Goal: Task Accomplishment & Management: Complete application form

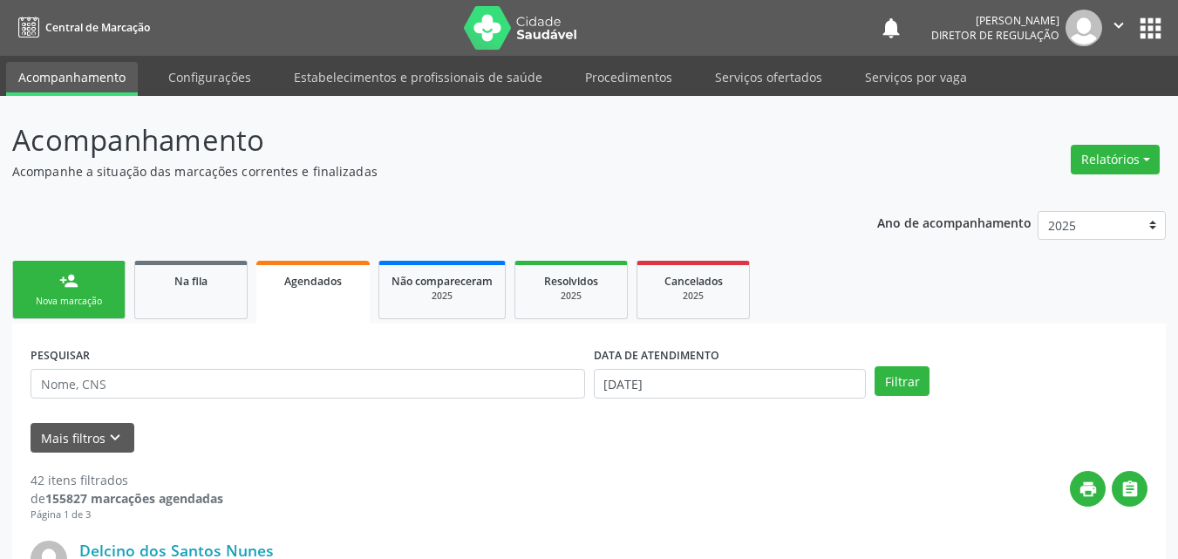
scroll to position [87, 0]
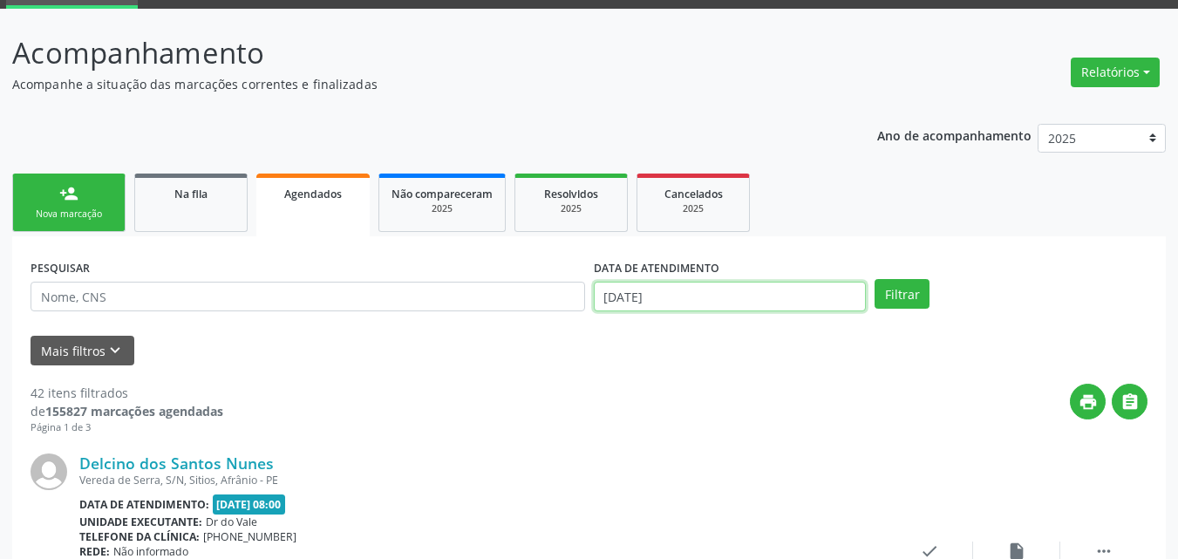
click at [715, 288] on input "[DATE]" at bounding box center [730, 297] width 273 height 30
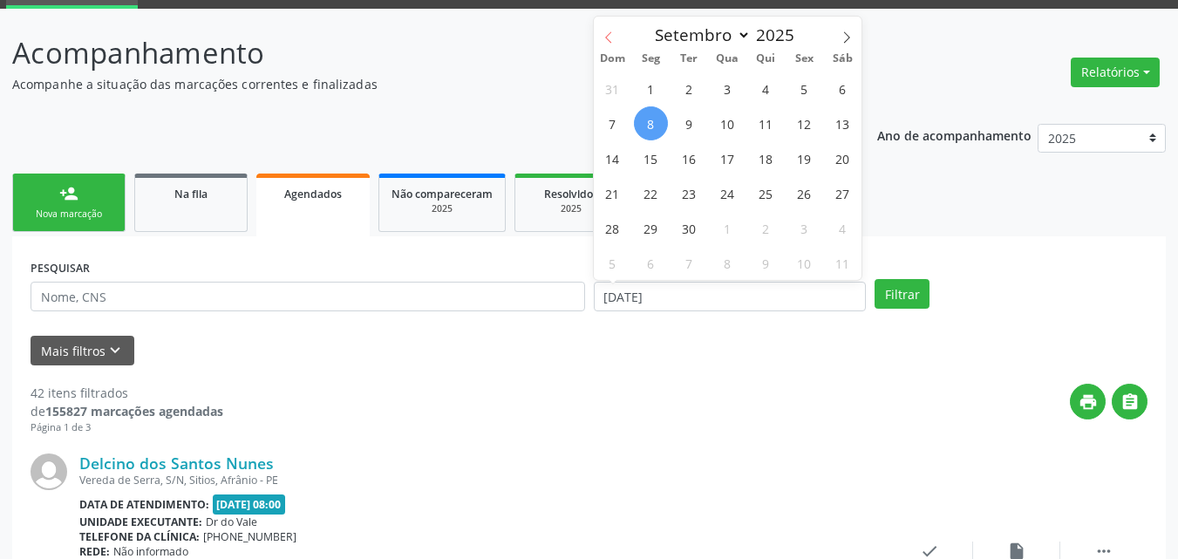
click at [609, 35] on icon at bounding box center [609, 37] width 12 height 12
select select "7"
click at [797, 90] on span "1" at bounding box center [805, 89] width 34 height 34
type input "[DATE]"
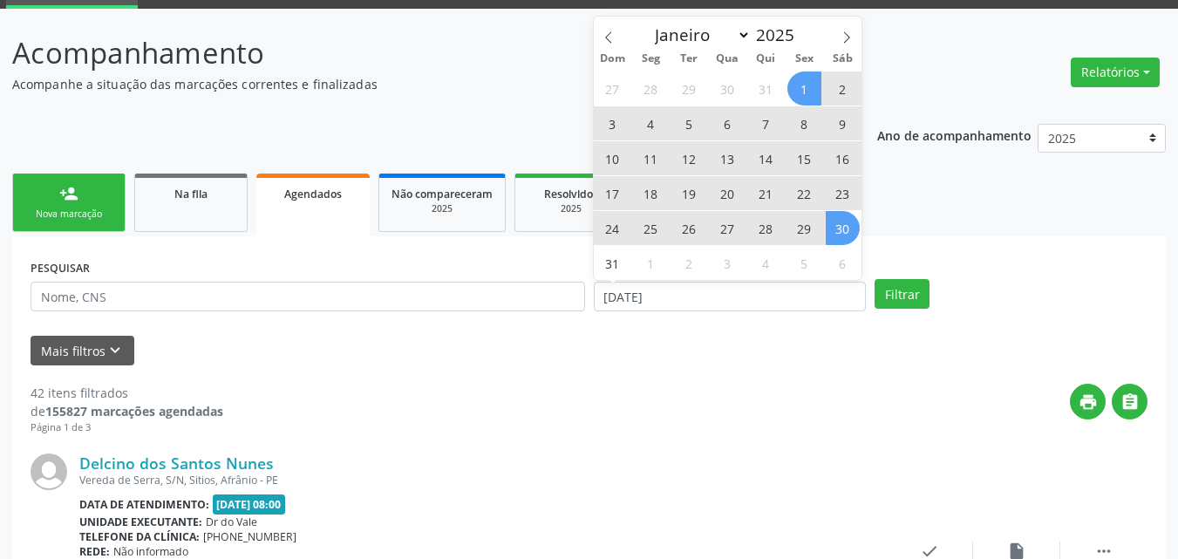
click at [842, 228] on span "30" at bounding box center [843, 228] width 34 height 34
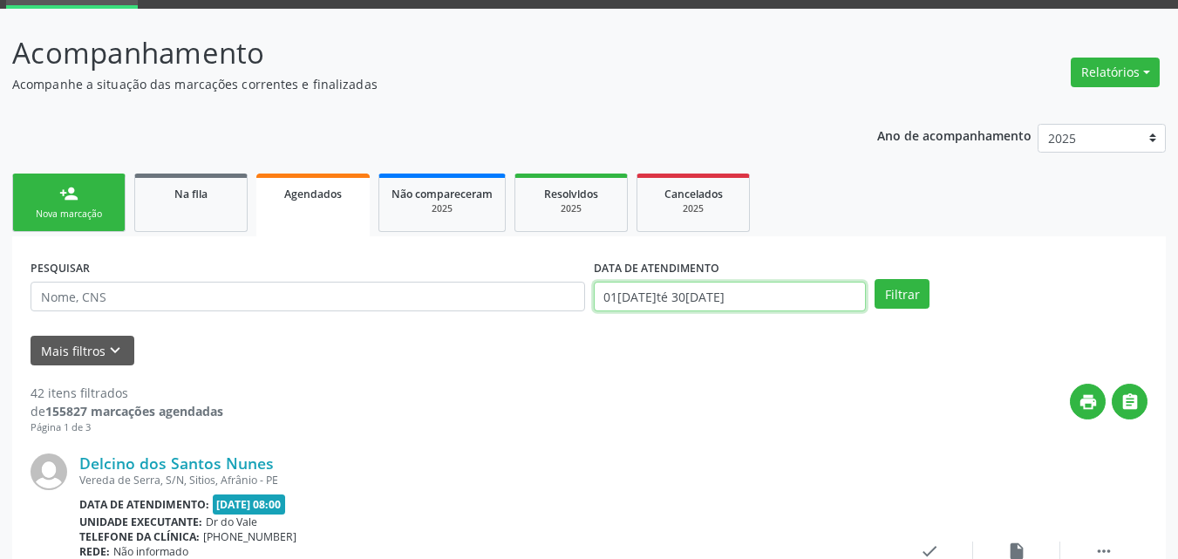
click at [764, 294] on input "01[DATE]té 30[DATE]" at bounding box center [730, 297] width 273 height 30
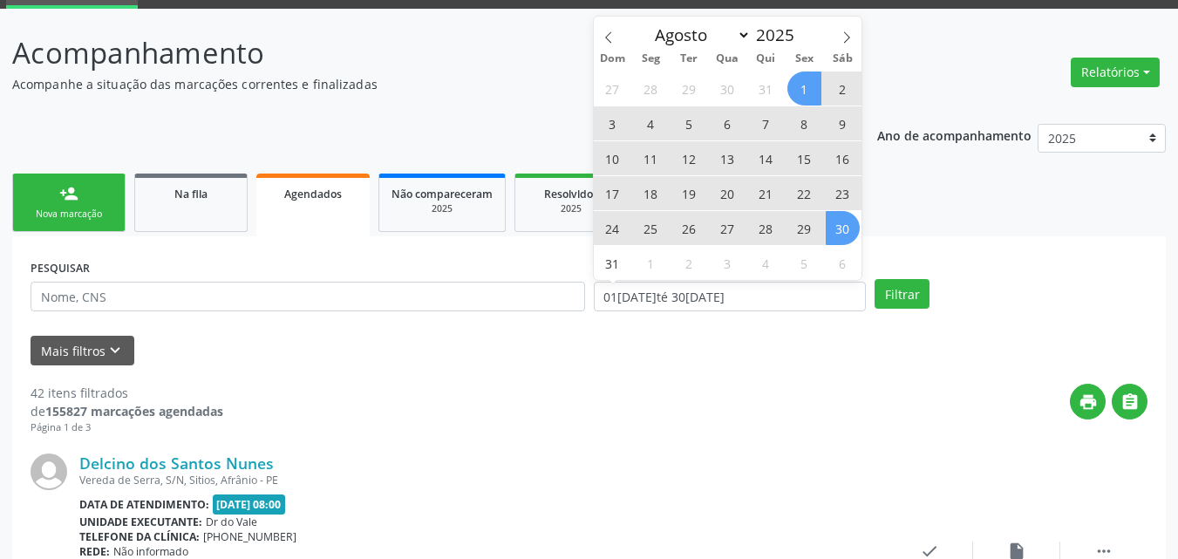
click at [842, 161] on span "16" at bounding box center [843, 158] width 34 height 34
type input "[DATE]"
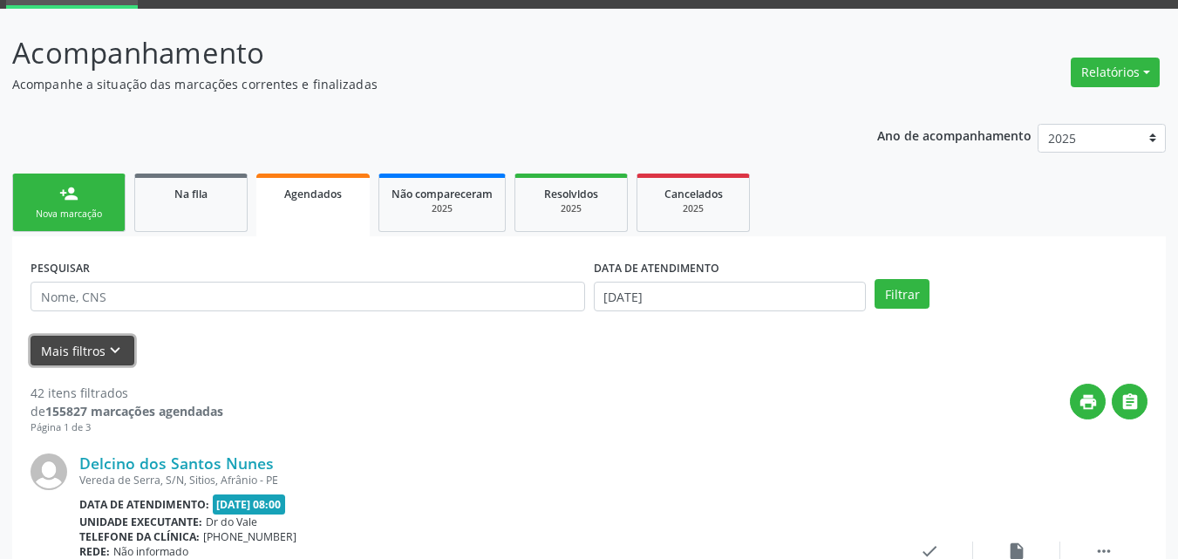
click at [115, 353] on icon "keyboard_arrow_down" at bounding box center [115, 350] width 19 height 19
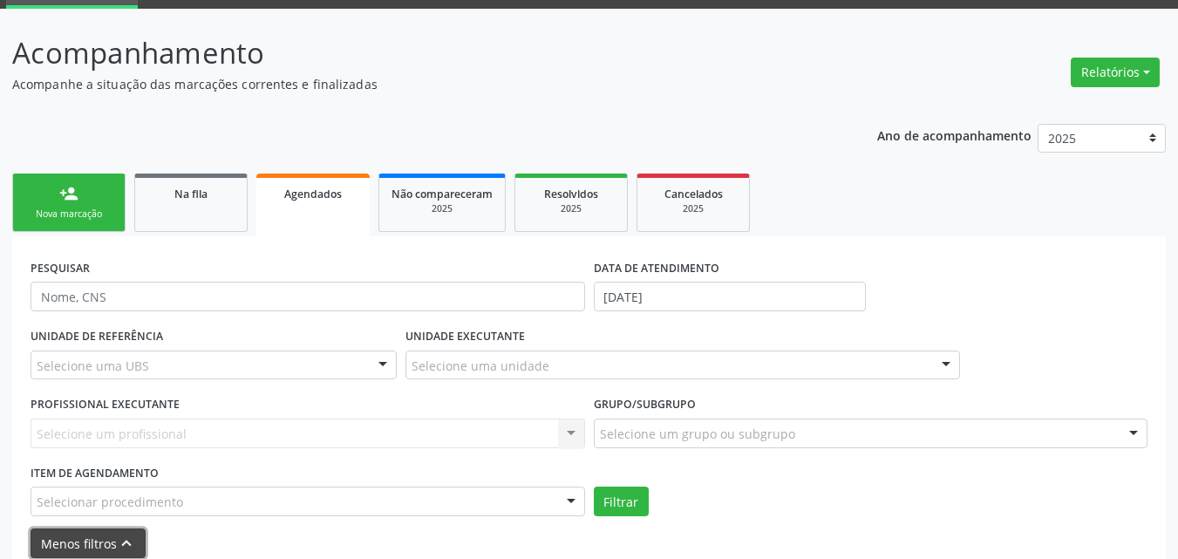
scroll to position [174, 0]
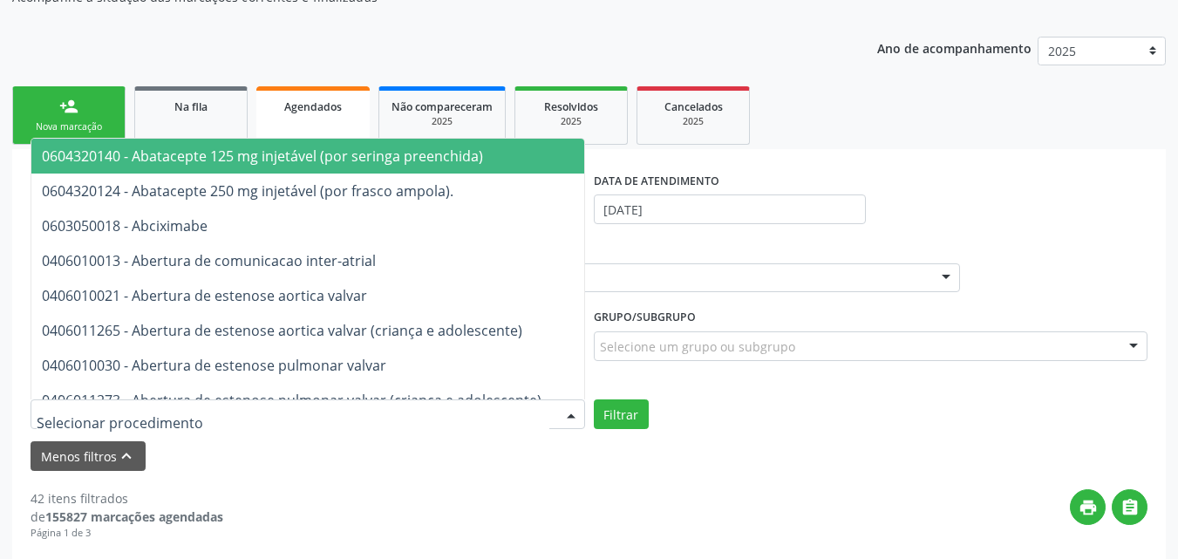
click at [200, 416] on div at bounding box center [308, 414] width 555 height 30
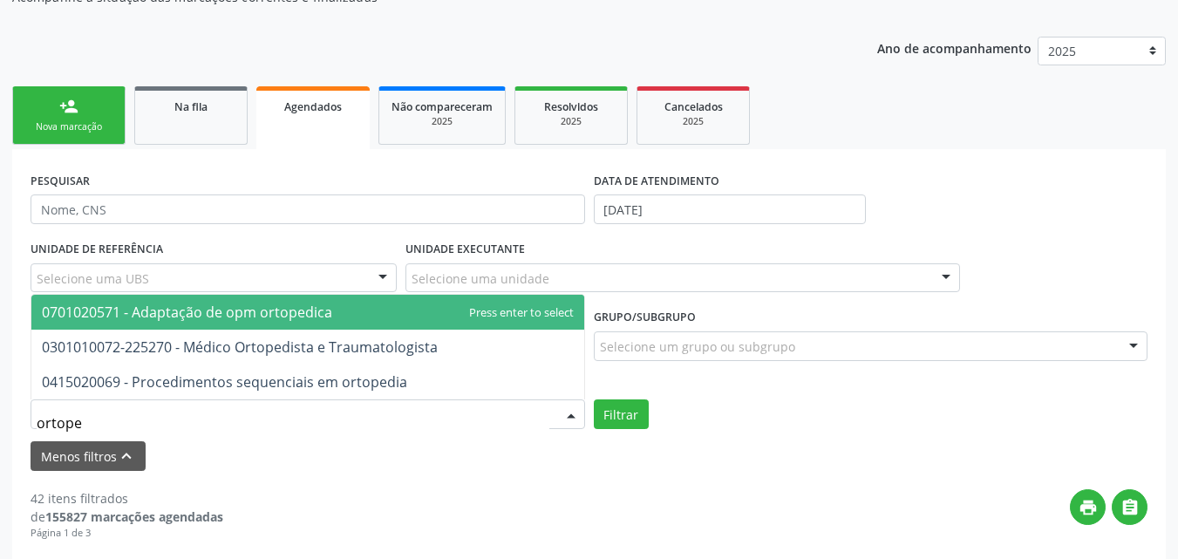
type input "ortoped"
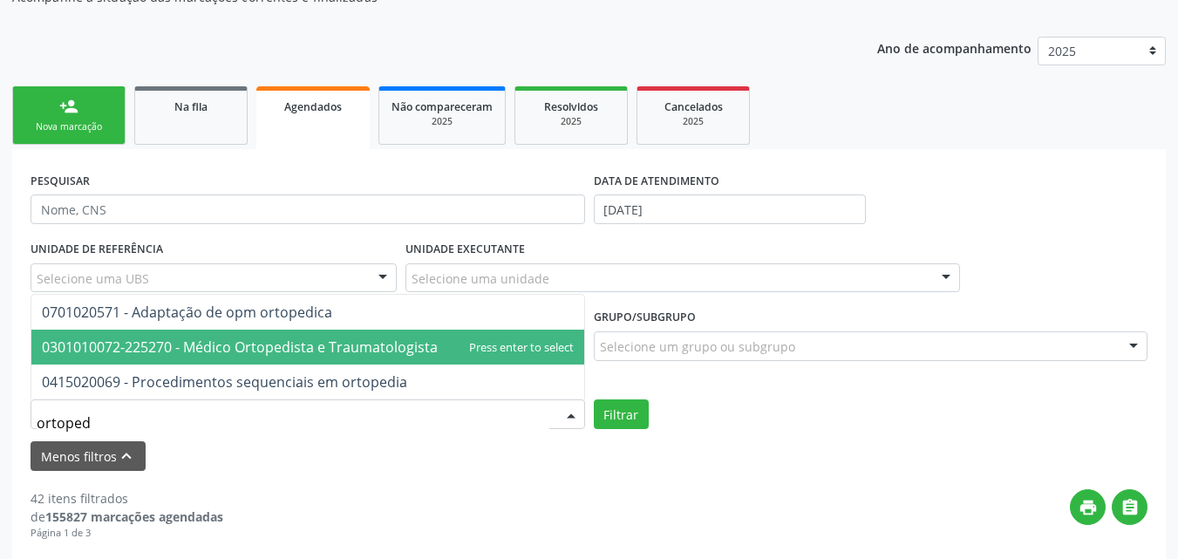
click at [239, 342] on span "0301010072-225270 - Médico Ortopedista e Traumatologista" at bounding box center [240, 347] width 396 height 19
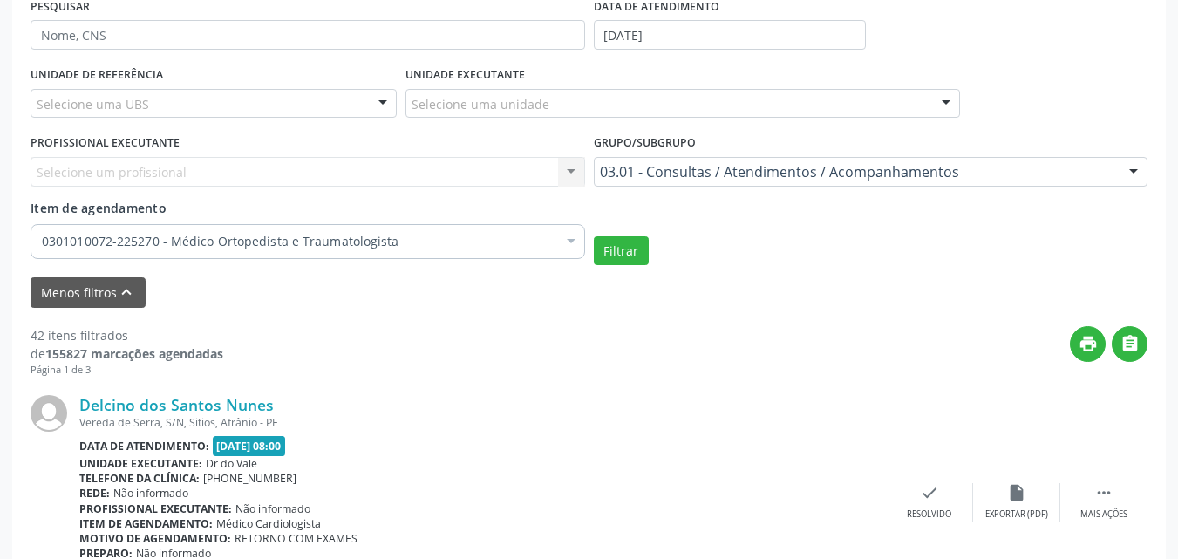
scroll to position [436, 0]
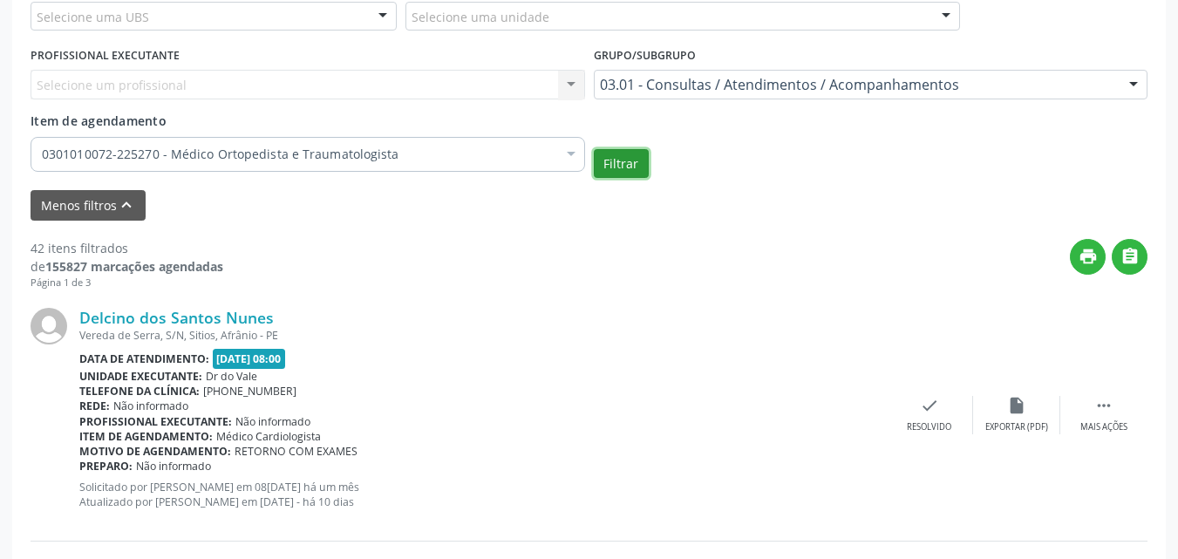
click at [634, 169] on button "Filtrar" at bounding box center [621, 164] width 55 height 30
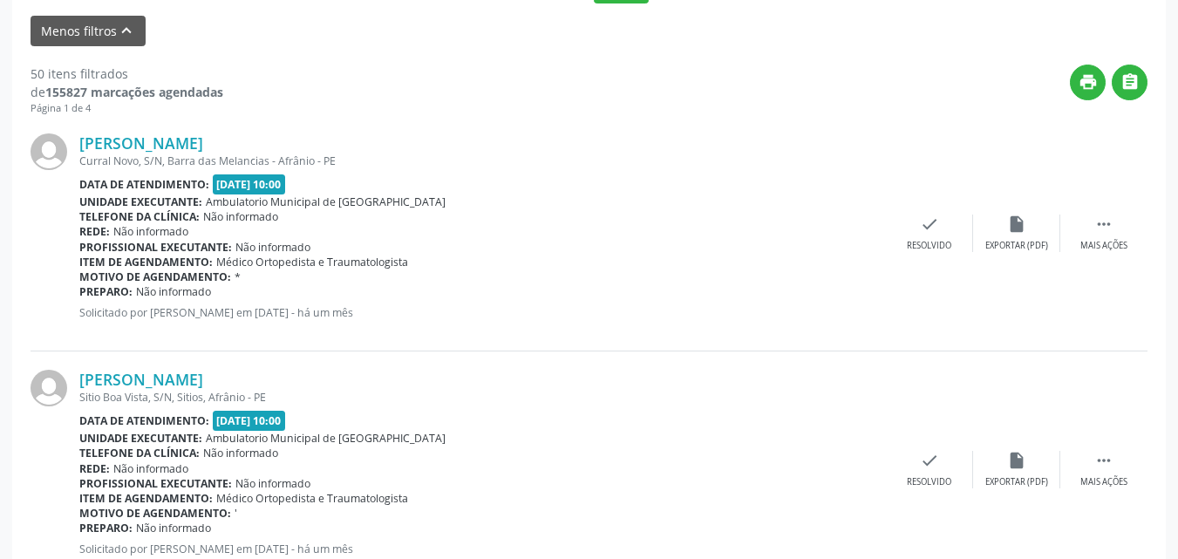
scroll to position [349, 0]
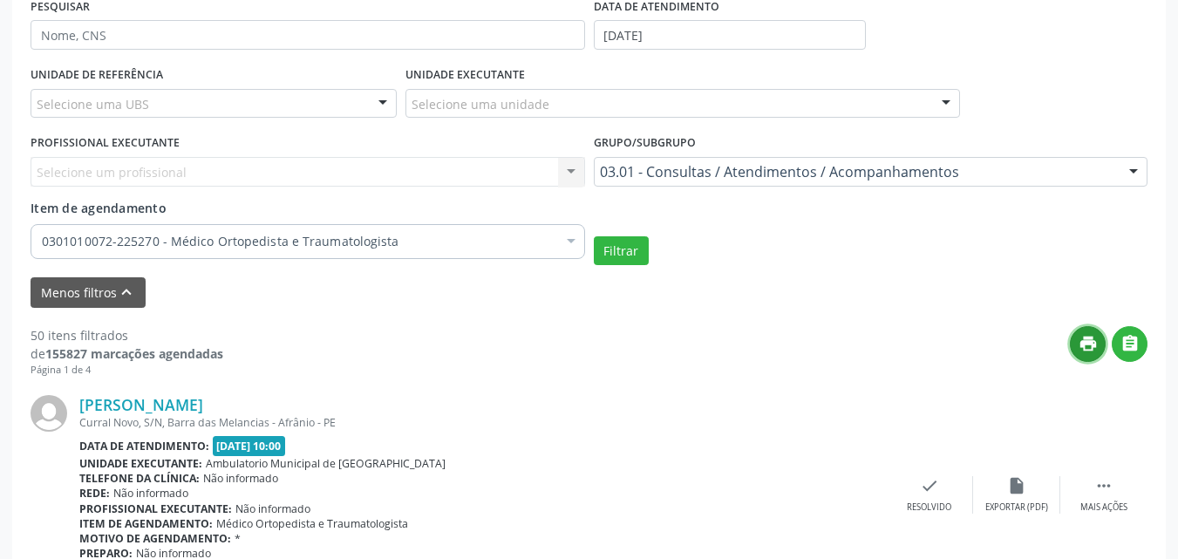
click at [1092, 339] on icon "print" at bounding box center [1088, 343] width 19 height 19
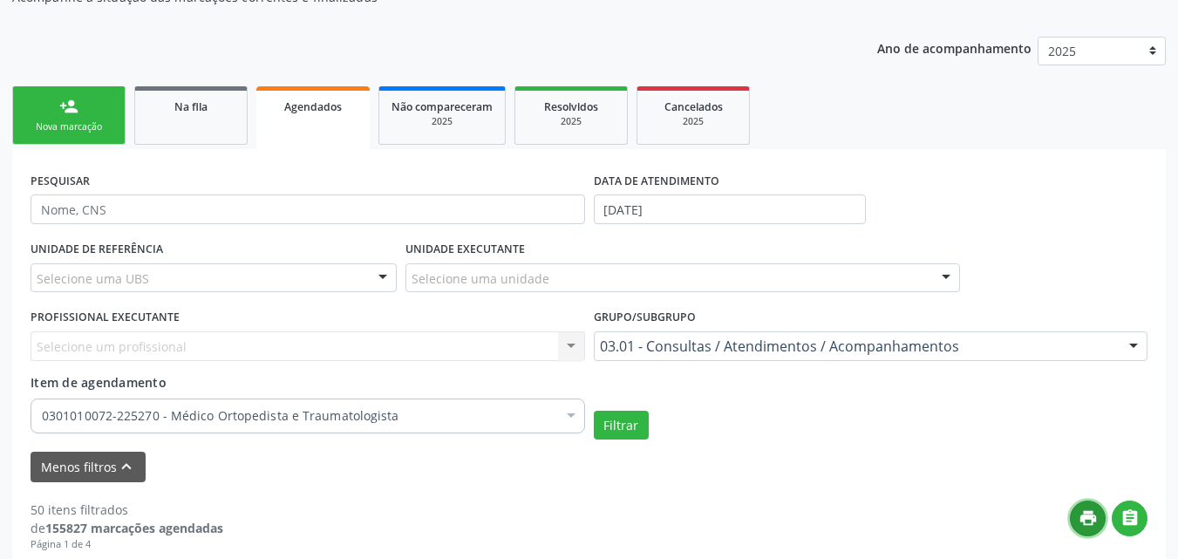
scroll to position [262, 0]
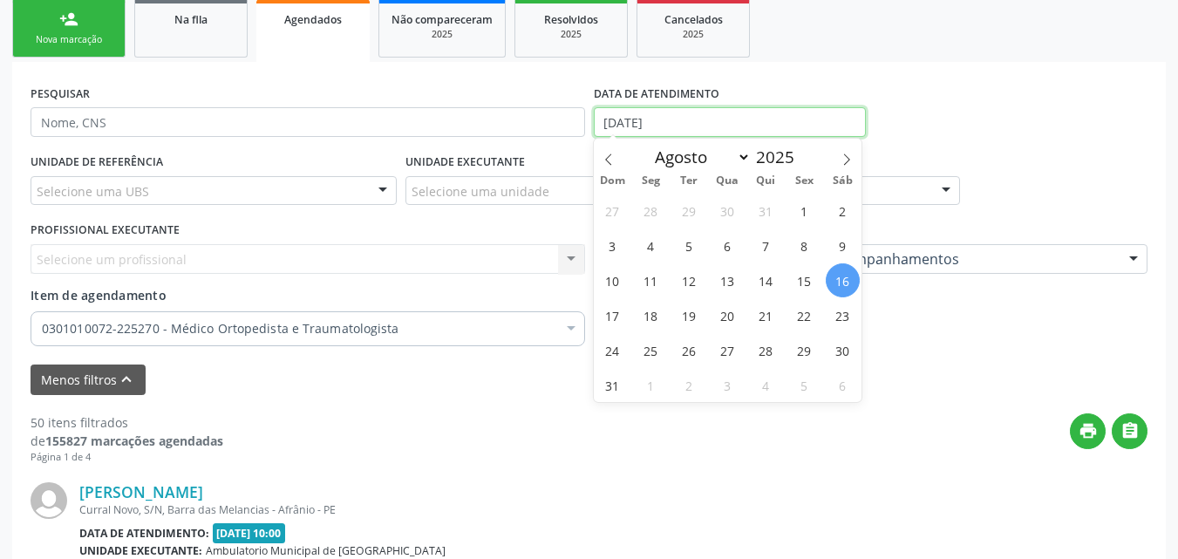
click at [679, 122] on input "[DATE]" at bounding box center [730, 122] width 273 height 30
click at [651, 284] on span "11" at bounding box center [651, 280] width 34 height 34
type input "[DATE]"
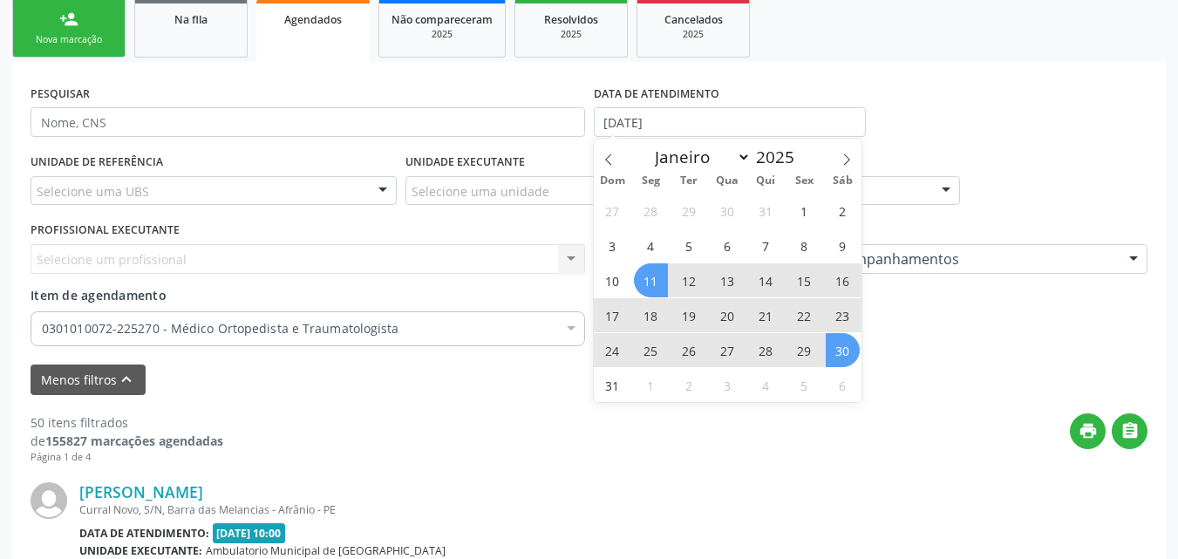
click at [845, 358] on span "30" at bounding box center [843, 350] width 34 height 34
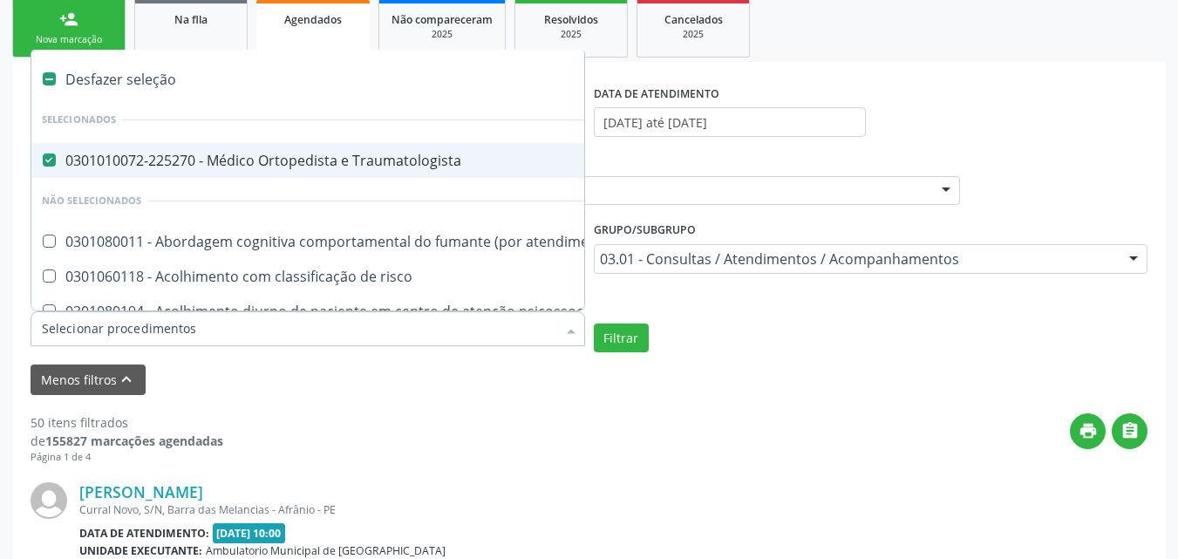
click at [44, 77] on label at bounding box center [49, 78] width 13 height 13
checkbox Traumatologista "false"
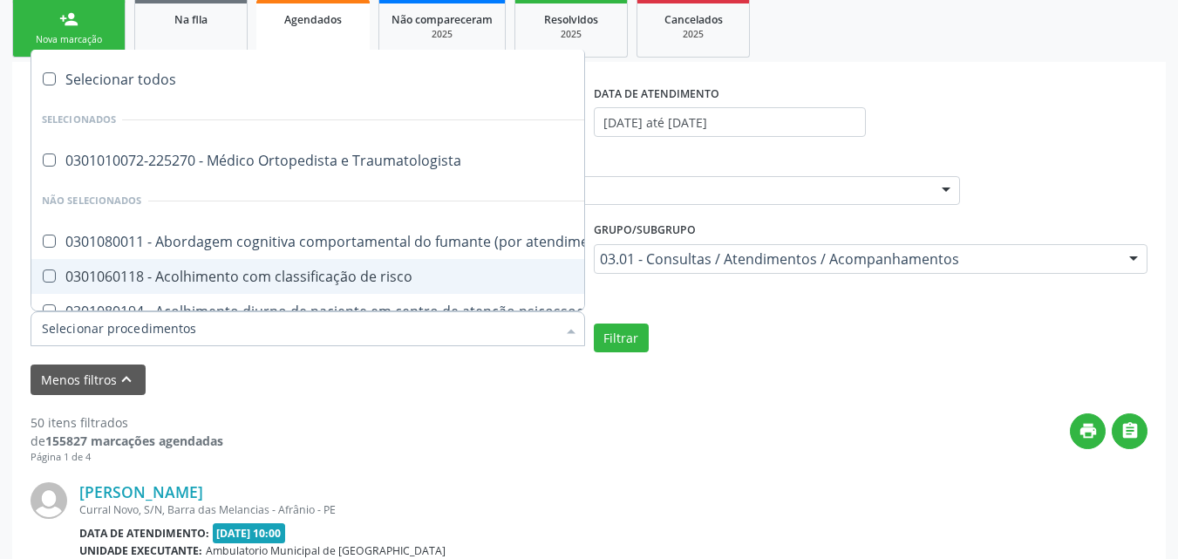
click at [140, 331] on input "Item de agendamento" at bounding box center [299, 328] width 515 height 35
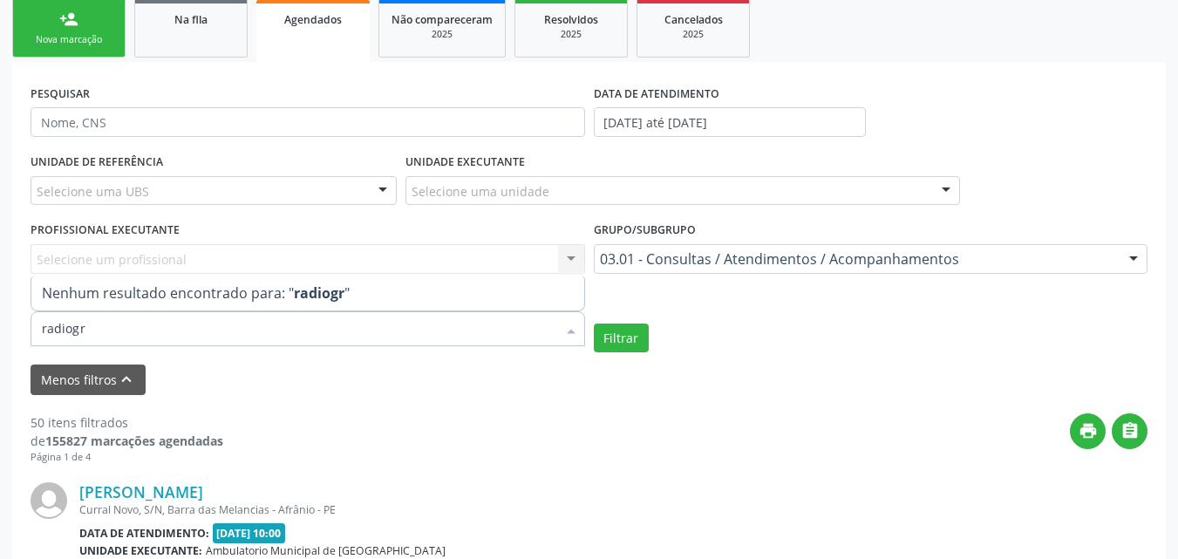
type input "radiogra"
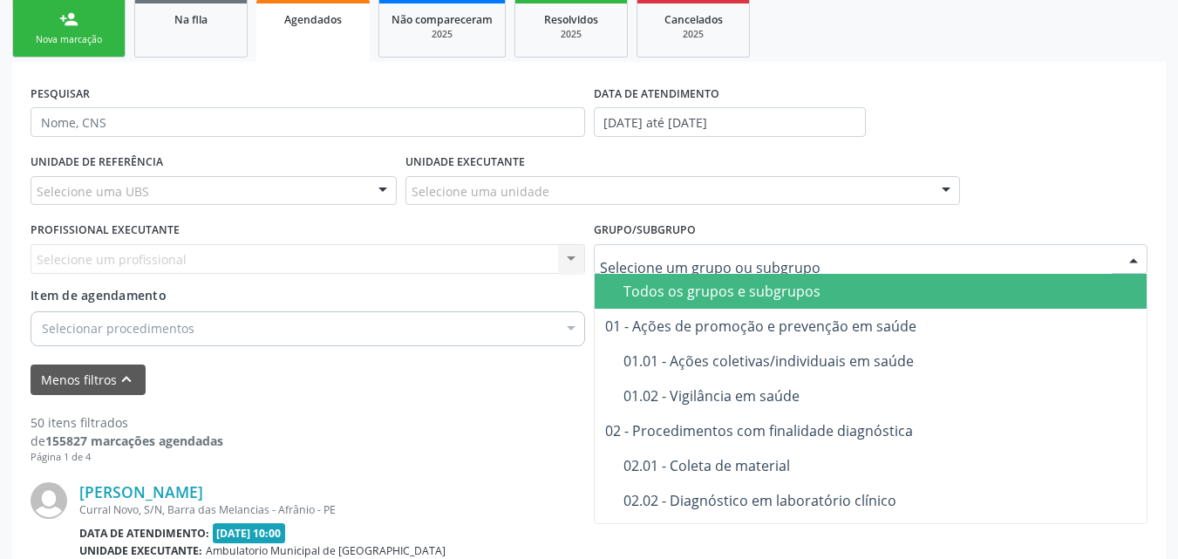
click at [816, 290] on div "Todos os grupos e subgrupos" at bounding box center [919, 291] width 590 height 14
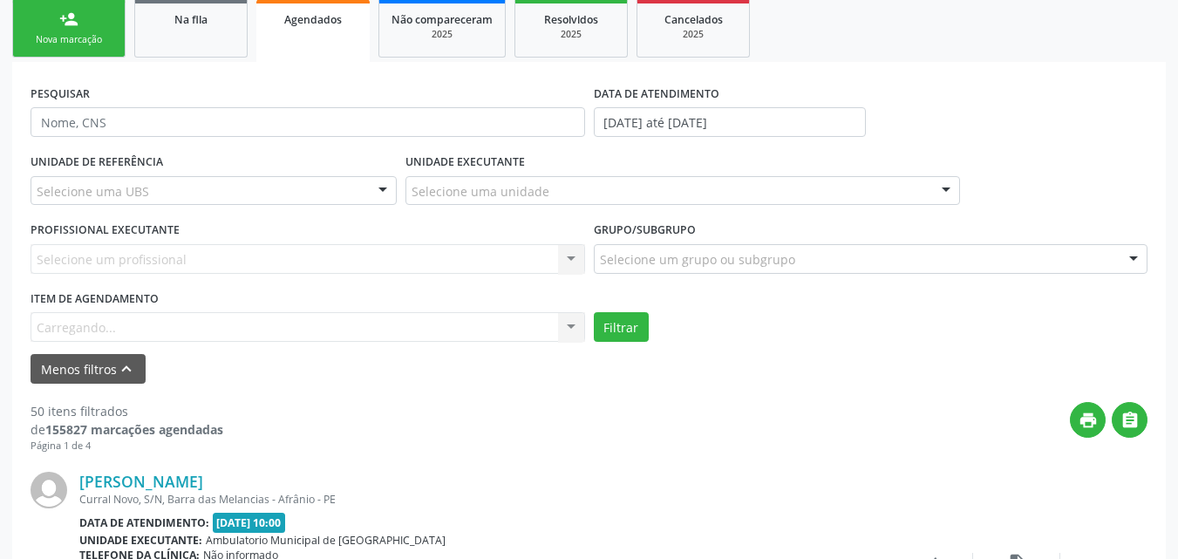
click at [271, 323] on div "Item de agendamento [GEOGRAPHIC_DATA]... No elements found. Consider changing t…" at bounding box center [308, 314] width 555 height 56
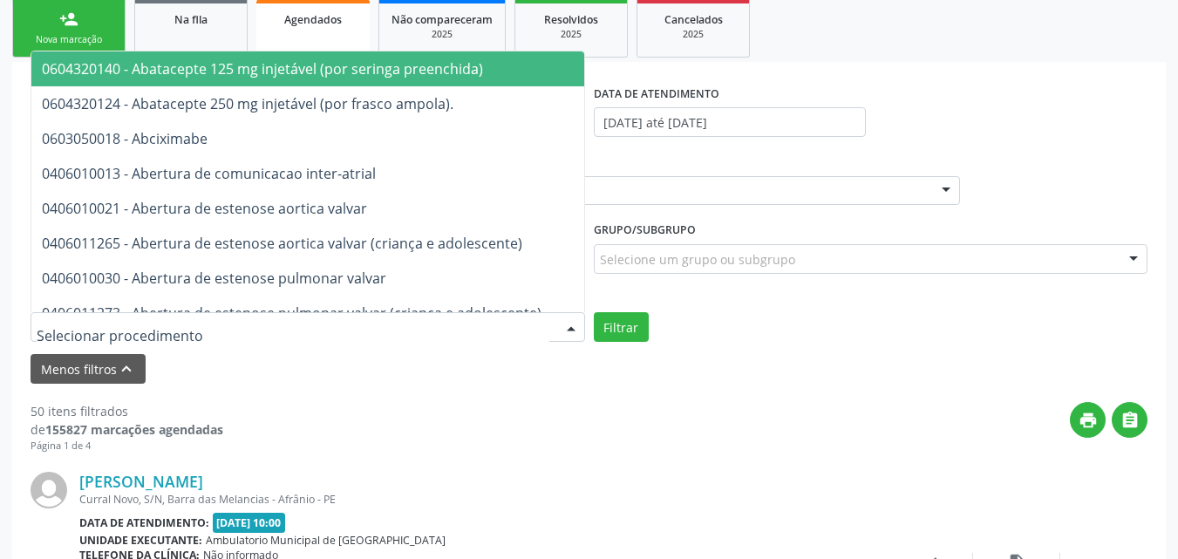
click at [278, 324] on div at bounding box center [308, 327] width 555 height 30
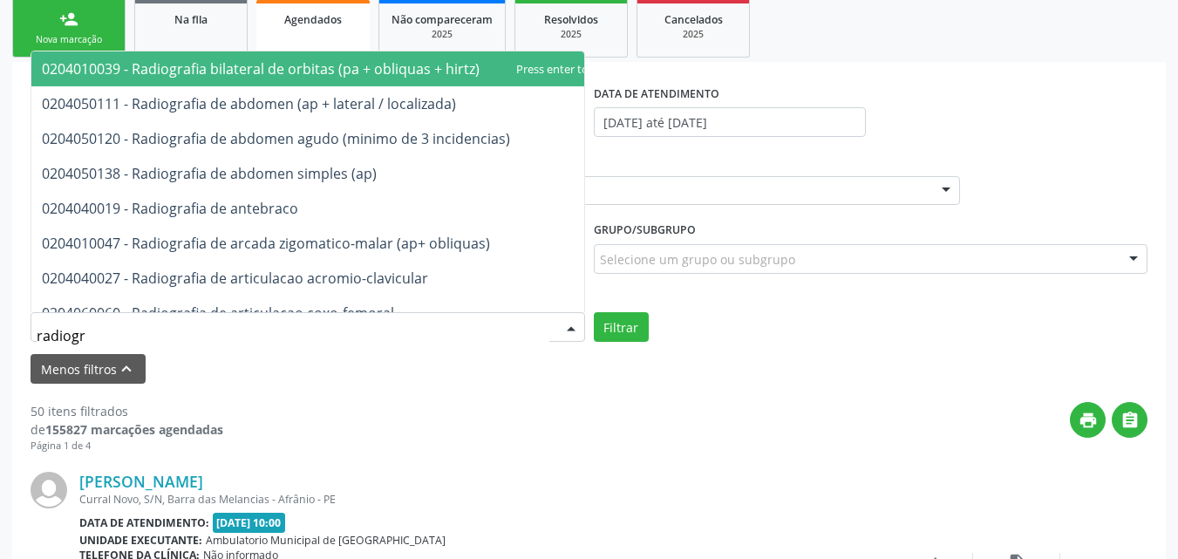
type input "radiogra"
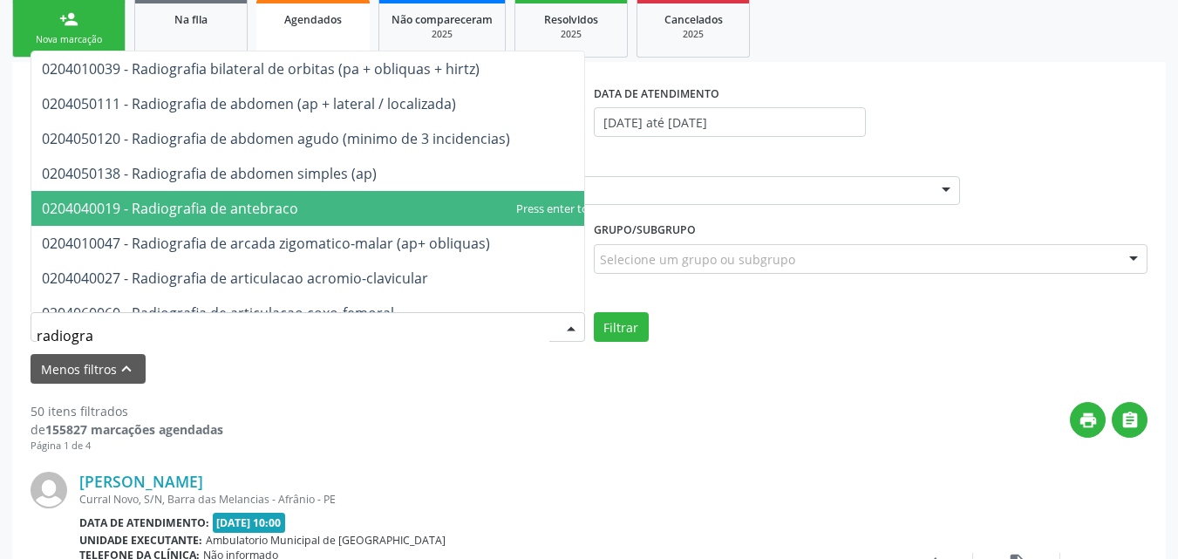
click at [390, 201] on span "0204040019 - Radiografia de antebraco" at bounding box center [331, 208] width 600 height 35
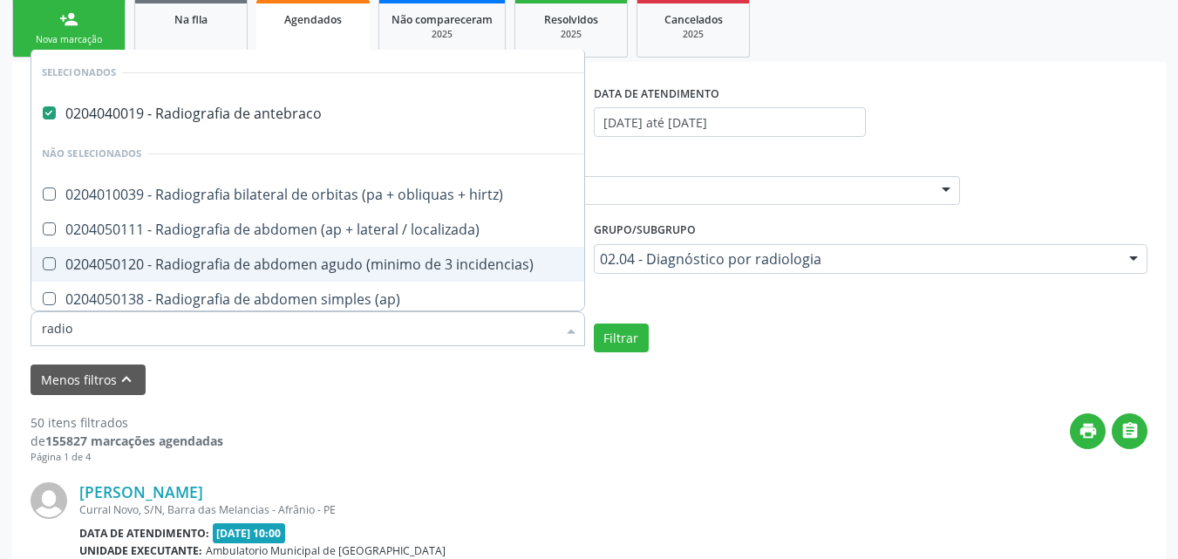
type input "radiog"
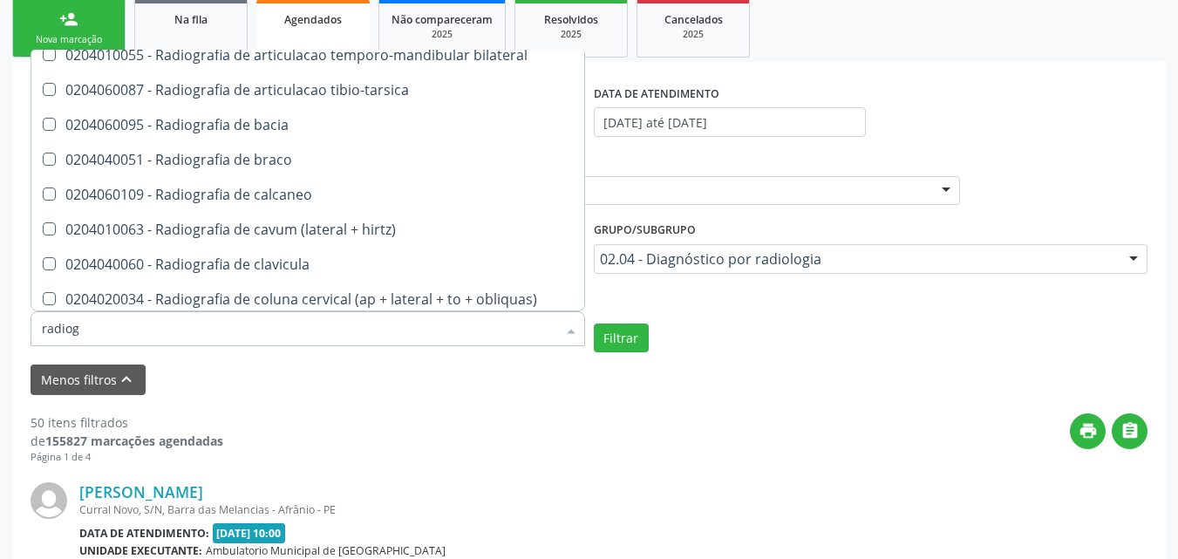
scroll to position [523, 0]
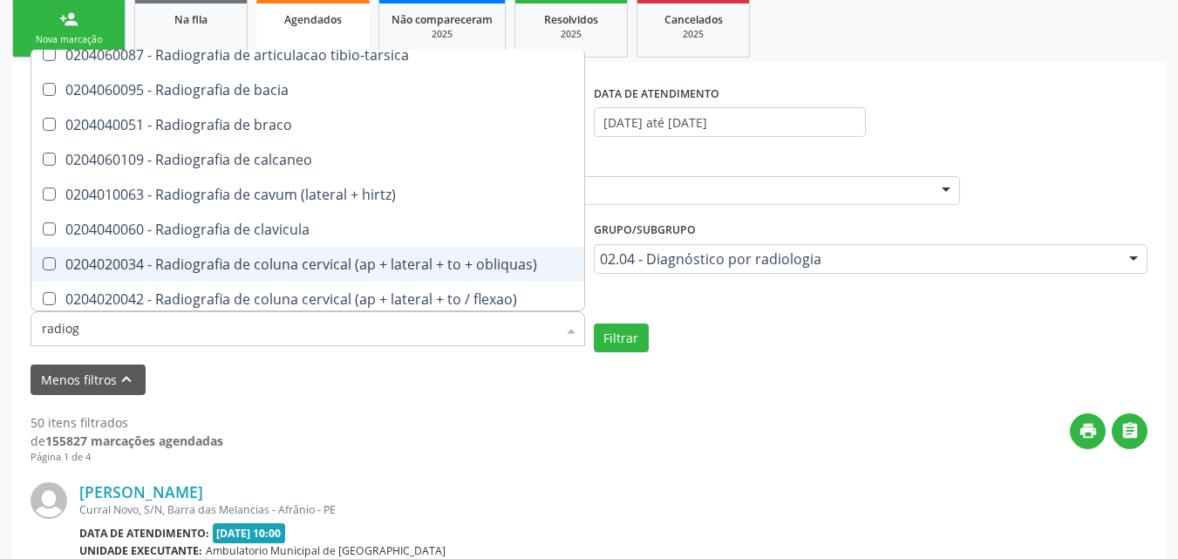
click at [561, 265] on div "0204020034 - Radiografia de coluna cervical (ap + lateral + to + obliquas)" at bounding box center [343, 264] width 603 height 14
checkbox obliquas\) "true"
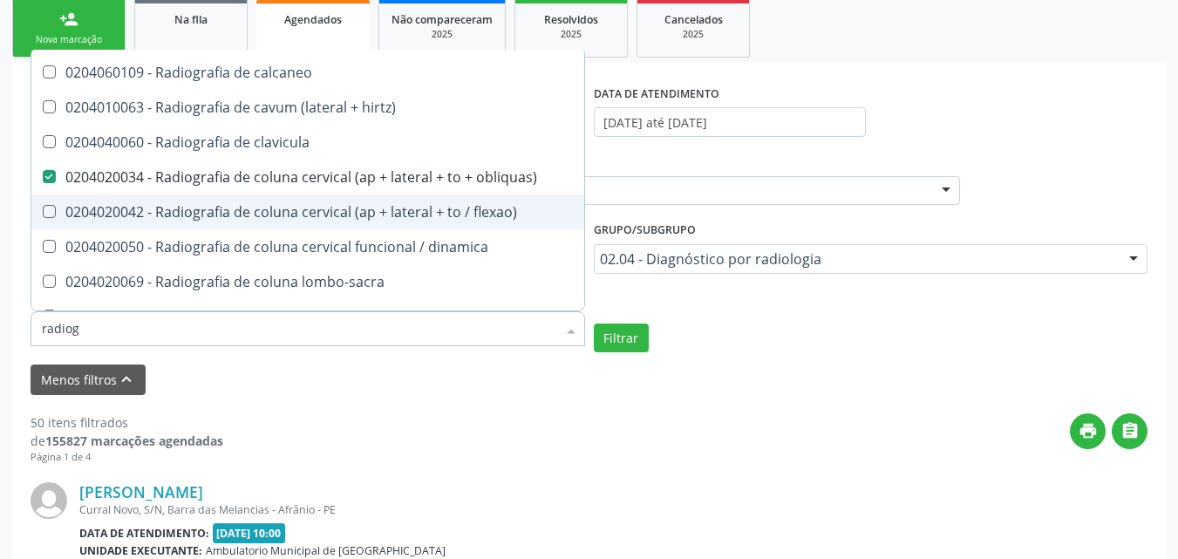
click at [316, 212] on div "0204020042 - Radiografia de coluna cervical (ap + lateral + to / flexao)" at bounding box center [343, 212] width 603 height 14
checkbox flexao\) "true"
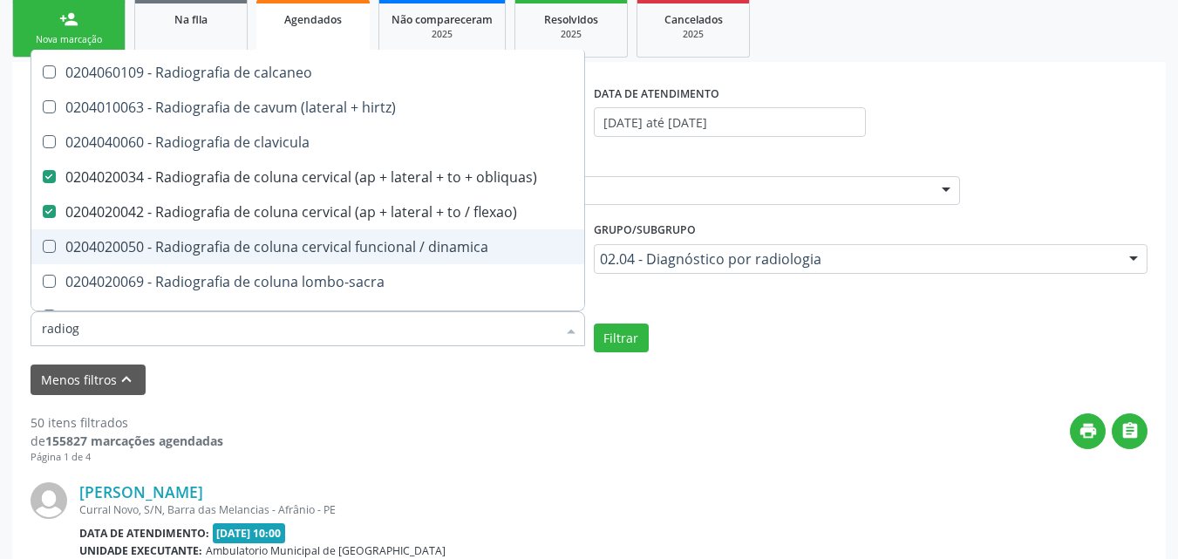
click at [320, 247] on div "0204020050 - Radiografia de coluna cervical funcional / dinamica" at bounding box center [343, 247] width 603 height 14
checkbox dinamica "true"
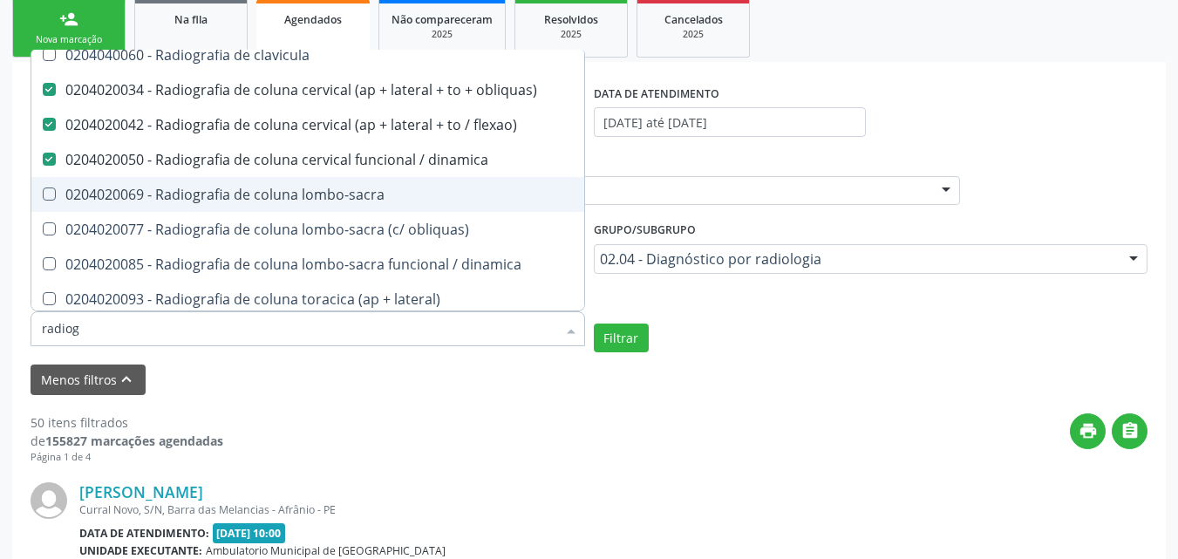
click at [323, 198] on div "0204020069 - Radiografia de coluna lombo-sacra" at bounding box center [343, 195] width 603 height 14
checkbox lombo-sacra "true"
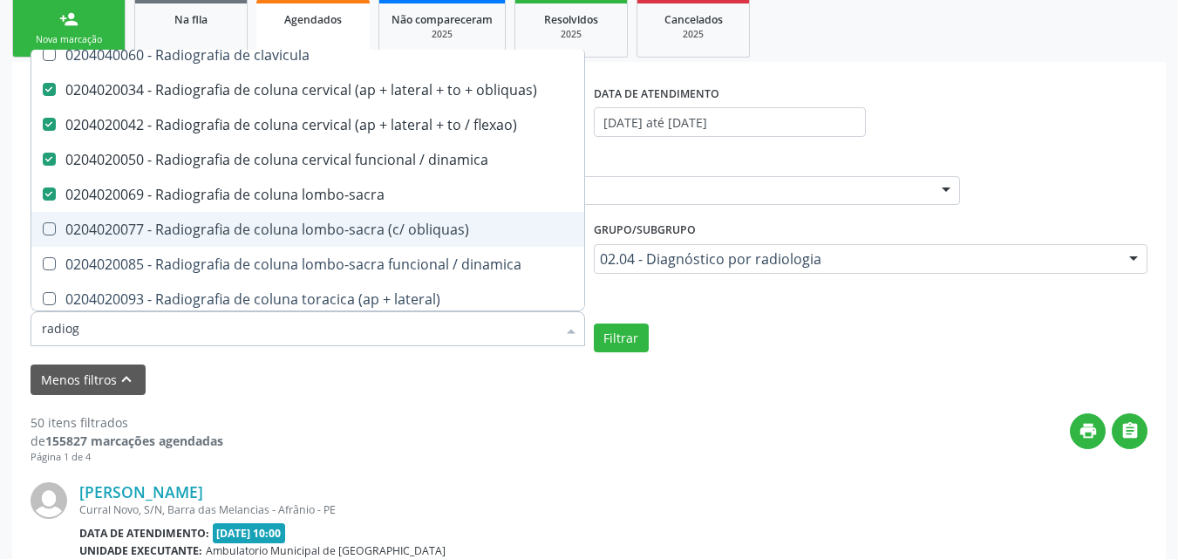
click at [354, 228] on div "0204020077 - Radiografia de coluna lombo-sacra (c/ obliquas)" at bounding box center [343, 229] width 603 height 14
checkbox obliquas\) "true"
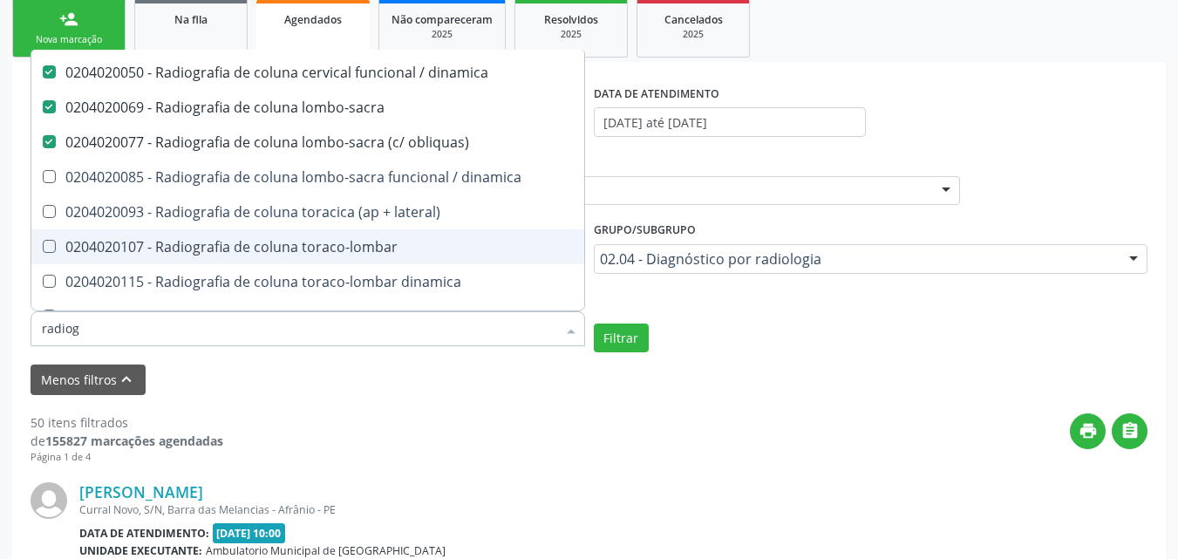
click at [346, 248] on div "0204020107 - Radiografia de coluna toraco-lombar" at bounding box center [343, 247] width 603 height 14
checkbox toraco-lombar "true"
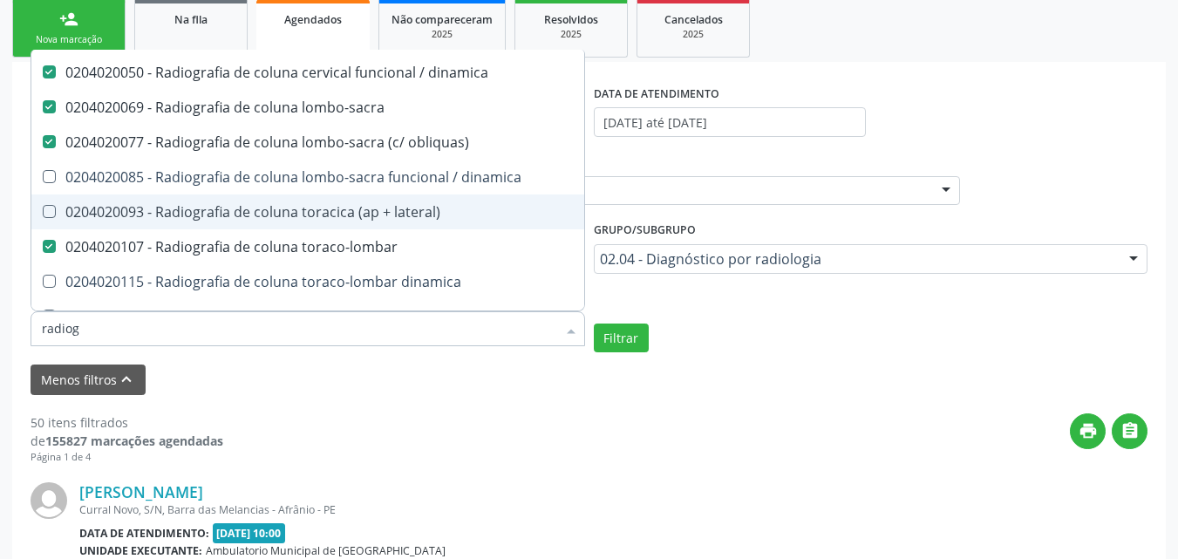
click at [344, 215] on div "0204020093 - Radiografia de coluna toracica (ap + lateral)" at bounding box center [343, 212] width 603 height 14
checkbox lateral\) "true"
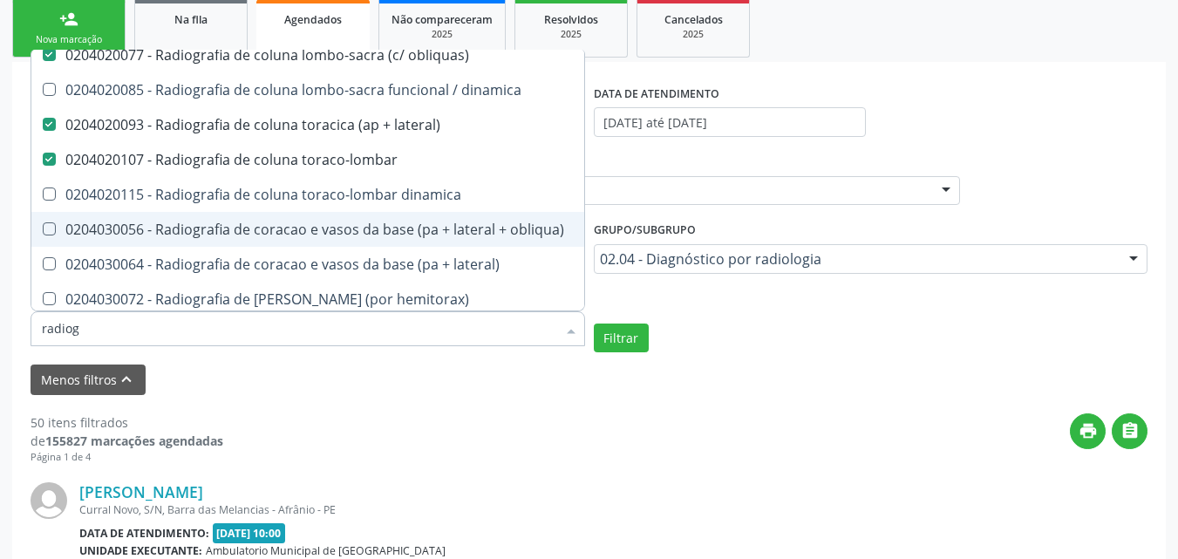
scroll to position [959, 0]
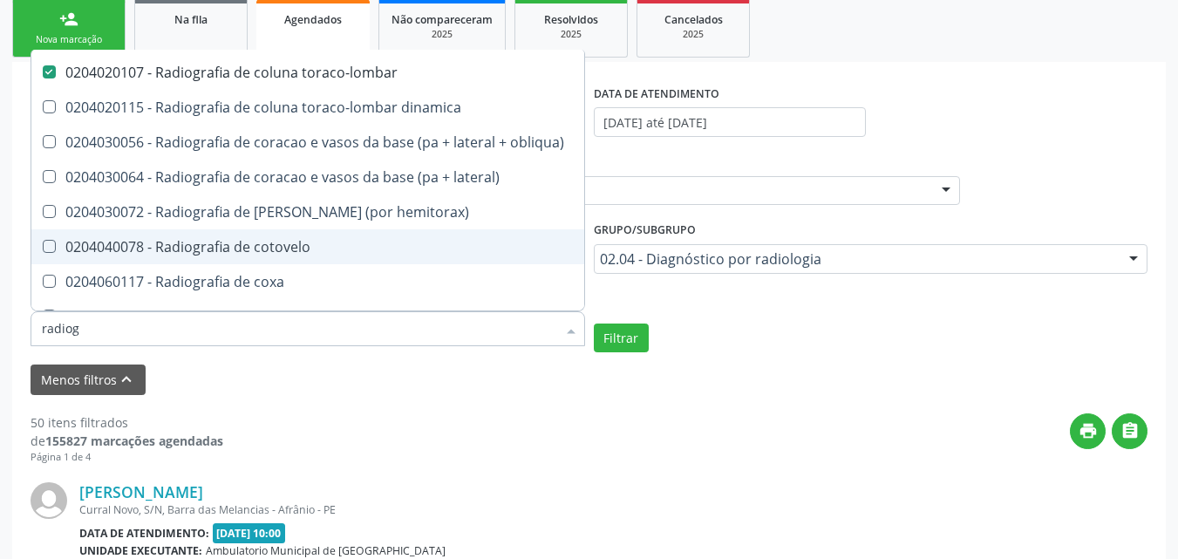
click at [345, 238] on span "0204040078 - Radiografia de cotovelo" at bounding box center [343, 246] width 624 height 35
checkbox cotovelo "true"
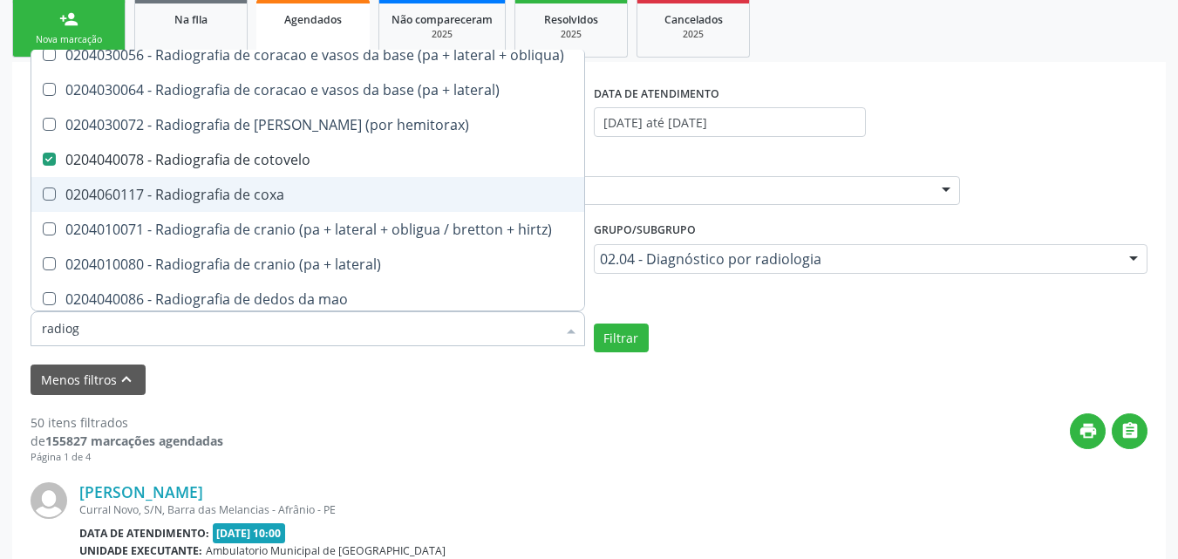
click at [323, 195] on div "0204060117 - Radiografia de coxa" at bounding box center [343, 195] width 603 height 14
checkbox coxa "true"
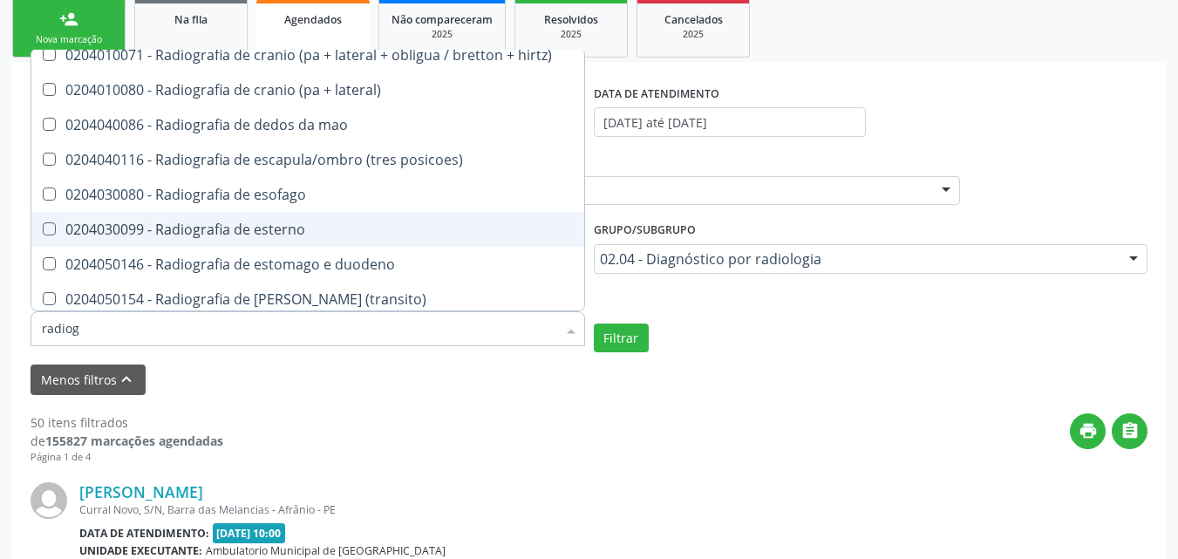
scroll to position [1308, 0]
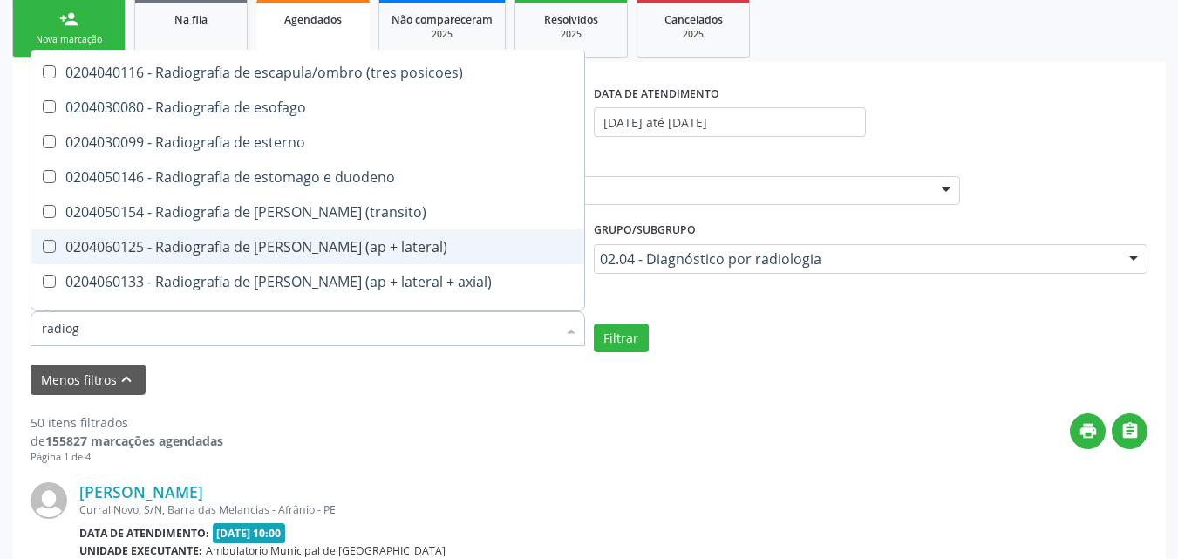
click at [338, 249] on div "0204060125 - Radiografia de [PERSON_NAME] (ap + lateral)" at bounding box center [343, 247] width 603 height 14
checkbox lateral\) "true"
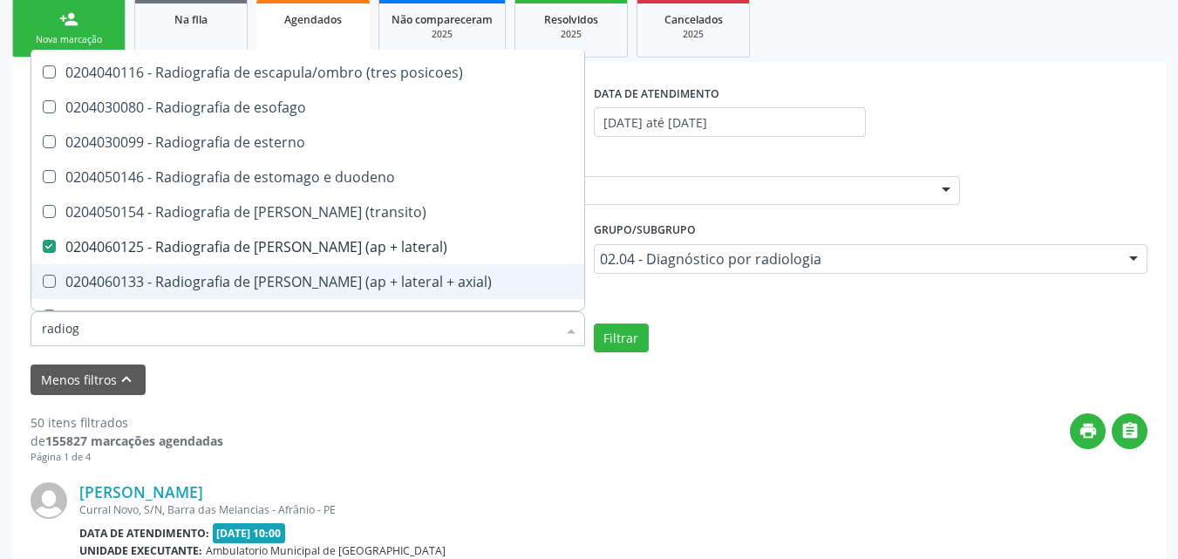
click at [355, 275] on div "0204060133 - Radiografia de [PERSON_NAME] (ap + lateral + axial)" at bounding box center [343, 282] width 603 height 14
checkbox axial\) "true"
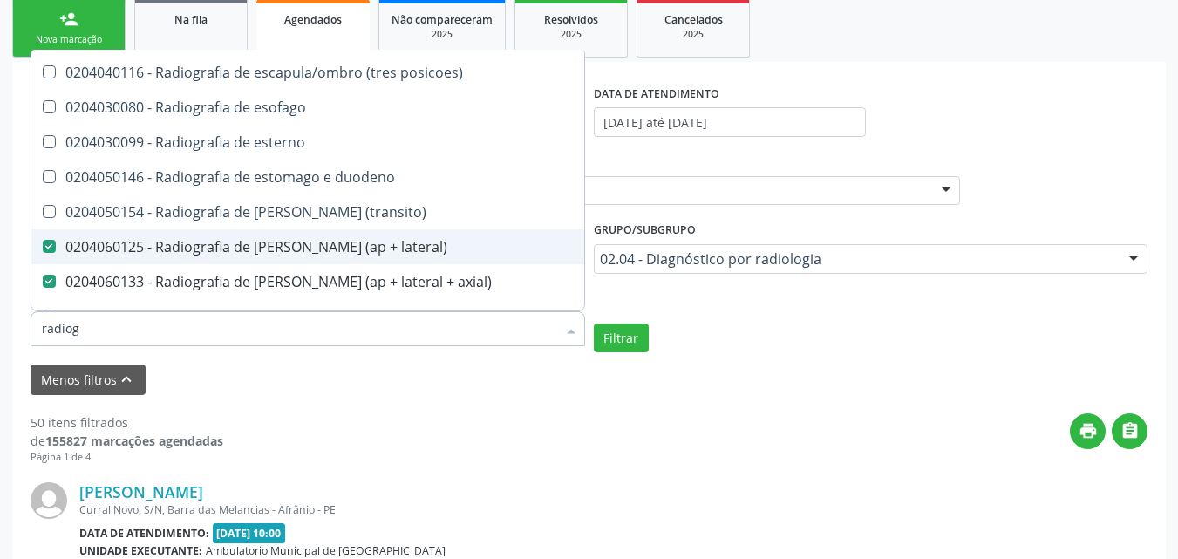
scroll to position [1396, 0]
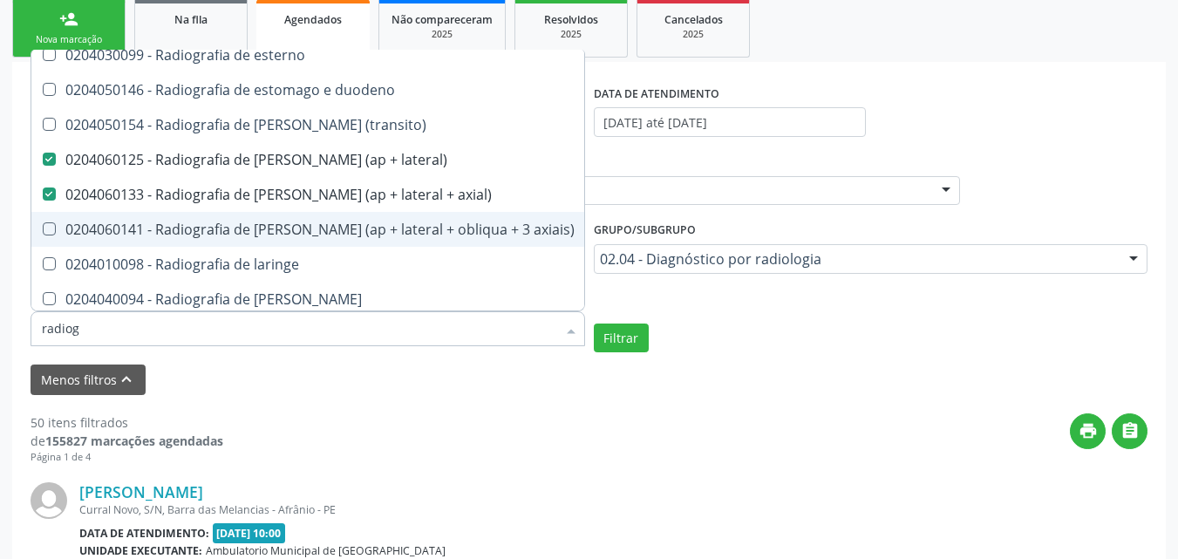
click at [378, 233] on div "0204060141 - Radiografia de [PERSON_NAME] (ap + lateral + obliqua + 3 axiais)" at bounding box center [343, 229] width 603 height 14
checkbox axiais\) "true"
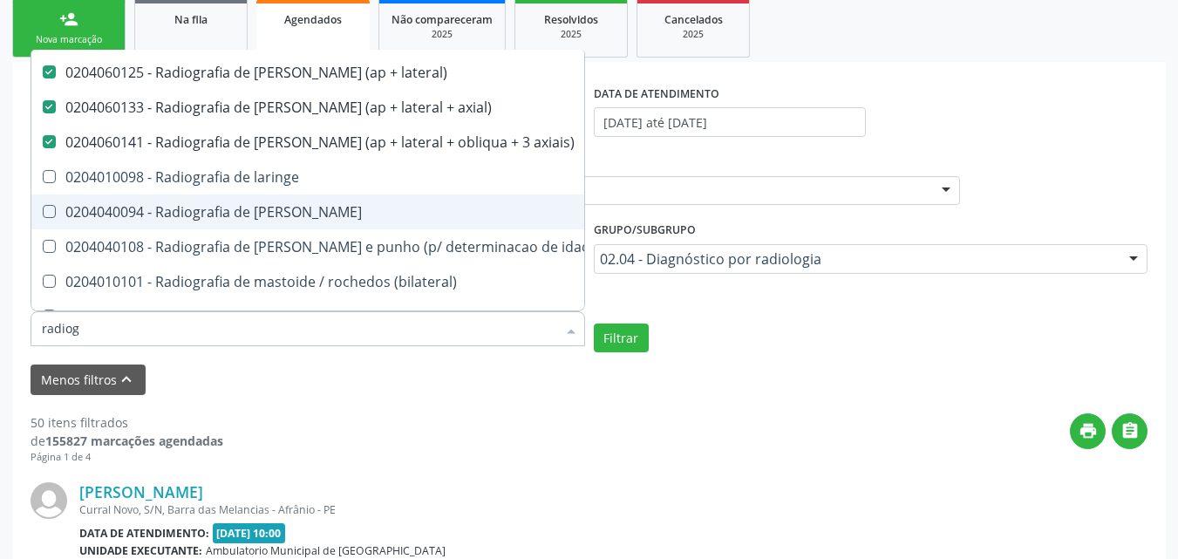
click at [365, 219] on span "0204040094 - Radiografia de [PERSON_NAME]" at bounding box center [343, 212] width 624 height 35
checkbox mao "true"
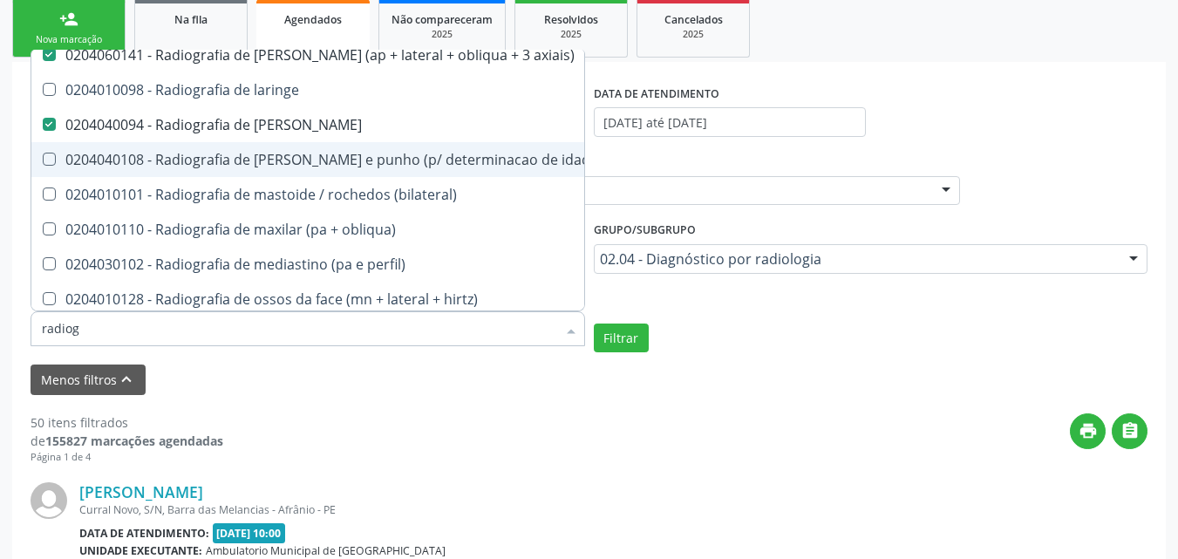
click at [350, 166] on div "0204040108 - Radiografia de [PERSON_NAME] e punho (p/ determinacao de idade oss…" at bounding box center [343, 160] width 603 height 14
checkbox ossea\) "true"
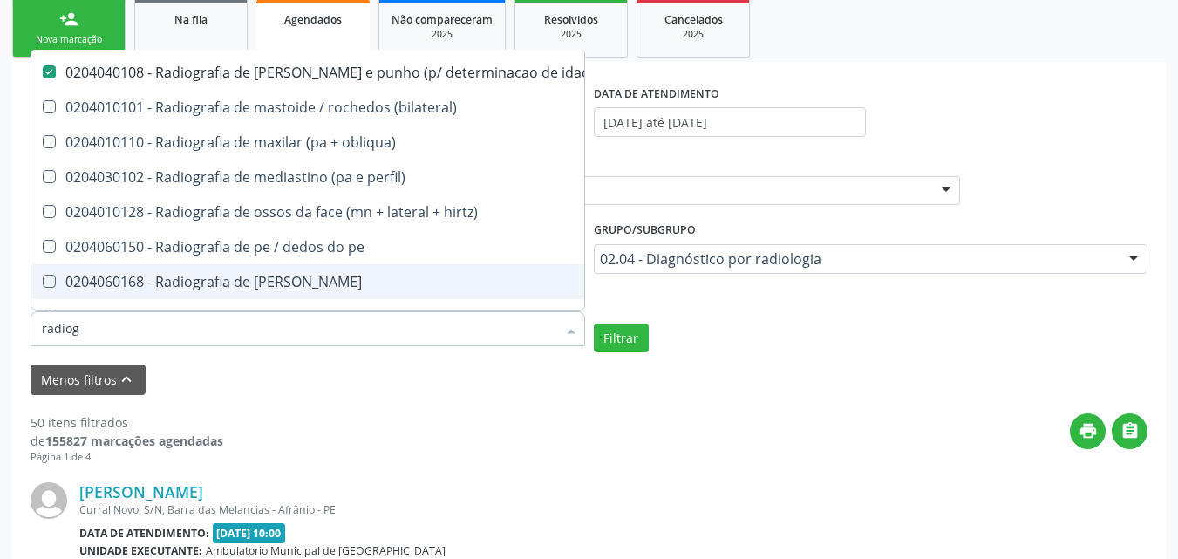
click at [339, 276] on div "0204060168 - Radiografia de [PERSON_NAME]" at bounding box center [343, 282] width 603 height 14
checkbox perna "true"
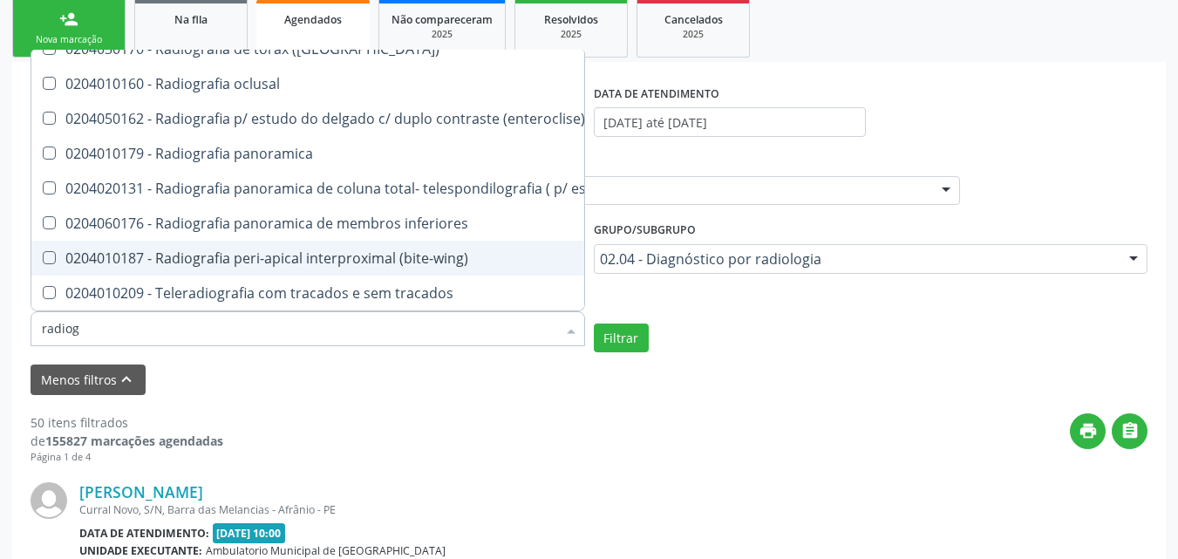
scroll to position [349, 0]
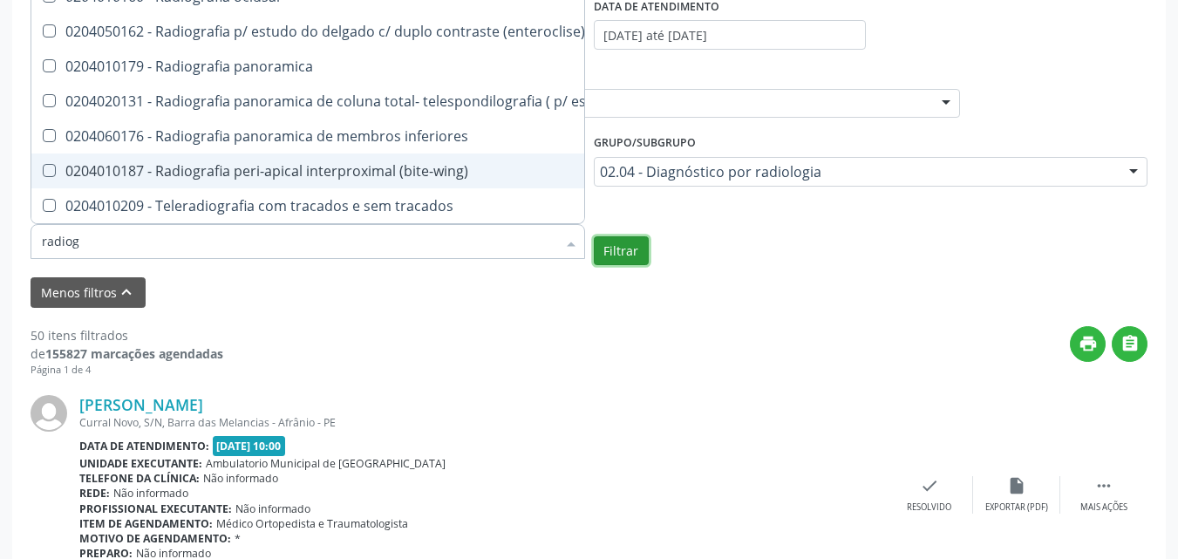
click at [632, 253] on button "Filtrar" at bounding box center [621, 251] width 55 height 30
checkbox hirtz\) "true"
checkbox localizada\) "true"
checkbox incidencias\) "true"
checkbox \(ap\) "true"
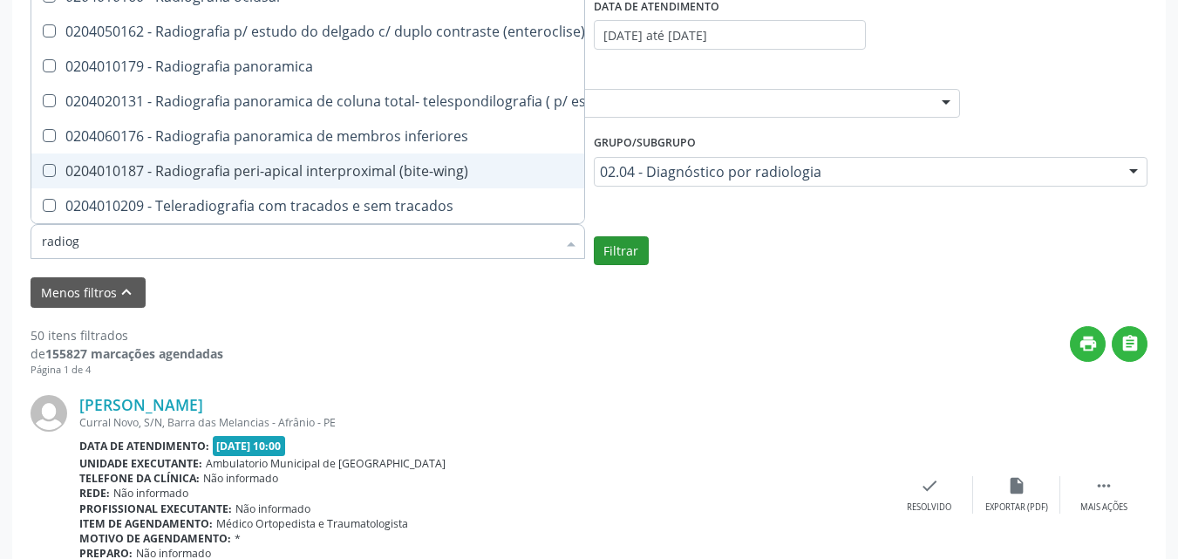
checkbox obliquas\) "true"
checkbox acromio-clavicular "true"
checkbox coxo-femoral "true"
checkbox escapulo-umeral "true"
checkbox esterno-clavicular "true"
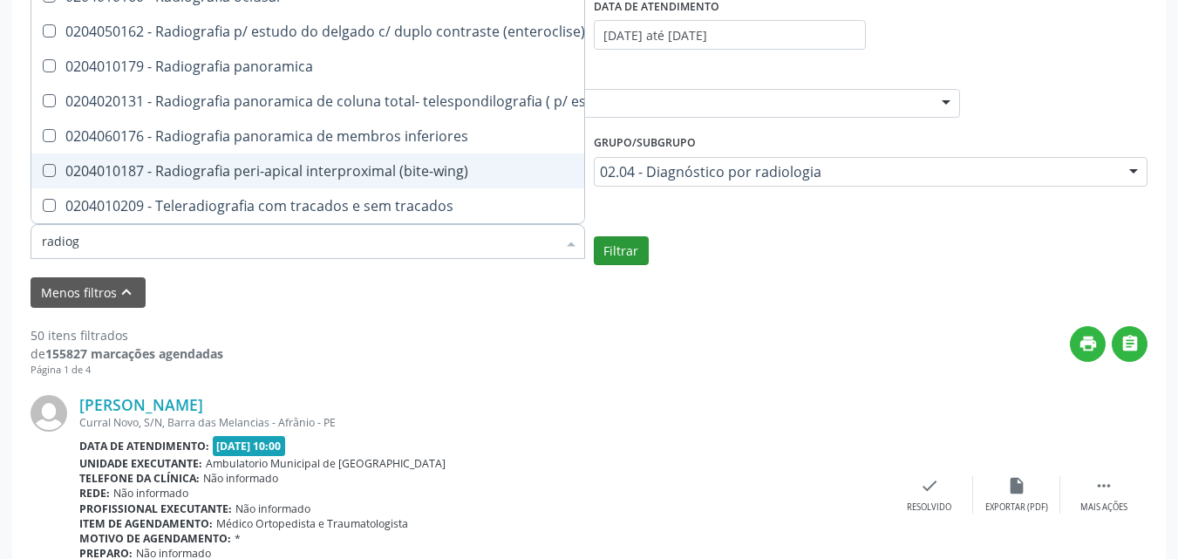
checkbox sacro-iliaca "true"
checkbox bilateral "true"
checkbox tibio-tarsica "true"
checkbox bacia "true"
checkbox braco "true"
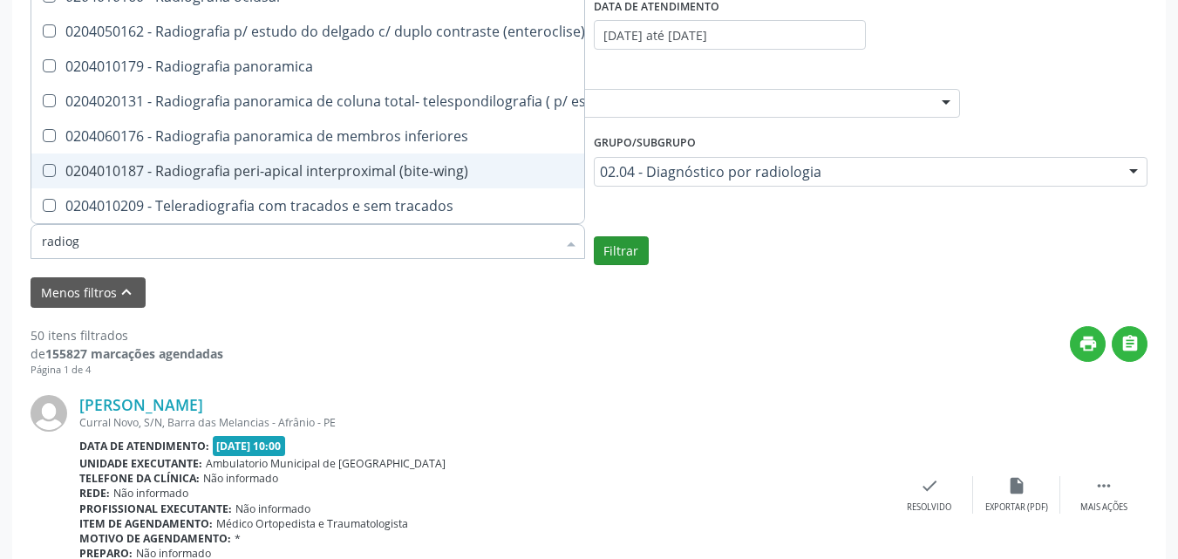
checkbox obliquas\) "false"
checkbox flexao\) "false"
checkbox dinamica "false"
checkbox lombo-sacra "false"
checkbox obliquas\) "false"
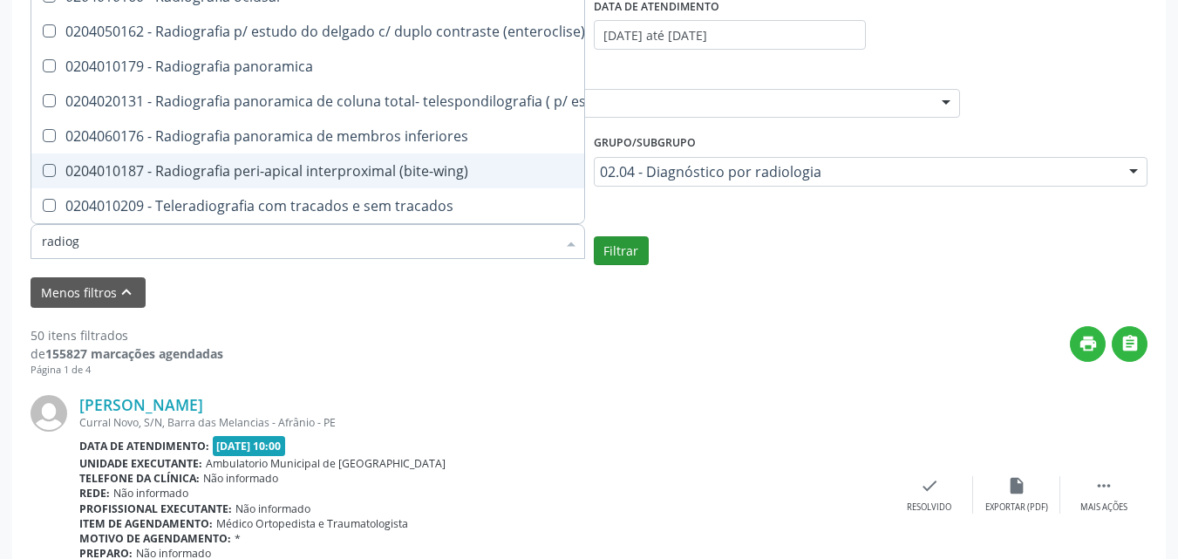
checkbox lateral\) "false"
checkbox toraco-lombar "false"
checkbox cotovelo "false"
checkbox coxa "false"
checkbox lateral\) "false"
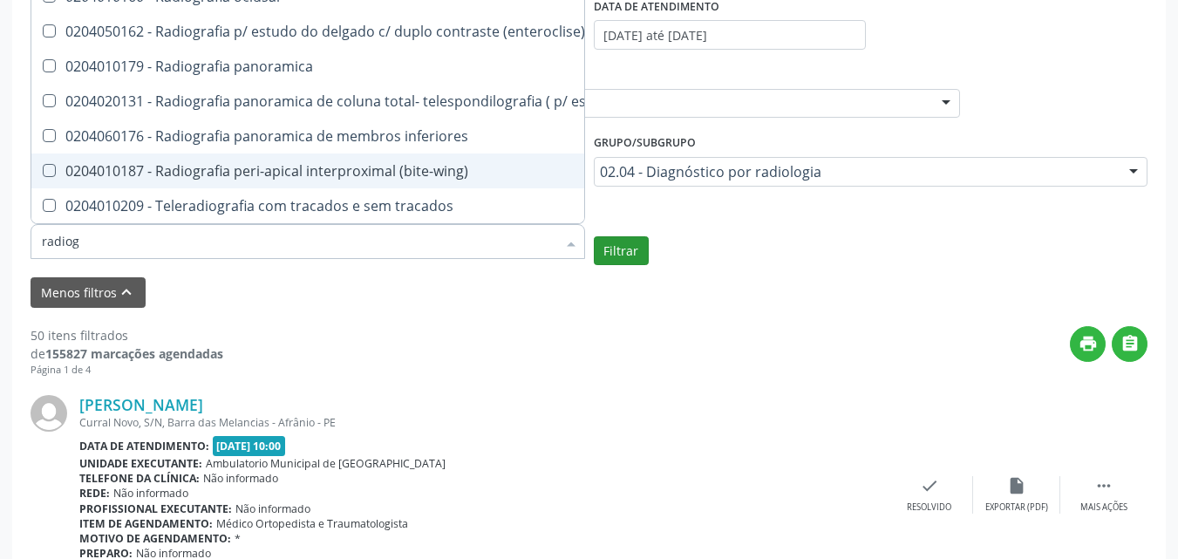
checkbox axial\) "false"
checkbox axiais\) "false"
checkbox mao "false"
checkbox ossea\) "false"
checkbox perna "false"
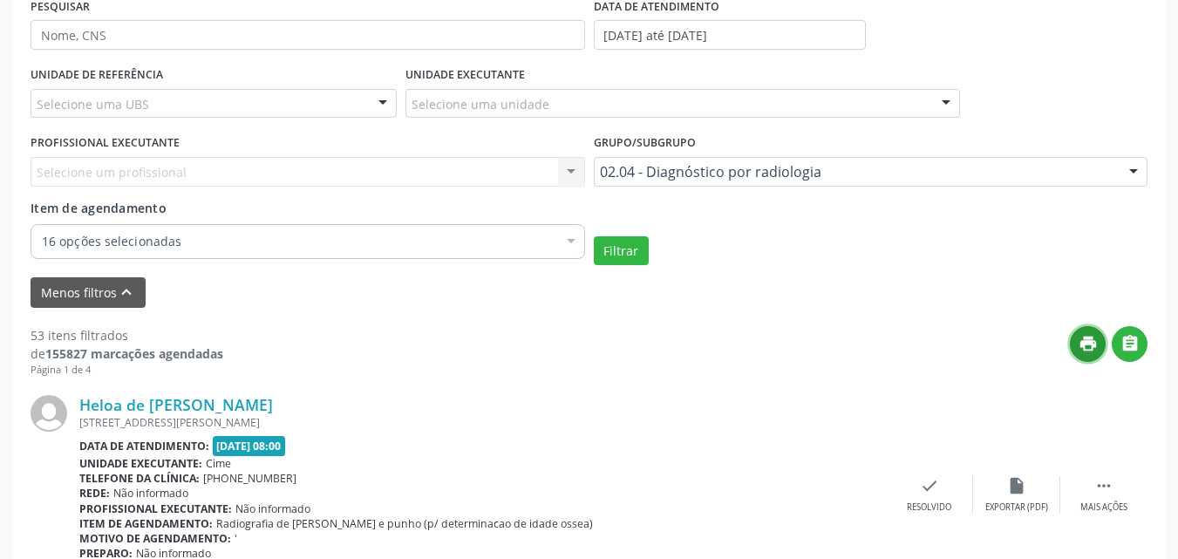
click at [1092, 347] on icon "print" at bounding box center [1088, 343] width 19 height 19
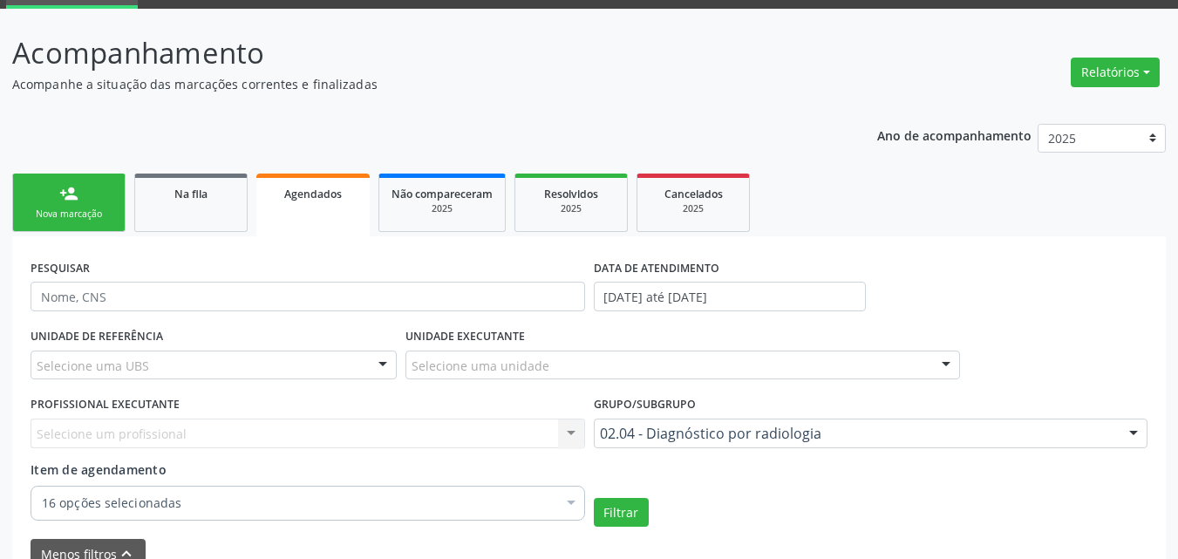
scroll to position [0, 0]
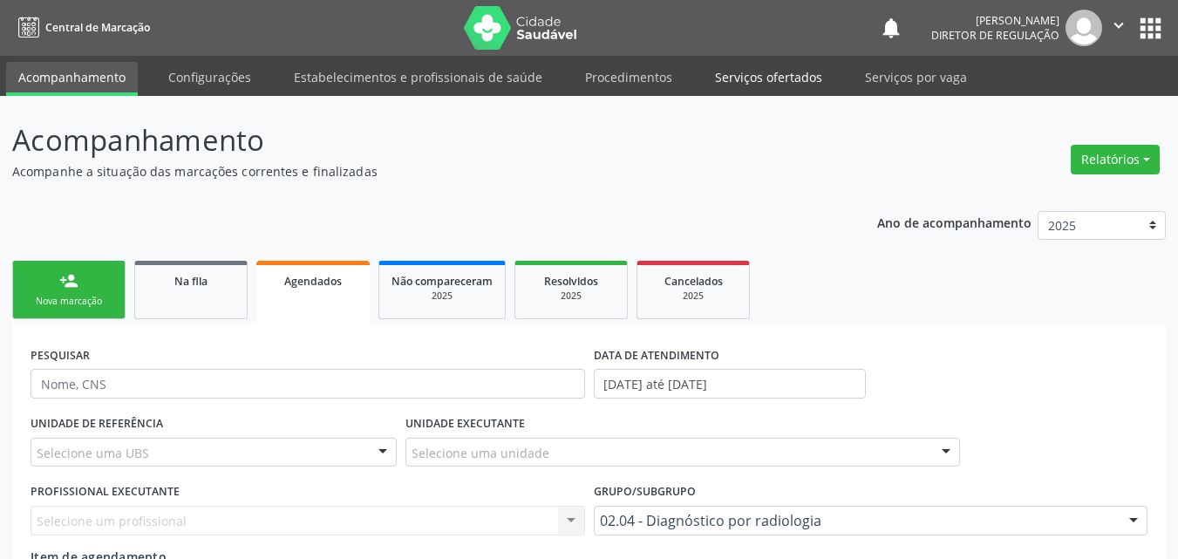
click at [750, 78] on link "Serviços ofertados" at bounding box center [769, 77] width 132 height 31
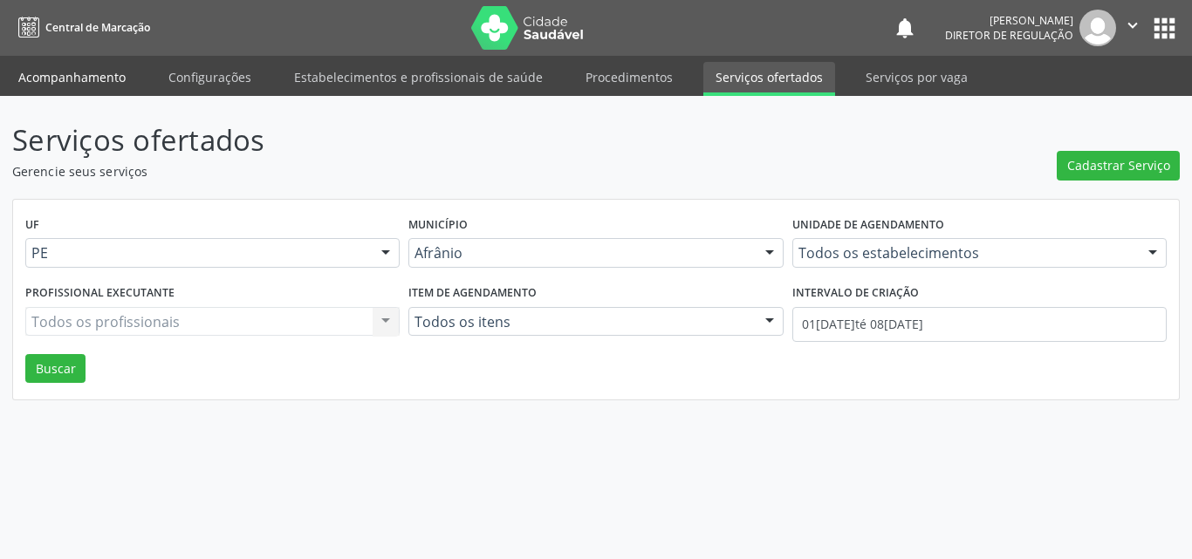
click at [59, 73] on link "Acompanhamento" at bounding box center [72, 77] width 132 height 31
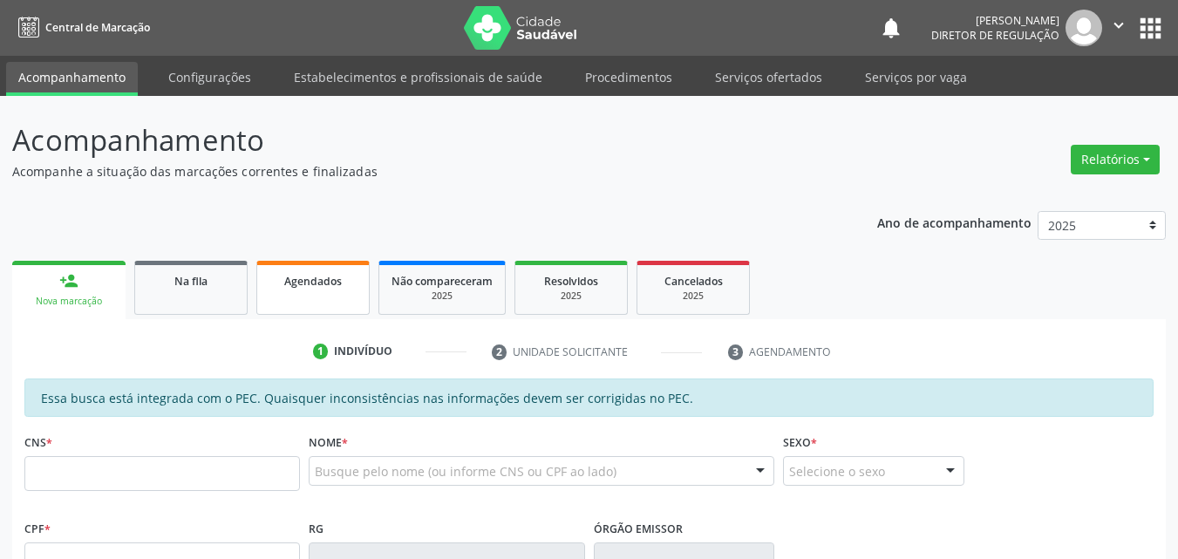
click at [338, 283] on span "Agendados" at bounding box center [313, 281] width 58 height 15
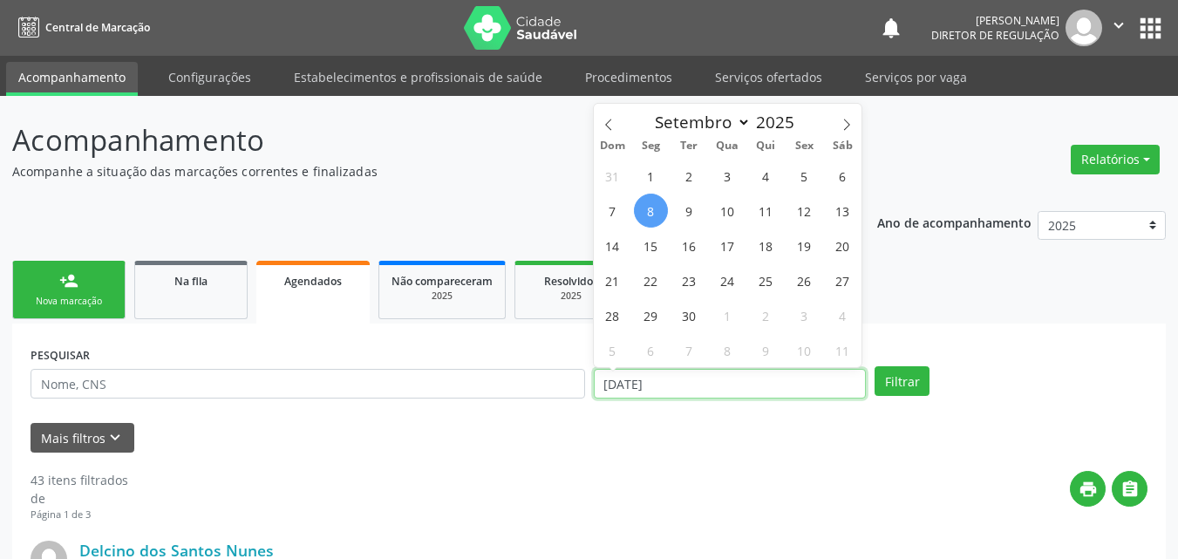
click at [684, 386] on input "[DATE]" at bounding box center [730, 384] width 273 height 30
click at [648, 174] on span "1" at bounding box center [651, 176] width 34 height 34
type input "[DATE]"
click at [651, 177] on span "1" at bounding box center [651, 176] width 34 height 34
click at [696, 379] on input "[DATE]" at bounding box center [730, 384] width 273 height 30
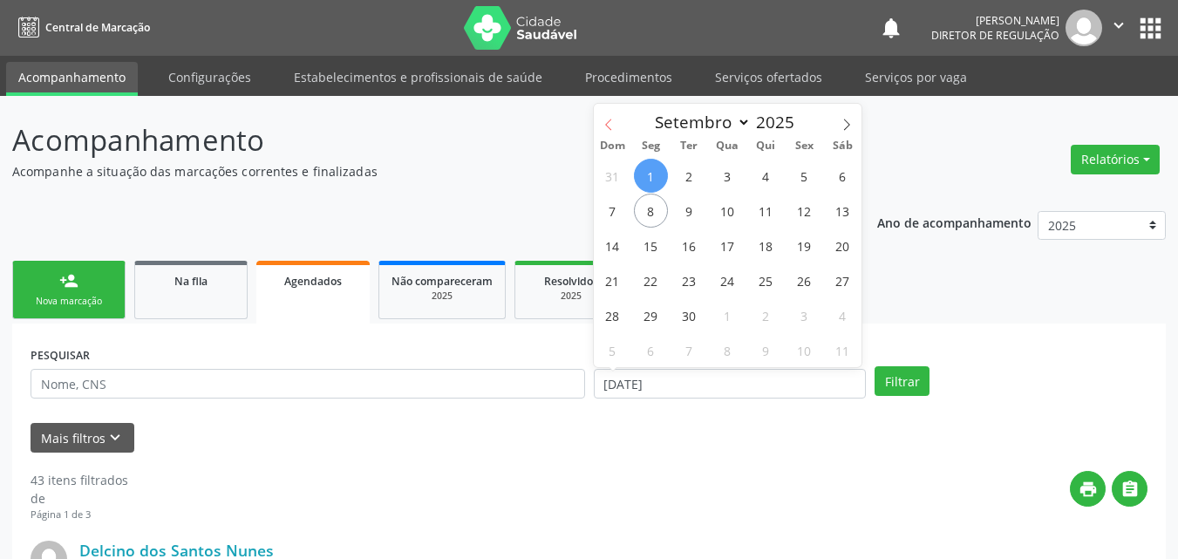
click at [612, 121] on icon at bounding box center [609, 125] width 12 height 12
select select "7"
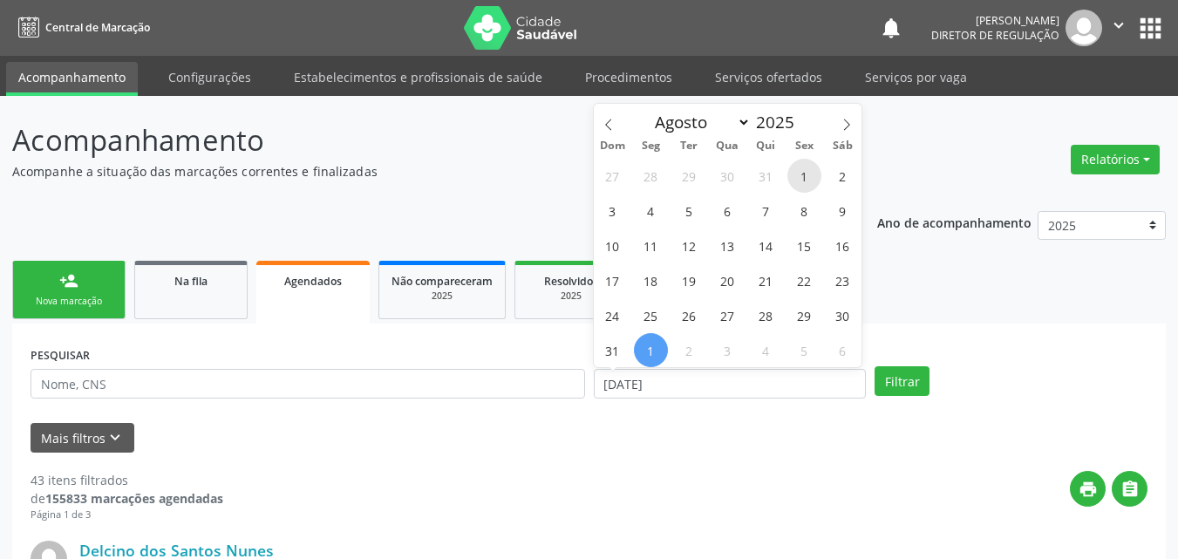
click at [803, 172] on span "1" at bounding box center [805, 176] width 34 height 34
type input "[DATE]"
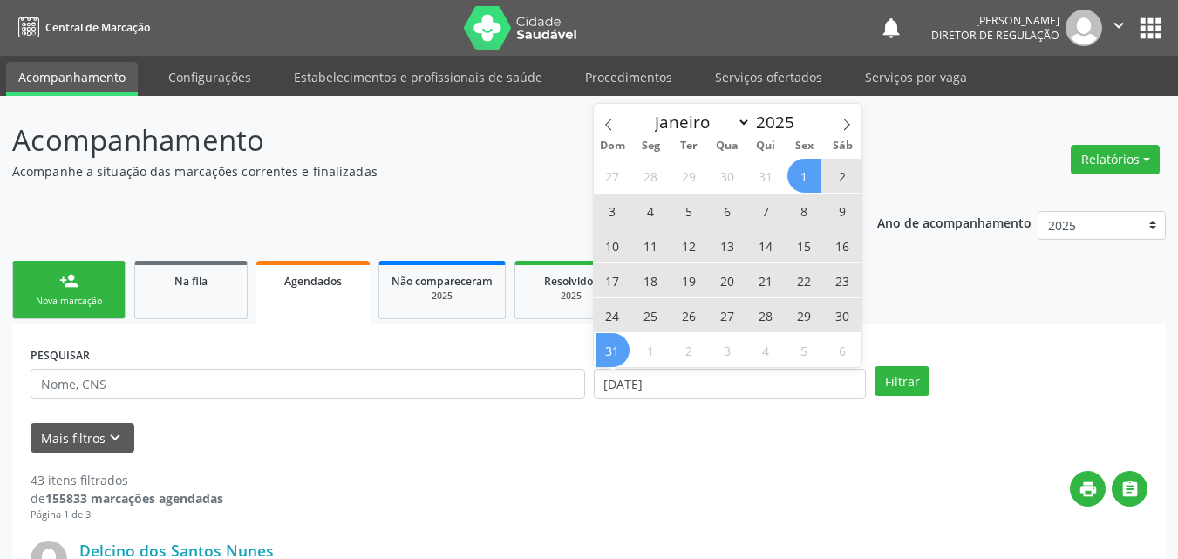
click at [625, 353] on span "31" at bounding box center [613, 350] width 34 height 34
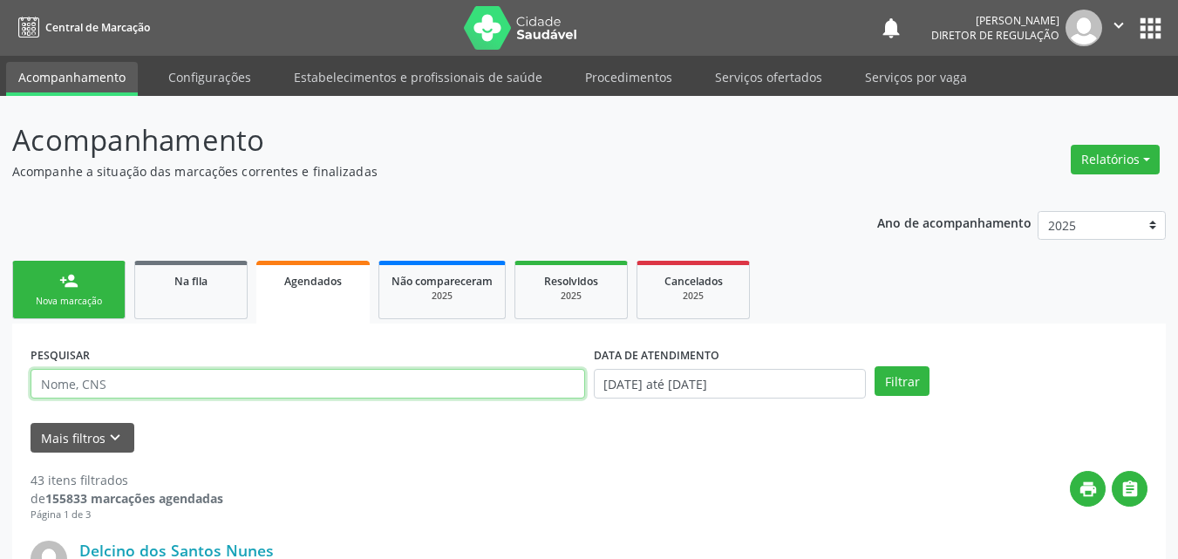
click at [450, 388] on input "text" at bounding box center [308, 384] width 555 height 30
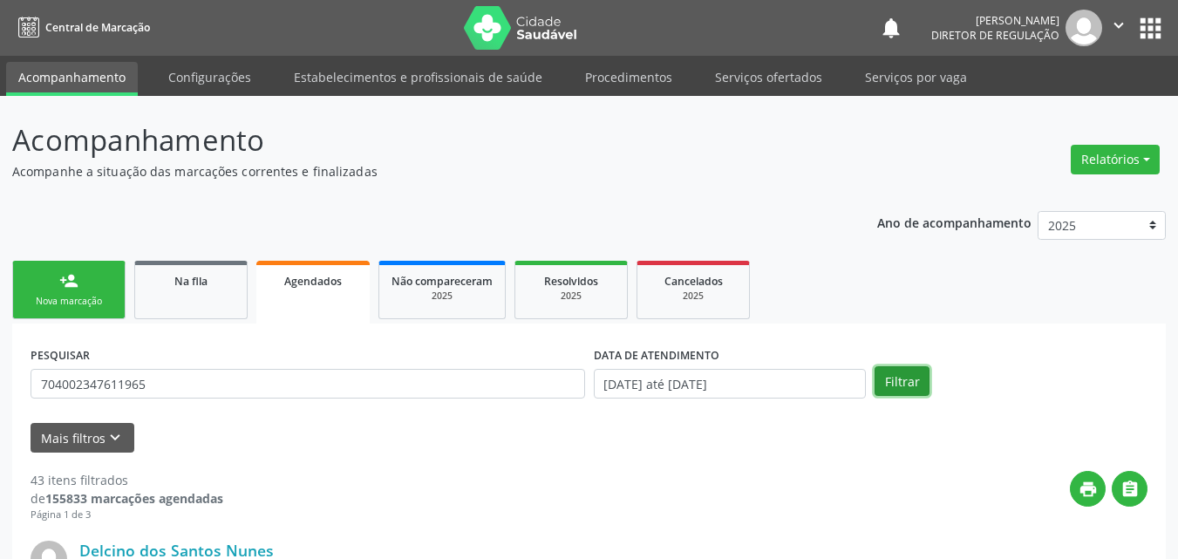
click at [901, 386] on button "Filtrar" at bounding box center [902, 381] width 55 height 30
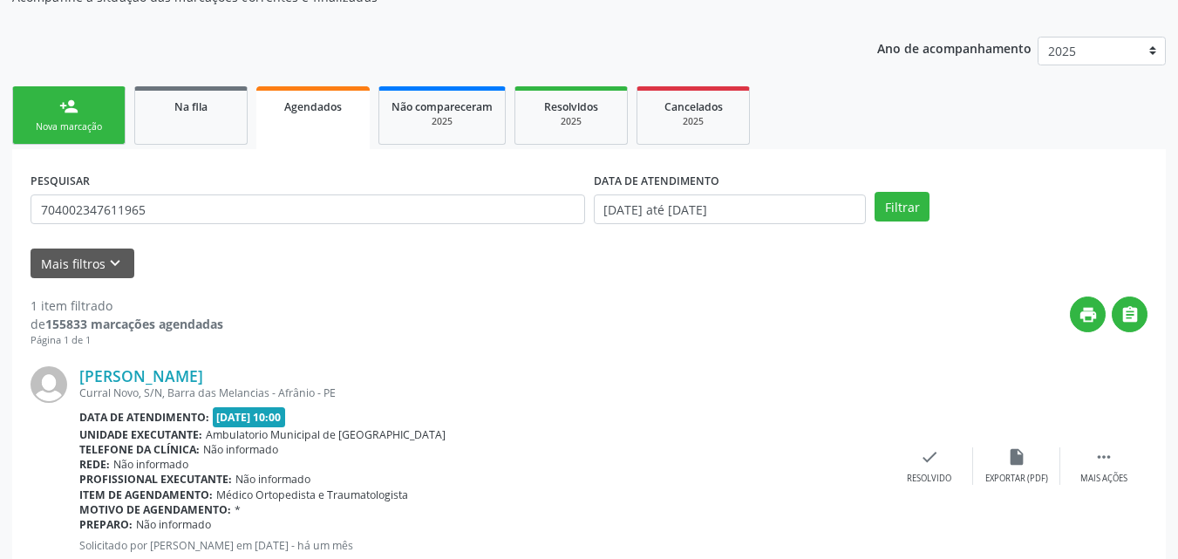
scroll to position [229, 0]
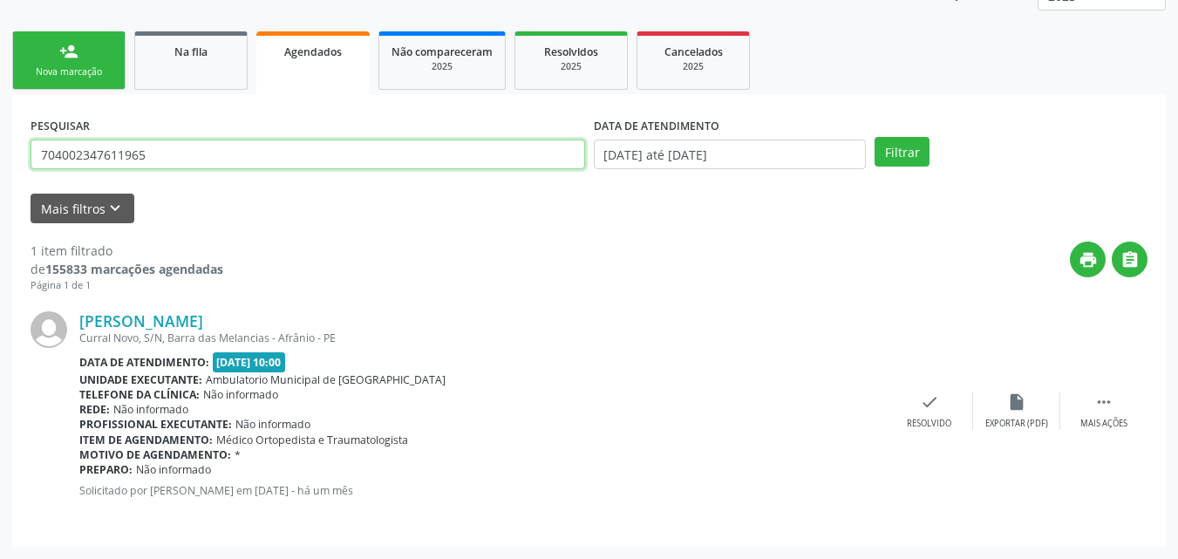
click at [226, 150] on input "704002347611965" at bounding box center [308, 155] width 555 height 30
type input "7"
type input "704605143412325"
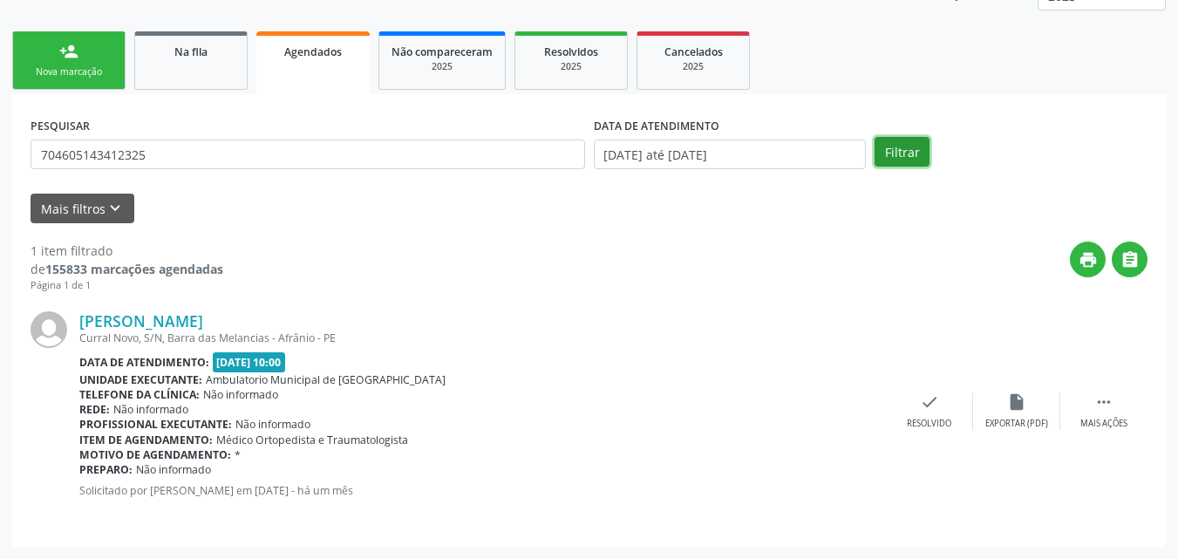
click at [891, 155] on button "Filtrar" at bounding box center [902, 152] width 55 height 30
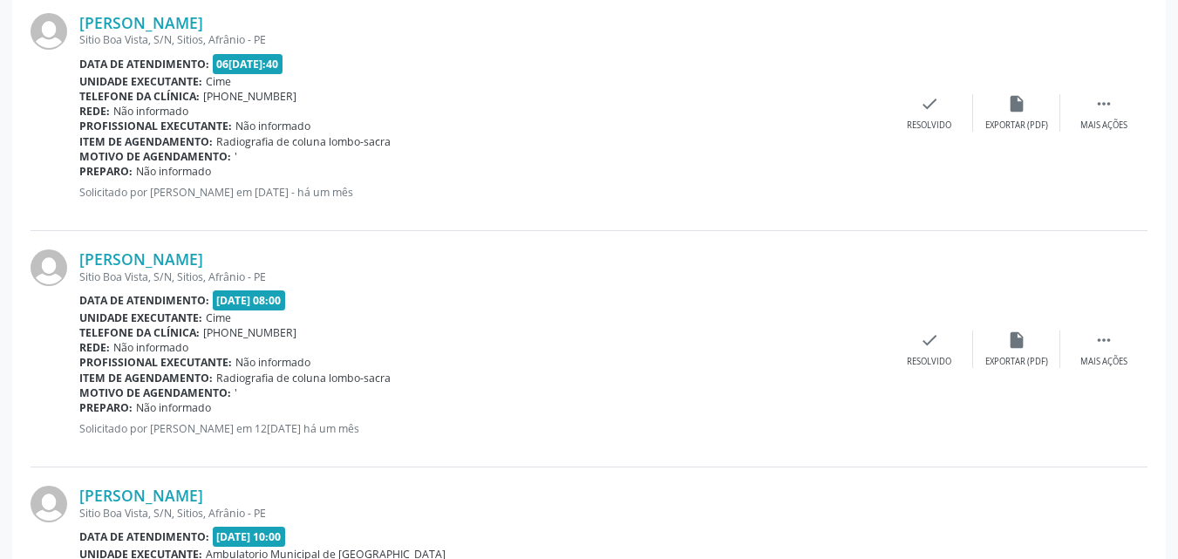
scroll to position [179, 0]
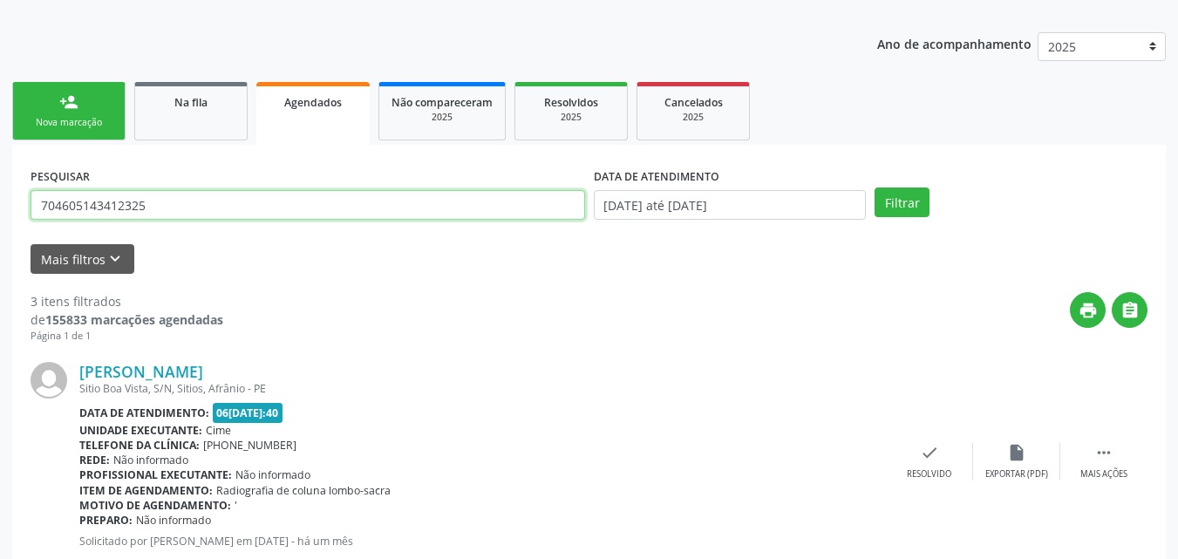
drag, startPoint x: 173, startPoint y: 209, endPoint x: 1, endPoint y: 208, distance: 171.8
click at [0, 208] on div "Acompanhamento Acompanhe a situação das marcações correntes e finalizadas Relat…" at bounding box center [589, 499] width 1178 height 1165
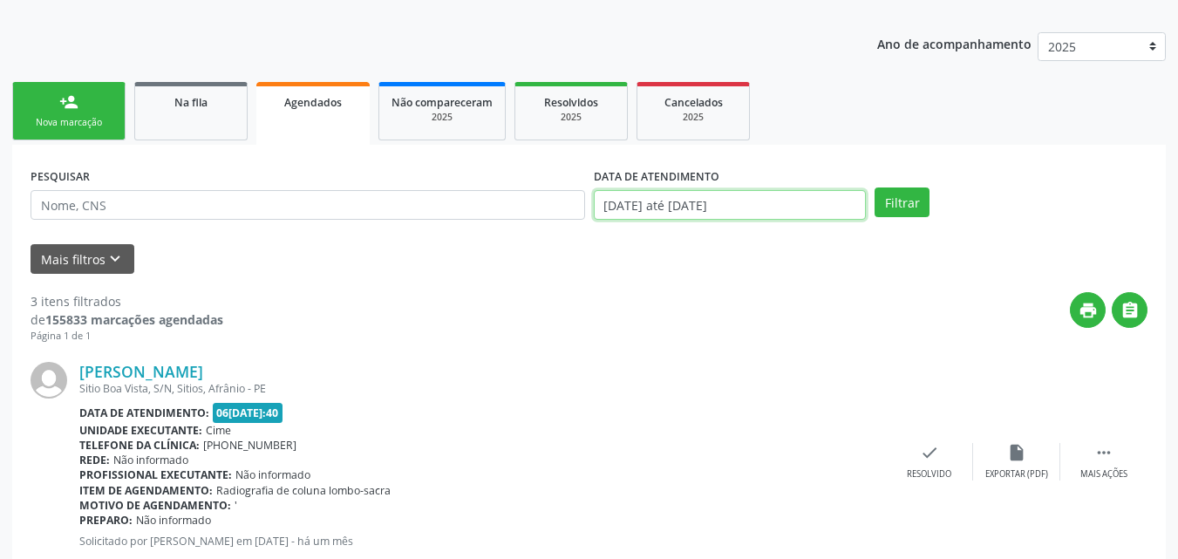
click at [791, 208] on input "[DATE] até [DATE]" at bounding box center [730, 205] width 273 height 30
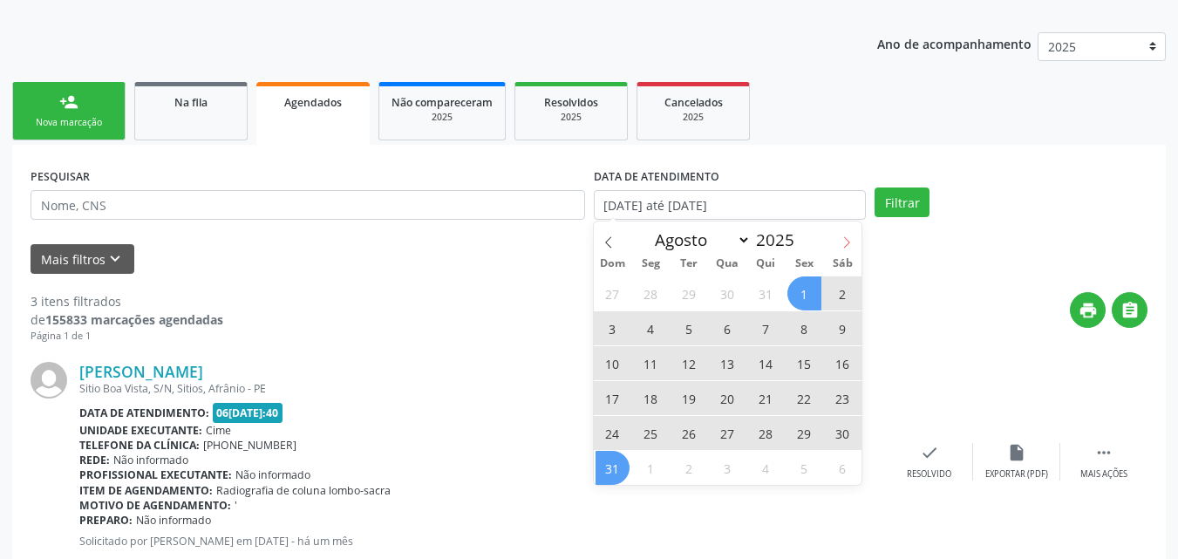
click at [840, 242] on span at bounding box center [847, 237] width 30 height 30
select select "8"
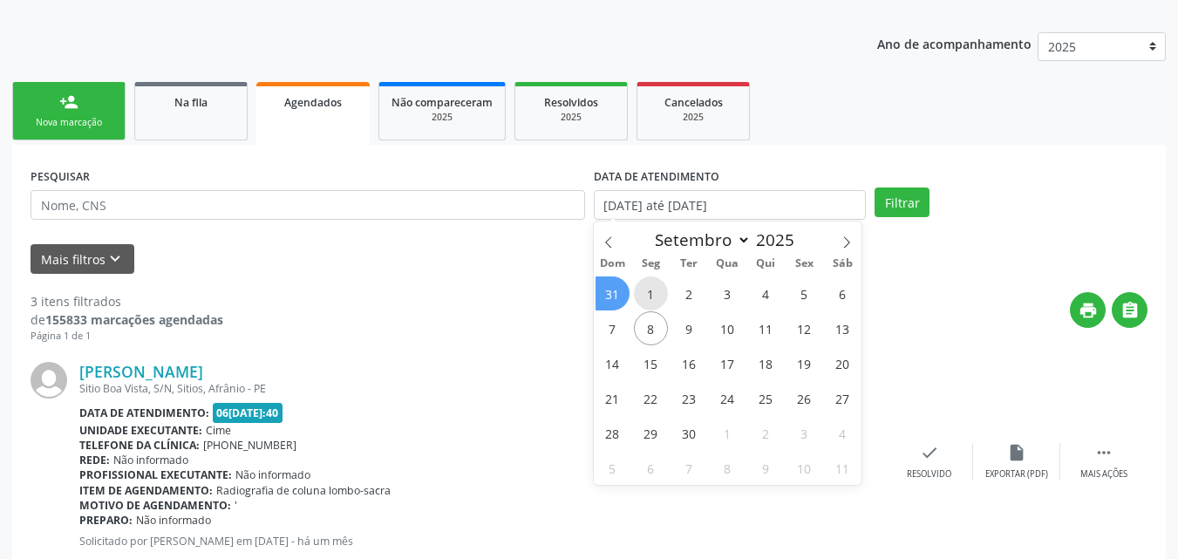
click at [652, 293] on span "1" at bounding box center [651, 294] width 34 height 34
type input "[DATE]"
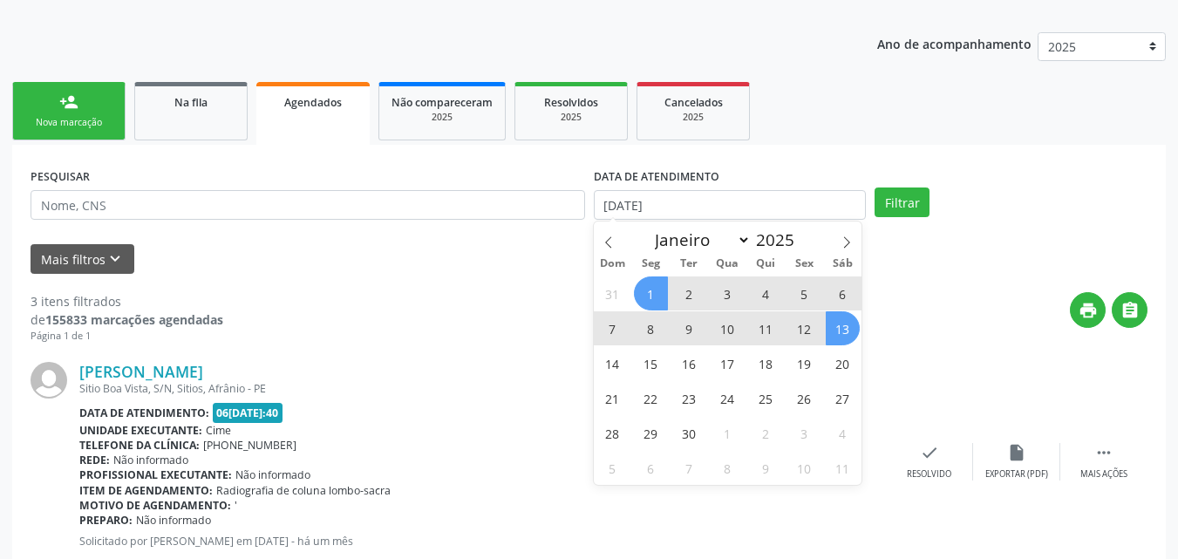
click at [843, 331] on span "13" at bounding box center [843, 328] width 34 height 34
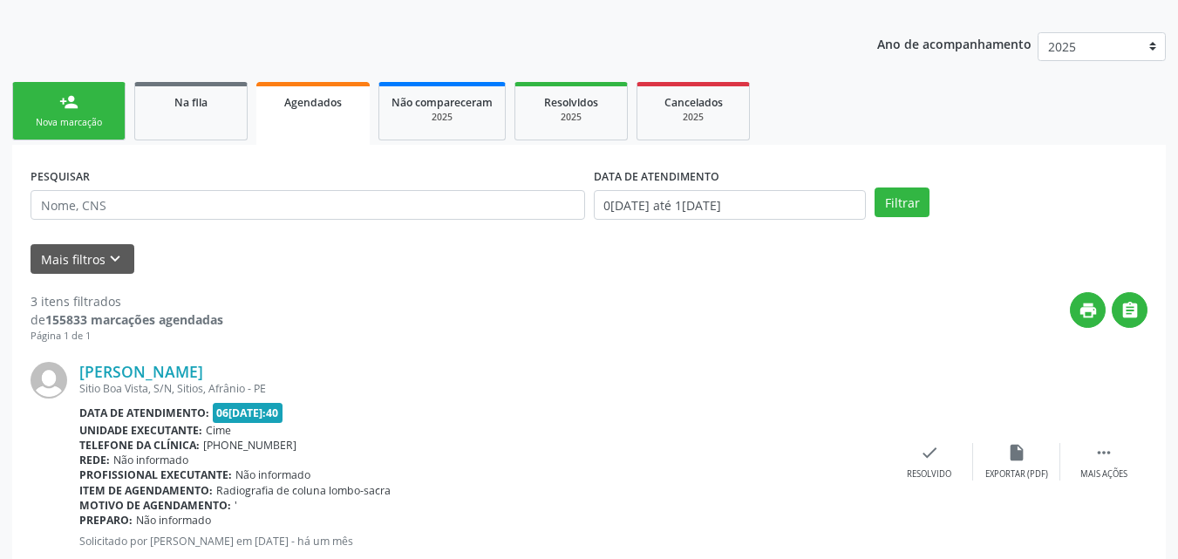
click at [843, 331] on div "print " at bounding box center [685, 317] width 925 height 51
click at [790, 206] on input "0[DATE] até 1[DATE]" at bounding box center [730, 205] width 273 height 30
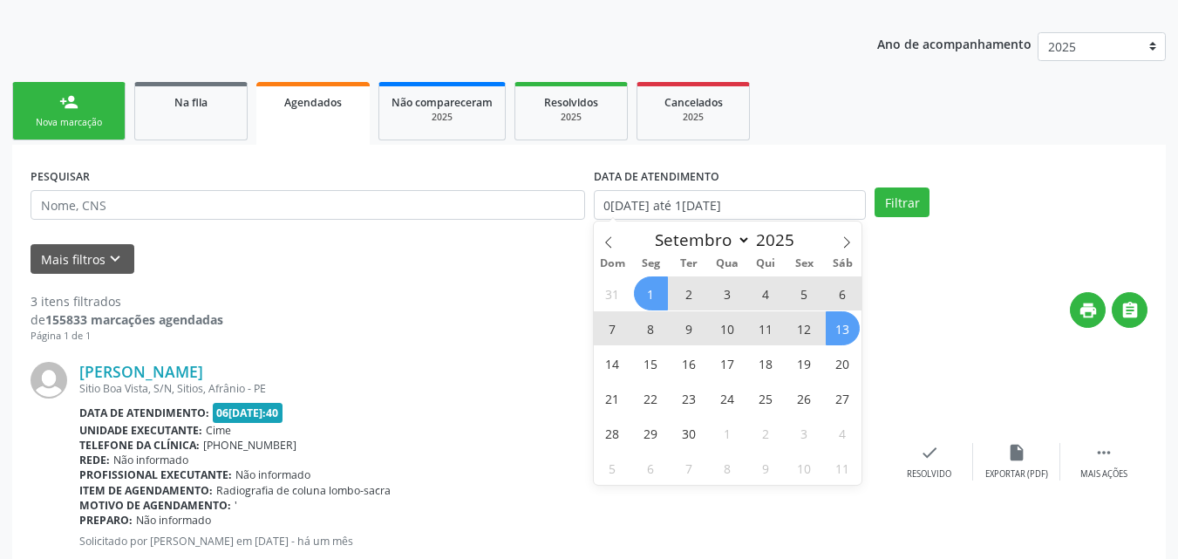
click at [841, 323] on span "13" at bounding box center [843, 328] width 34 height 34
type input "13[DATE]"
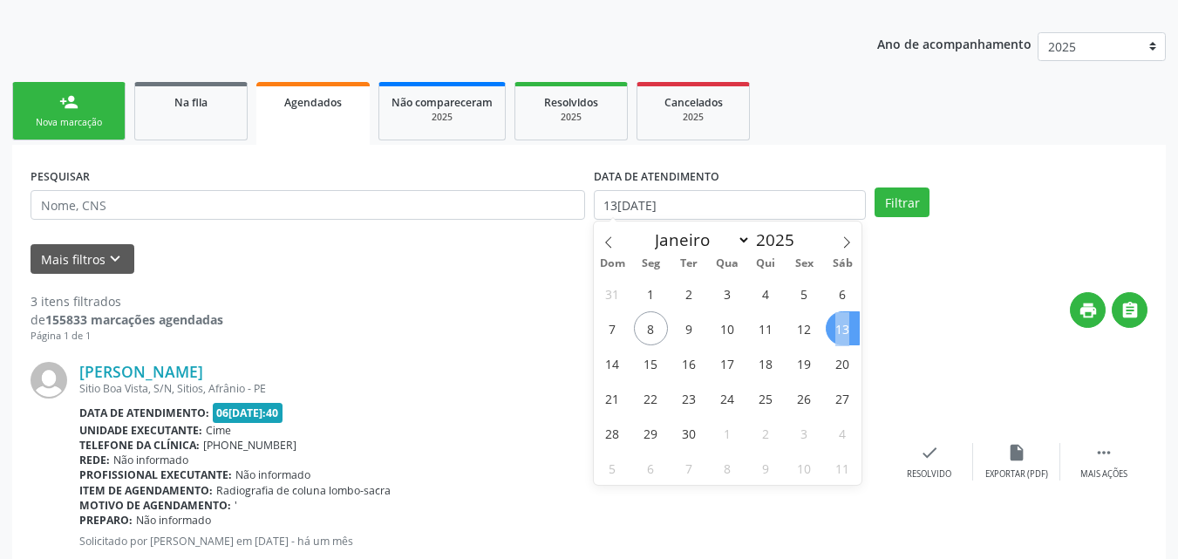
click at [841, 323] on span "13" at bounding box center [843, 328] width 34 height 34
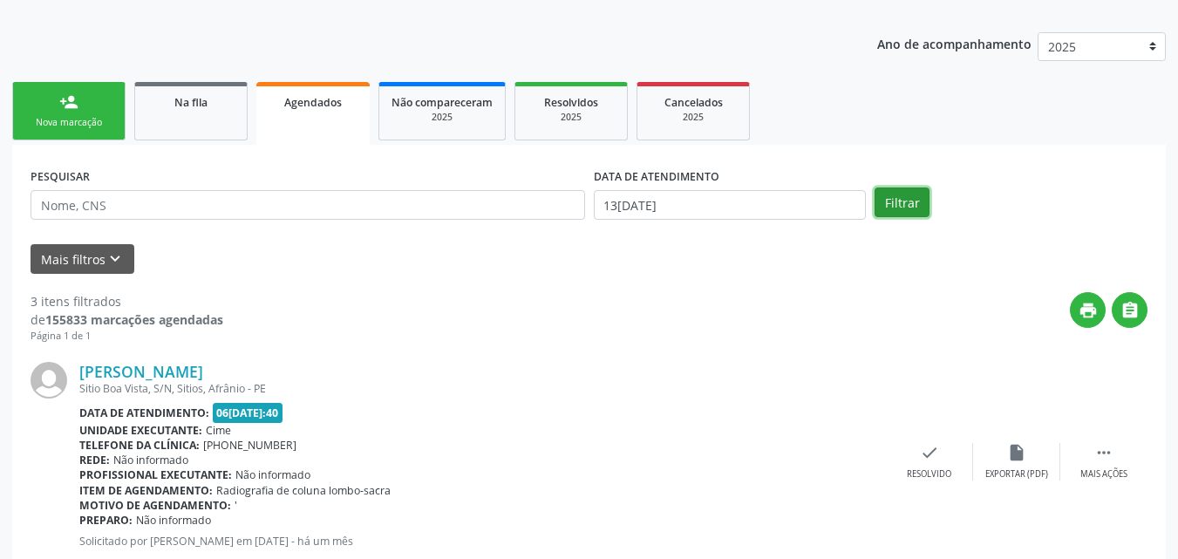
click at [905, 201] on button "Filtrar" at bounding box center [902, 203] width 55 height 30
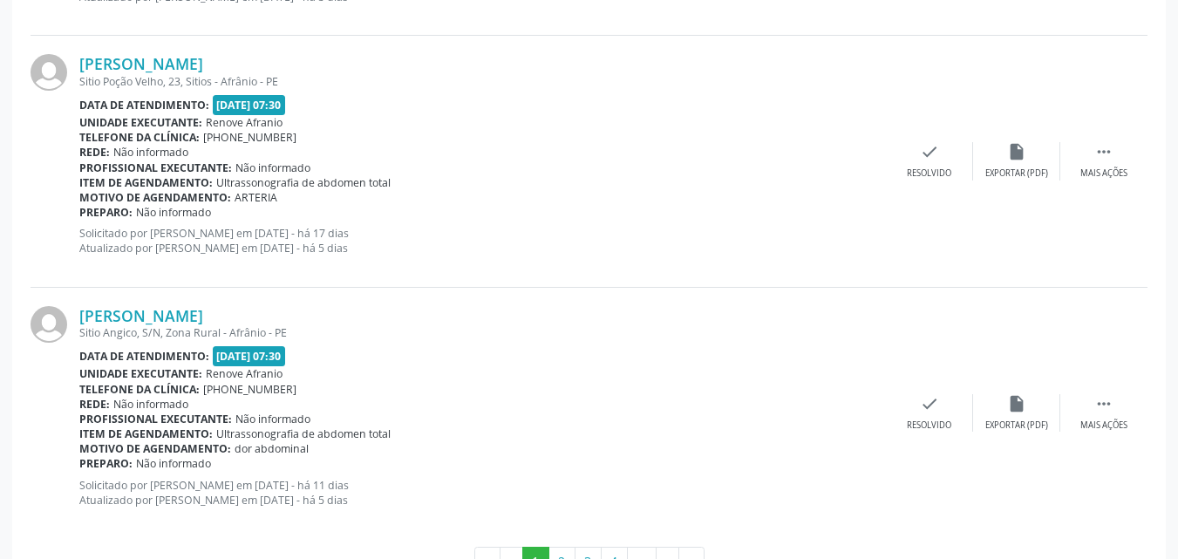
scroll to position [3814, 0]
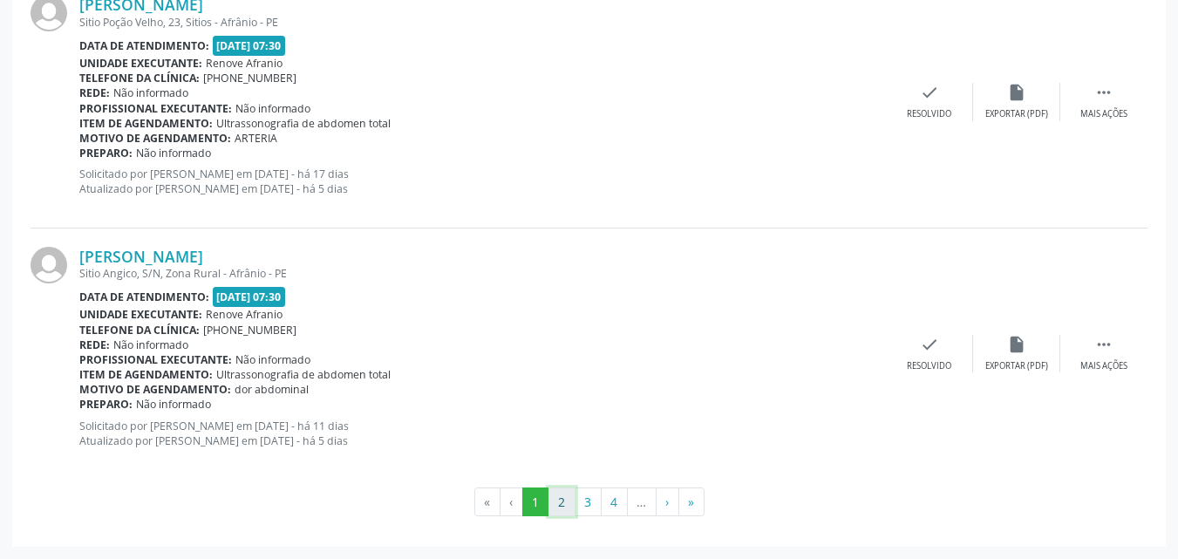
click at [563, 503] on button "2" at bounding box center [562, 503] width 27 height 30
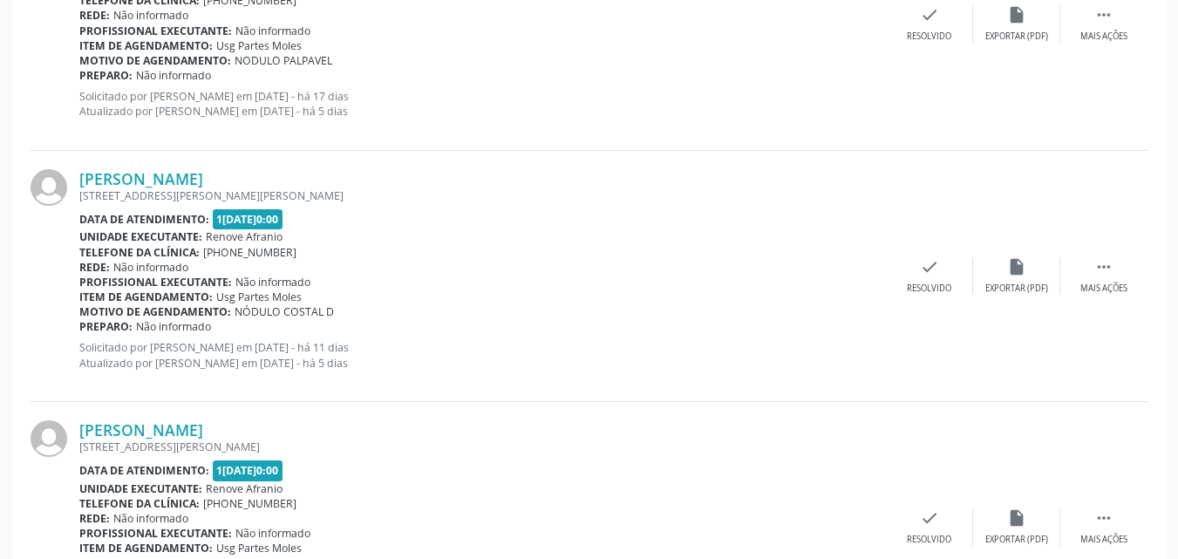
scroll to position [3740, 0]
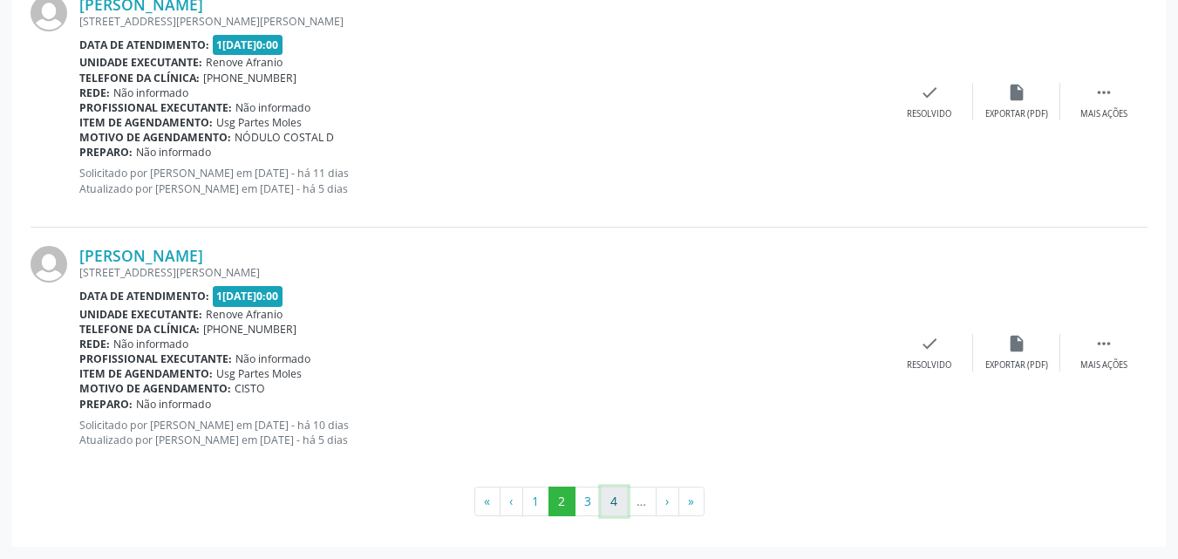
click at [618, 502] on button "4" at bounding box center [614, 502] width 27 height 30
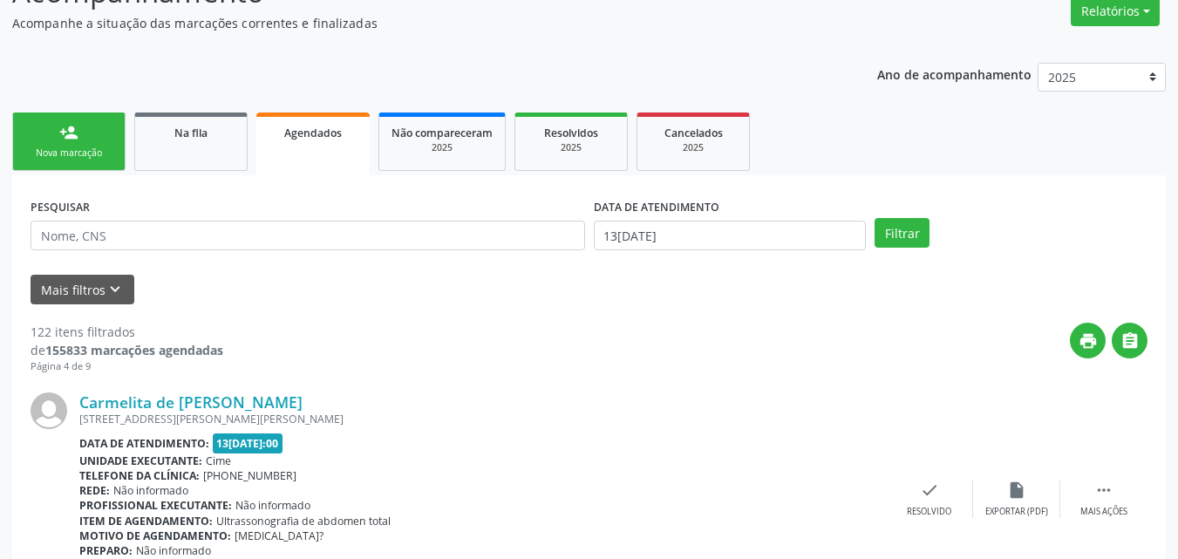
scroll to position [0, 0]
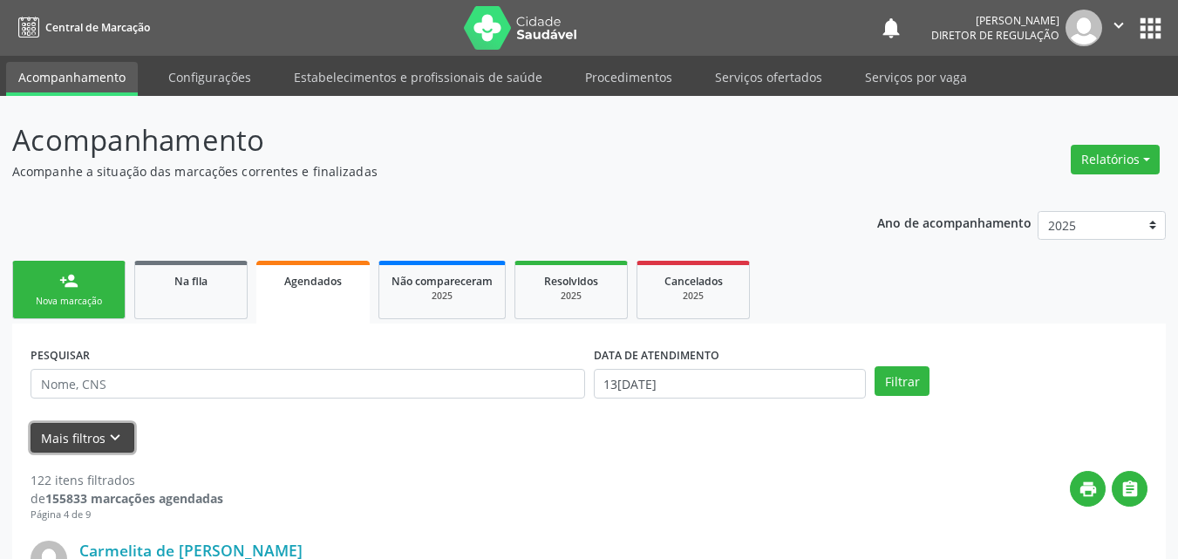
click at [113, 434] on icon "keyboard_arrow_down" at bounding box center [115, 437] width 19 height 19
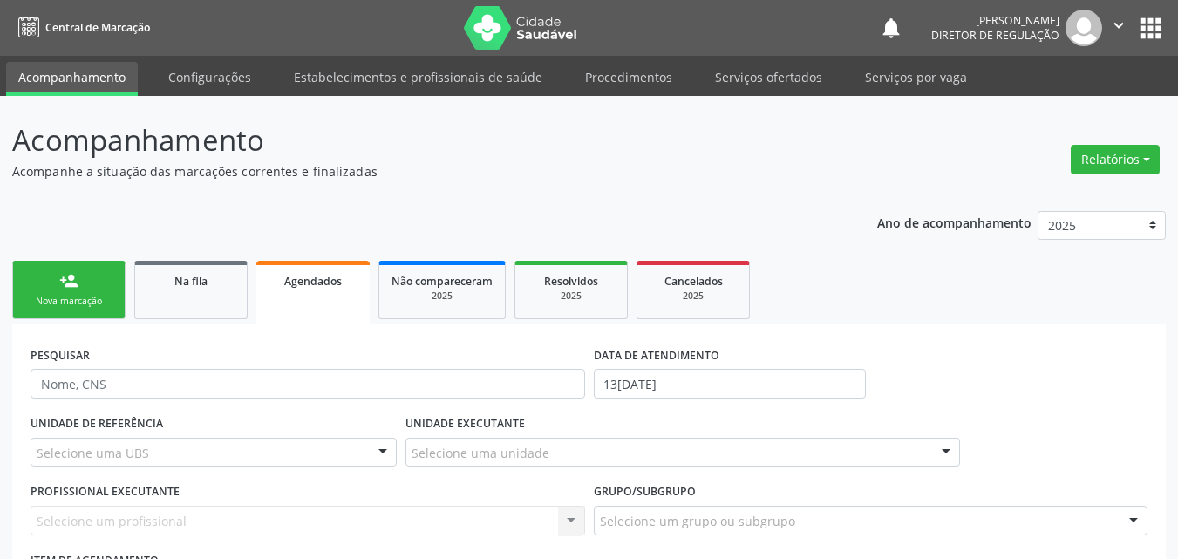
scroll to position [174, 0]
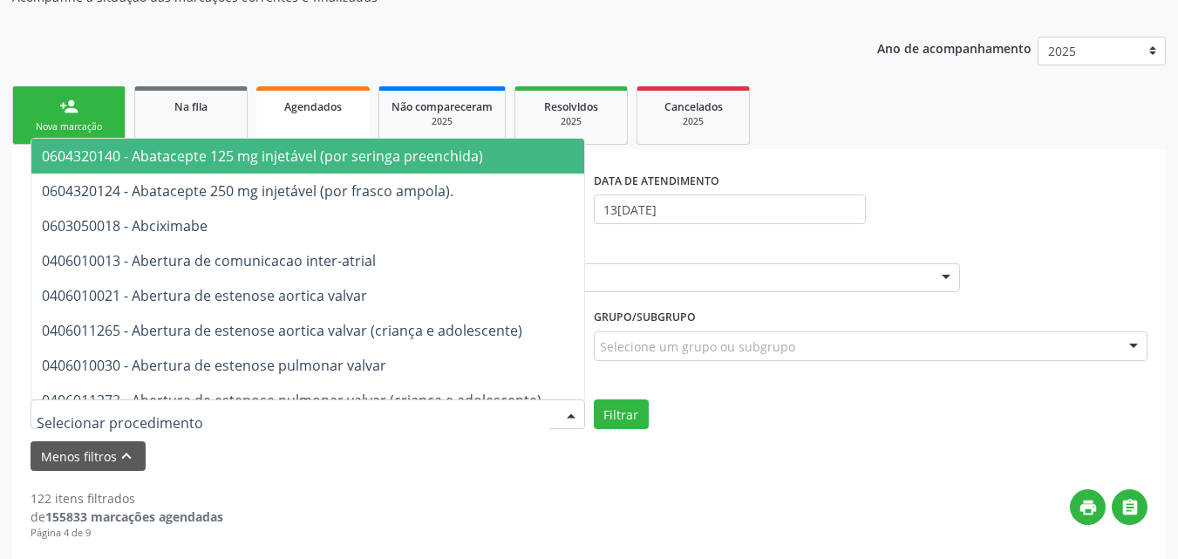
click at [207, 417] on div at bounding box center [308, 414] width 555 height 30
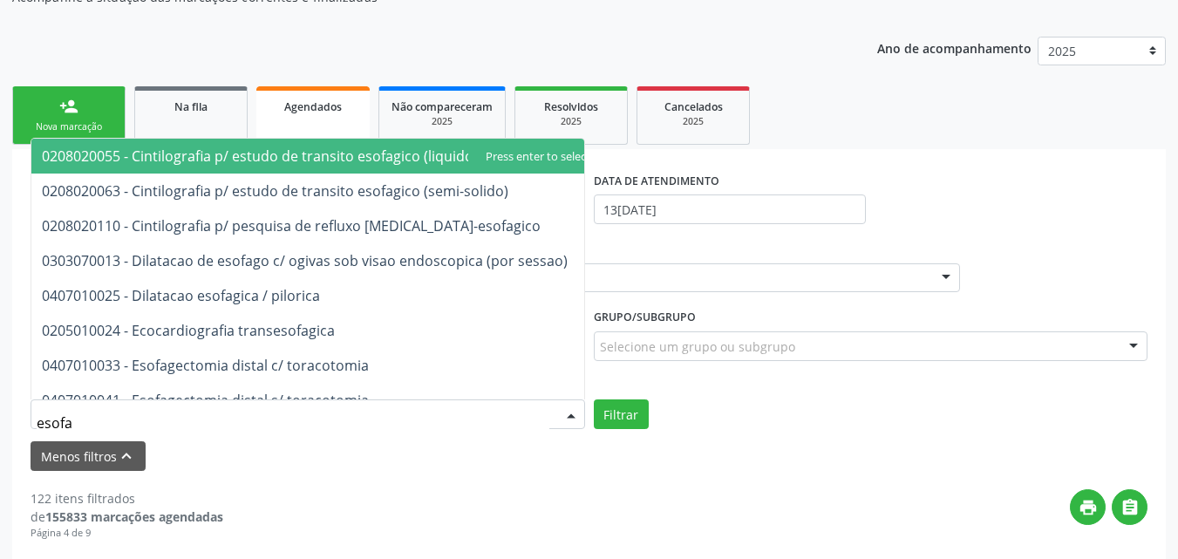
type input "esofag"
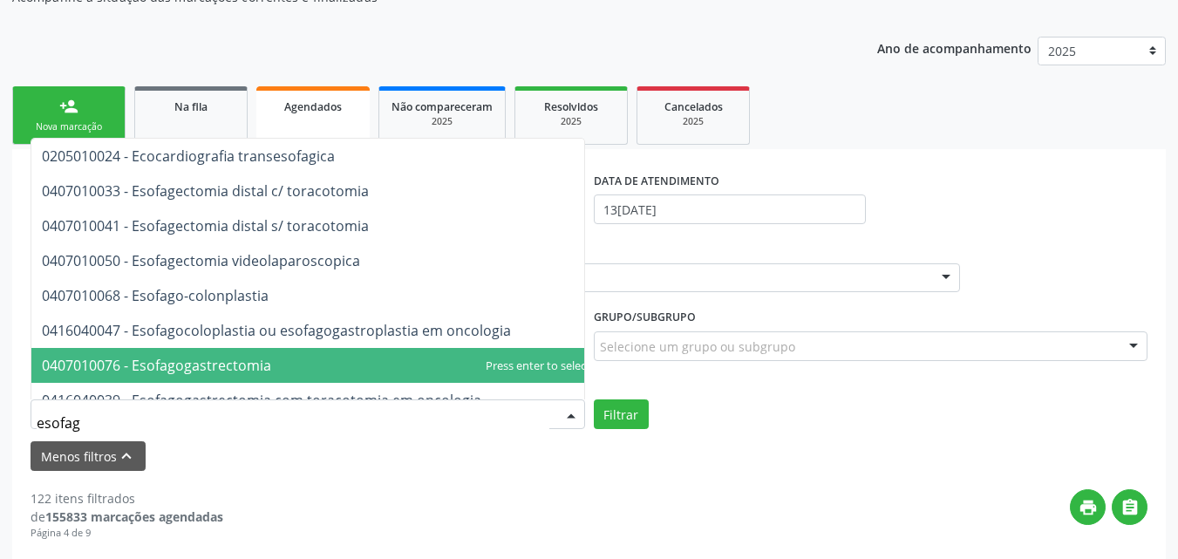
scroll to position [262, 0]
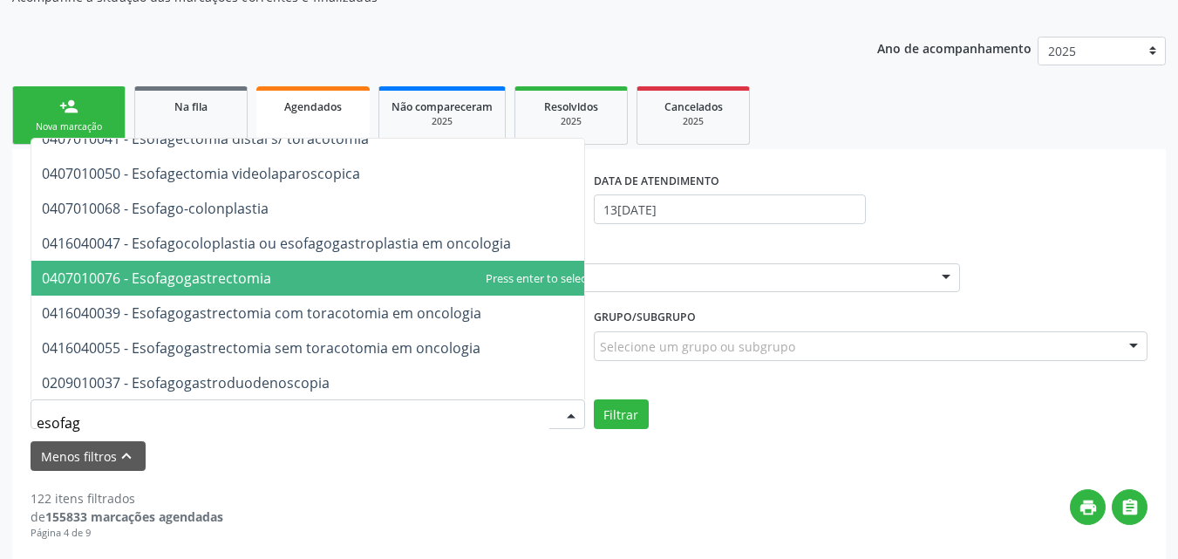
click at [263, 279] on span "0407010076 - Esofagogastrectomia" at bounding box center [156, 278] width 229 height 19
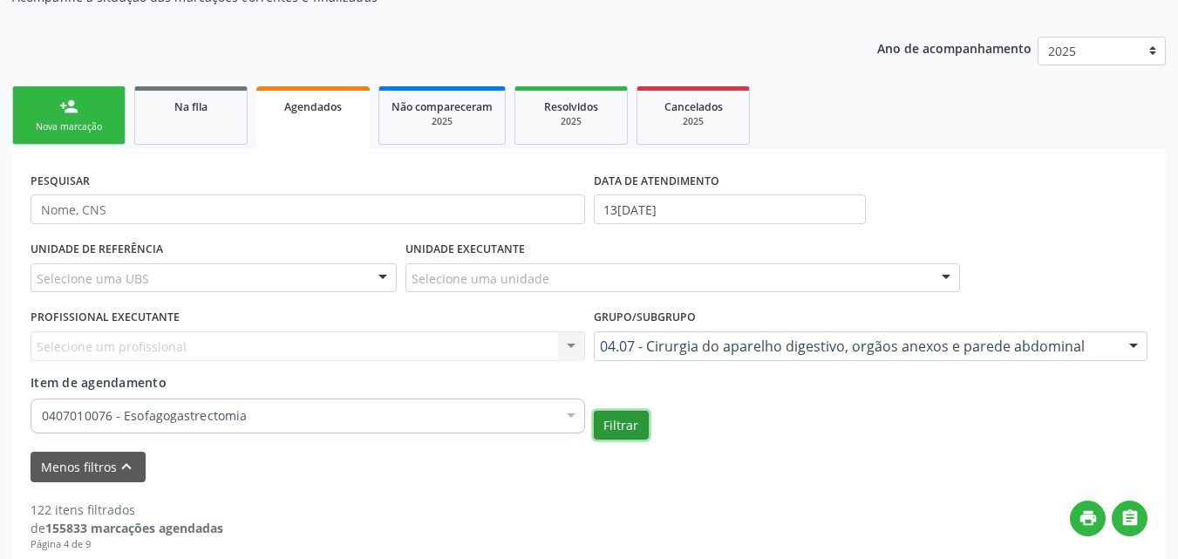
click at [620, 432] on button "Filtrar" at bounding box center [621, 426] width 55 height 30
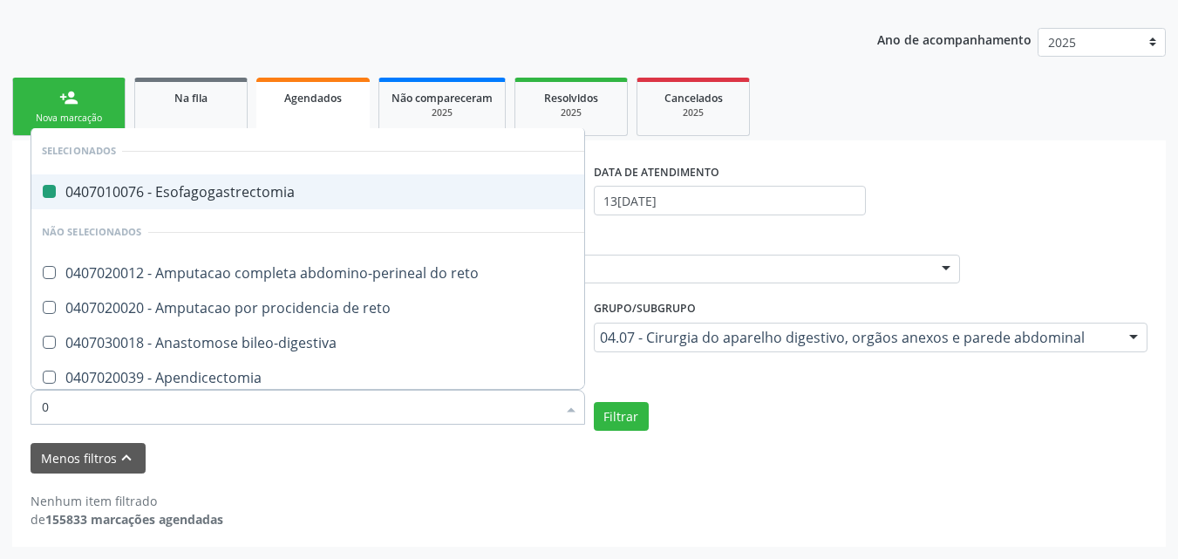
type input "02"
checkbox Esofagogastrectomia "false"
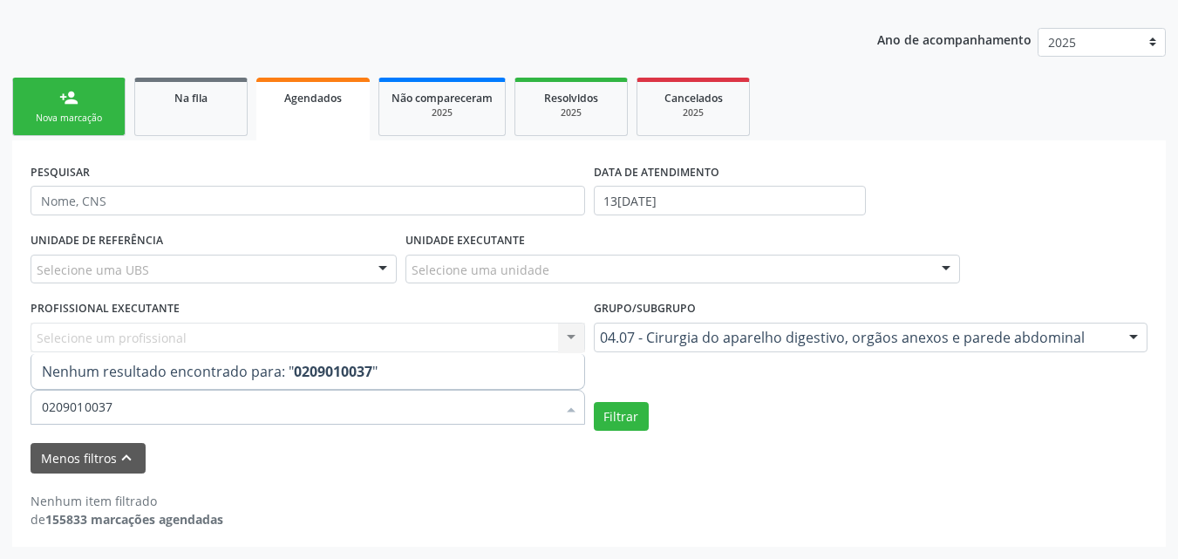
click at [358, 402] on input "0209010037" at bounding box center [299, 407] width 515 height 35
type input "0209010037"
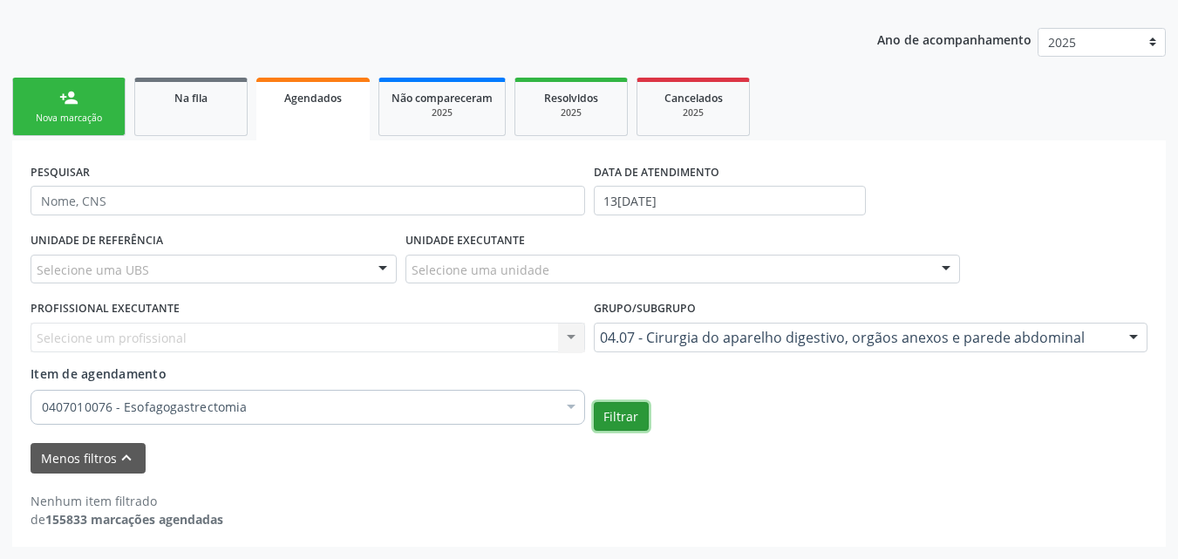
click at [611, 416] on button "Filtrar" at bounding box center [621, 417] width 55 height 30
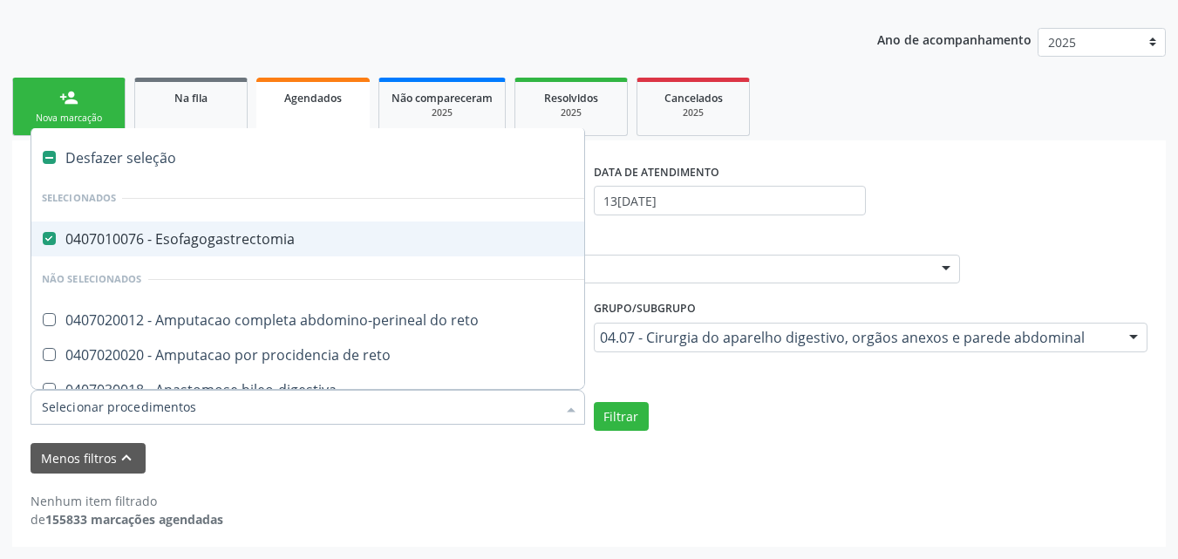
click at [50, 157] on label at bounding box center [49, 157] width 13 height 13
checkbox Esofagogastrectomia "false"
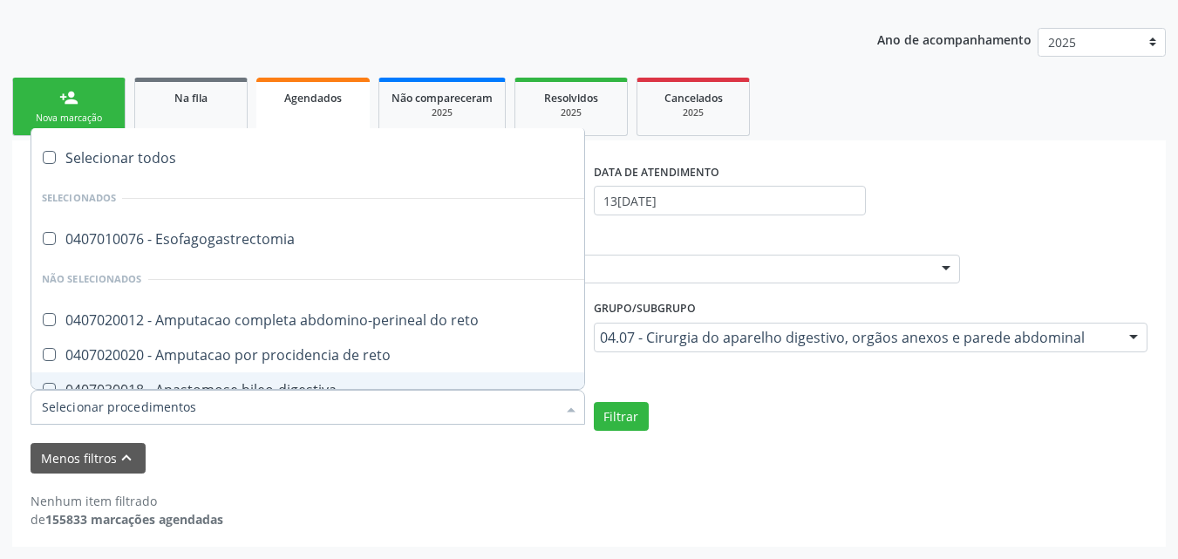
click at [198, 410] on input "Item de agendamento" at bounding box center [299, 407] width 515 height 35
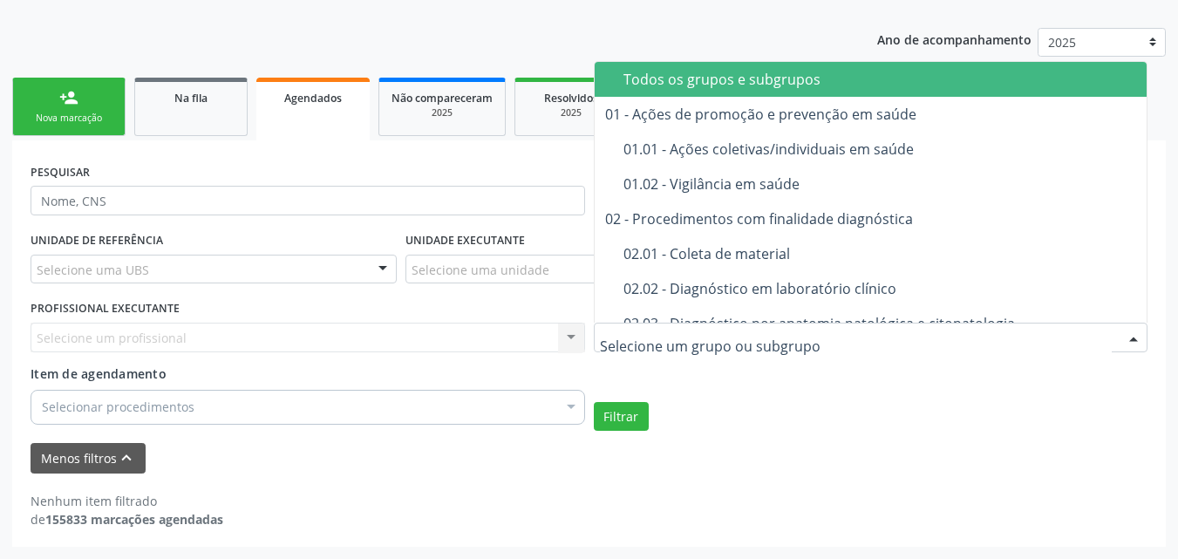
click at [716, 78] on div "Todos os grupos e subgrupos" at bounding box center [919, 79] width 590 height 14
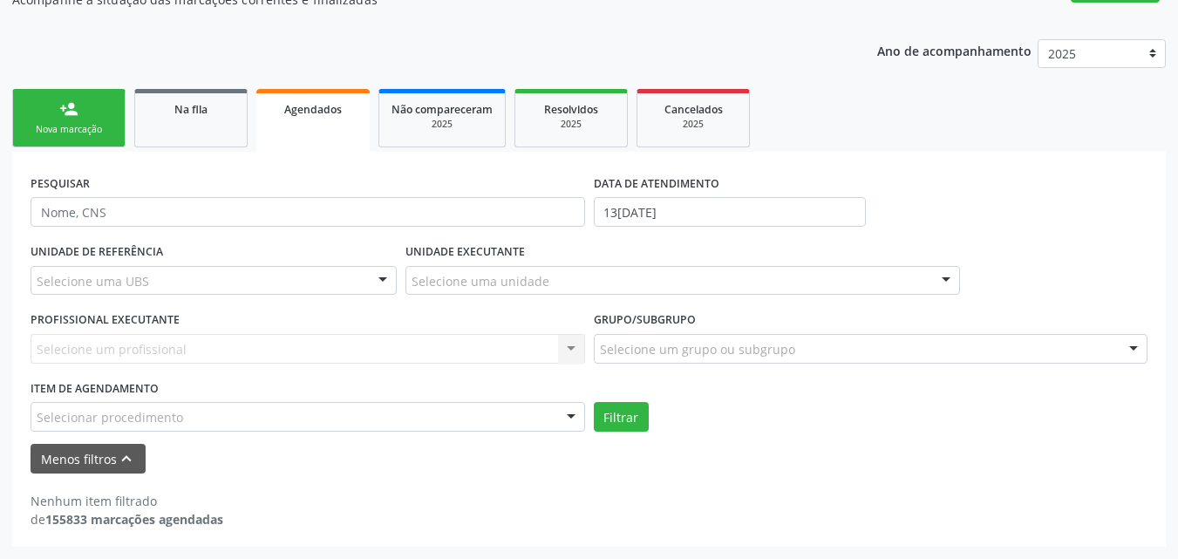
scroll to position [172, 0]
click at [358, 416] on div "Selecionar procedimento" at bounding box center [308, 417] width 555 height 30
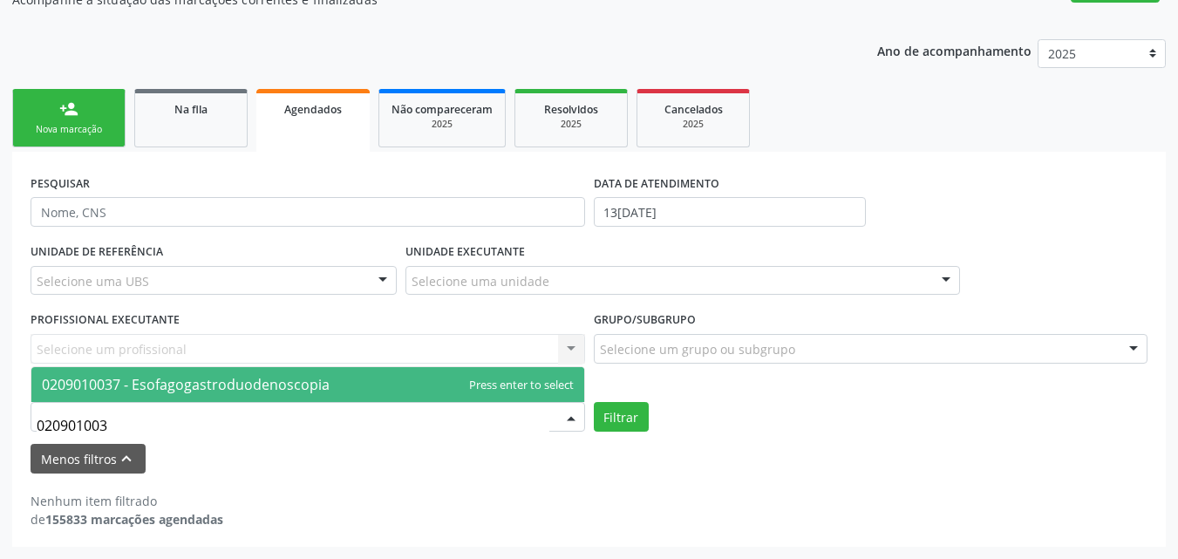
type input "0209010037"
click at [361, 382] on span "0209010037 - Esofagogastroduodenoscopia" at bounding box center [307, 384] width 553 height 35
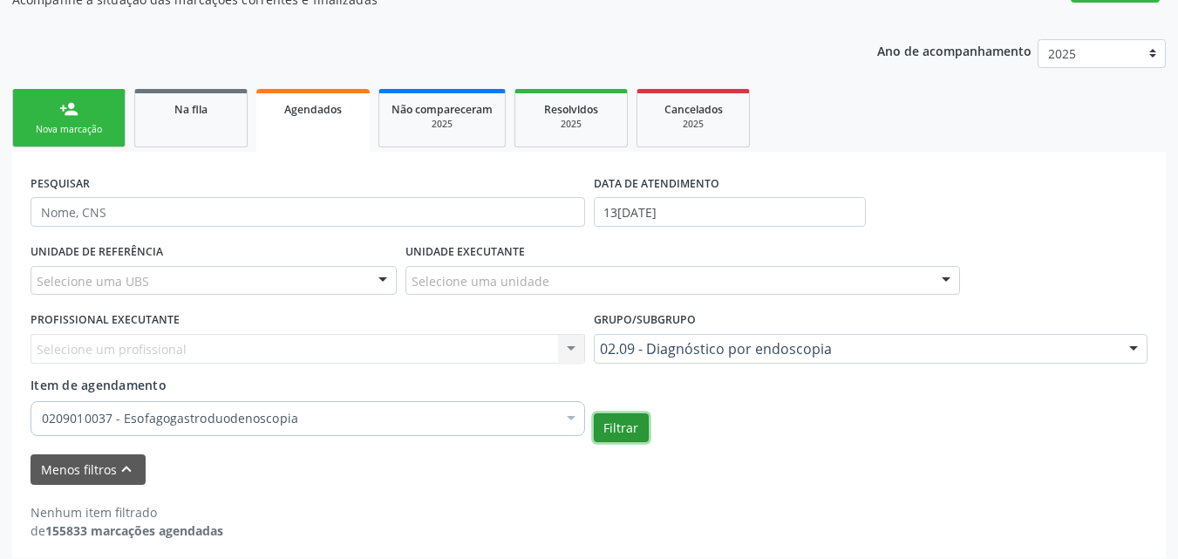
click at [625, 427] on button "Filtrar" at bounding box center [621, 428] width 55 height 30
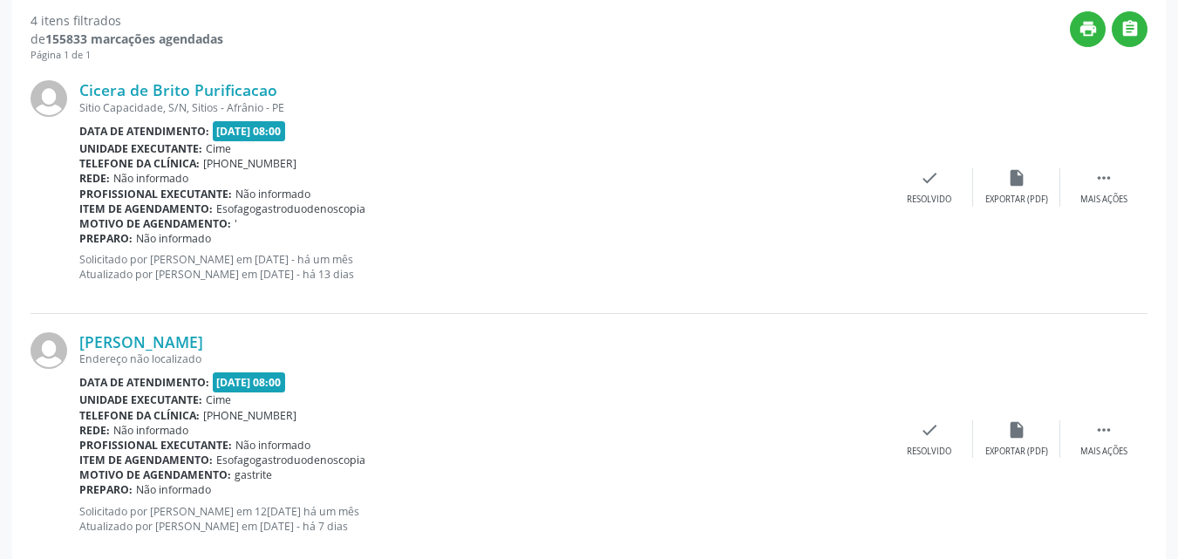
scroll to position [228, 0]
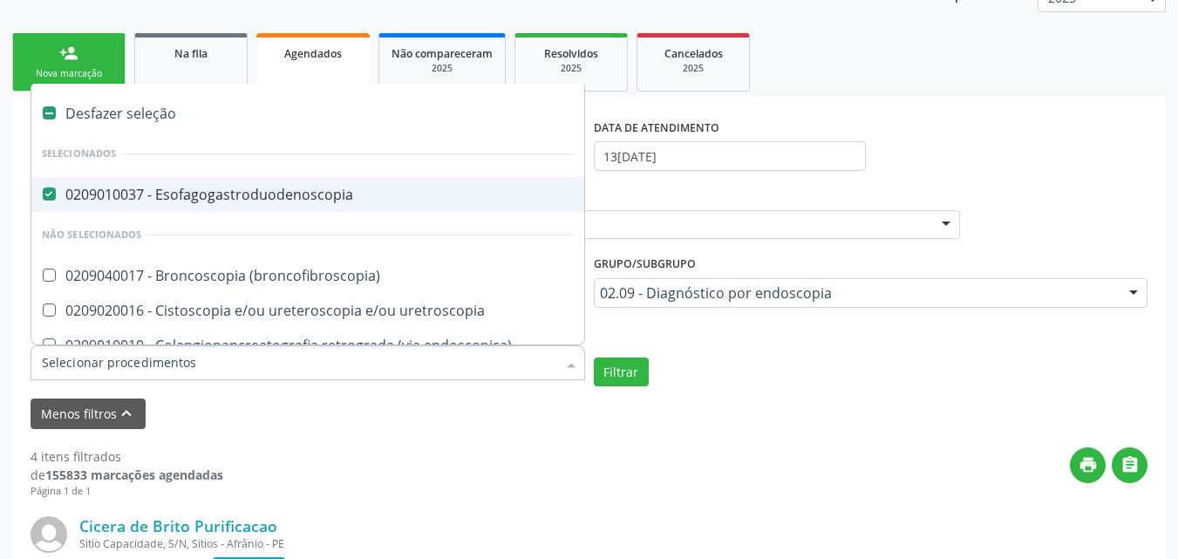
drag, startPoint x: 113, startPoint y: 361, endPoint x: 103, endPoint y: 361, distance: 10.5
click at [140, 188] on div "0209010037 - Esofagogastroduodenoscopia" at bounding box center [308, 195] width 532 height 14
checkbox Esofagogastroduodenoscopia "true"
drag, startPoint x: 148, startPoint y: 181, endPoint x: 92, endPoint y: 249, distance: 88.0
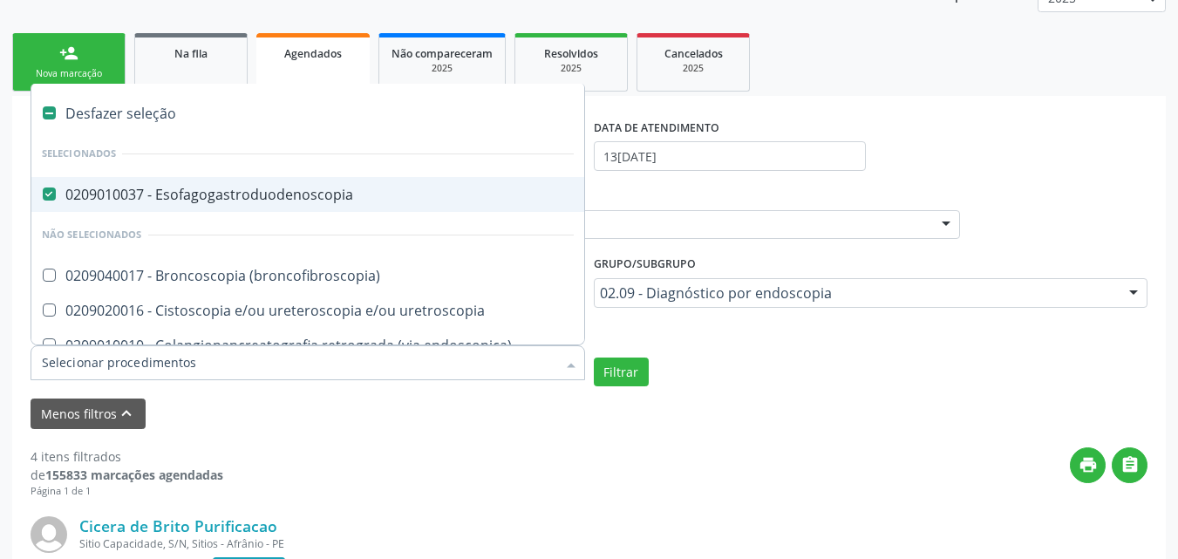
click at [92, 249] on li "Não selecionados" at bounding box center [307, 235] width 553 height 46
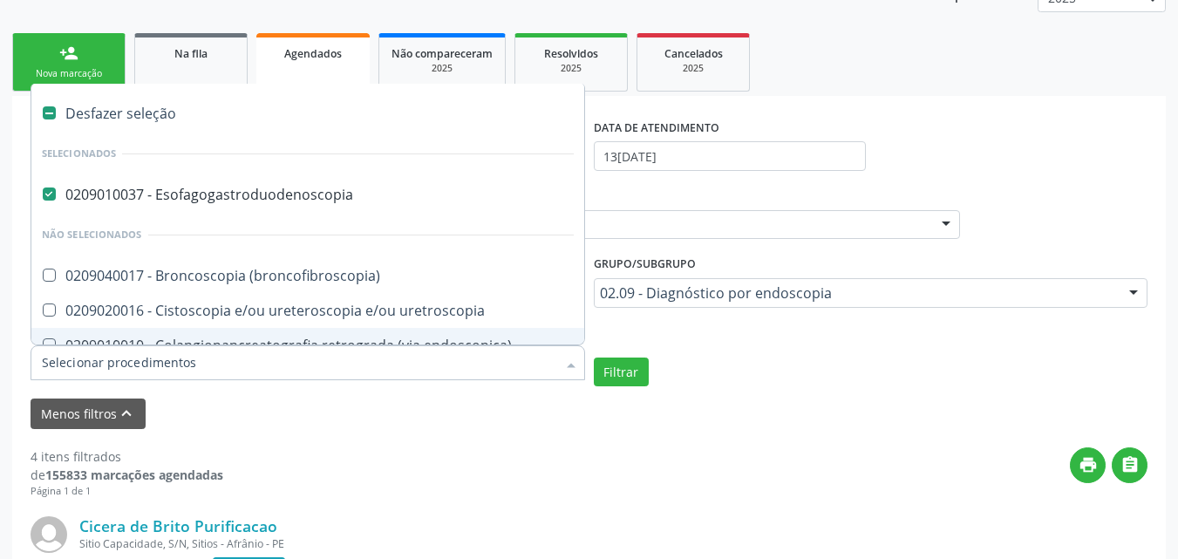
scroll to position [0, 0]
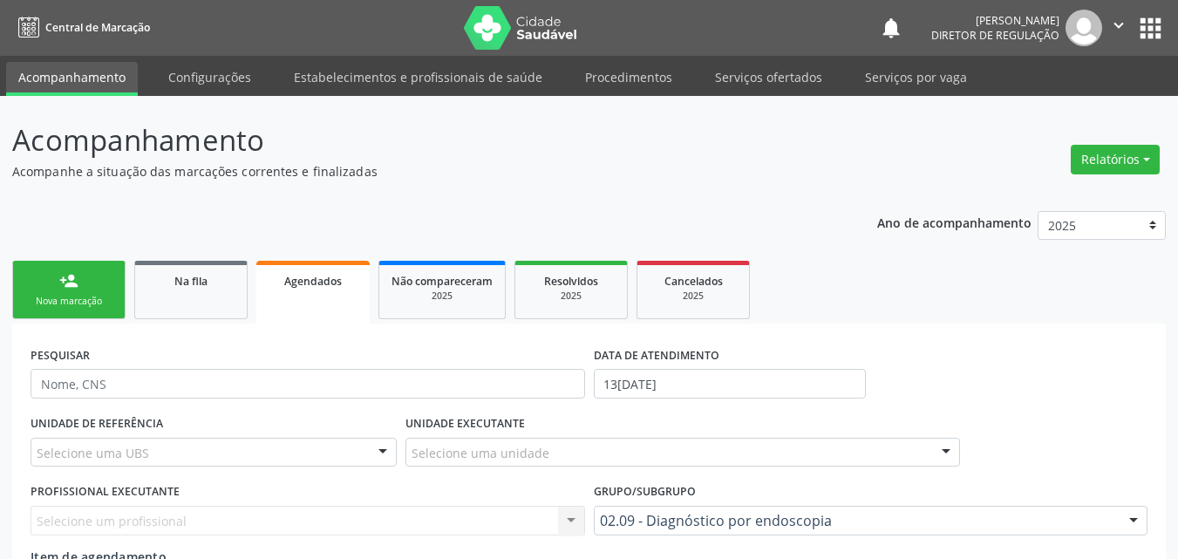
click at [102, 297] on div "Nova marcação" at bounding box center [68, 301] width 87 height 13
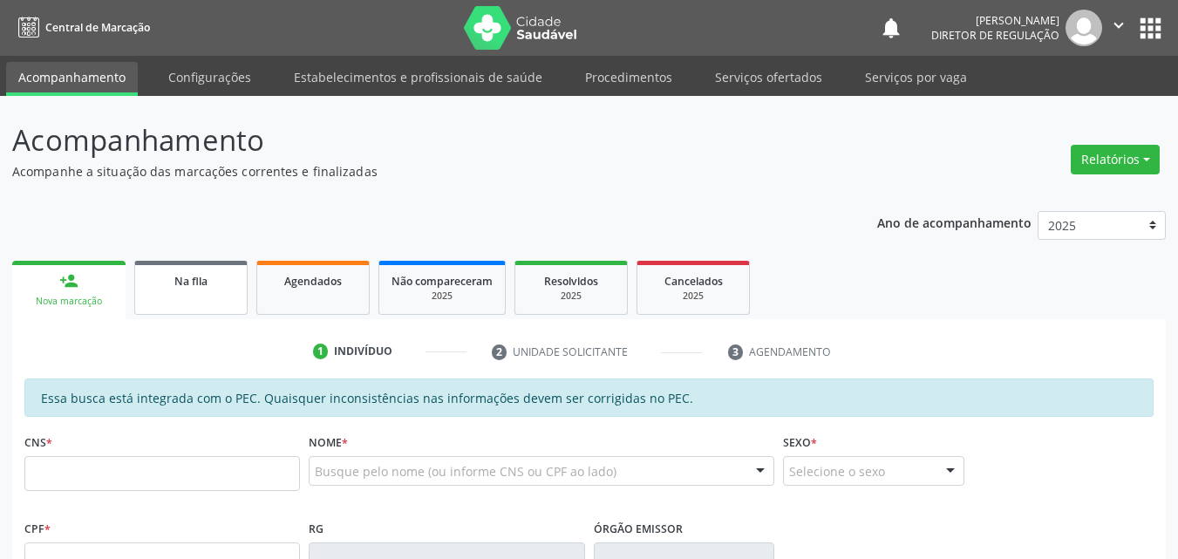
click at [217, 298] on link "Na fila" at bounding box center [190, 288] width 113 height 54
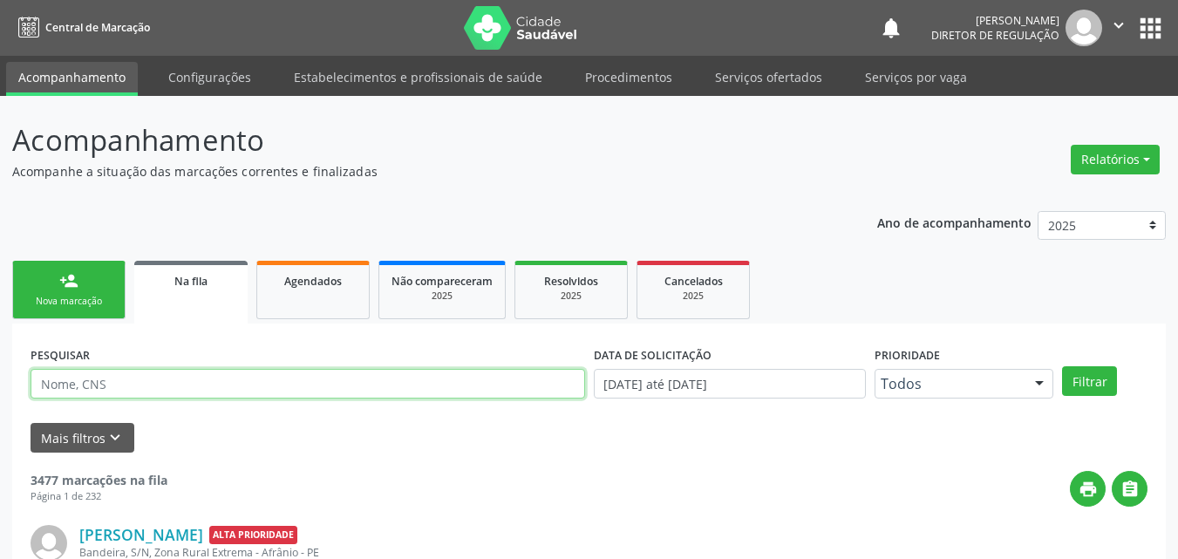
click at [162, 382] on input "text" at bounding box center [308, 384] width 555 height 30
type input "[PERSON_NAME]"
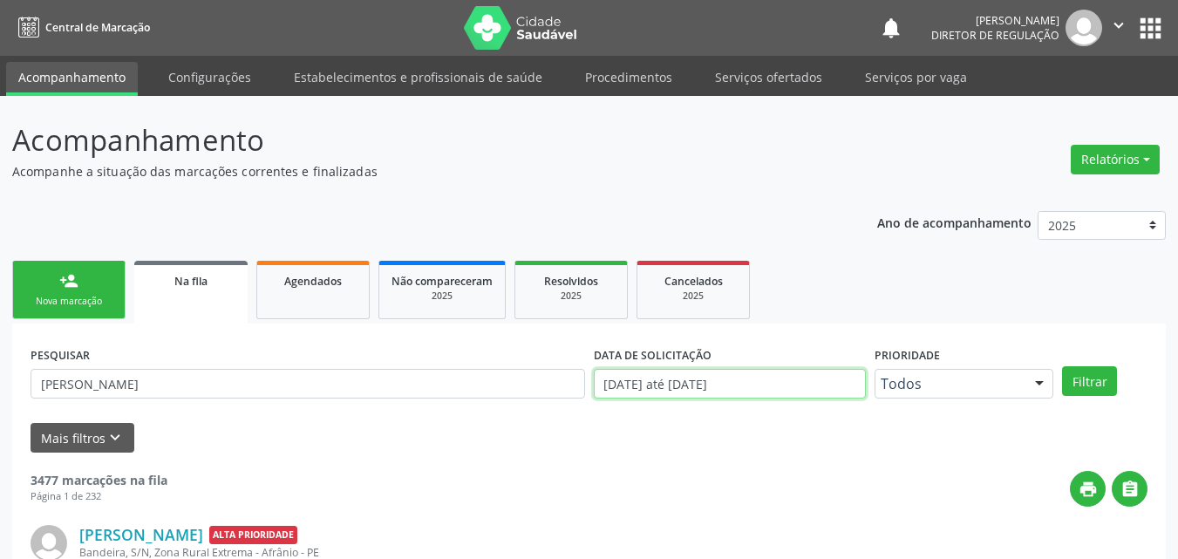
click at [774, 386] on input "[DATE] até [DATE]" at bounding box center [730, 384] width 273 height 30
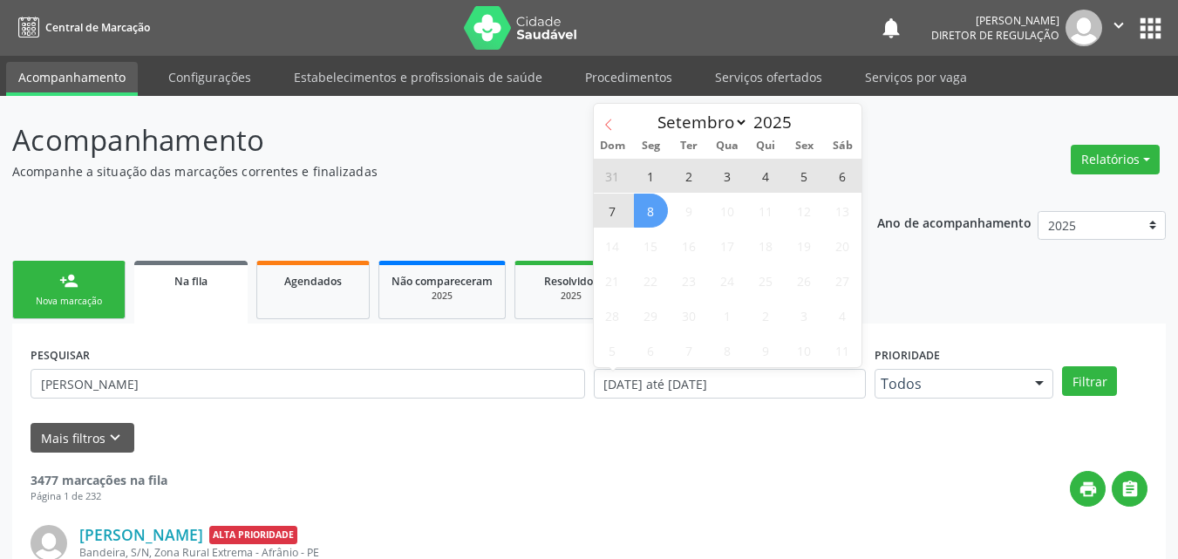
click at [604, 117] on span at bounding box center [609, 119] width 30 height 30
select select "7"
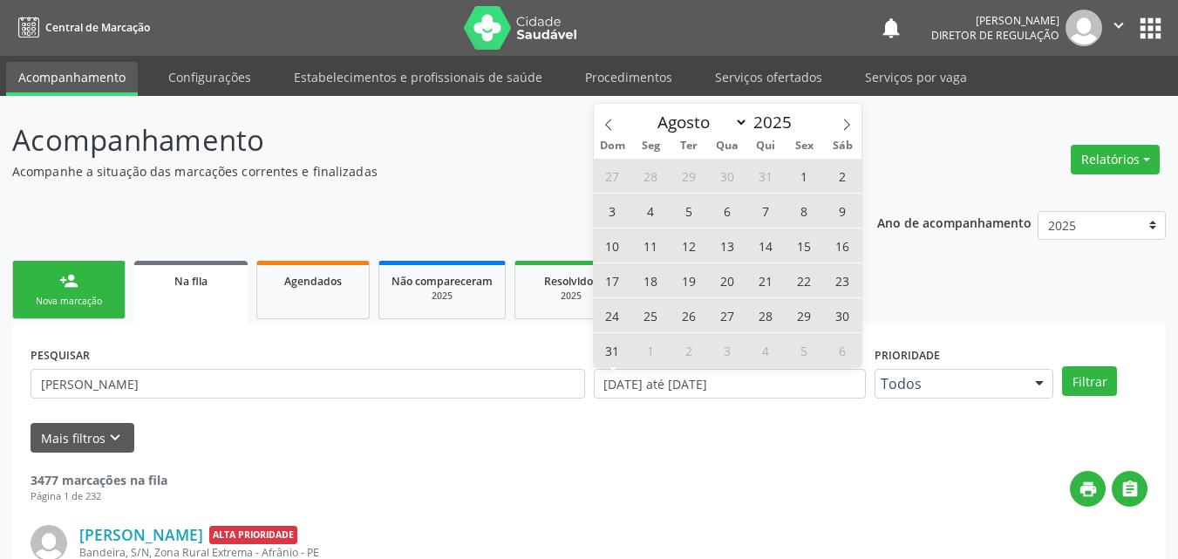
click at [545, 134] on p "Acompanhamento" at bounding box center [416, 141] width 808 height 44
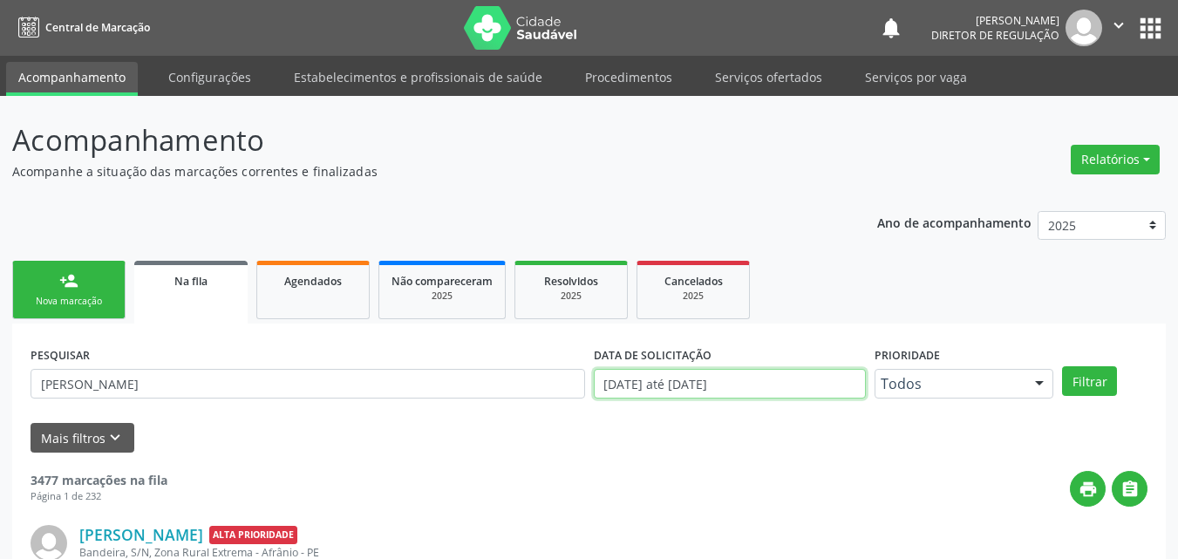
click at [775, 380] on input "[DATE] até [DATE]" at bounding box center [730, 384] width 273 height 30
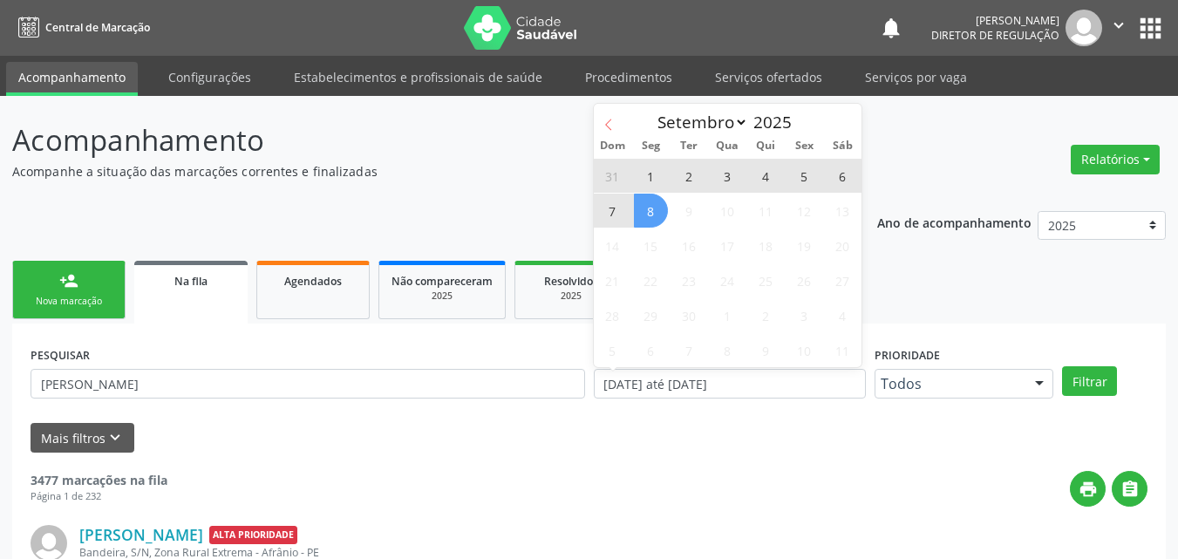
click at [611, 126] on icon at bounding box center [609, 125] width 12 height 12
select select "7"
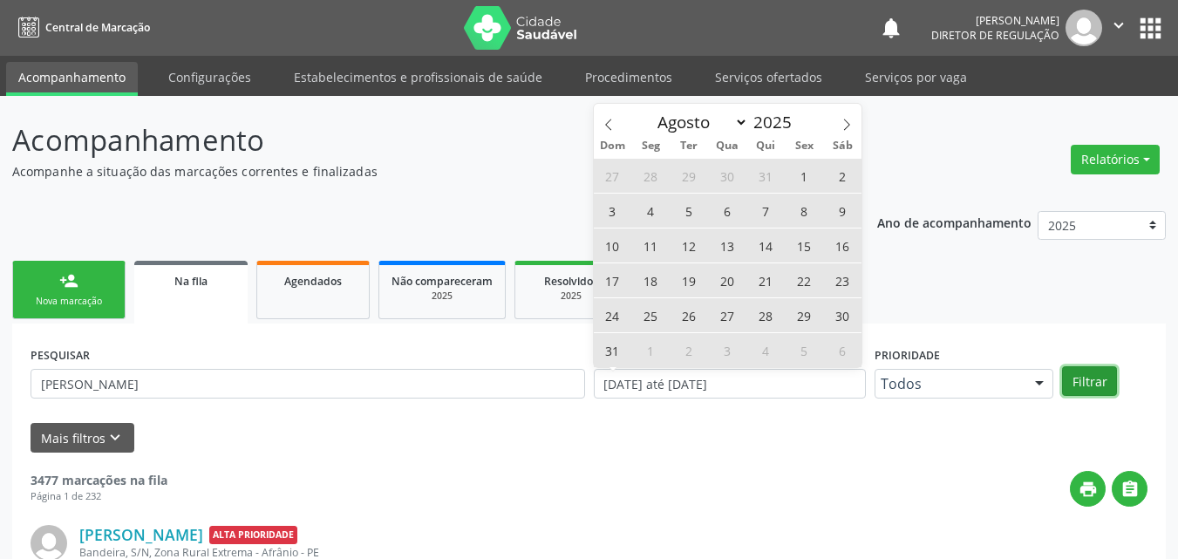
click at [1100, 383] on button "Filtrar" at bounding box center [1089, 381] width 55 height 30
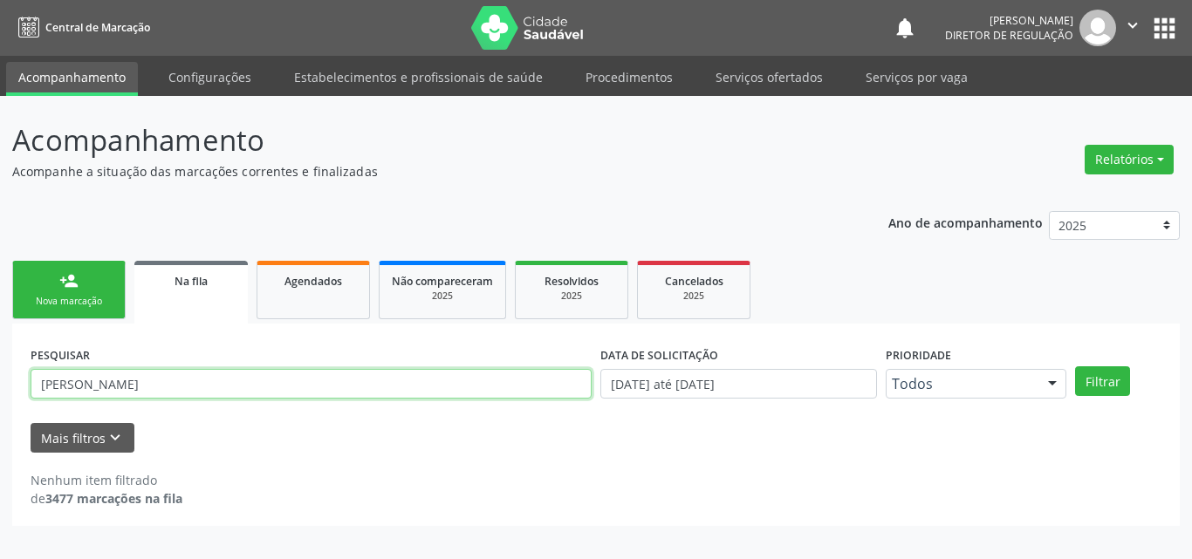
click at [113, 386] on input "[PERSON_NAME]" at bounding box center [311, 384] width 561 height 30
type input "r"
type input "702607239558741"
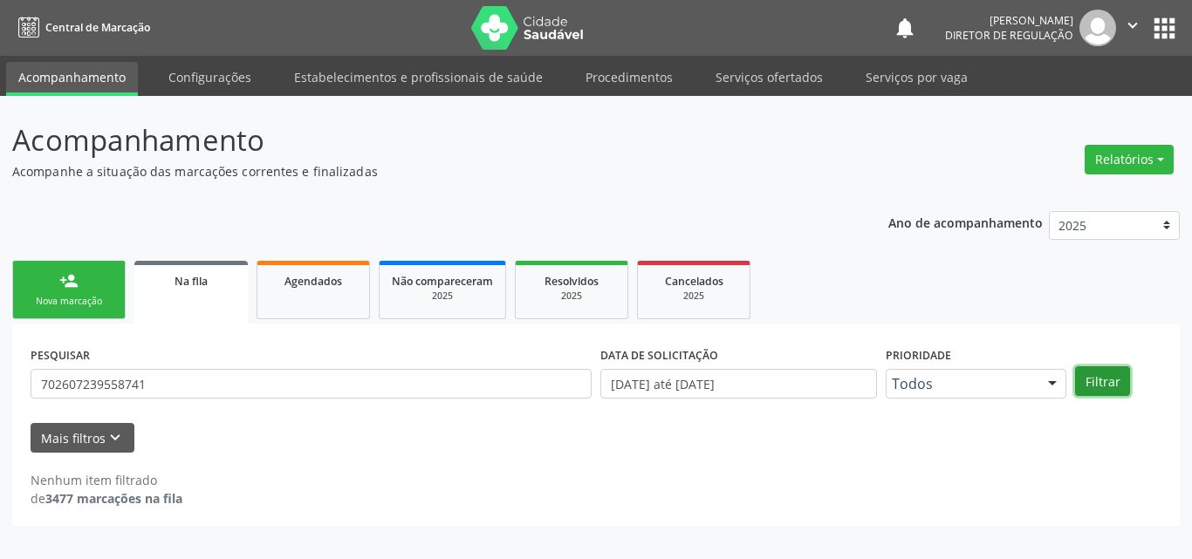
click at [1111, 385] on button "Filtrar" at bounding box center [1102, 381] width 55 height 30
click at [99, 303] on div "Nova marcação" at bounding box center [68, 301] width 87 height 13
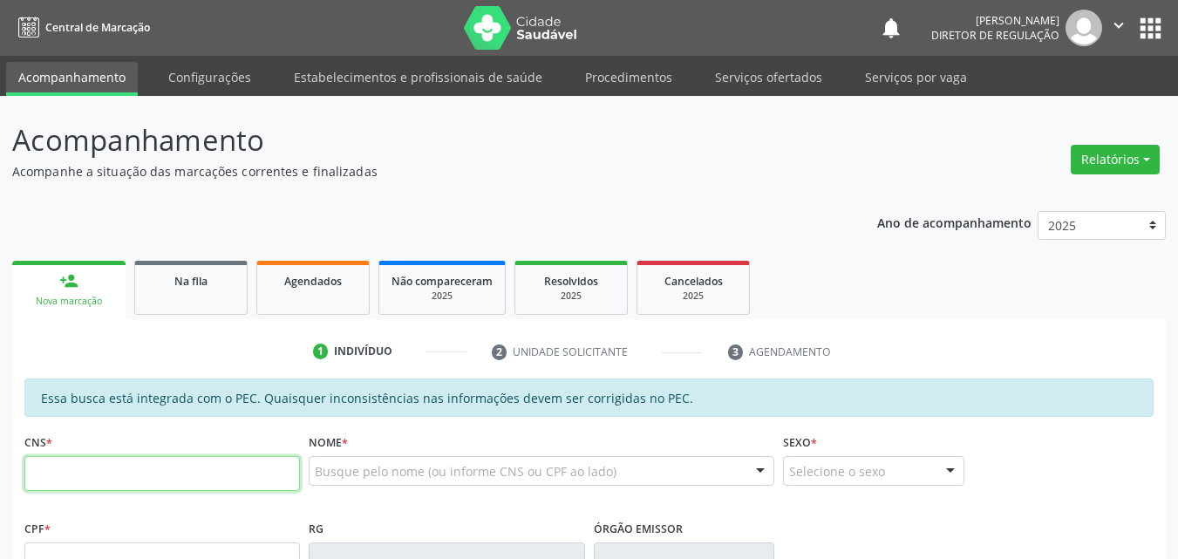
click at [151, 483] on input "text" at bounding box center [162, 473] width 276 height 35
click at [208, 288] on span "Na fila" at bounding box center [190, 281] width 33 height 15
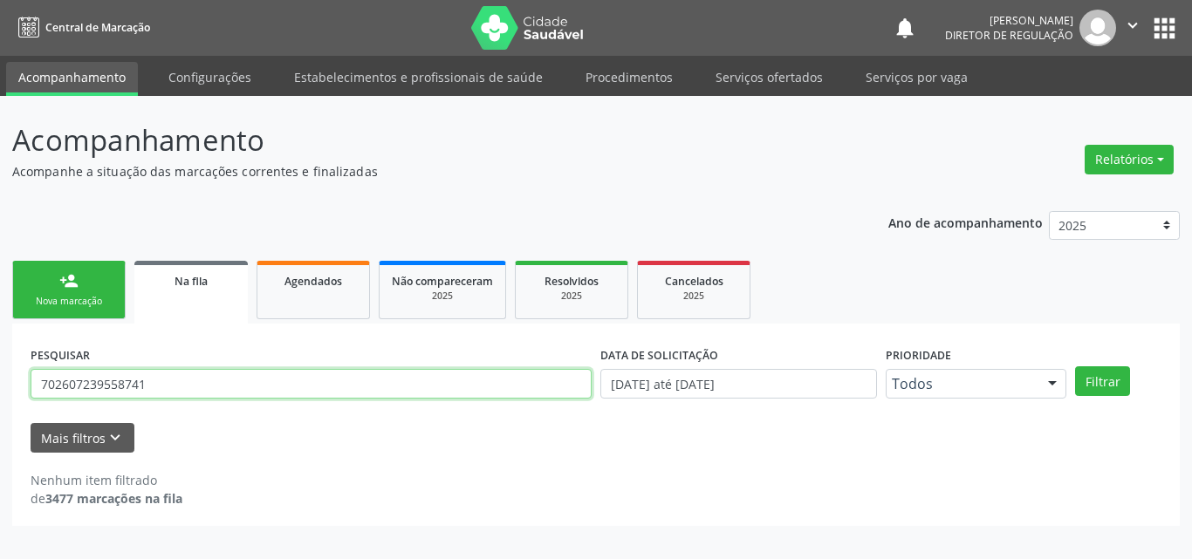
drag, startPoint x: 153, startPoint y: 386, endPoint x: 0, endPoint y: 386, distance: 152.6
click at [0, 386] on div "Acompanhamento Acompanhe a situação das marcações correntes e finalizadas Relat…" at bounding box center [596, 327] width 1192 height 463
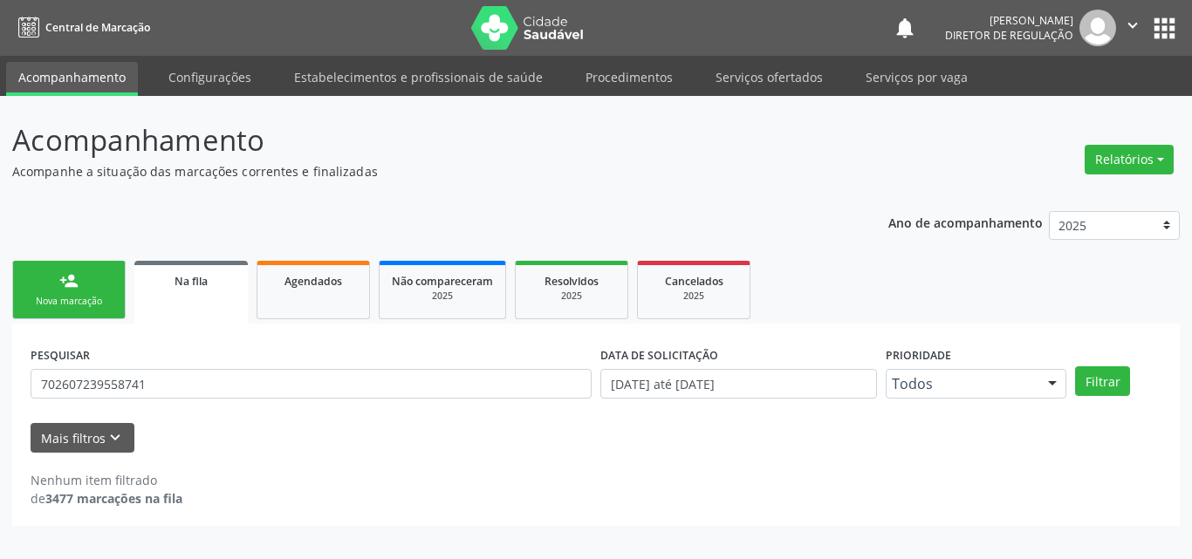
click at [108, 283] on link "person_add Nova marcação" at bounding box center [68, 290] width 113 height 58
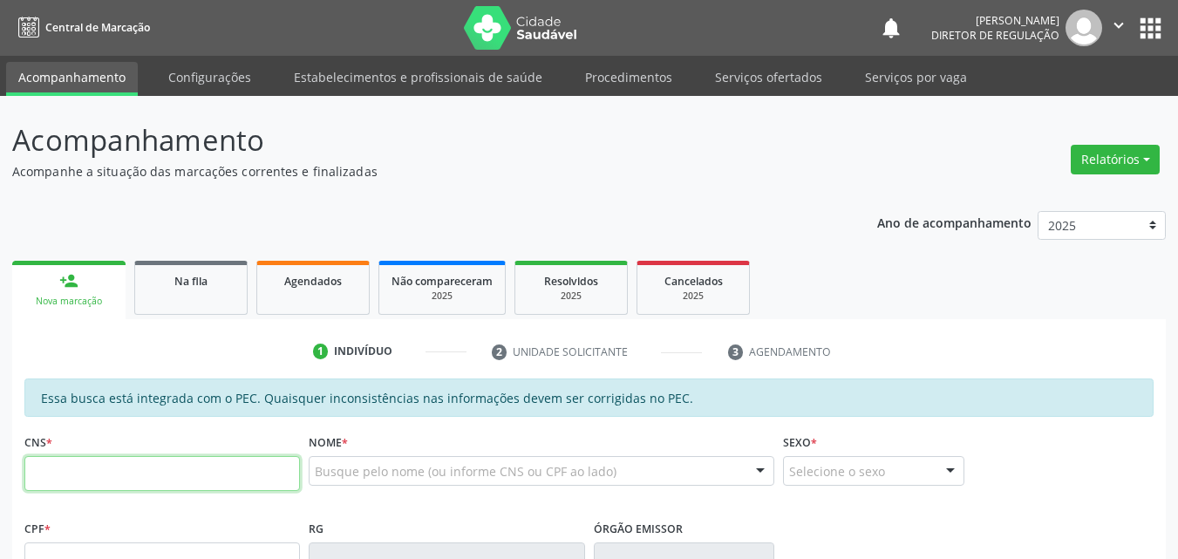
click at [116, 476] on input "text" at bounding box center [162, 473] width 276 height 35
paste input "702 6072 3955 8741"
type input "702 6072 3955 8741"
type input "19[DATE]"
type input "[PERSON_NAME]"
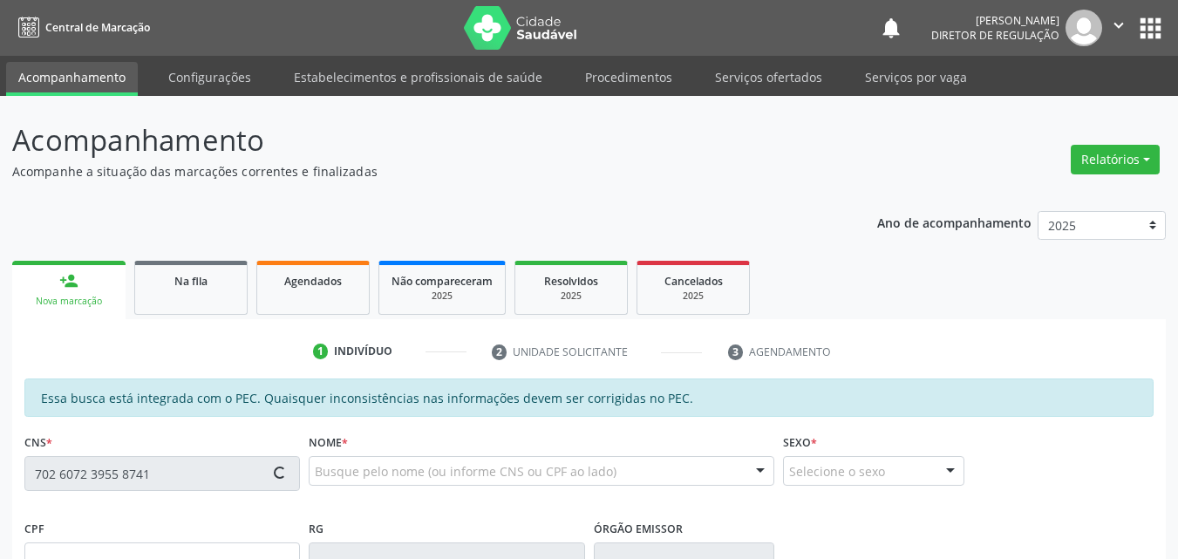
type input "[PHONE_NUMBER]"
type input "S/N"
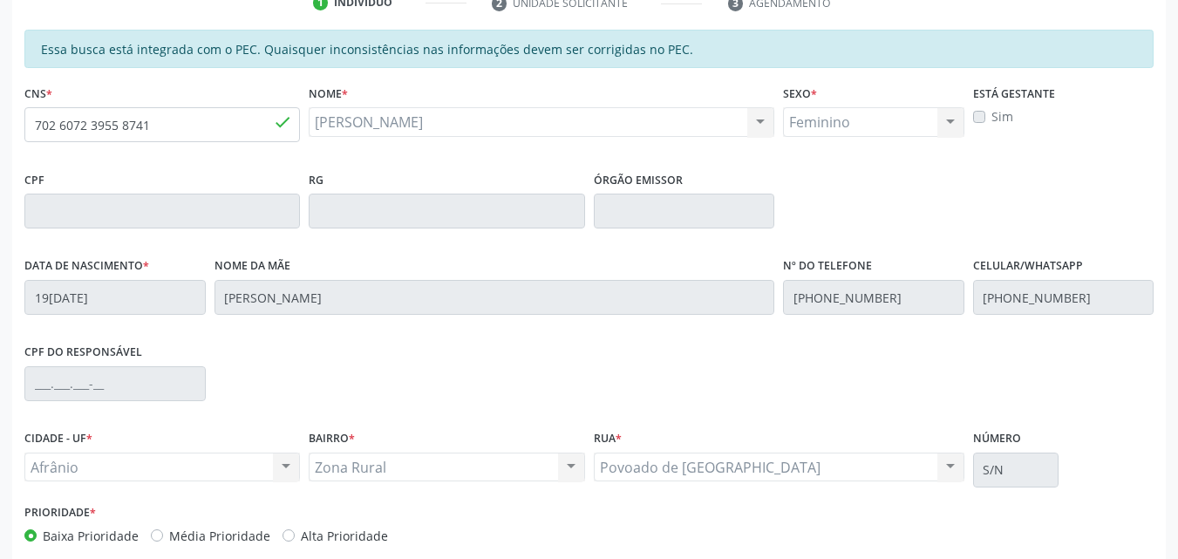
scroll to position [436, 0]
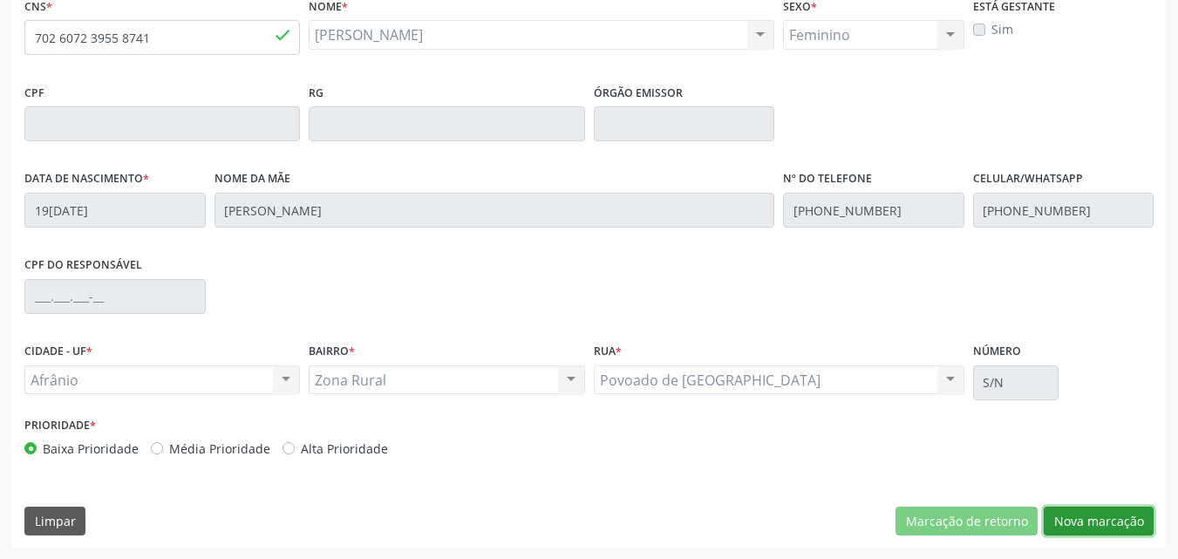
click at [1096, 522] on button "Nova marcação" at bounding box center [1099, 522] width 110 height 30
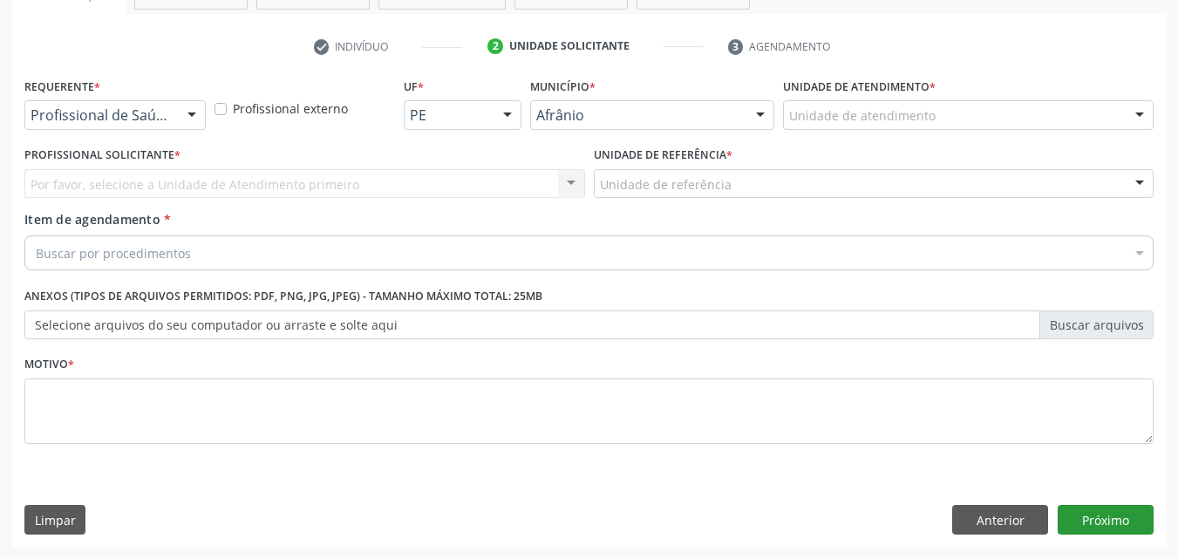
scroll to position [305, 0]
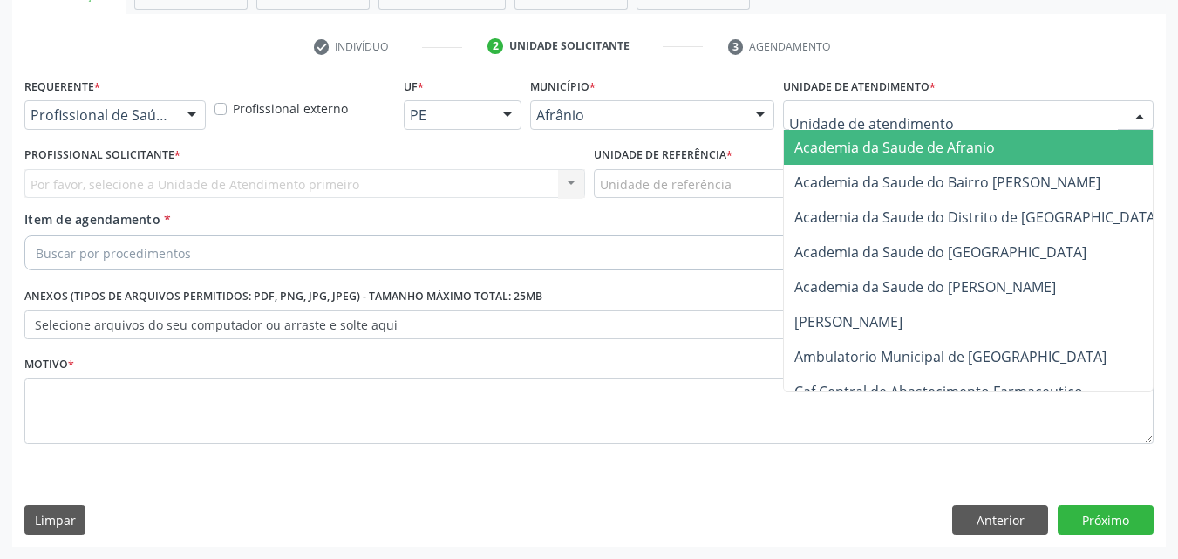
click at [895, 104] on div at bounding box center [968, 115] width 371 height 30
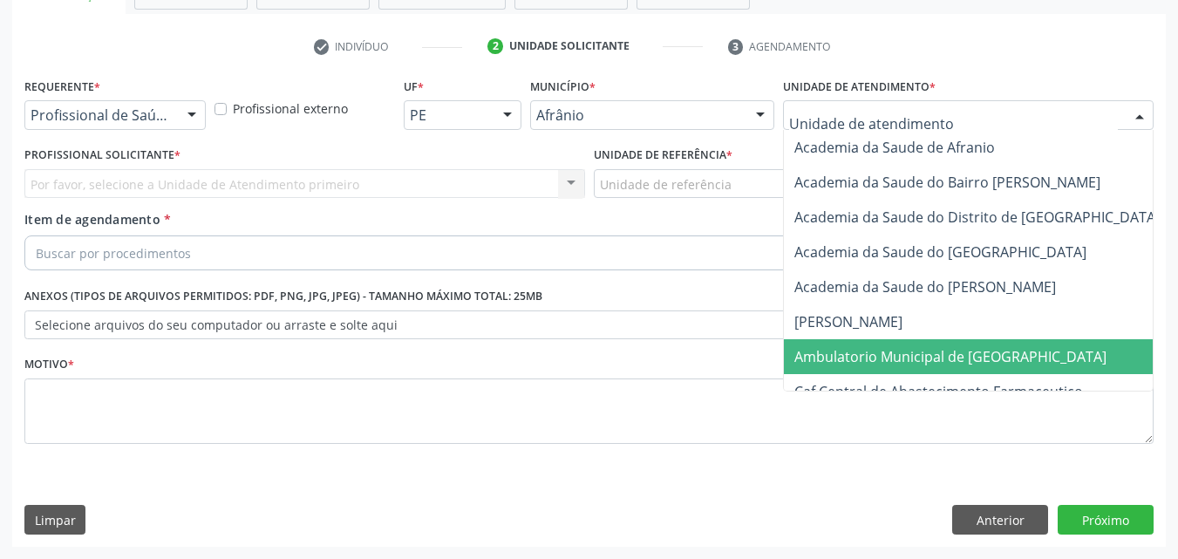
click at [870, 353] on span "Ambulatorio Municipal de [GEOGRAPHIC_DATA]" at bounding box center [951, 356] width 312 height 19
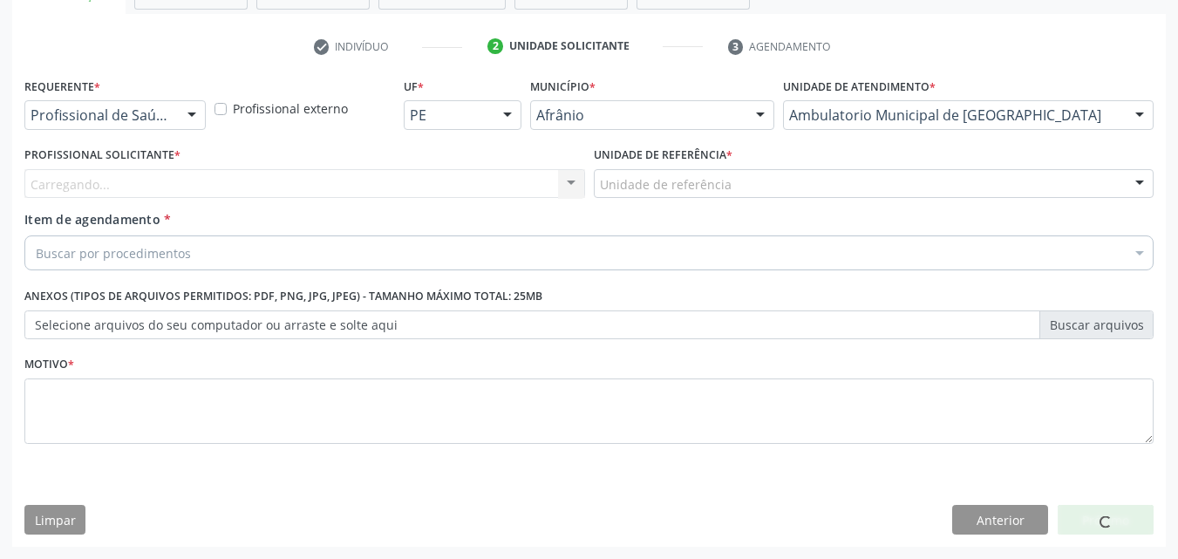
click at [750, 182] on div "Unidade de referência" at bounding box center [874, 184] width 561 height 30
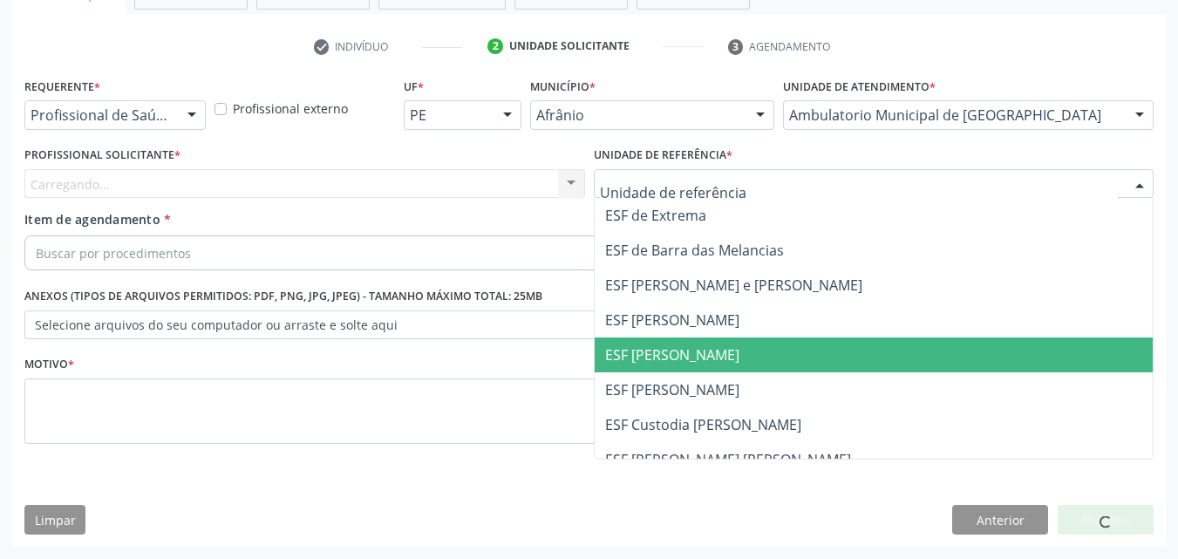
click at [723, 353] on span "ESF [PERSON_NAME]" at bounding box center [874, 355] width 559 height 35
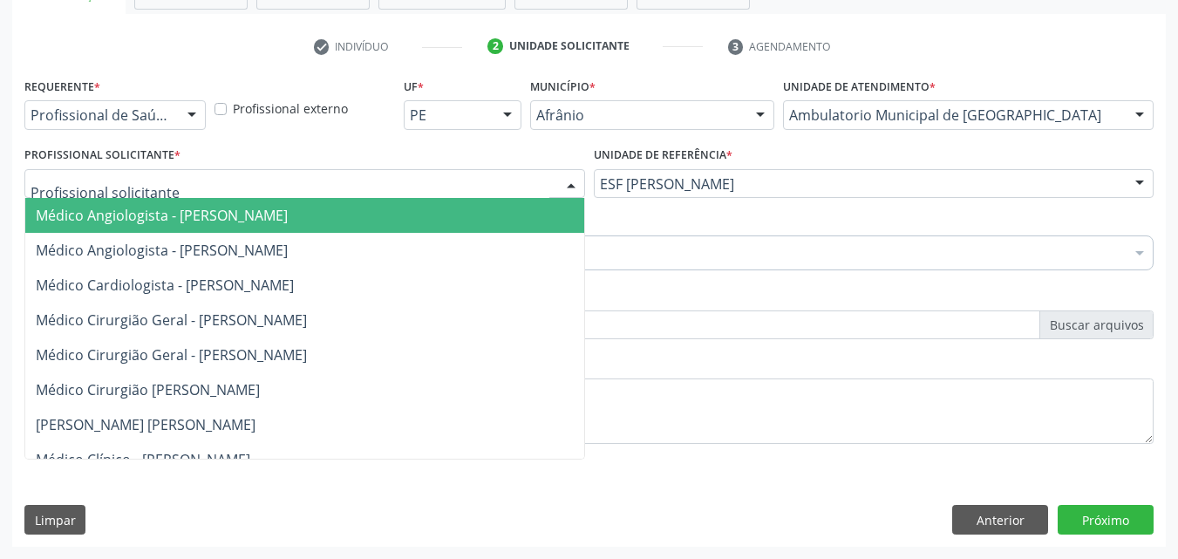
click at [431, 178] on div at bounding box center [304, 184] width 561 height 30
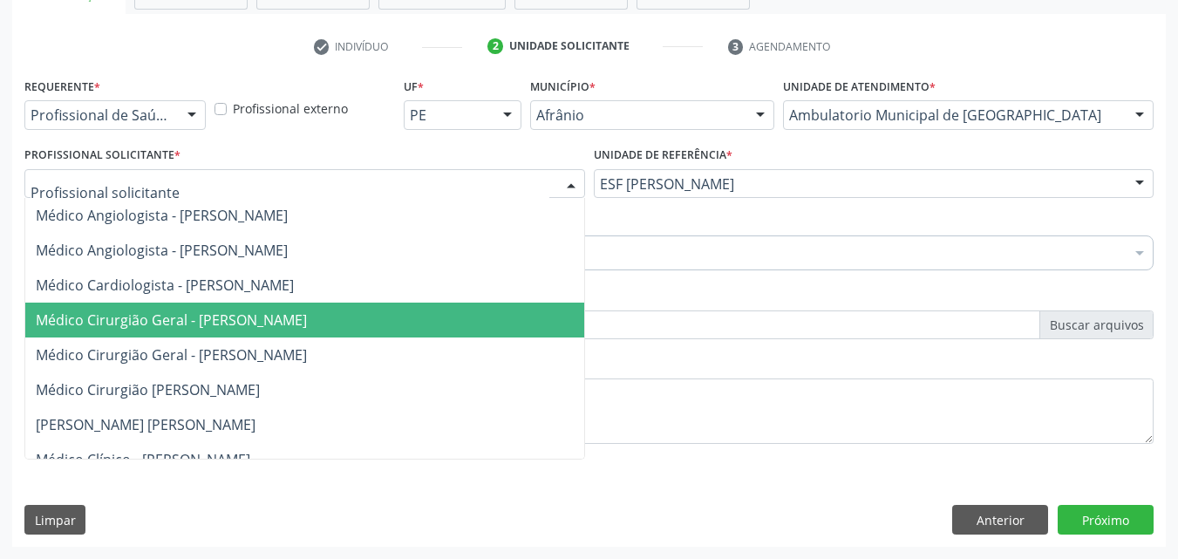
click at [307, 319] on span "Médico Cirurgião Geral - [PERSON_NAME]" at bounding box center [171, 320] width 271 height 19
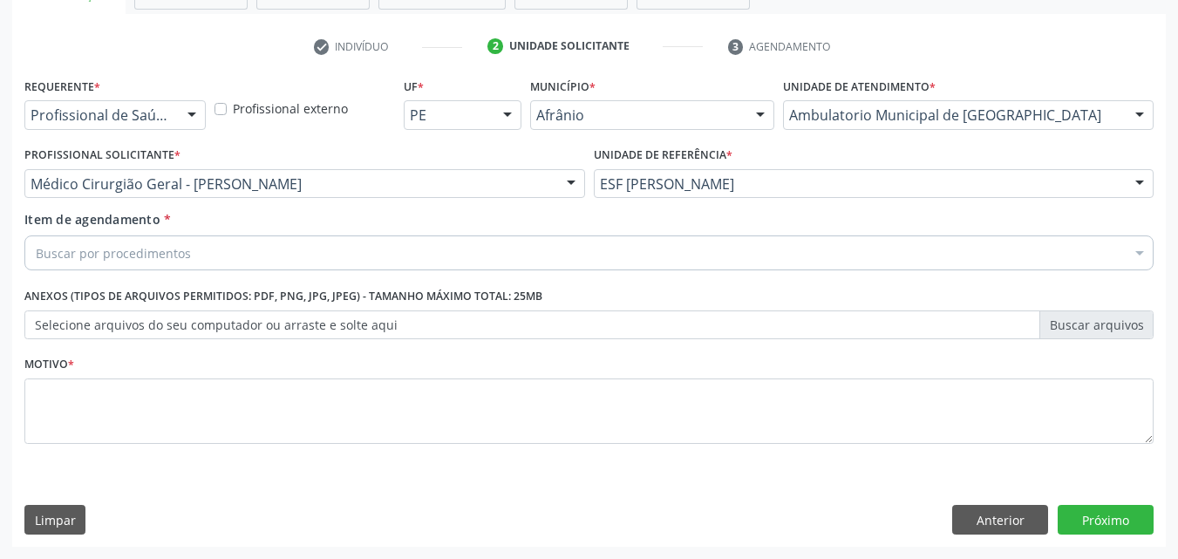
click at [326, 252] on div "Buscar por procedimentos" at bounding box center [589, 253] width 1130 height 35
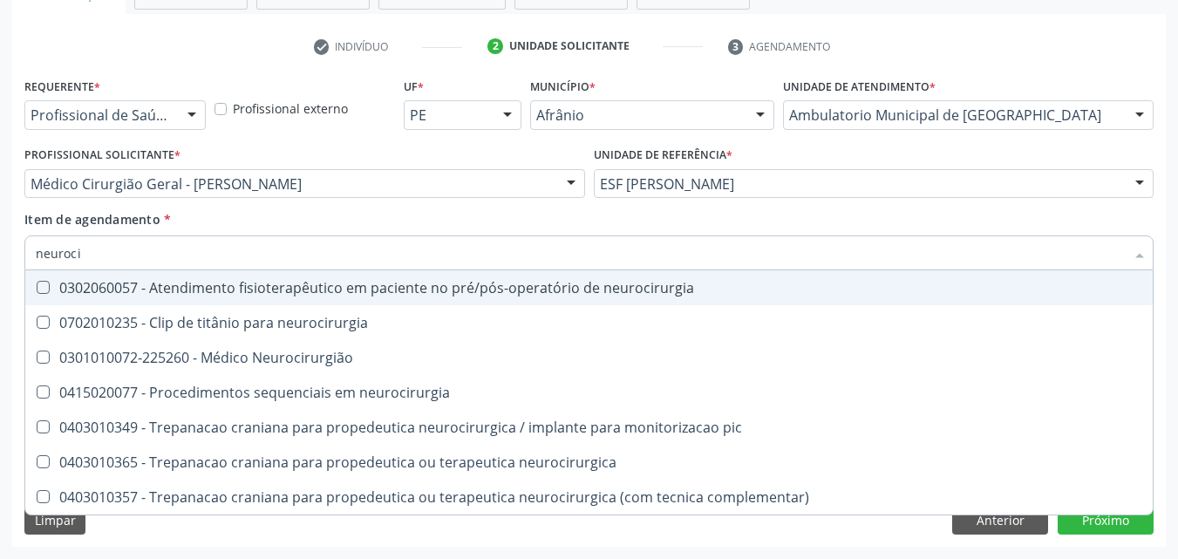
type input "neurocir"
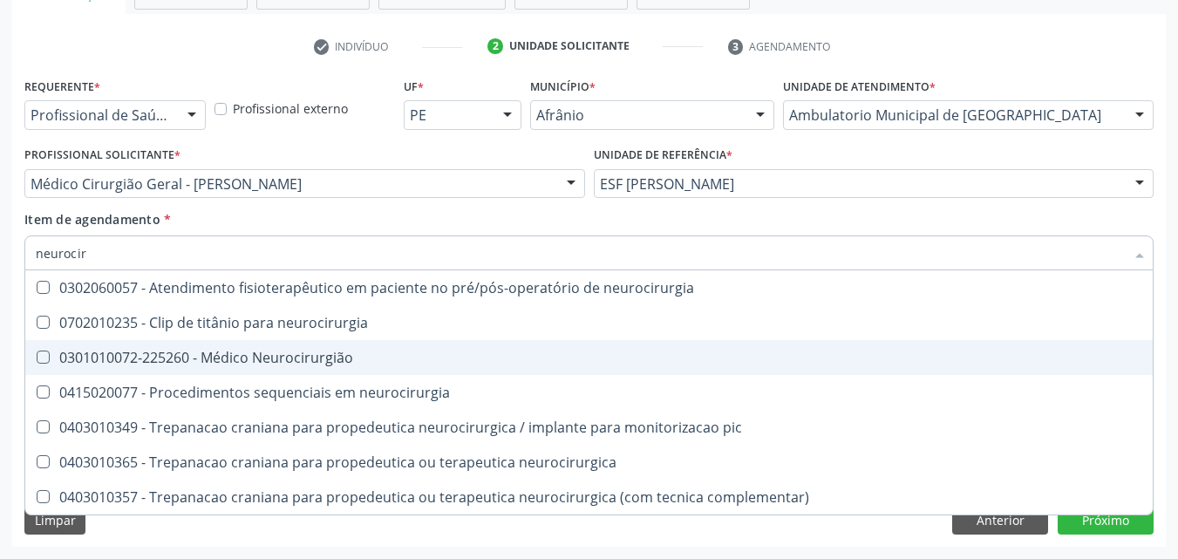
click at [304, 358] on div "0301010072-225260 - Médico Neurocirurgião" at bounding box center [589, 358] width 1107 height 14
checkbox Neurocirurgião "true"
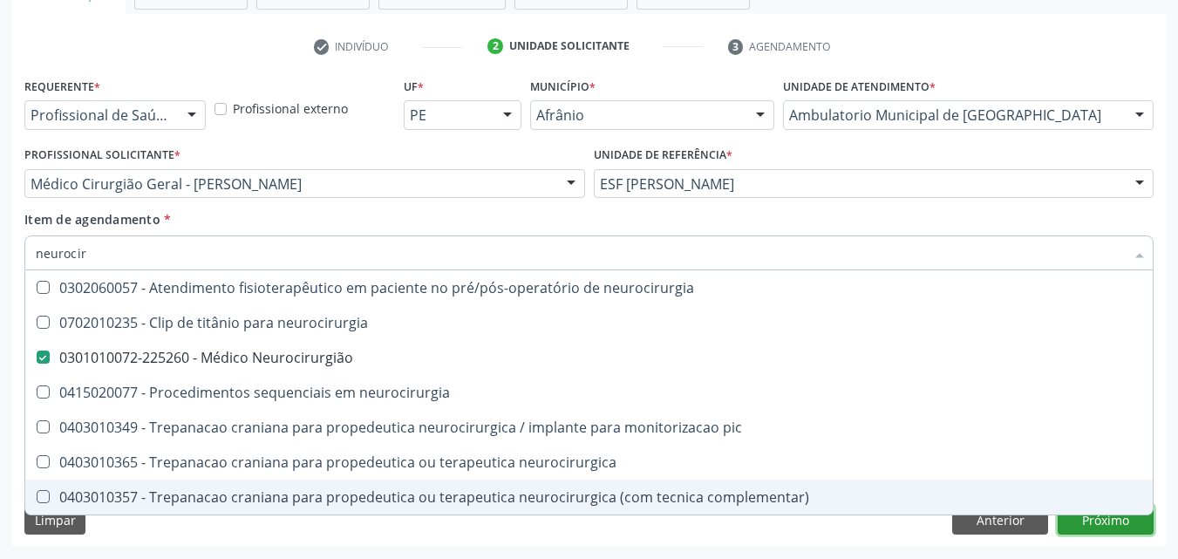
click at [1115, 524] on div "Requerente * Profissional de Saúde Profissional de Saúde Paciente Nenhum result…" at bounding box center [589, 310] width 1154 height 474
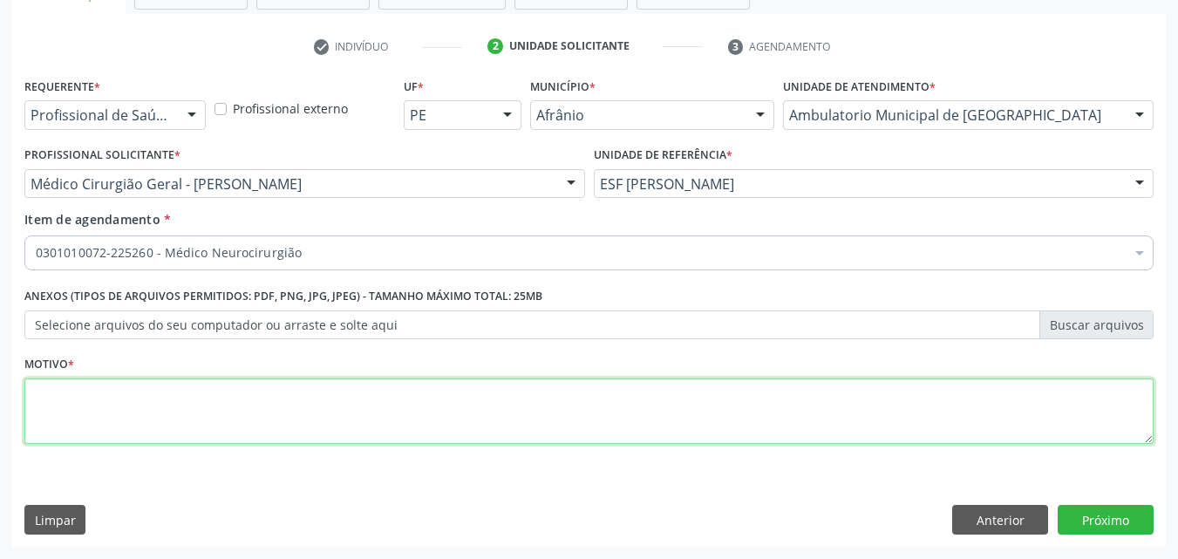
click at [478, 412] on textarea at bounding box center [589, 412] width 1130 height 66
type textarea "*"
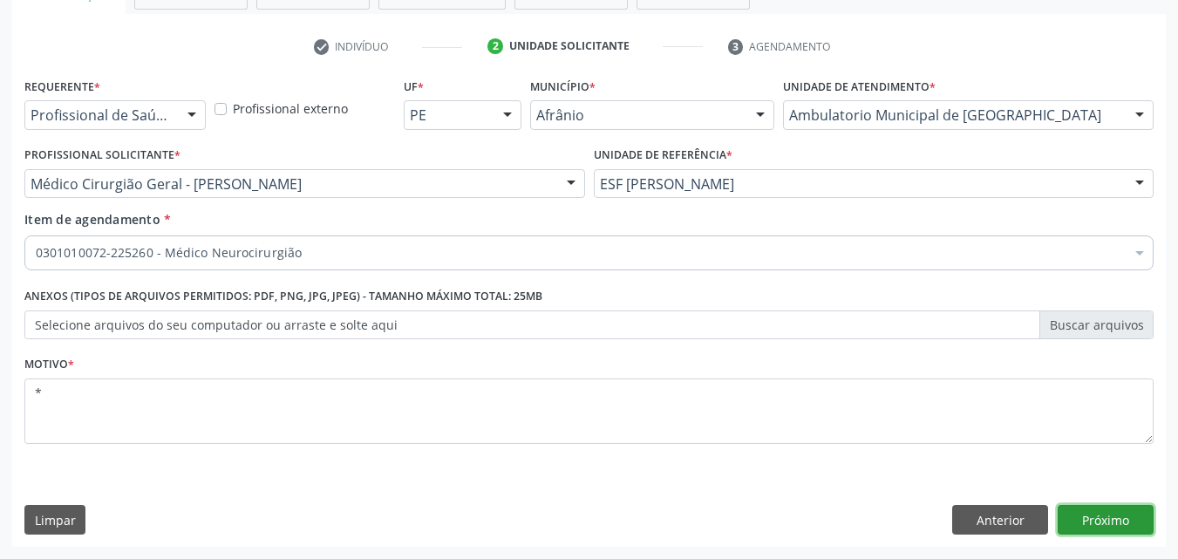
click at [1106, 518] on button "Próximo" at bounding box center [1106, 520] width 96 height 30
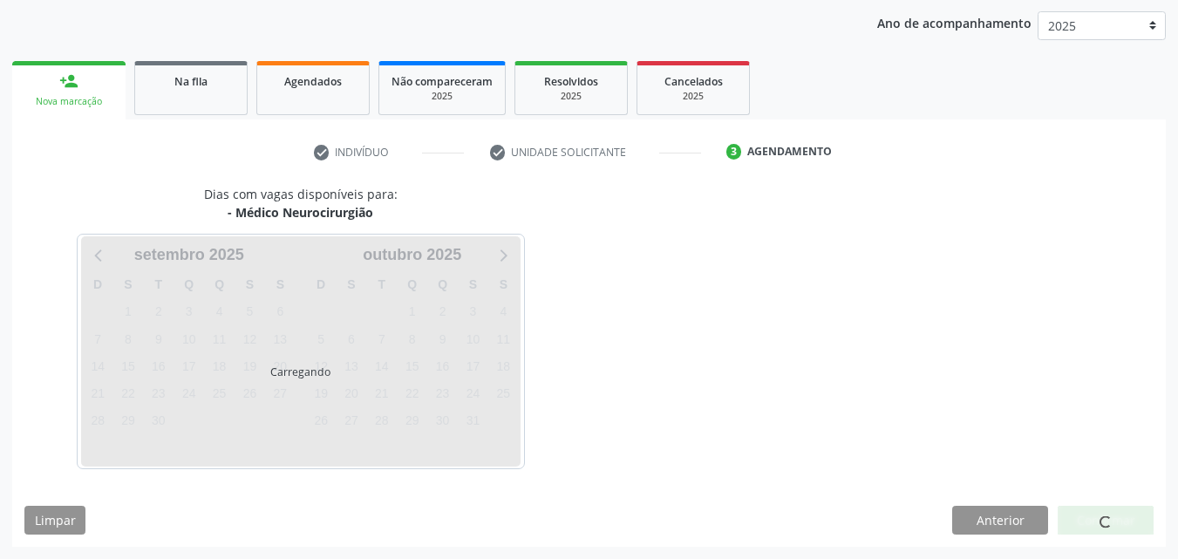
scroll to position [200, 0]
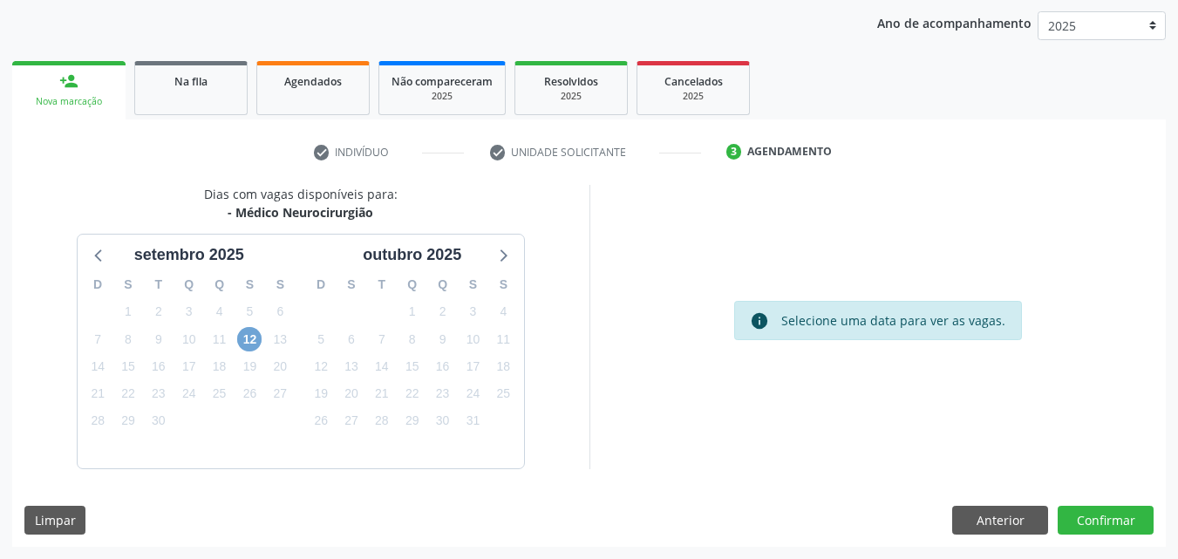
click at [247, 342] on span "12" at bounding box center [249, 339] width 24 height 24
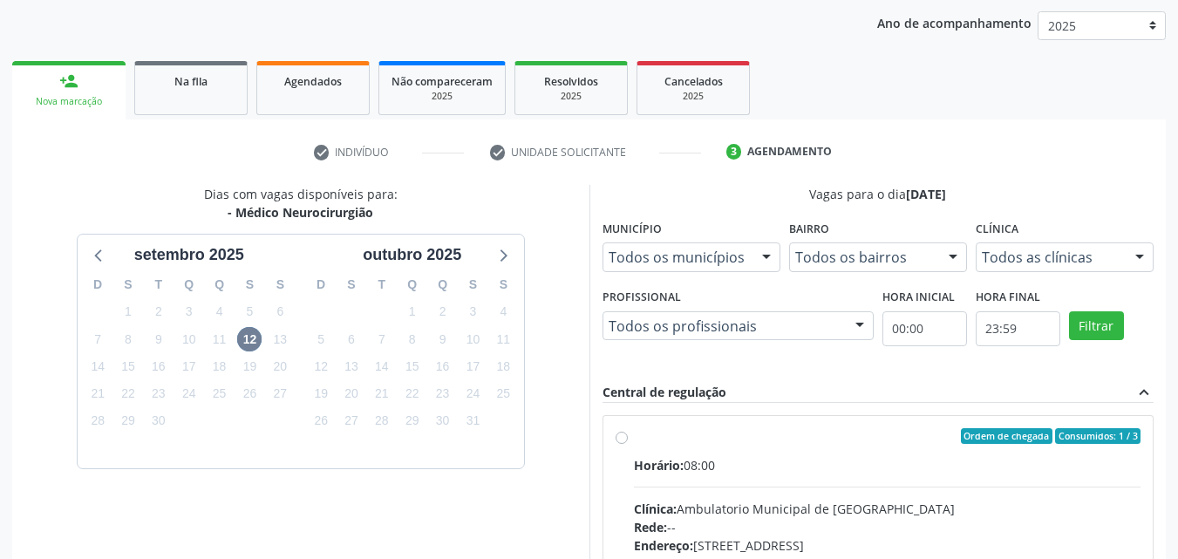
click at [726, 436] on div "Ordem de chegada Consumidos: 1 / 3" at bounding box center [888, 436] width 508 height 16
click at [628, 436] on input "Ordem de chegada Consumidos: 1 / 3 Horário: 08:00 Clínica: Ambulatorio Municipa…" at bounding box center [622, 436] width 12 height 16
radio input "true"
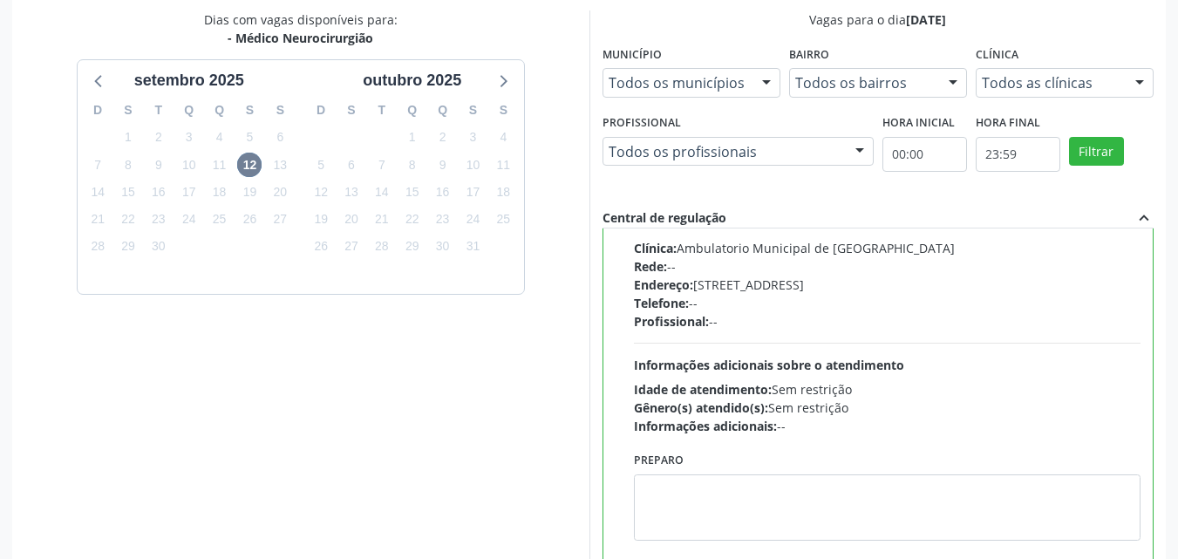
scroll to position [483, 0]
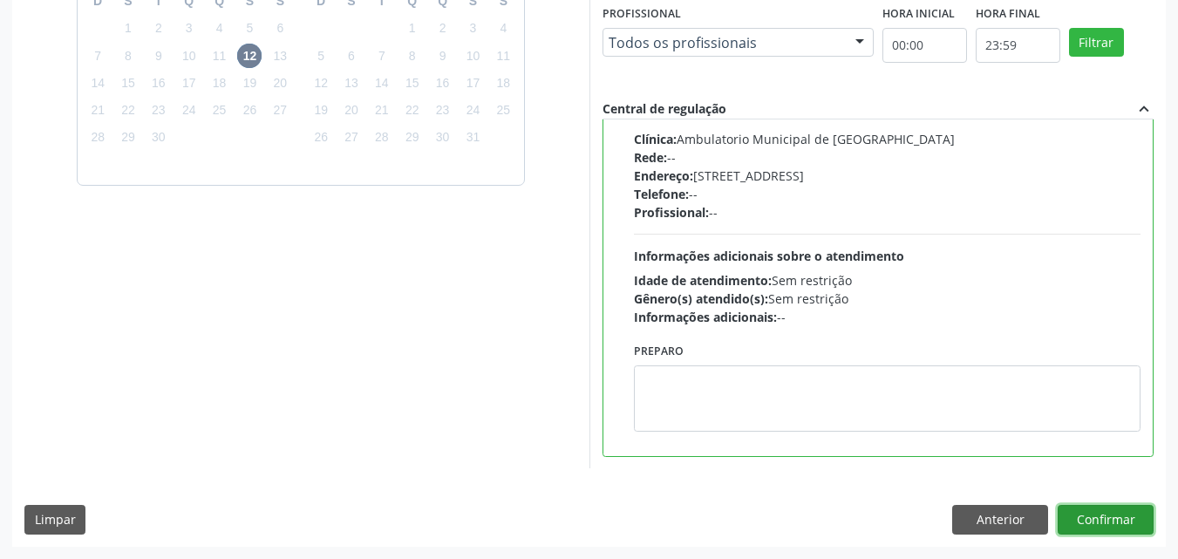
click at [1097, 516] on button "Confirmar" at bounding box center [1106, 520] width 96 height 30
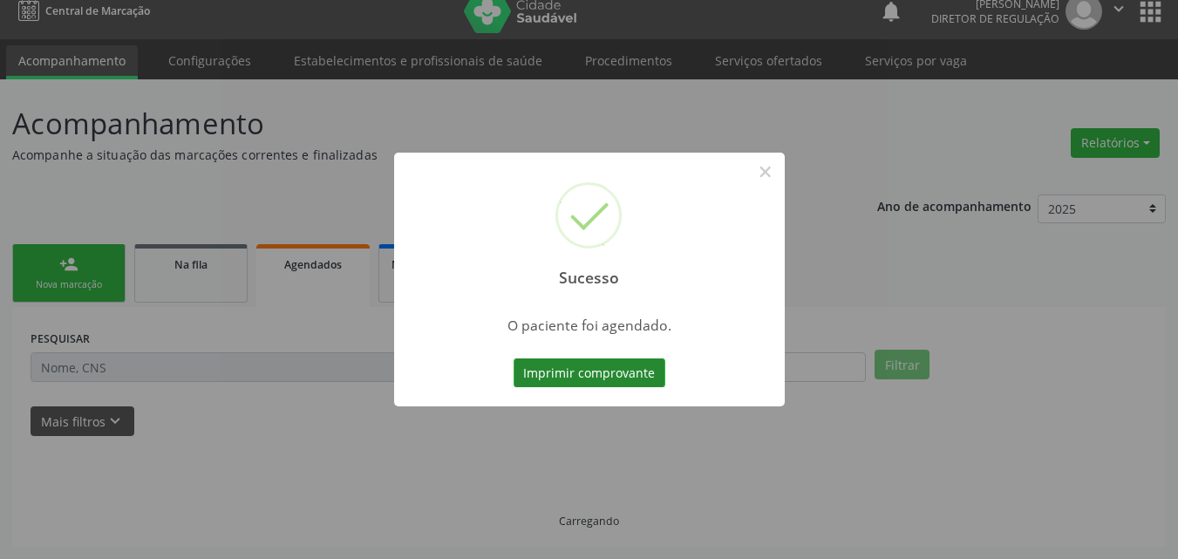
scroll to position [17, 0]
click at [554, 376] on button "Imprimir comprovante" at bounding box center [590, 373] width 152 height 30
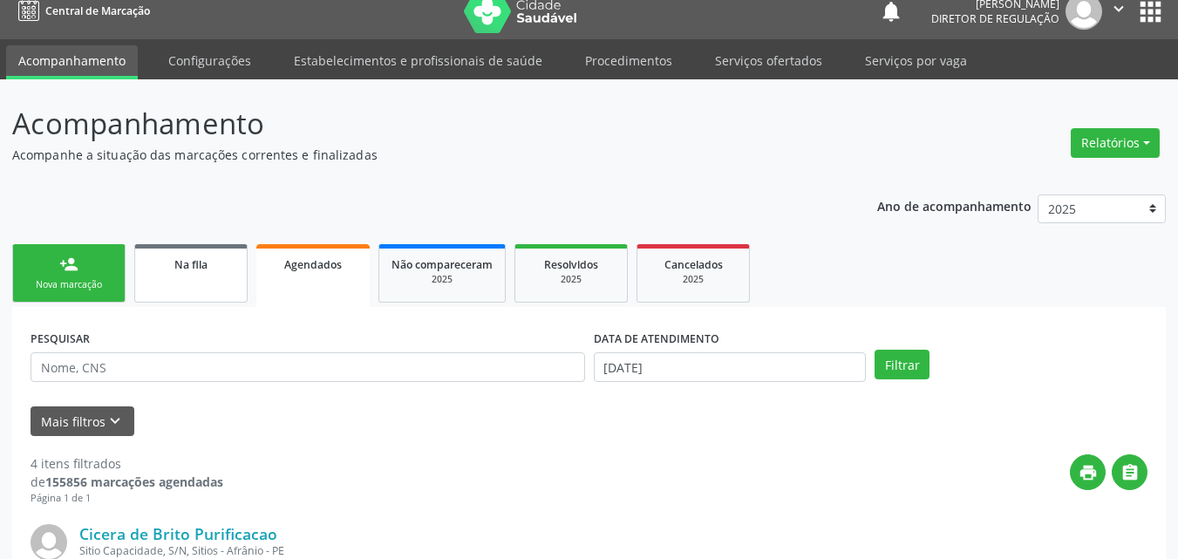
click at [208, 273] on link "Na fila" at bounding box center [190, 273] width 113 height 58
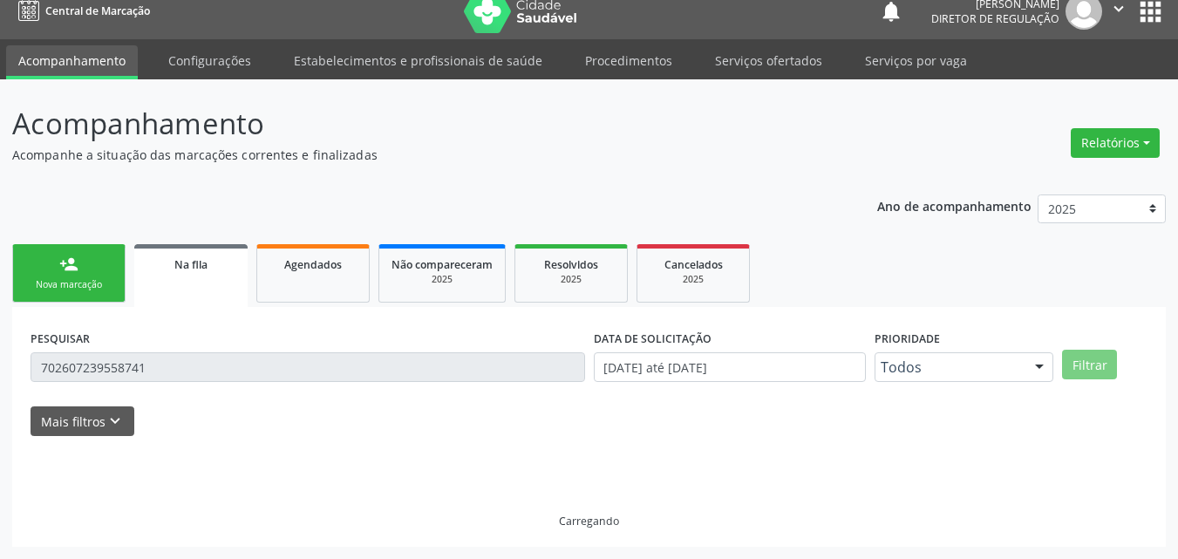
scroll to position [0, 0]
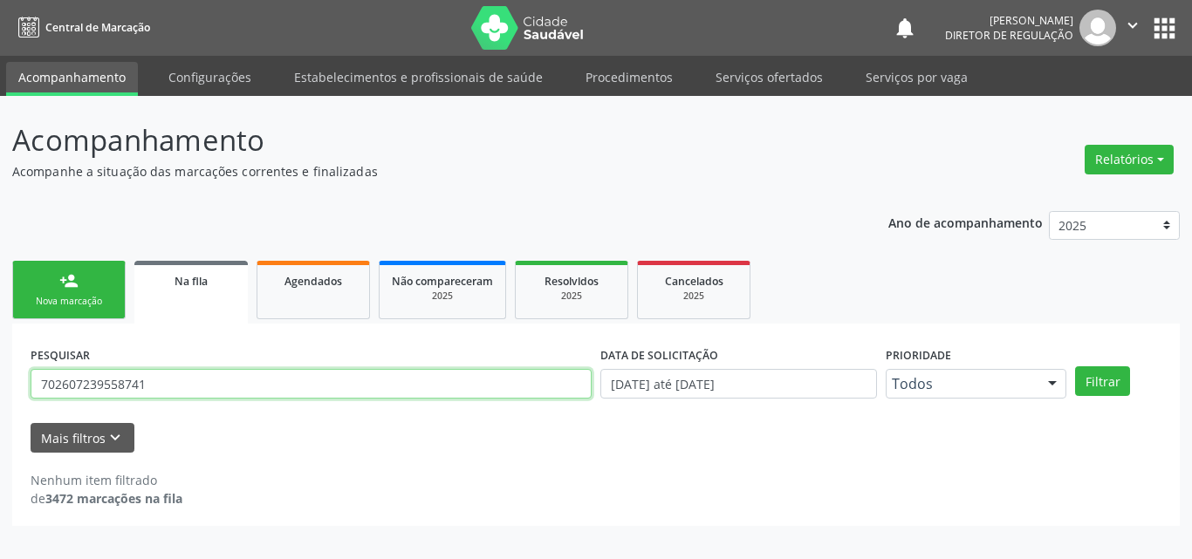
drag, startPoint x: 154, startPoint y: 383, endPoint x: 0, endPoint y: 403, distance: 154.8
click at [0, 403] on div "Acompanhamento Acompanhe a situação das marcações correntes e finalizadas Relat…" at bounding box center [596, 327] width 1192 height 463
type input "700406956476348"
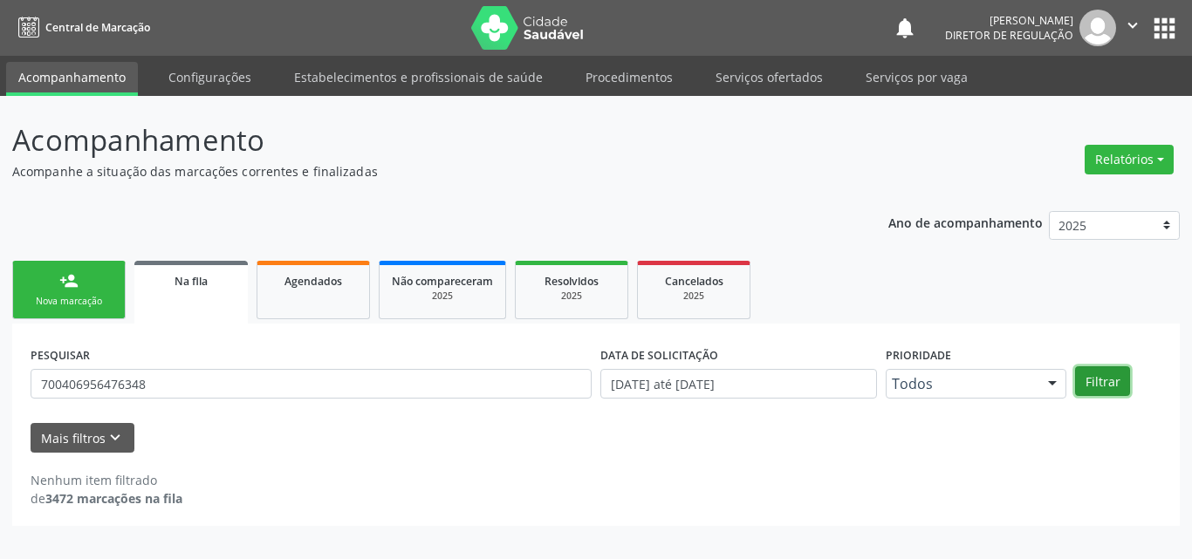
click at [1104, 379] on button "Filtrar" at bounding box center [1102, 381] width 55 height 30
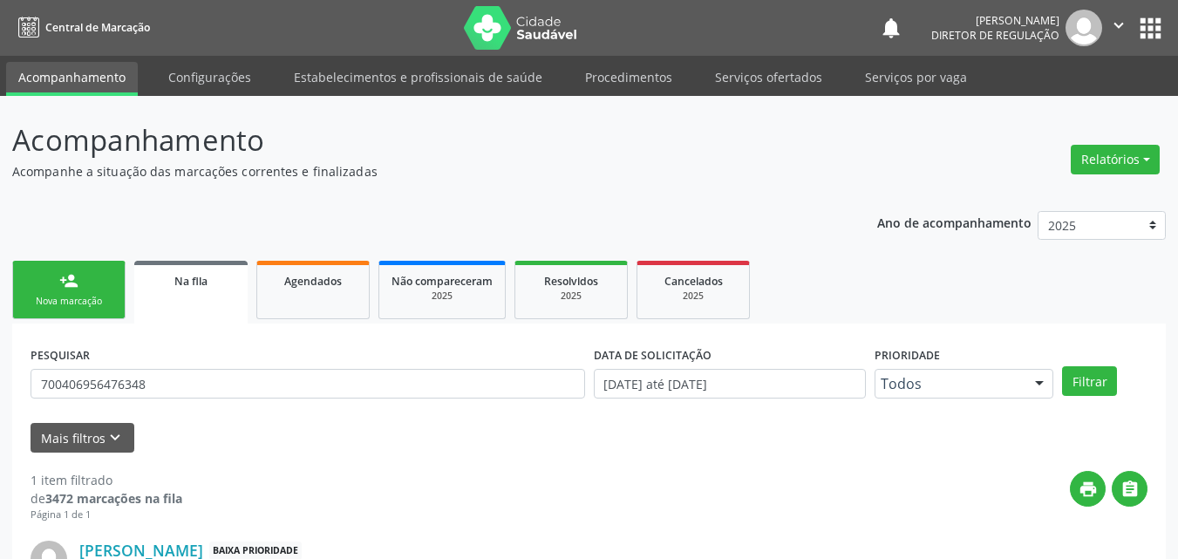
click at [109, 294] on link "person_add Nova marcação" at bounding box center [68, 290] width 113 height 58
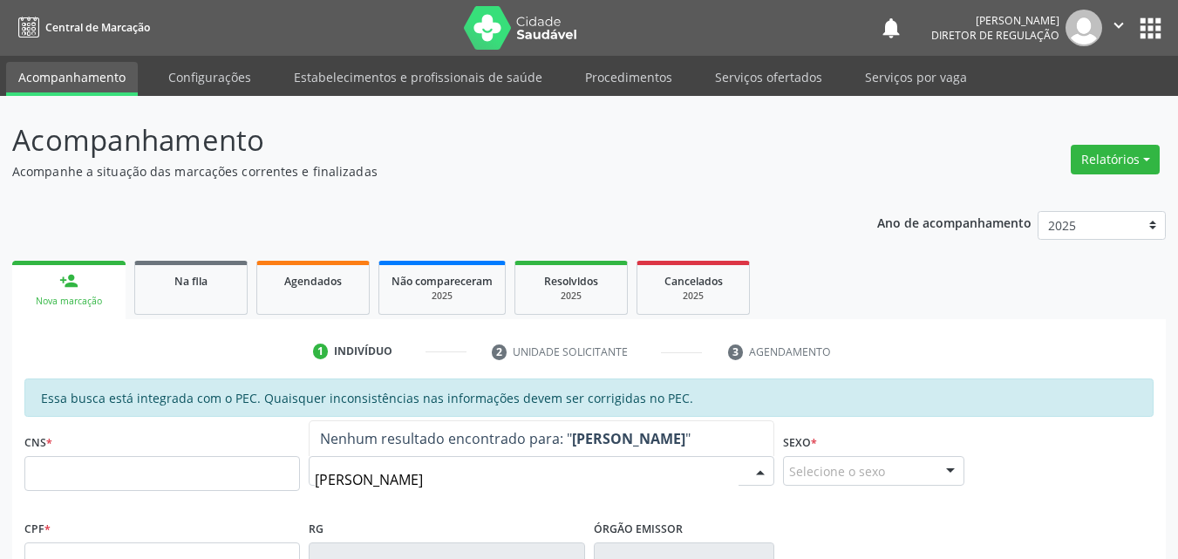
type input "[PERSON_NAME]"
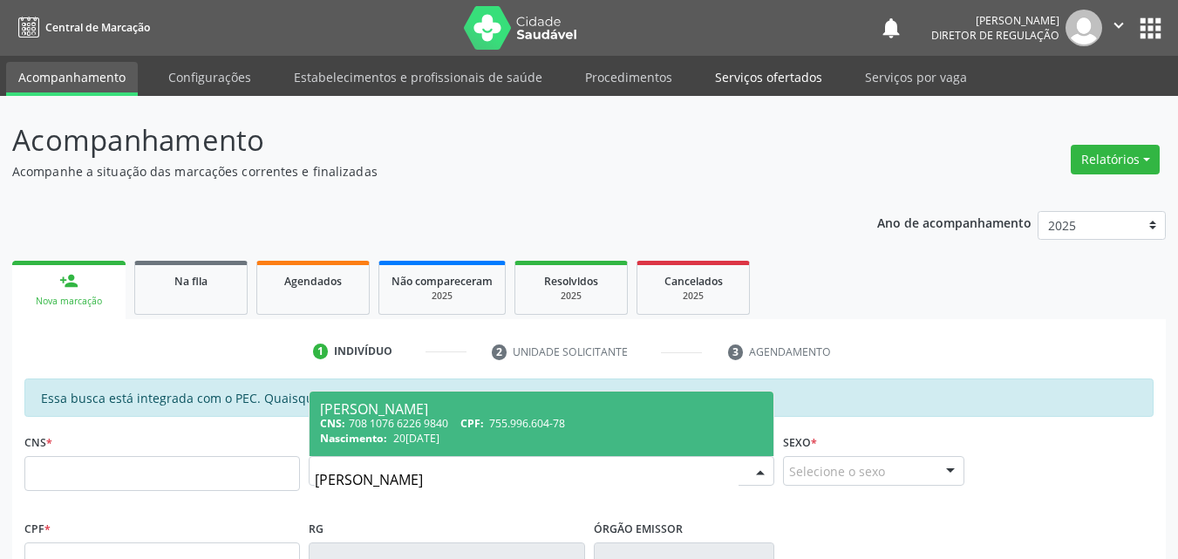
click at [789, 83] on link "Serviços ofertados" at bounding box center [769, 77] width 132 height 31
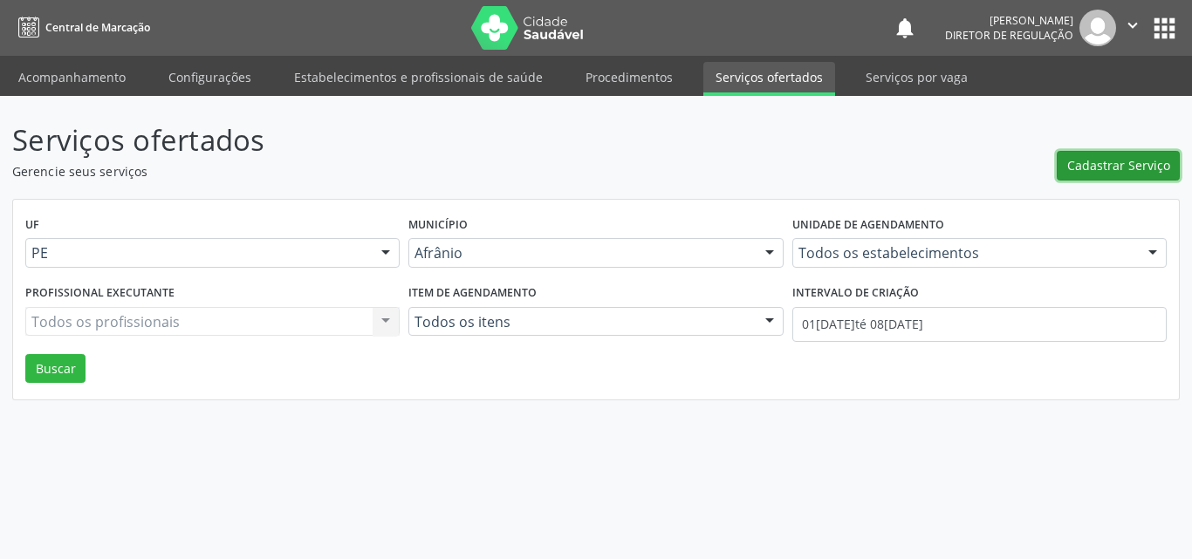
click at [1091, 164] on span "Cadastrar Serviço" at bounding box center [1118, 165] width 103 height 18
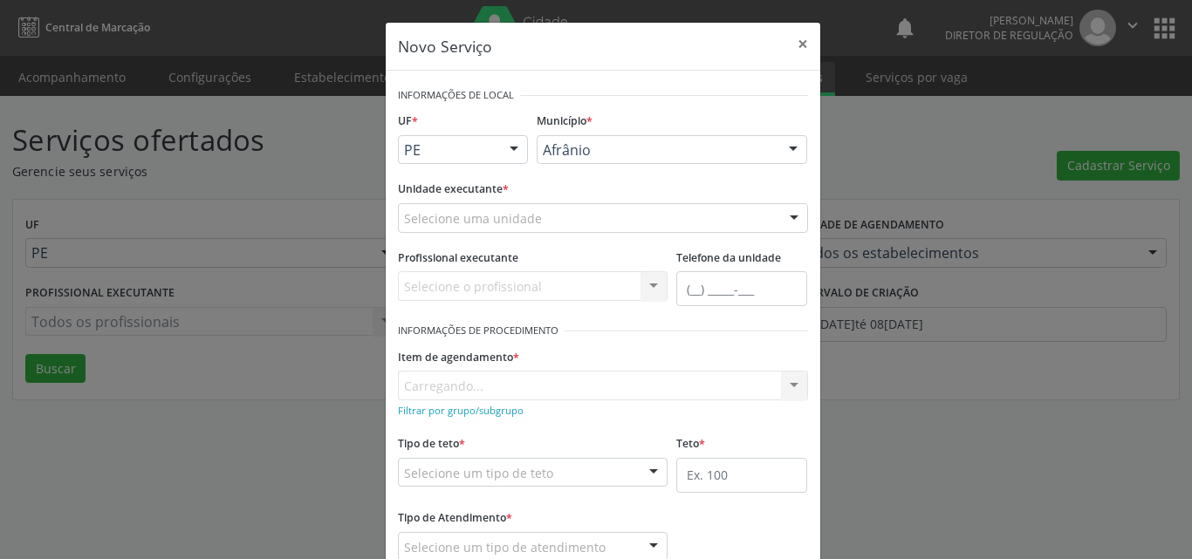
click at [259, 195] on div "Novo Serviço × Informações de Local UF * PE BA PE Nenhum resultado encontrado p…" at bounding box center [596, 279] width 1192 height 559
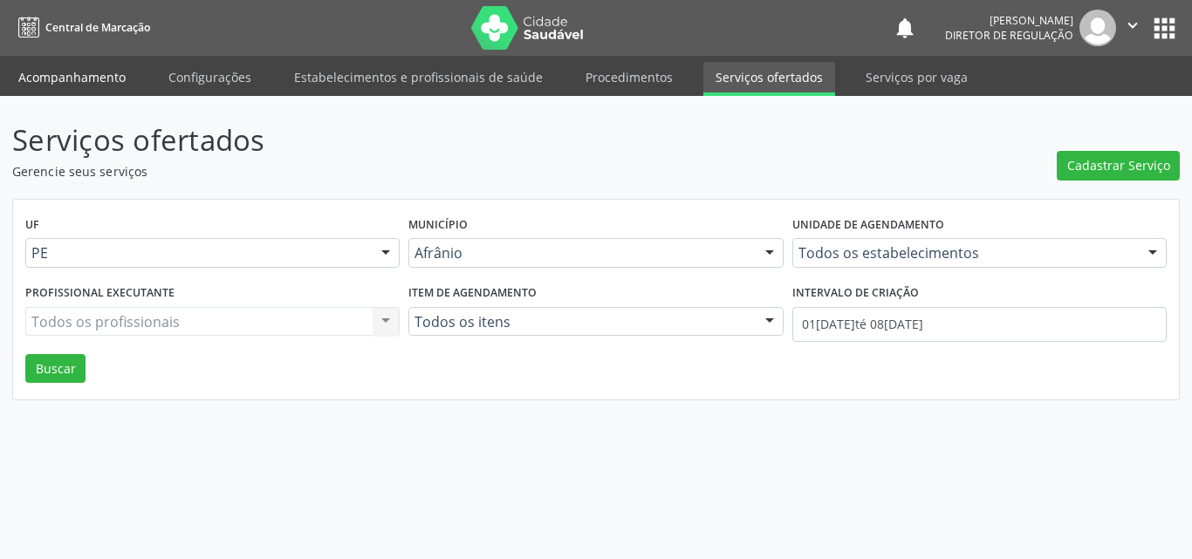
click at [98, 75] on link "Acompanhamento" at bounding box center [72, 77] width 132 height 31
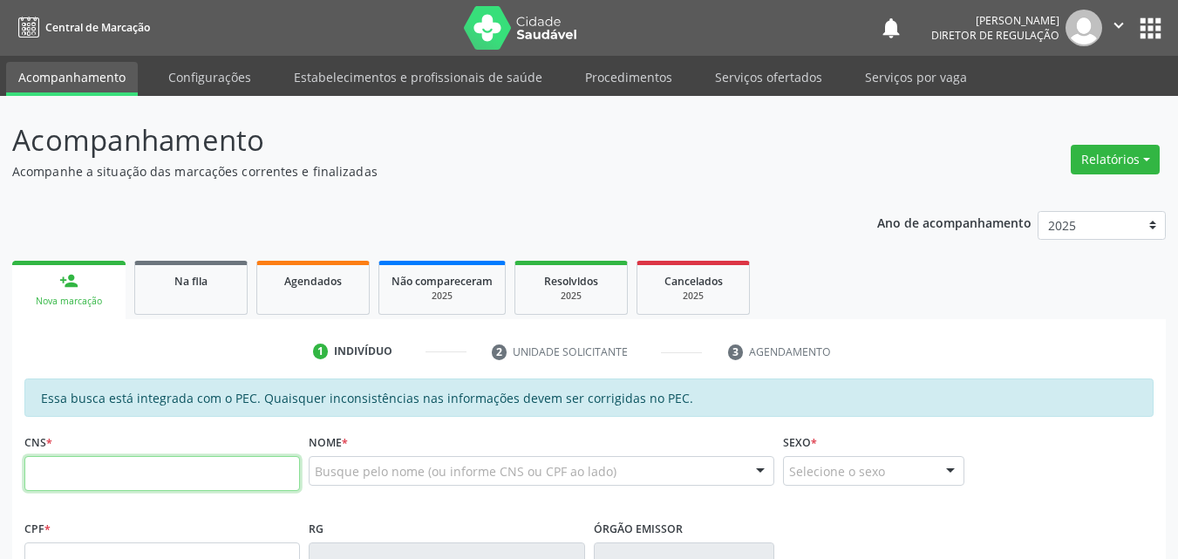
click at [280, 483] on input "text" at bounding box center [162, 473] width 276 height 35
type input "708 0008 0473 5328"
type input "418.167.144-53"
type input "26[DATE]"
type input "[PERSON_NAME]"
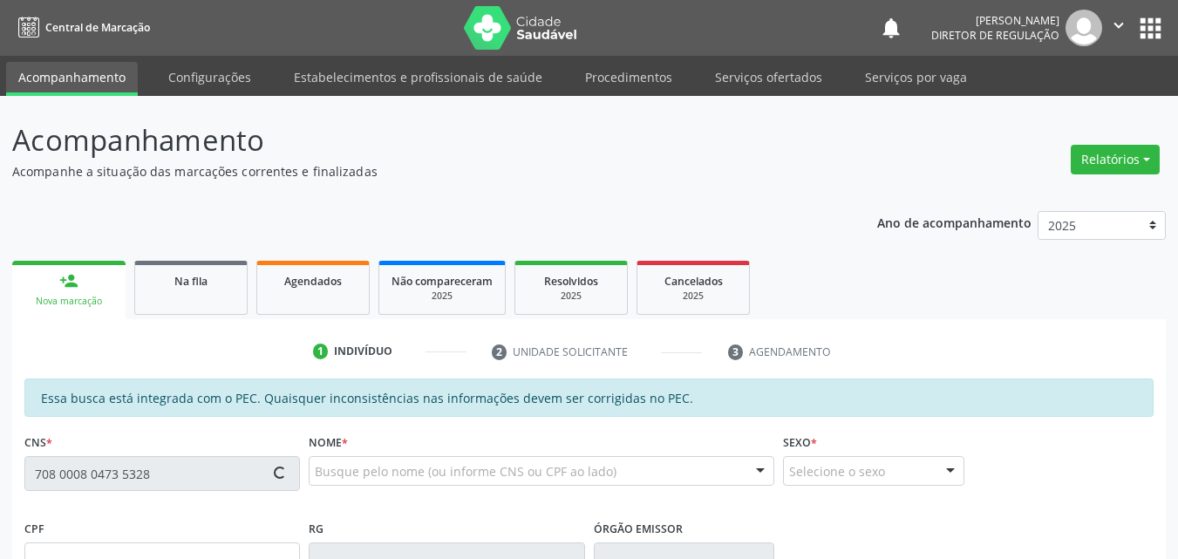
type input "[PHONE_NUMBER]"
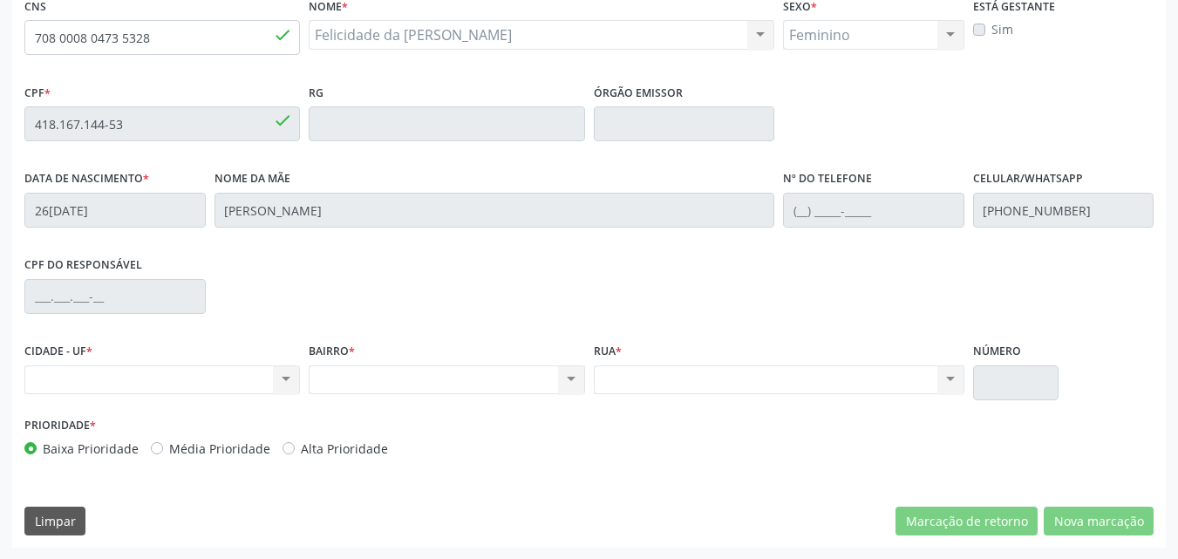
scroll to position [349, 0]
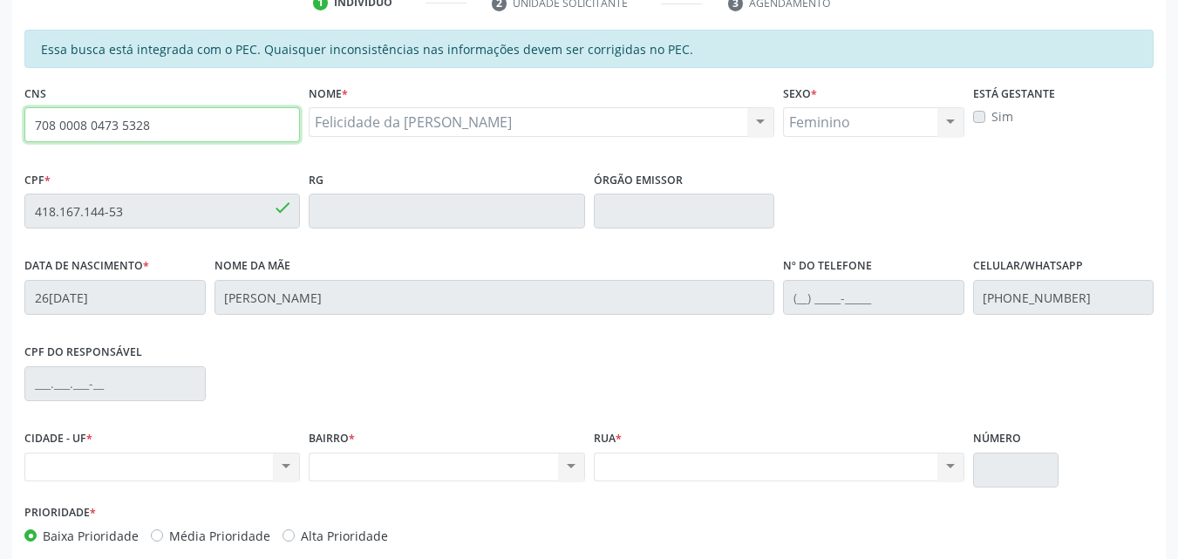
drag, startPoint x: 147, startPoint y: 121, endPoint x: 13, endPoint y: 115, distance: 133.6
click at [13, 115] on div "Essa busca está integrada com o PEC. Quaisquer inconsistências nas informações …" at bounding box center [589, 332] width 1154 height 605
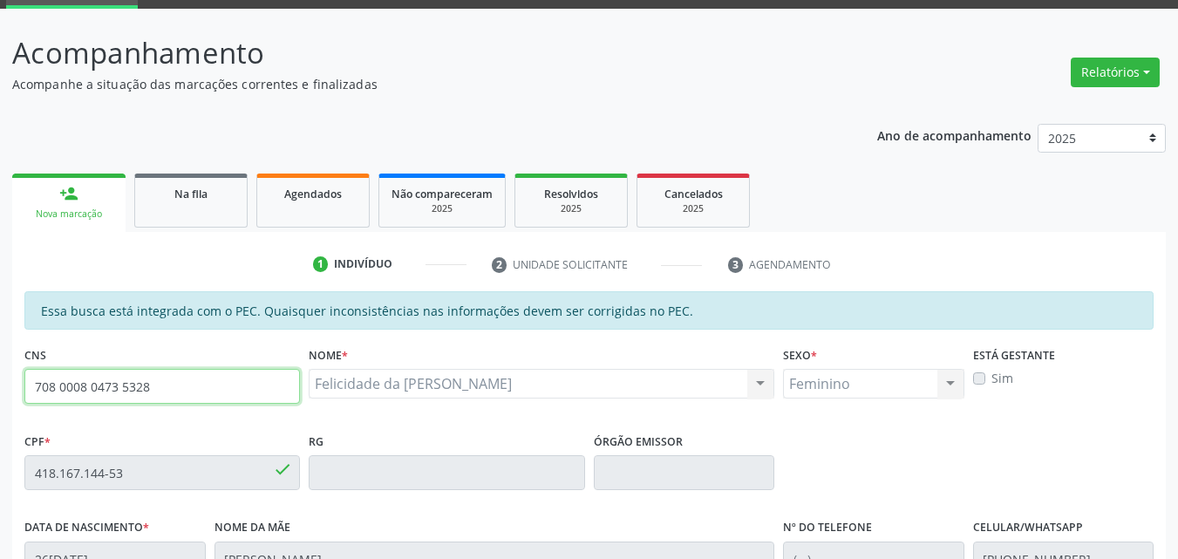
scroll to position [0, 0]
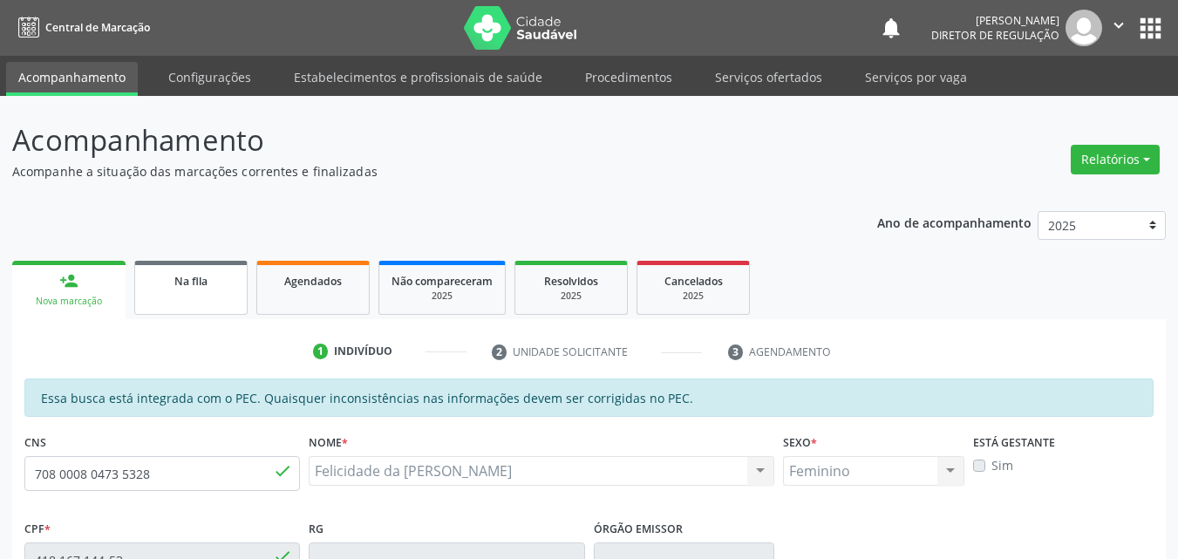
click at [226, 283] on div "Na fila" at bounding box center [190, 280] width 87 height 18
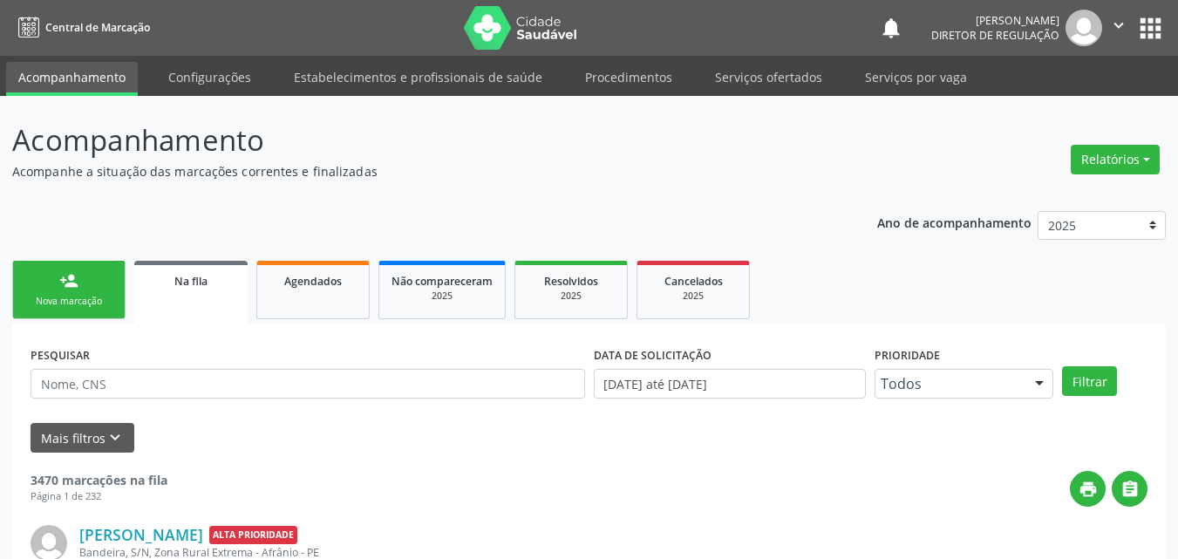
click at [101, 290] on link "person_add Nova marcação" at bounding box center [68, 290] width 113 height 58
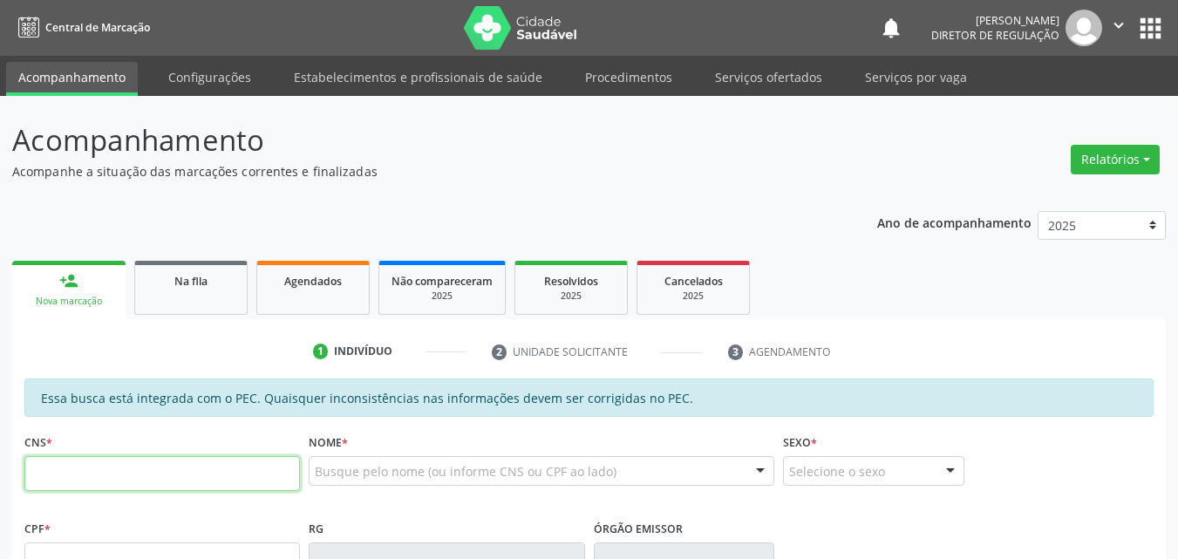
click at [116, 472] on input "text" at bounding box center [162, 473] width 276 height 35
drag, startPoint x: 110, startPoint y: 474, endPoint x: 78, endPoint y: 489, distance: 35.9
paste input "708 0008 0473 5328"
type input "708 0008 0473 5328"
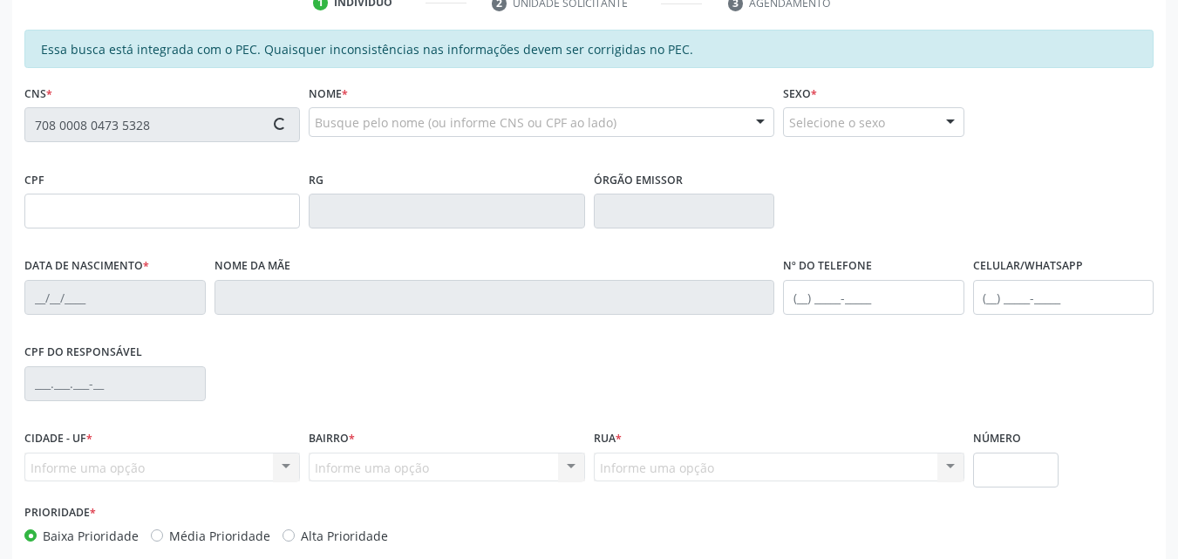
type input "418.167.144-53"
type input "26[DATE]"
type input "[PERSON_NAME]"
type input "[PHONE_NUMBER]"
type input "S/N"
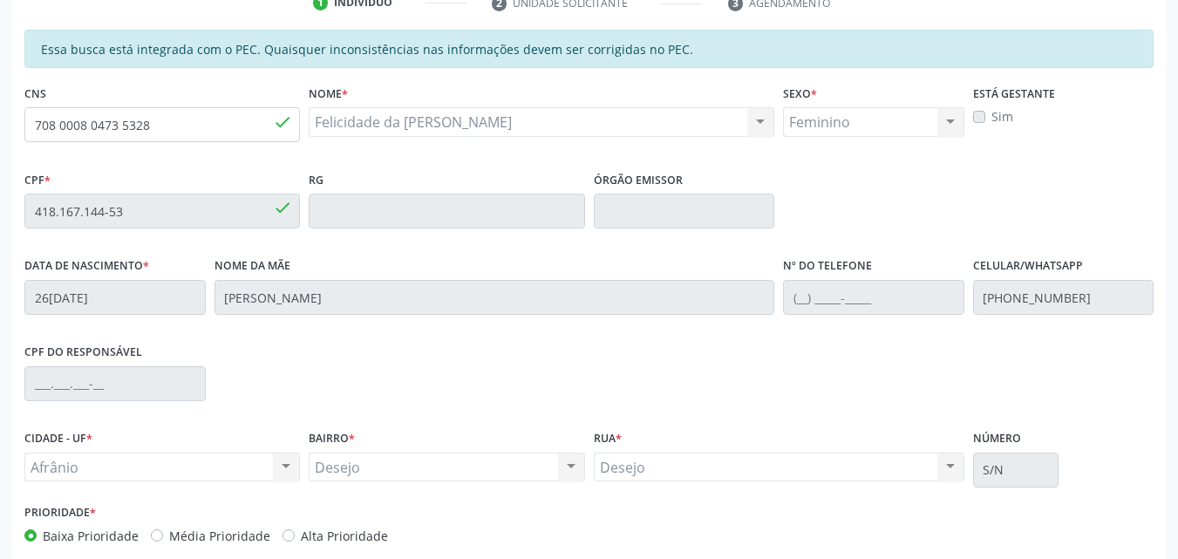
scroll to position [436, 0]
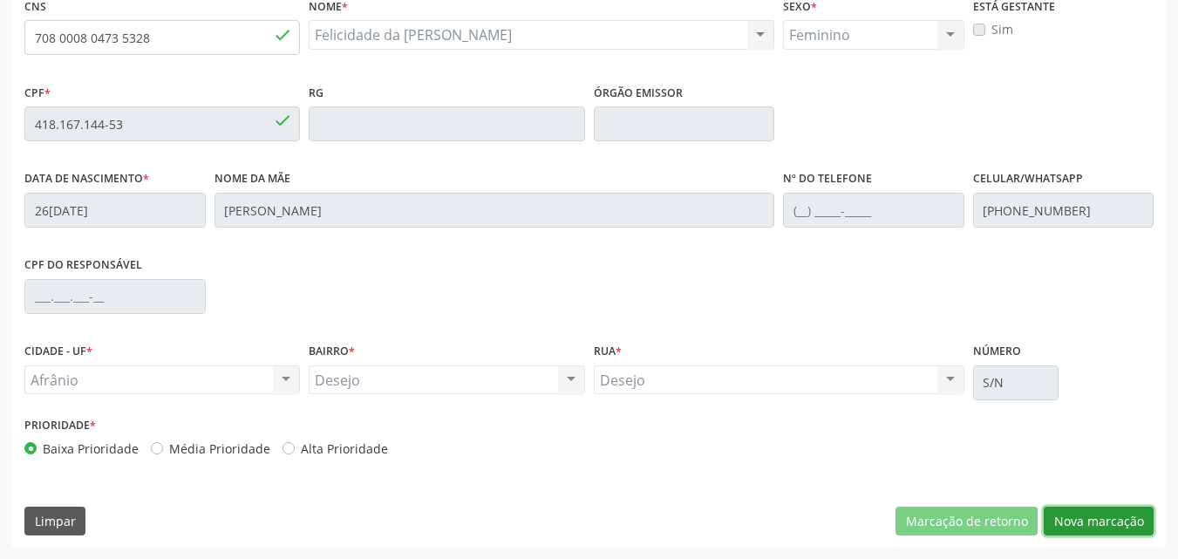
click at [1102, 518] on button "Nova marcação" at bounding box center [1099, 522] width 110 height 30
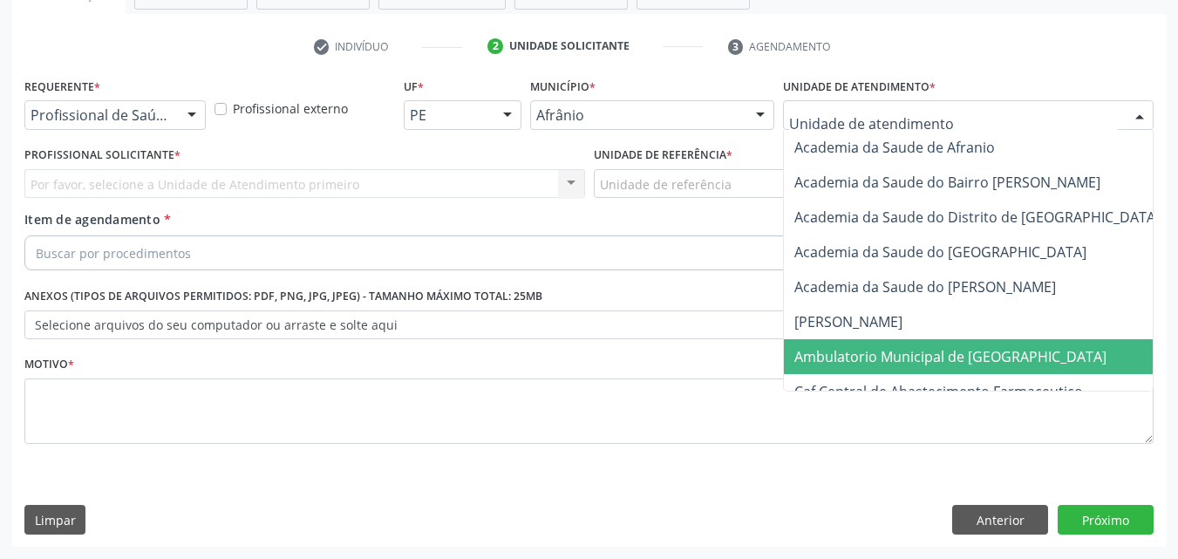
click at [873, 353] on span "Ambulatorio Municipal de [GEOGRAPHIC_DATA]" at bounding box center [951, 356] width 312 height 19
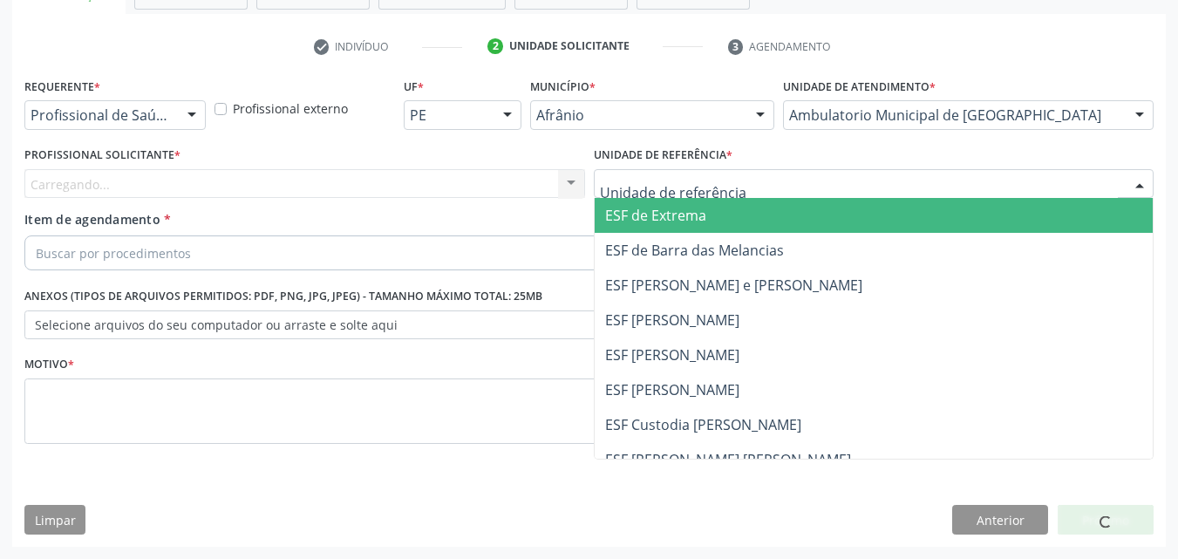
click at [743, 180] on div at bounding box center [874, 184] width 561 height 30
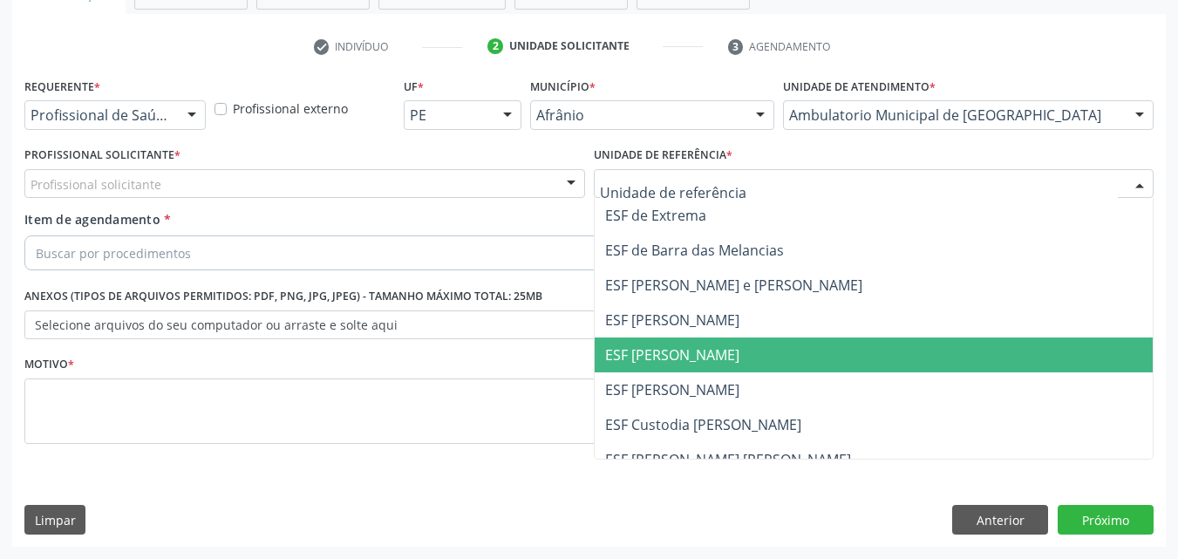
click at [710, 360] on span "ESF [PERSON_NAME]" at bounding box center [672, 354] width 134 height 19
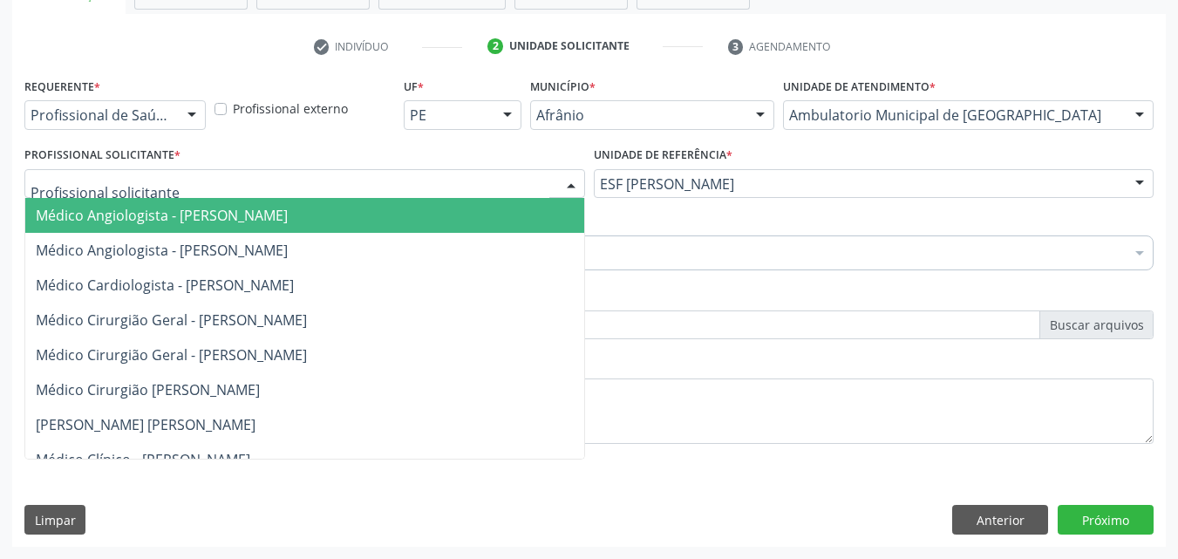
click at [406, 181] on div at bounding box center [304, 184] width 561 height 30
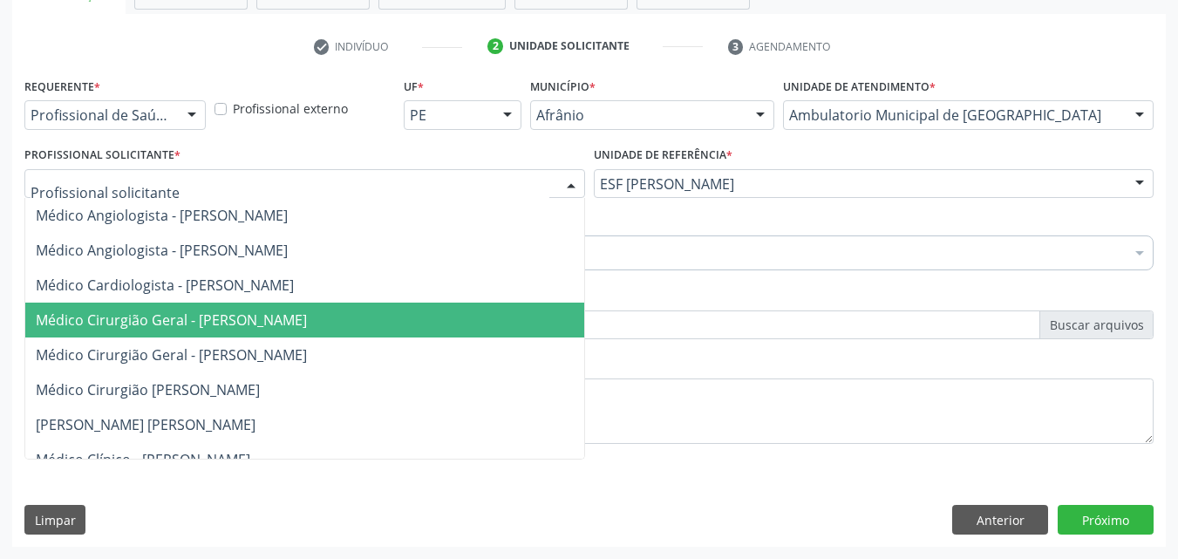
click at [307, 313] on span "Médico Cirurgião Geral - [PERSON_NAME]" at bounding box center [171, 320] width 271 height 19
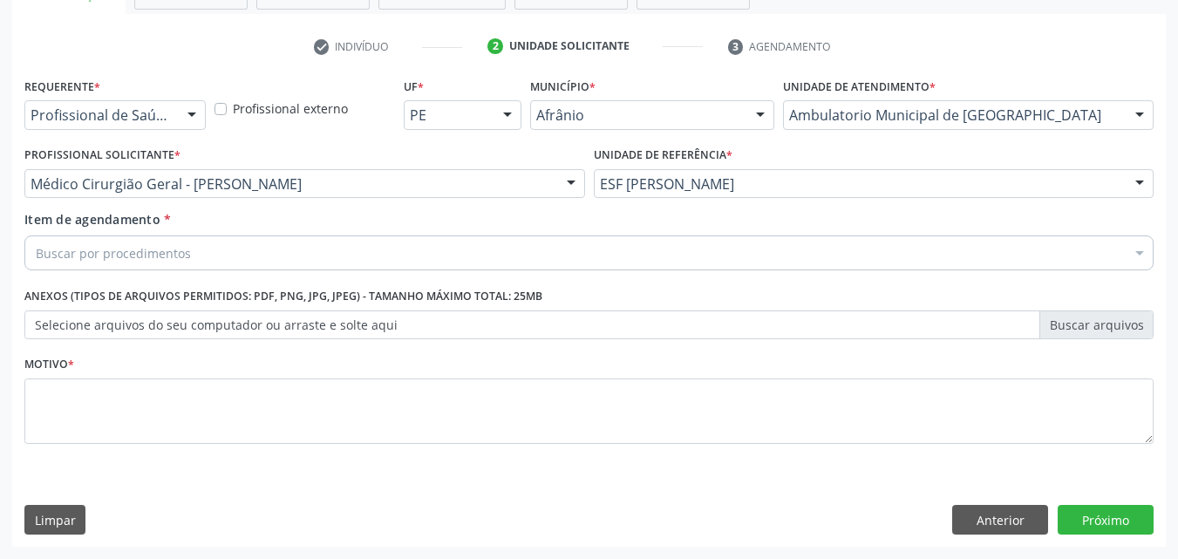
click at [218, 249] on div "Buscar por procedimentos" at bounding box center [589, 253] width 1130 height 35
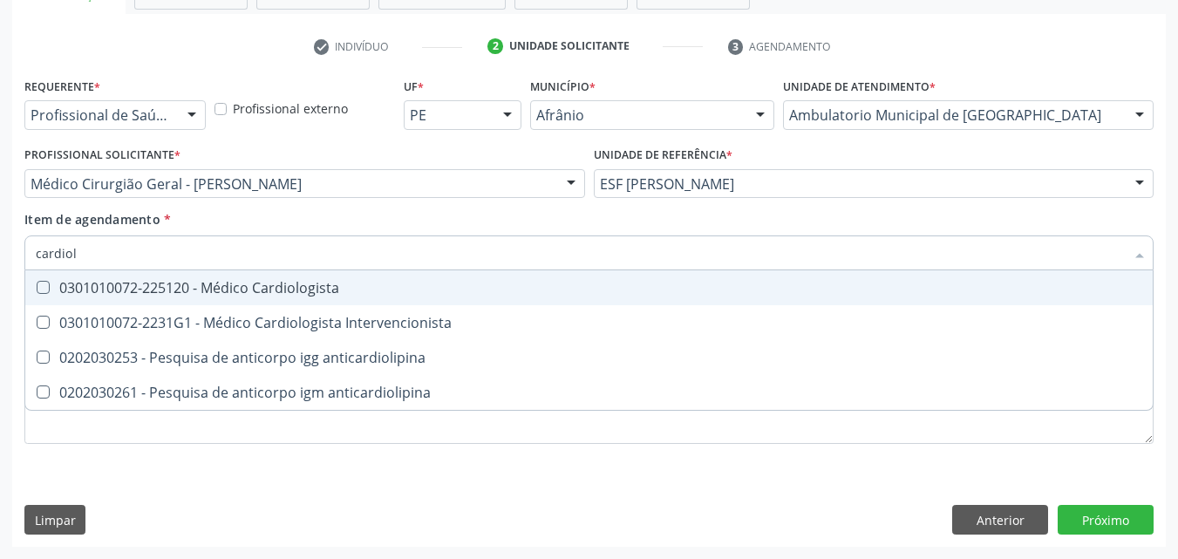
type input "cardiolo"
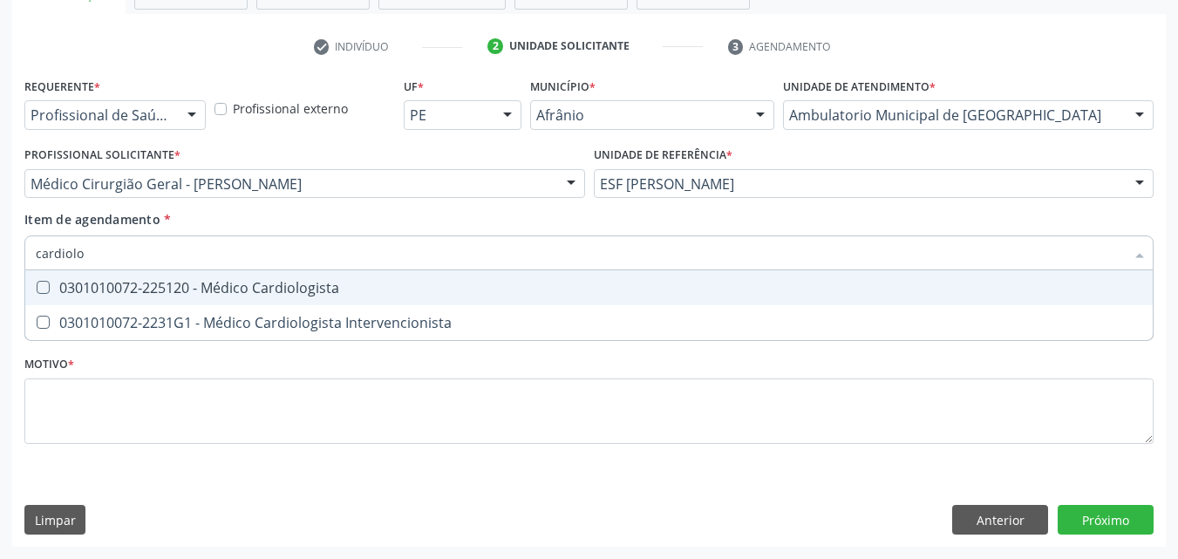
click at [198, 284] on div "0301010072-225120 - Médico Cardiologista" at bounding box center [589, 288] width 1107 height 14
checkbox Cardiologista "true"
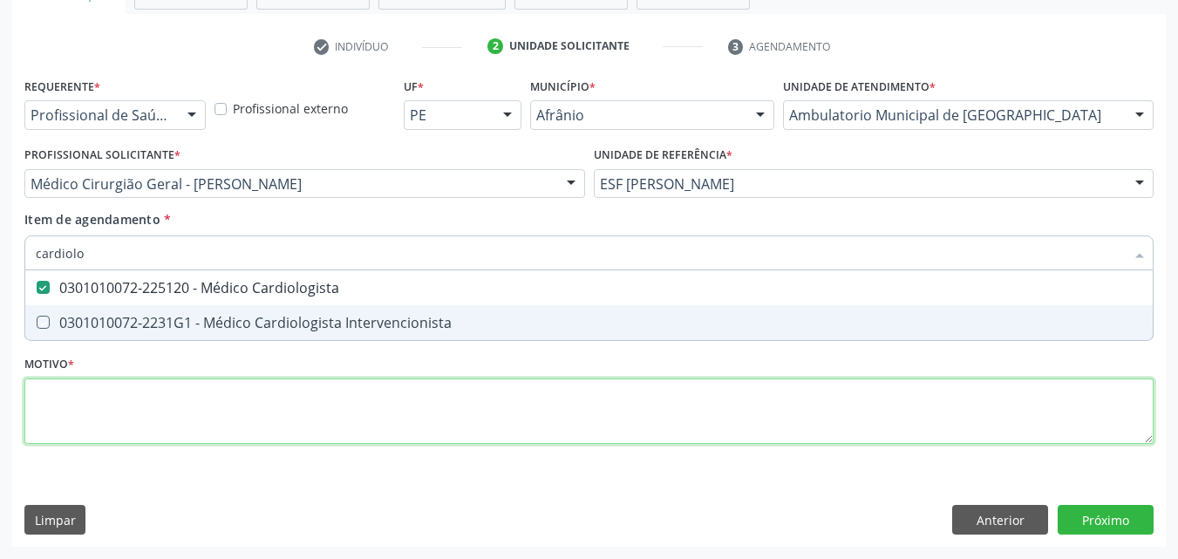
click at [236, 398] on div "Requerente * Profissional de Saúde Profissional de Saúde Paciente Nenhum result…" at bounding box center [589, 270] width 1130 height 395
checkbox Intervencionista "true"
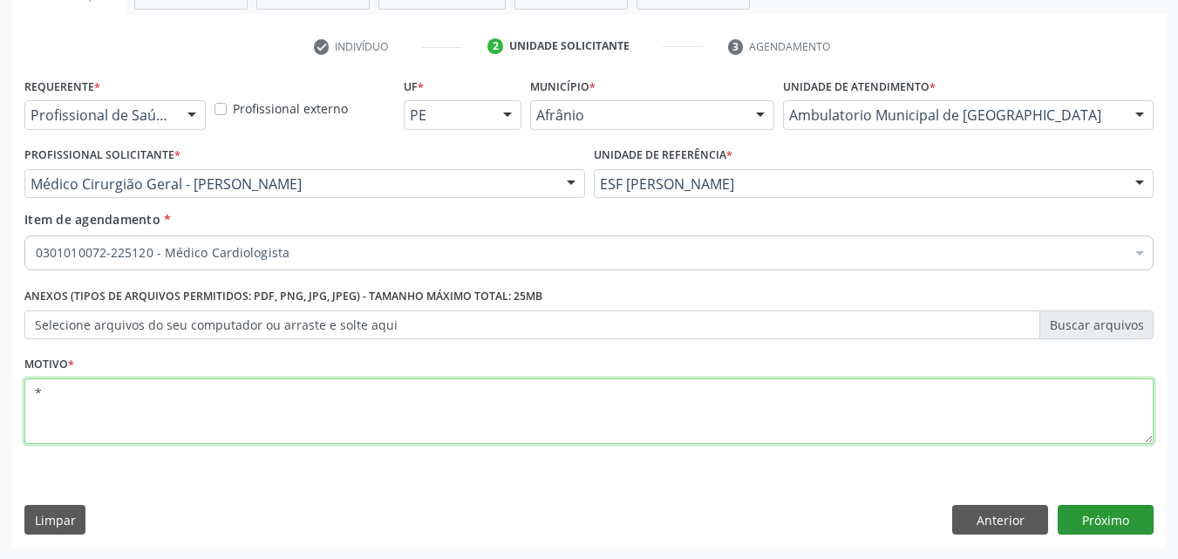
type textarea "*"
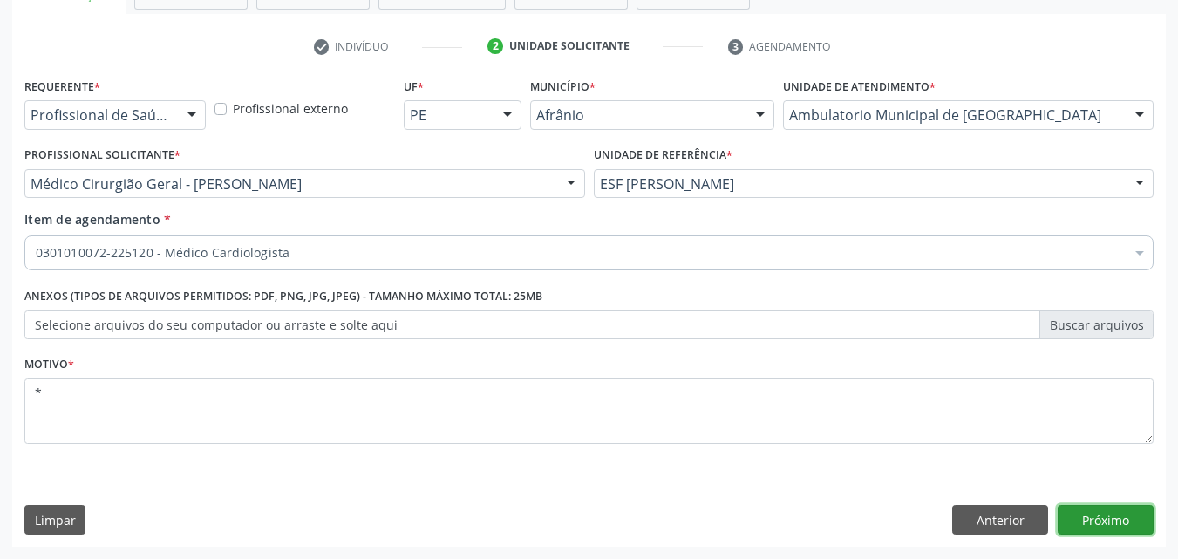
click at [1087, 521] on button "Próximo" at bounding box center [1106, 520] width 96 height 30
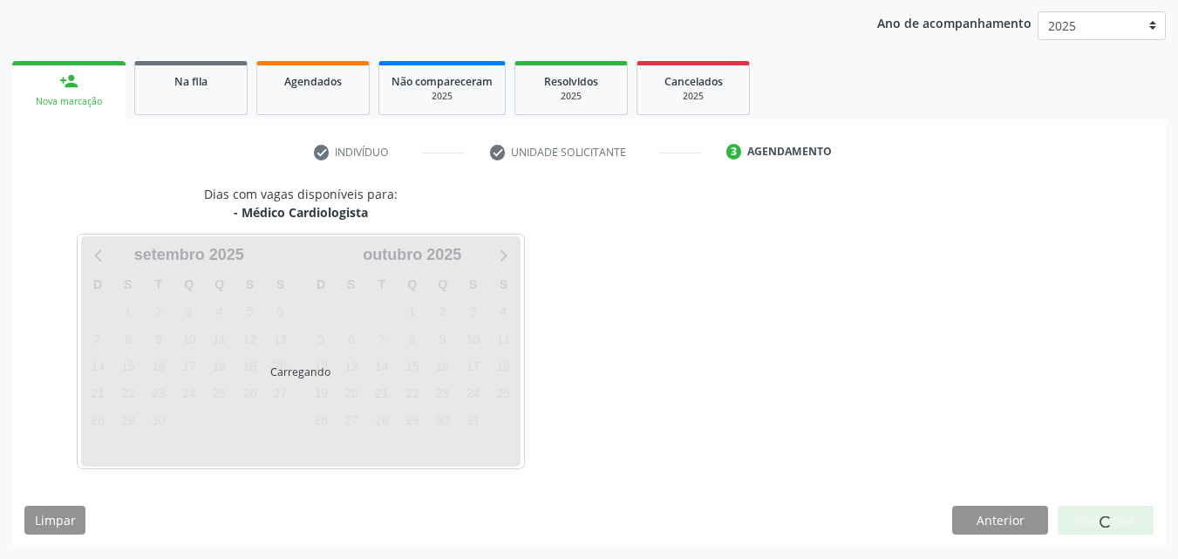
scroll to position [200, 0]
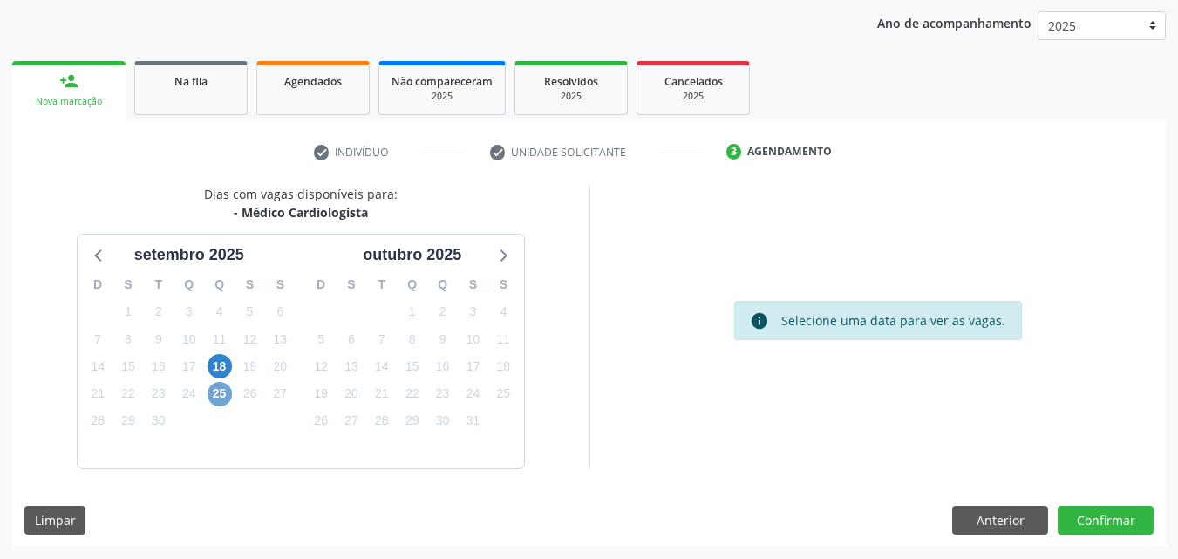
click at [221, 396] on span "25" at bounding box center [220, 394] width 24 height 24
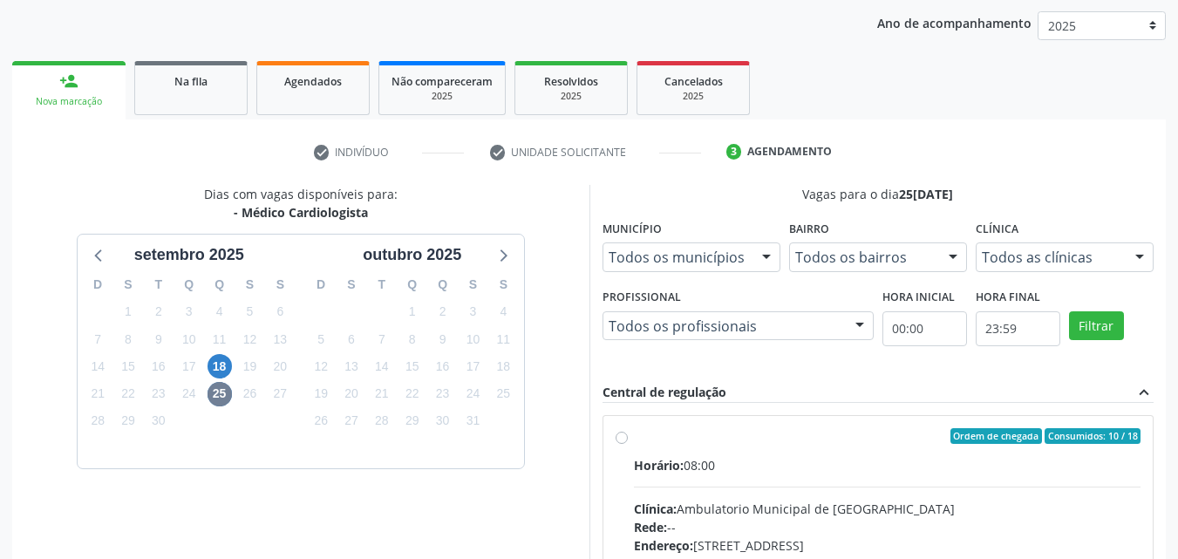
click at [734, 437] on div "Ordem de chegada Consumidos: 10 / 18" at bounding box center [888, 436] width 508 height 16
click at [628, 437] on input "Ordem de chegada Consumidos: 10 / 18 Horário: 08:00 Clínica: Ambulatorio Munici…" at bounding box center [622, 436] width 12 height 16
radio input "true"
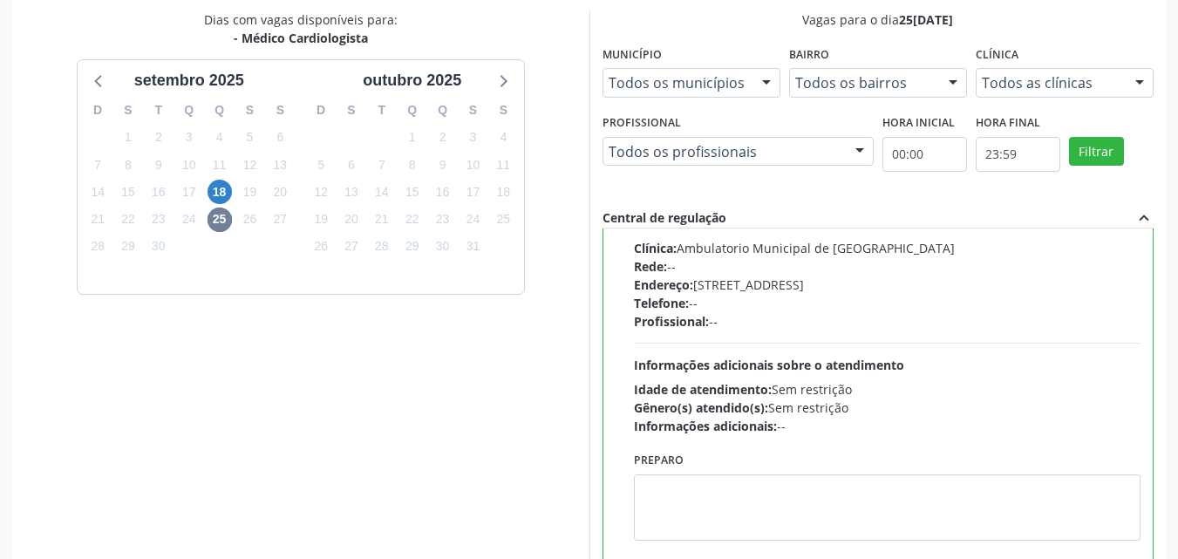
scroll to position [483, 0]
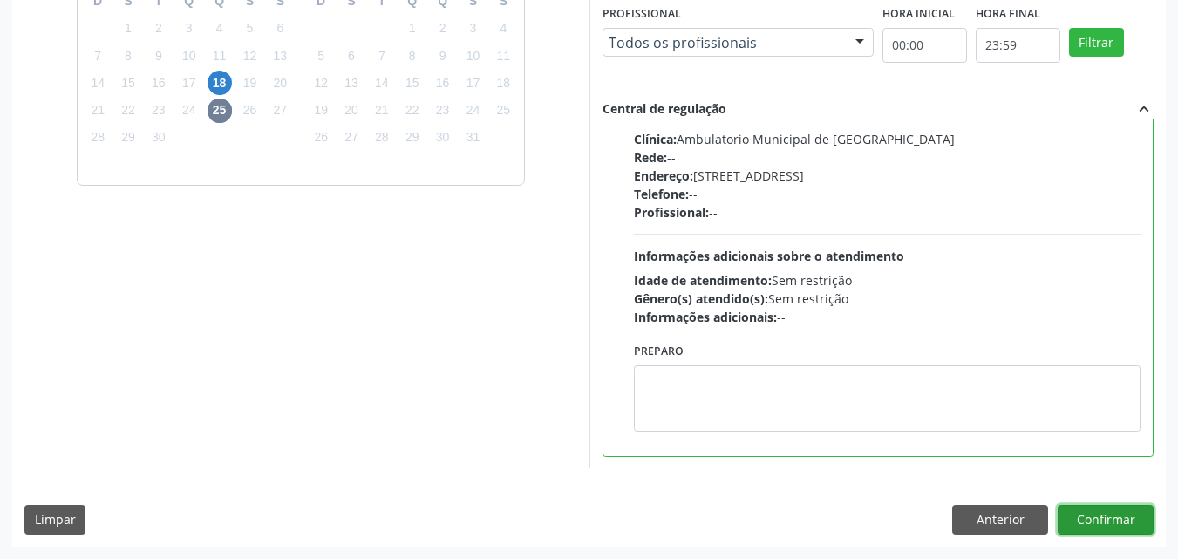
click at [1116, 522] on button "Confirmar" at bounding box center [1106, 520] width 96 height 30
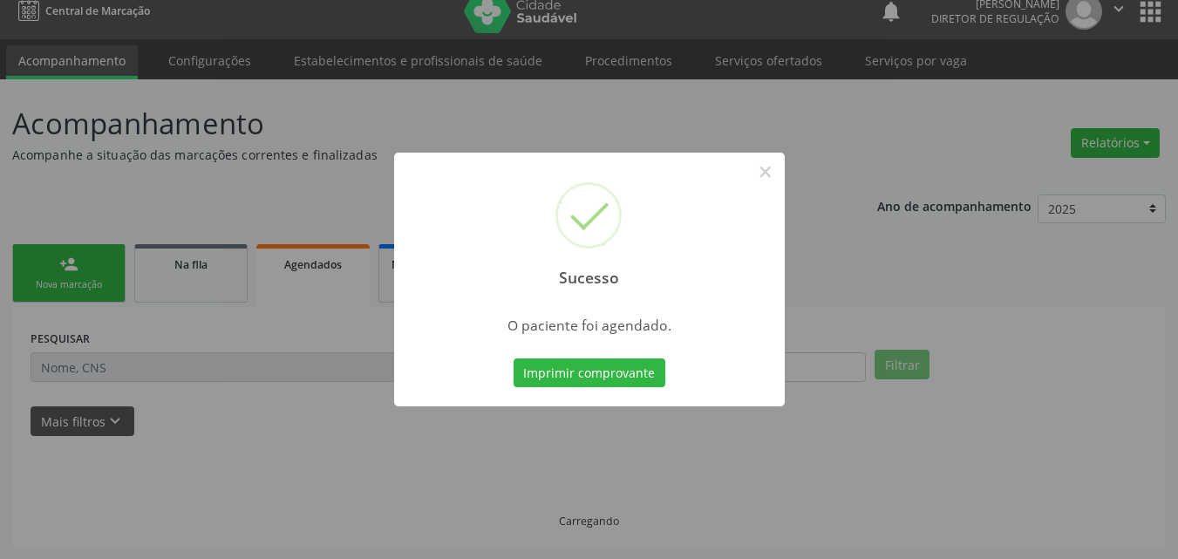
scroll to position [17, 0]
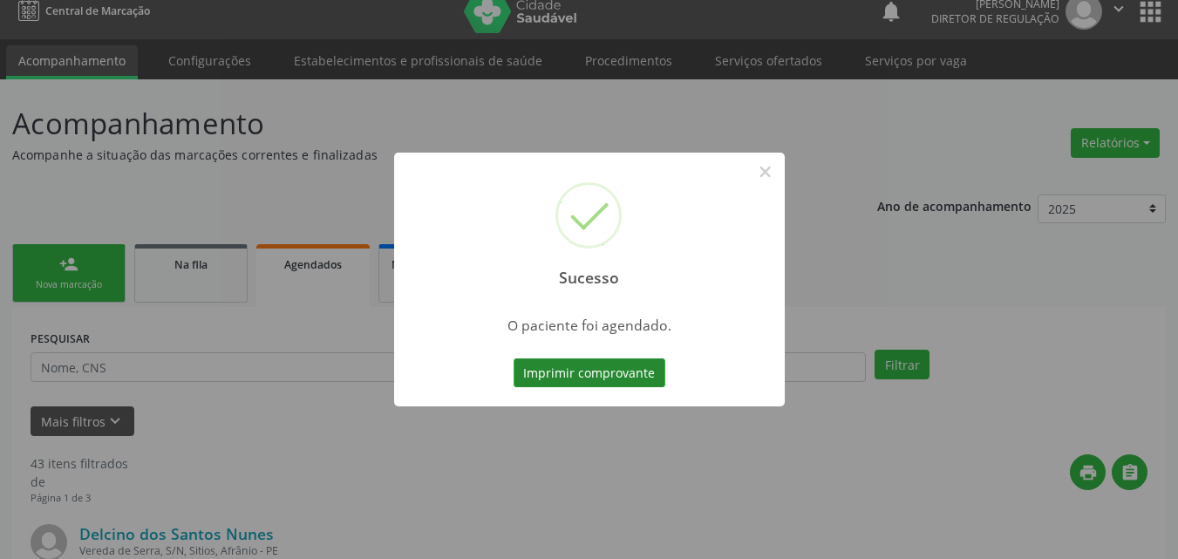
click at [594, 374] on button "Imprimir comprovante" at bounding box center [590, 373] width 152 height 30
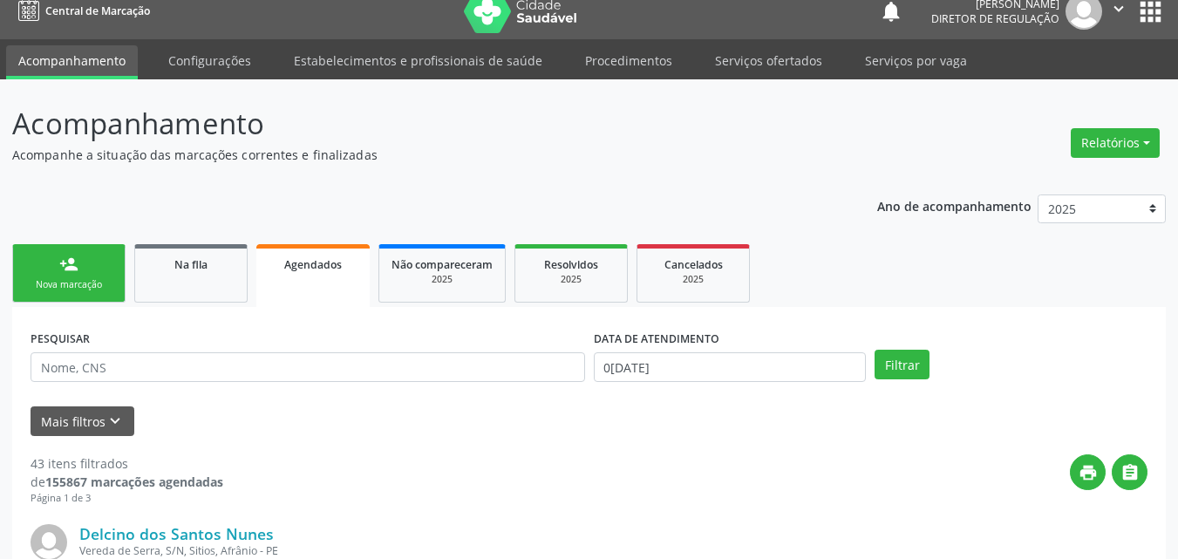
scroll to position [17, 0]
click at [214, 291] on link "Na fila" at bounding box center [190, 273] width 113 height 58
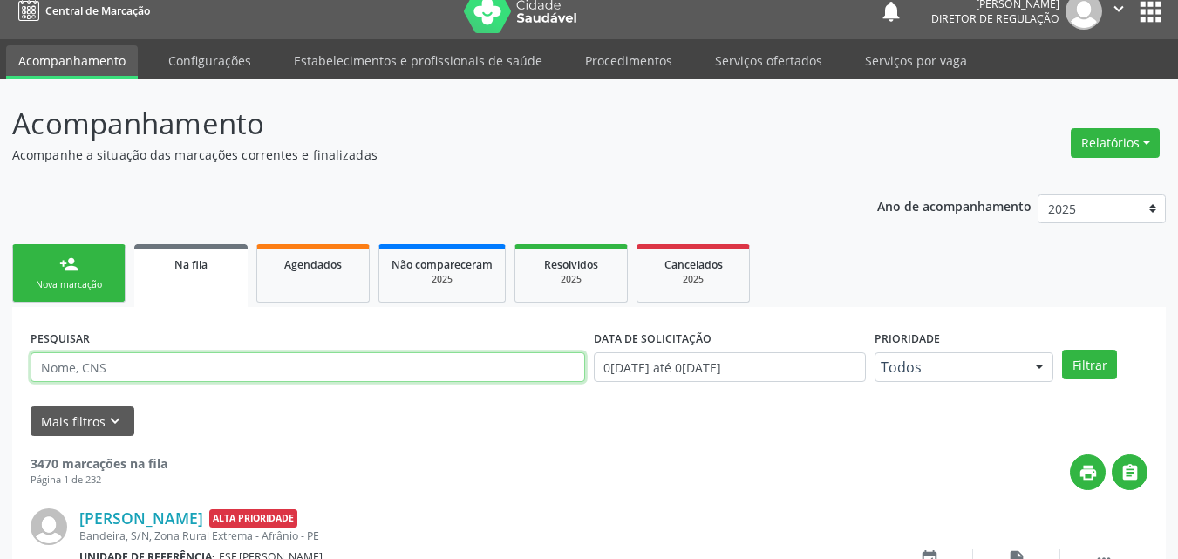
click at [168, 362] on input "text" at bounding box center [308, 367] width 555 height 30
type input "7"
type input "romario"
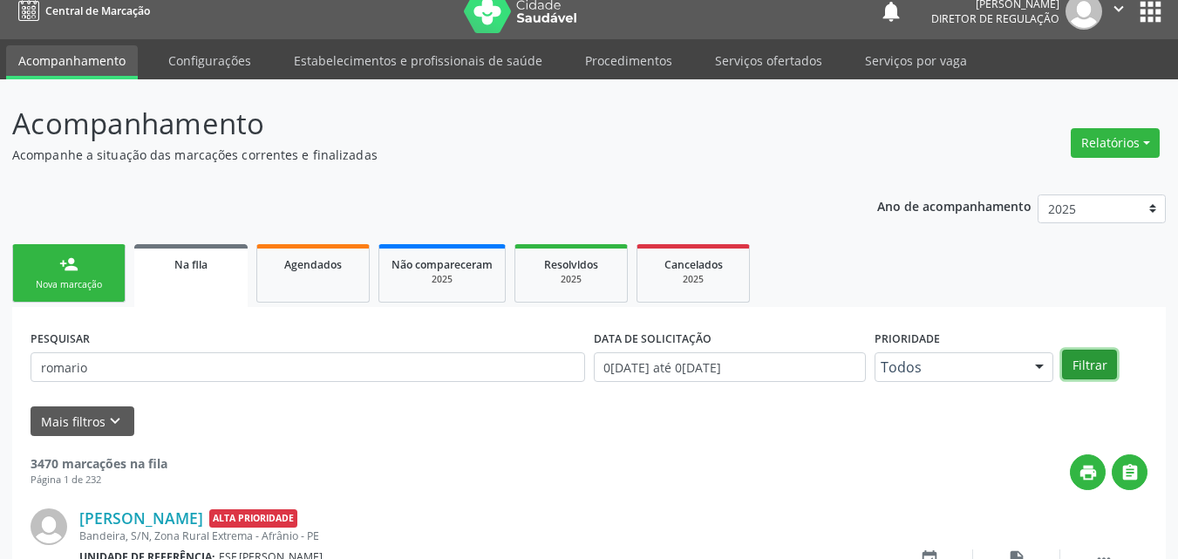
click at [1098, 365] on button "Filtrar" at bounding box center [1089, 365] width 55 height 30
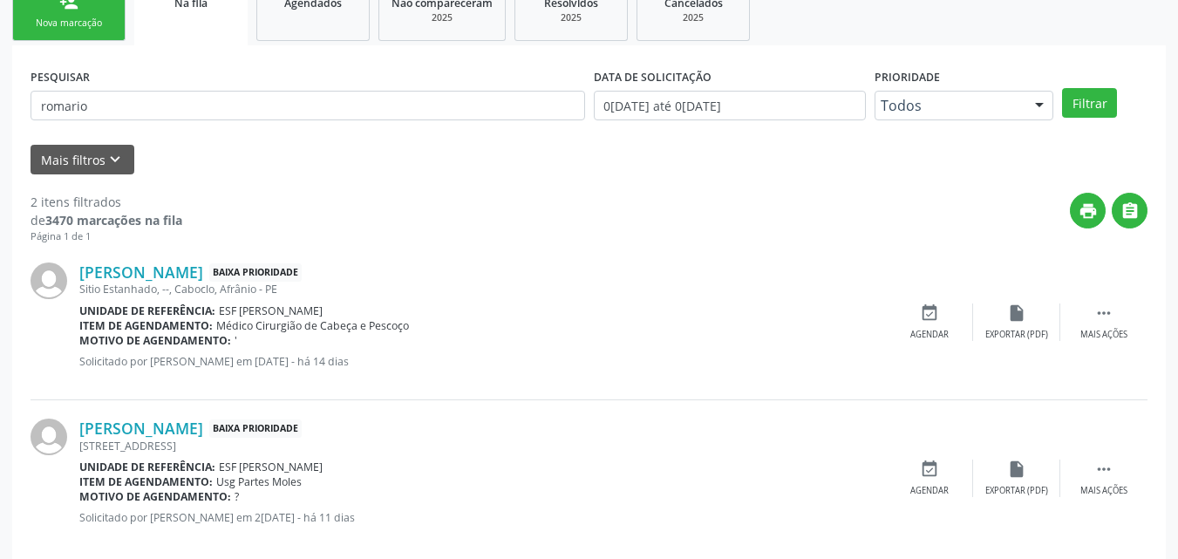
scroll to position [305, 0]
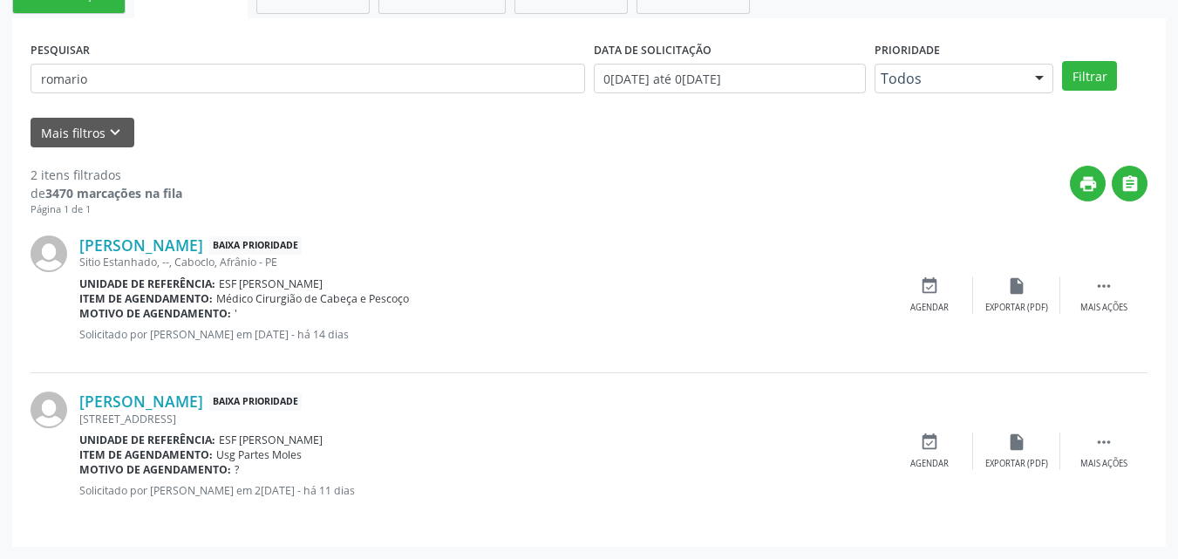
click at [446, 247] on div "Romario de Souza Silva Baixa Prioridade" at bounding box center [482, 245] width 807 height 19
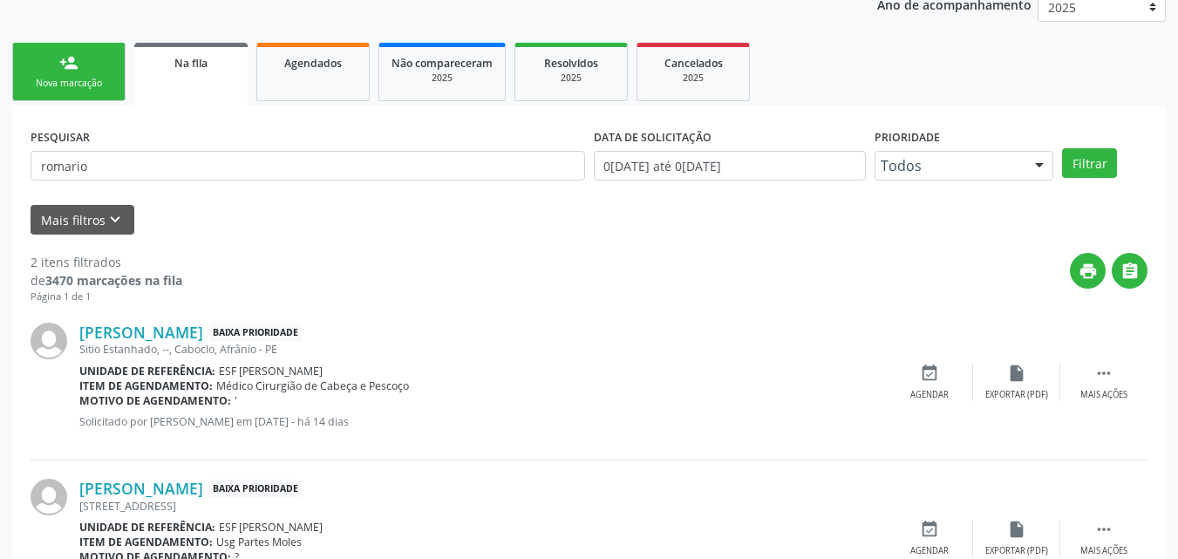
scroll to position [0, 0]
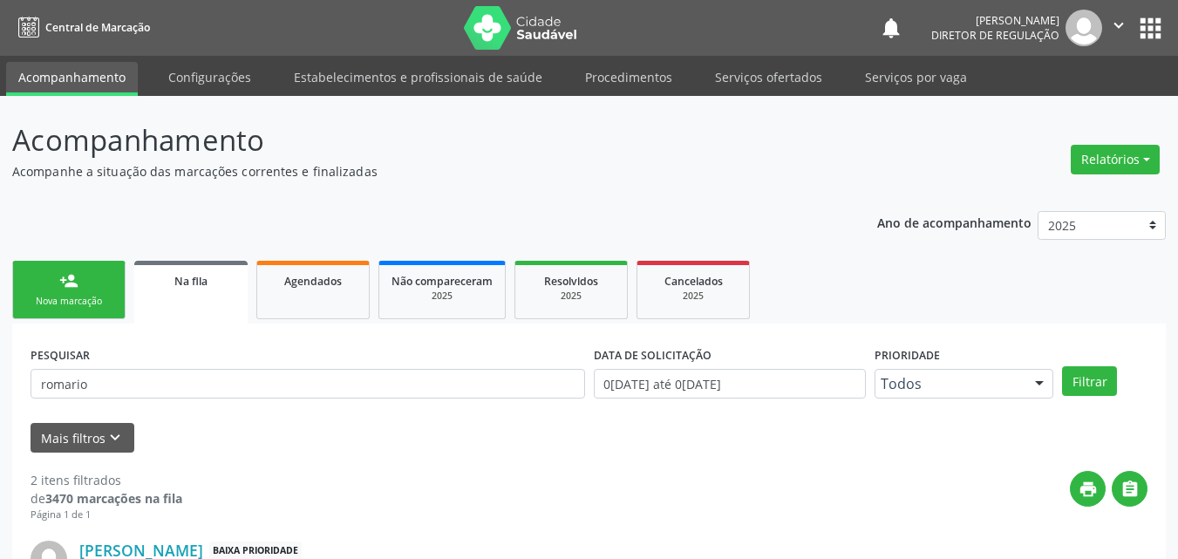
click at [92, 280] on link "person_add Nova marcação" at bounding box center [68, 290] width 113 height 58
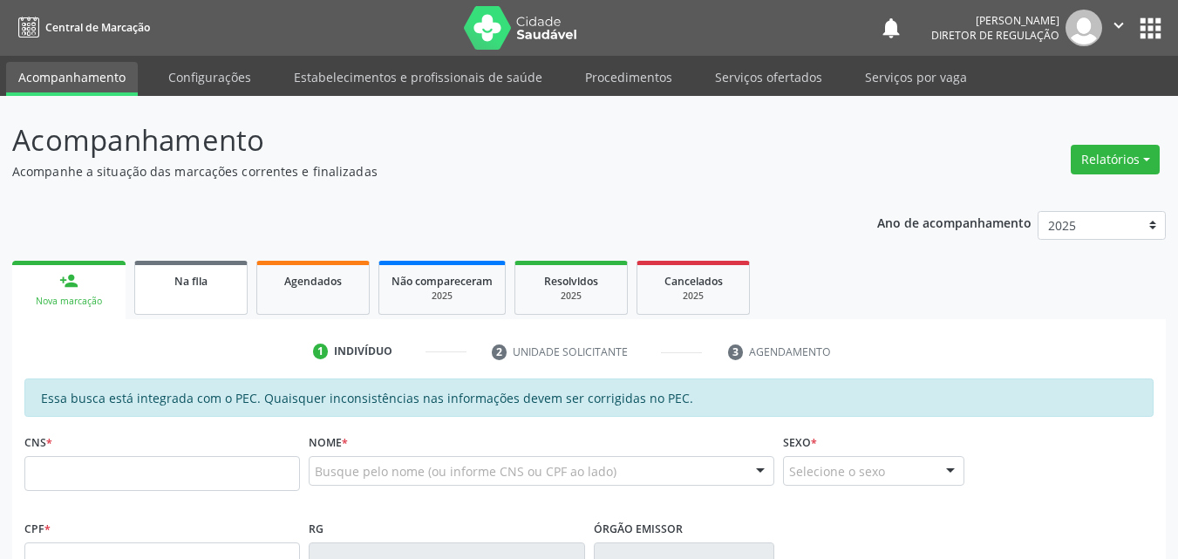
click at [171, 296] on link "Na fila" at bounding box center [190, 288] width 113 height 54
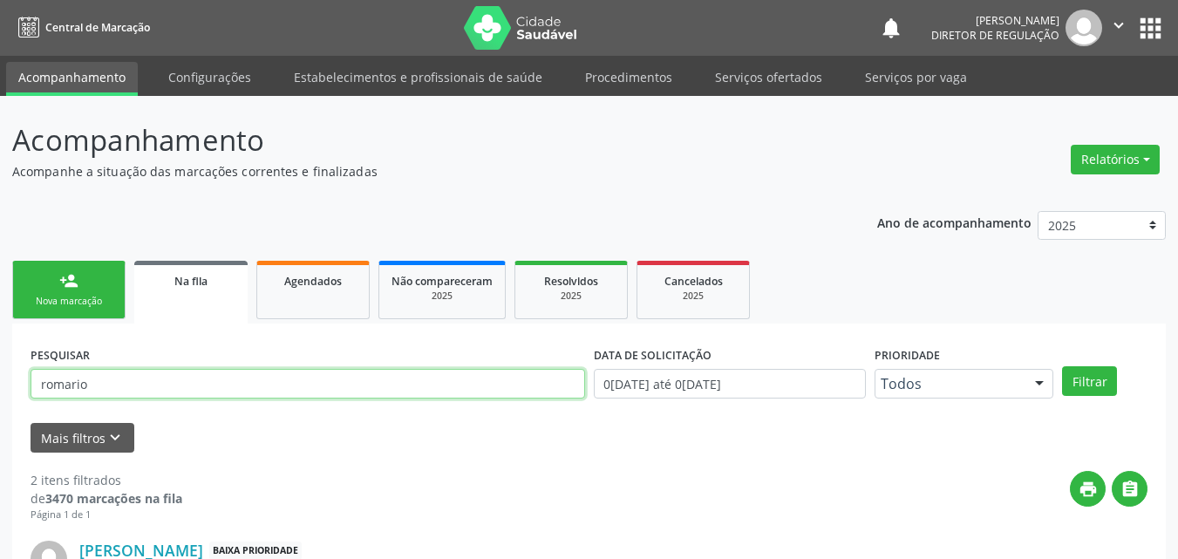
click at [137, 385] on input "romario" at bounding box center [308, 384] width 555 height 30
type input "r"
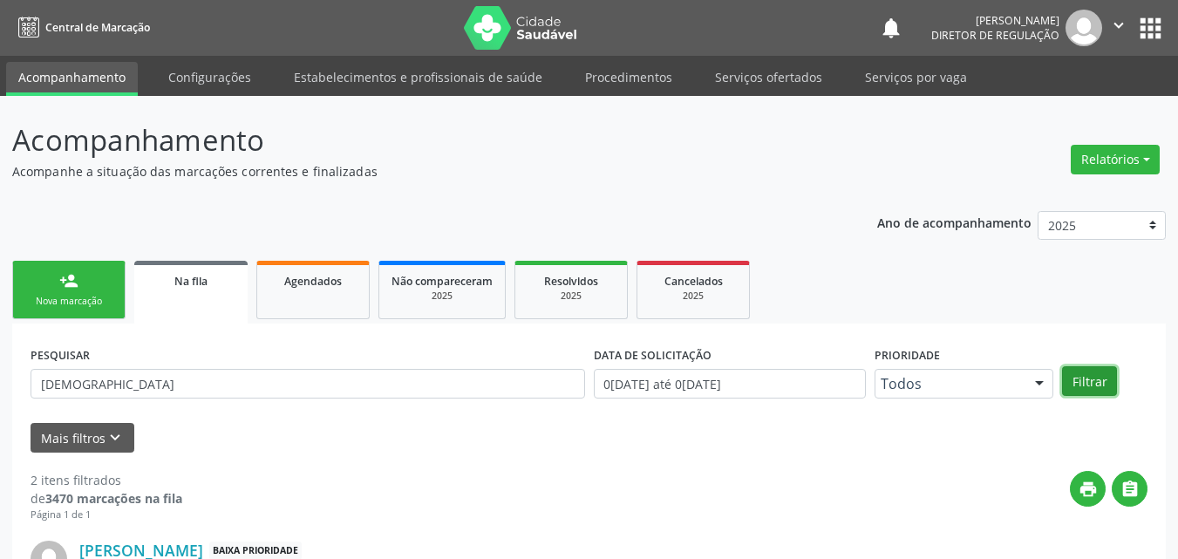
click at [1075, 376] on button "Filtrar" at bounding box center [1089, 381] width 55 height 30
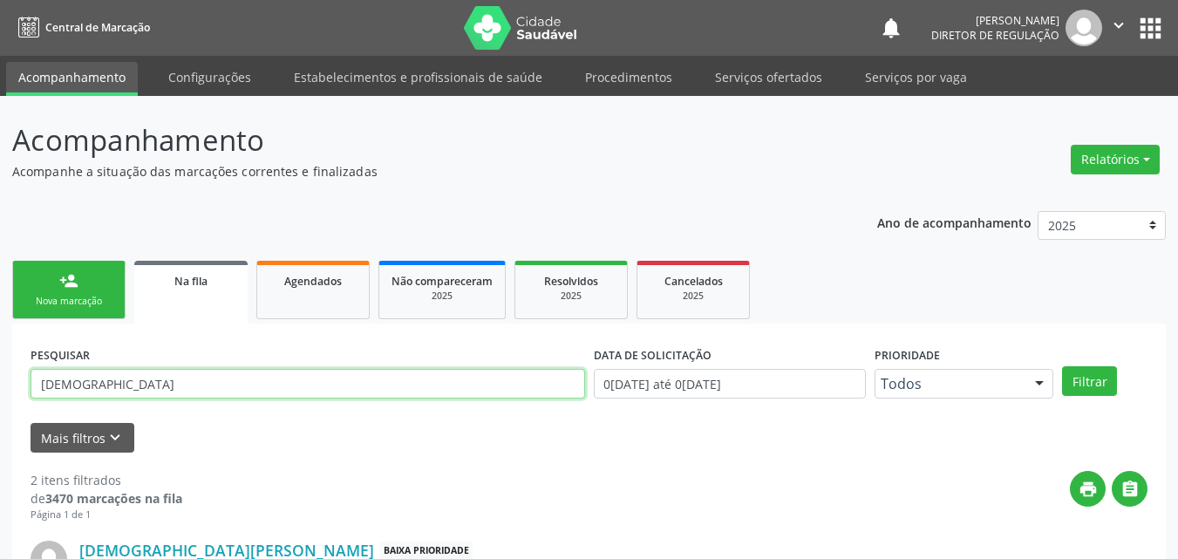
click at [202, 383] on input "cristiane" at bounding box center [308, 384] width 555 height 30
type input "c"
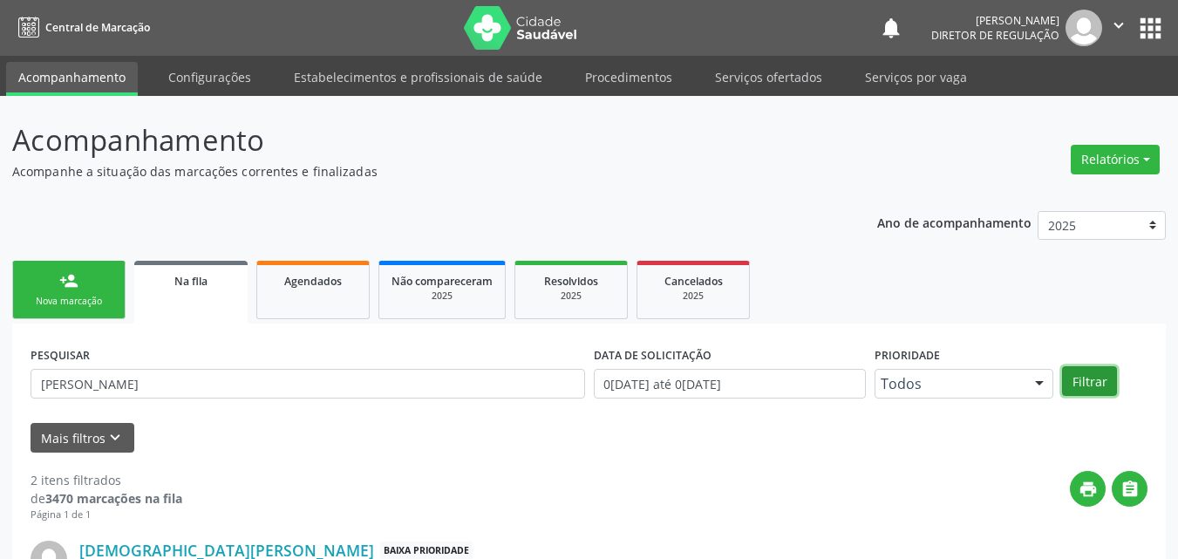
click at [1085, 379] on button "Filtrar" at bounding box center [1089, 381] width 55 height 30
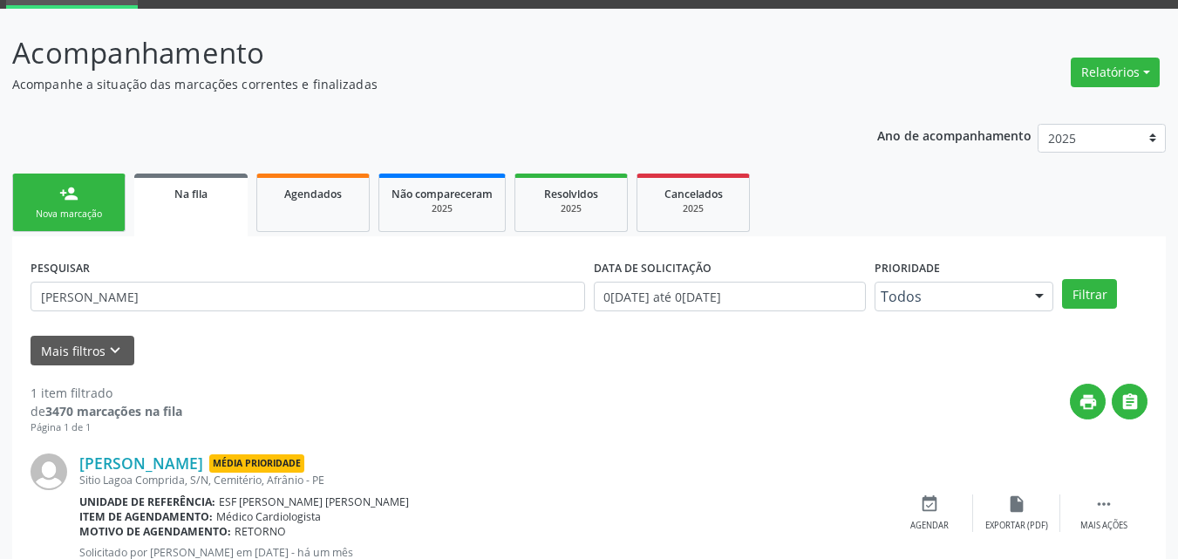
scroll to position [149, 0]
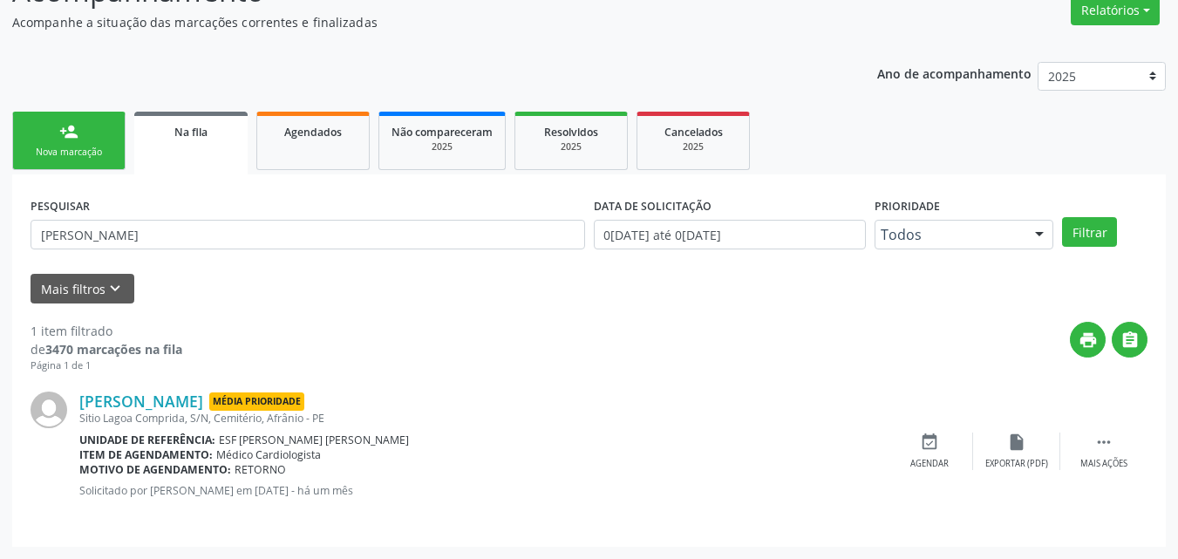
drag, startPoint x: 276, startPoint y: 401, endPoint x: 535, endPoint y: 448, distance: 263.3
click at [535, 448] on div "Item de agendamento: Médico Cardiologista" at bounding box center [482, 454] width 807 height 15
drag, startPoint x: 130, startPoint y: 237, endPoint x: 191, endPoint y: 227, distance: 61.9
click at [191, 227] on input "gilberto antero" at bounding box center [308, 235] width 555 height 30
drag, startPoint x: 195, startPoint y: 234, endPoint x: 39, endPoint y: 224, distance: 156.4
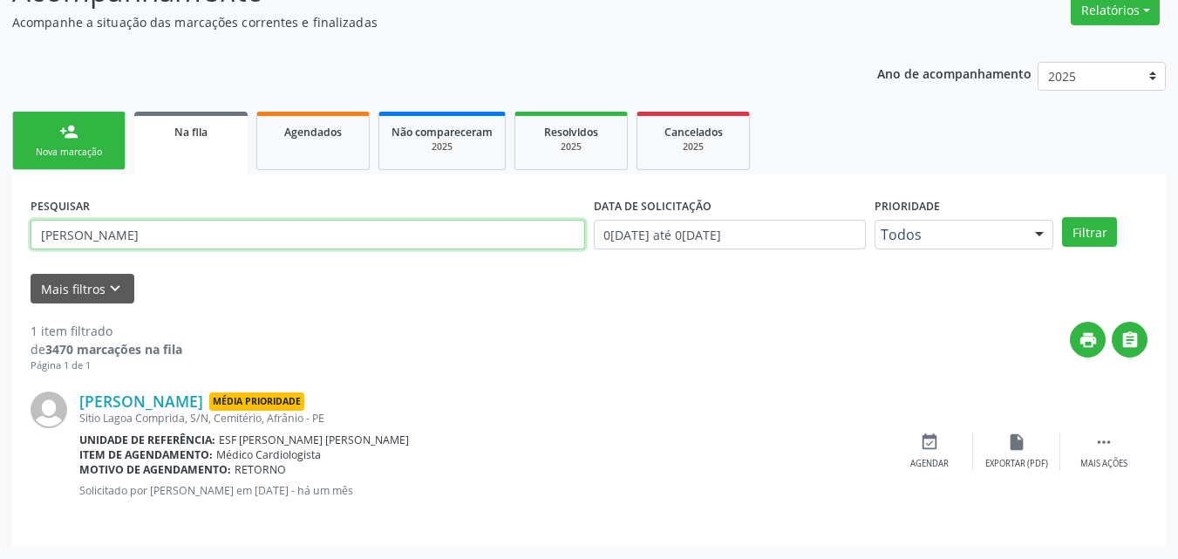
click at [37, 225] on input "gilberto antero dos santos" at bounding box center [308, 235] width 555 height 30
type input "gilberto antero dos santos"
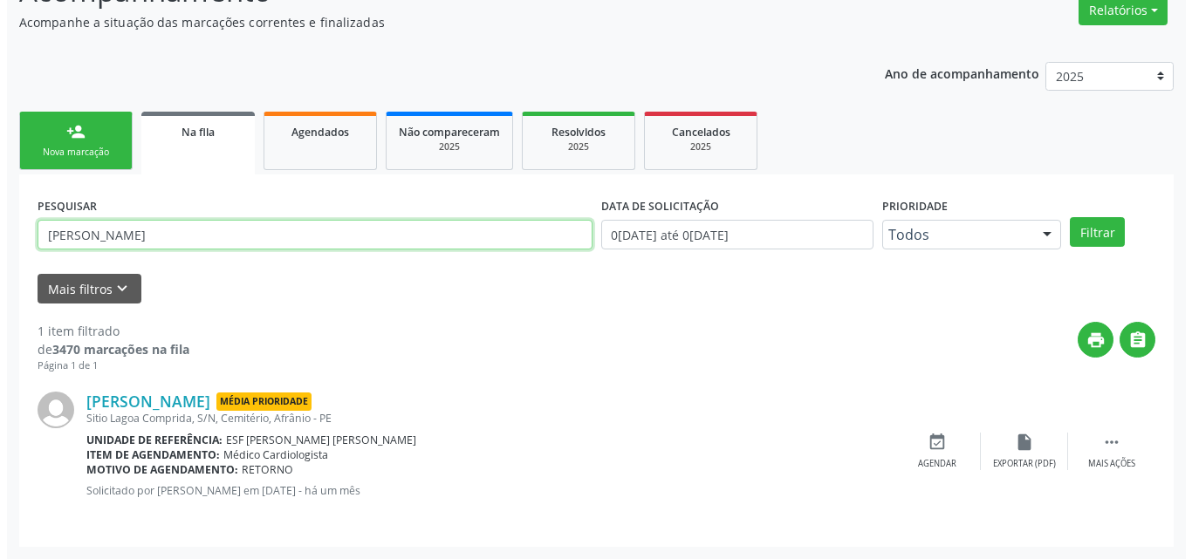
scroll to position [0, 0]
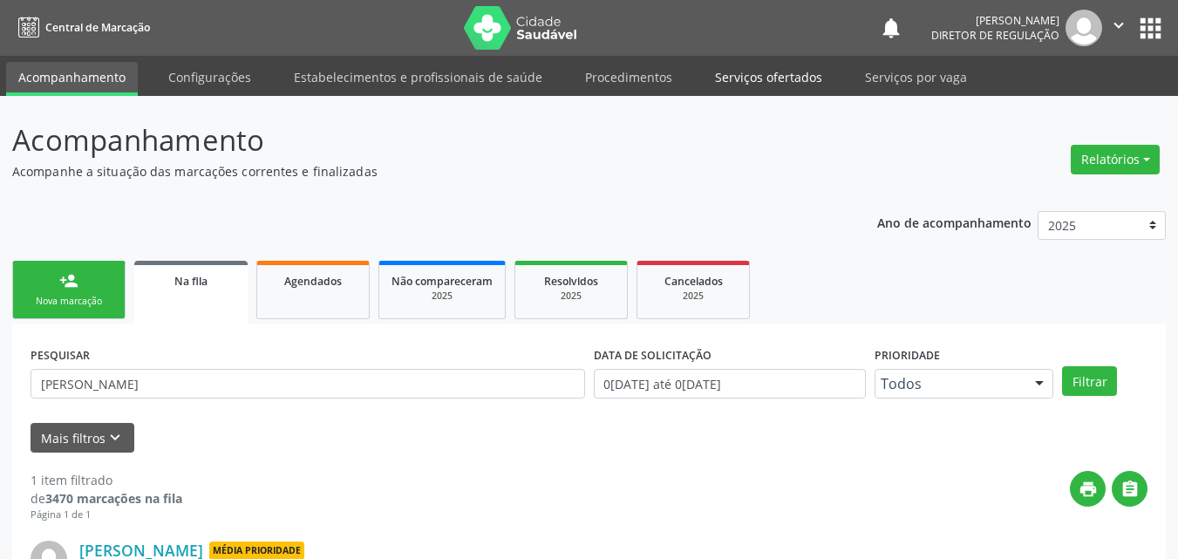
click at [767, 77] on link "Serviços ofertados" at bounding box center [769, 77] width 132 height 31
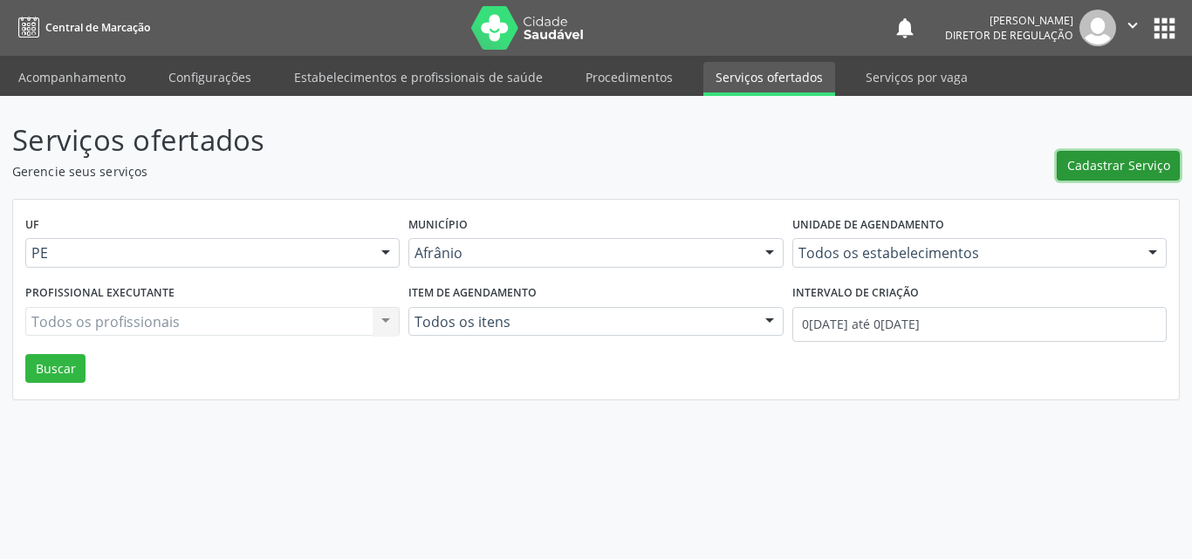
click at [1094, 164] on span "Cadastrar Serviço" at bounding box center [1118, 165] width 103 height 18
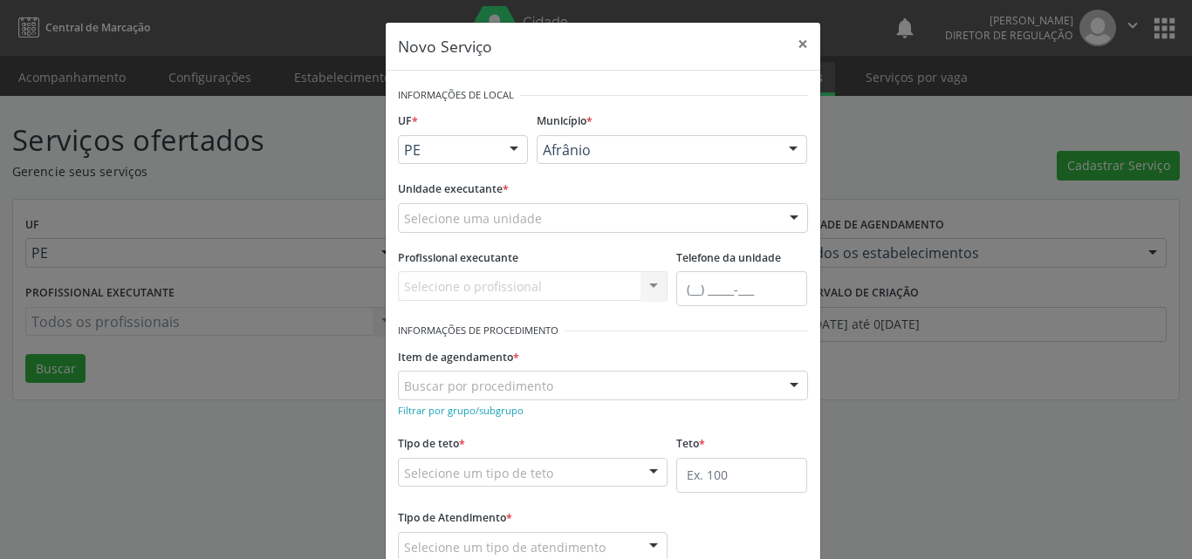
click at [643, 215] on div "Selecione uma unidade" at bounding box center [603, 218] width 410 height 30
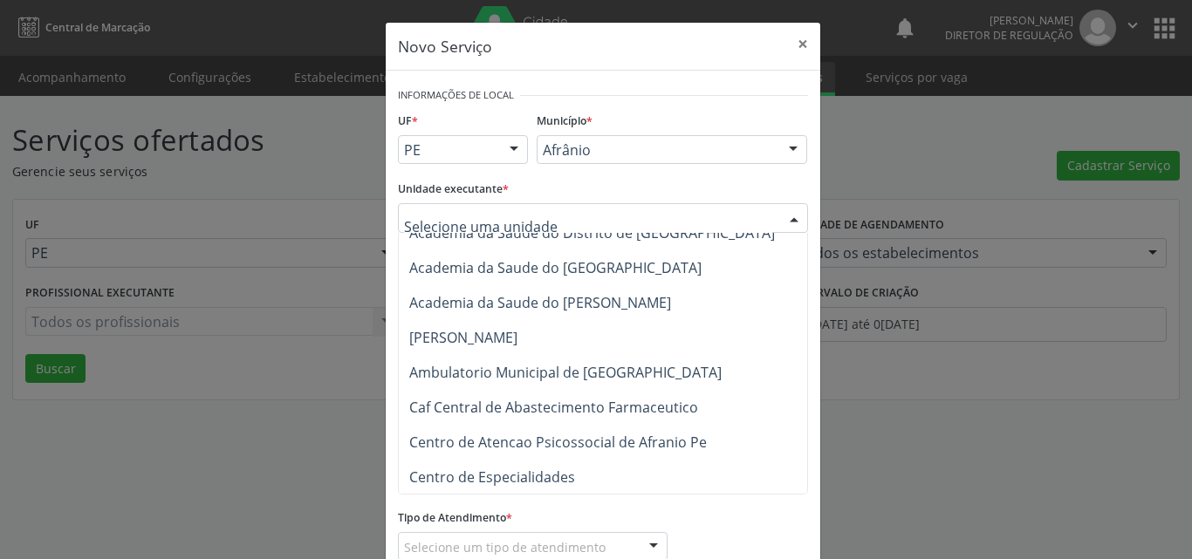
scroll to position [174, 0]
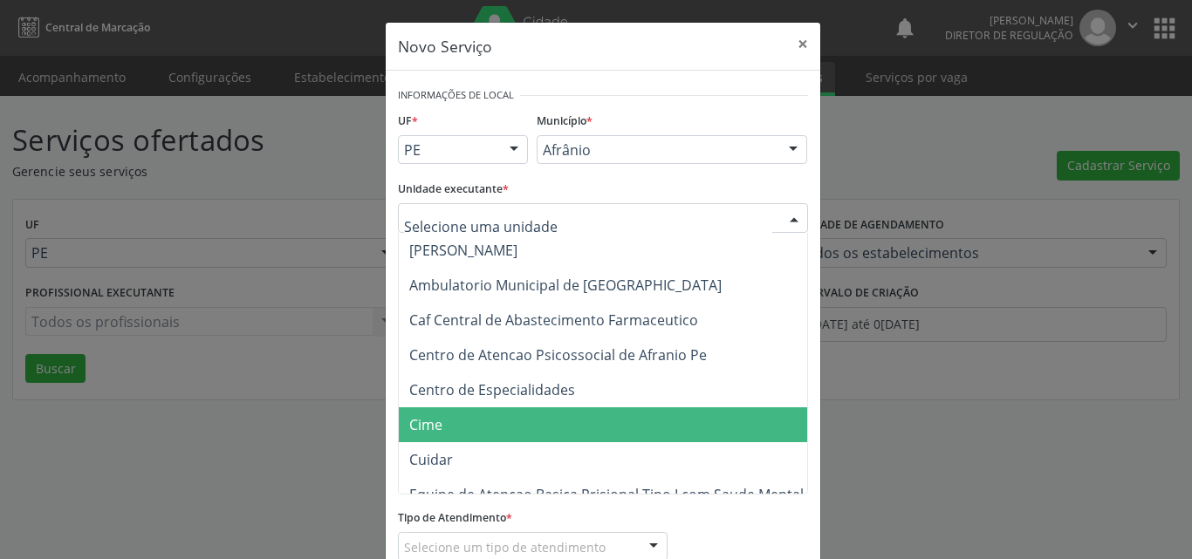
click at [581, 424] on span "Cime" at bounding box center [612, 424] width 426 height 35
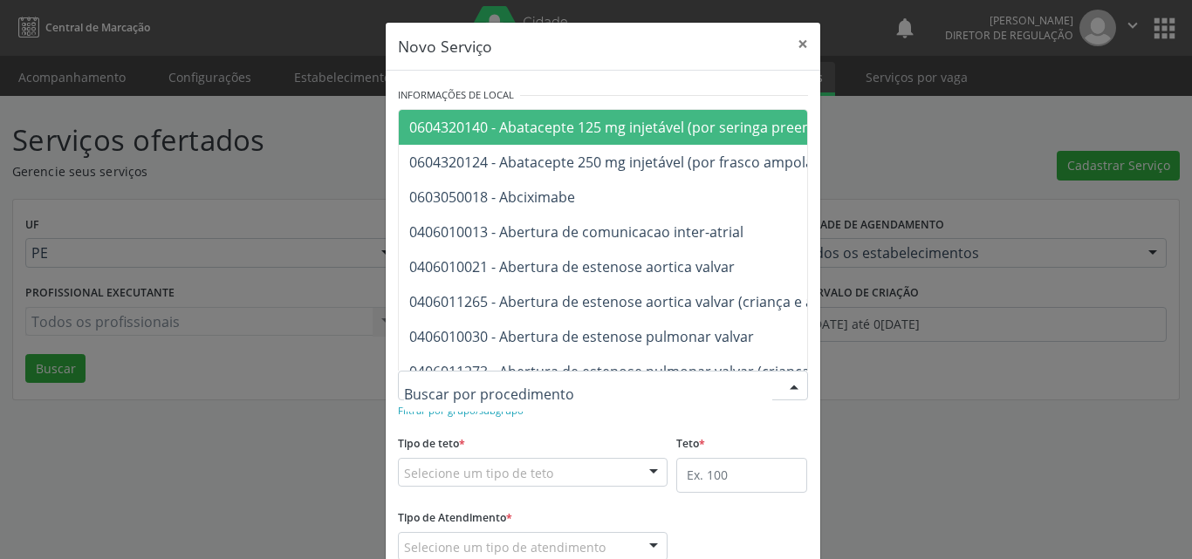
click at [597, 383] on div at bounding box center [603, 386] width 410 height 30
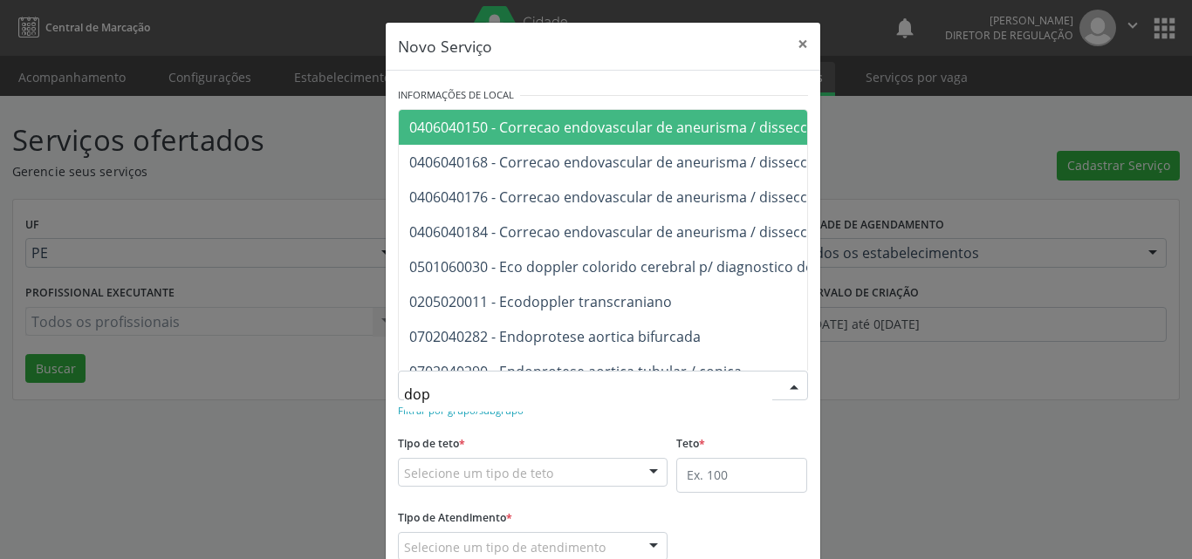
type input "dopp"
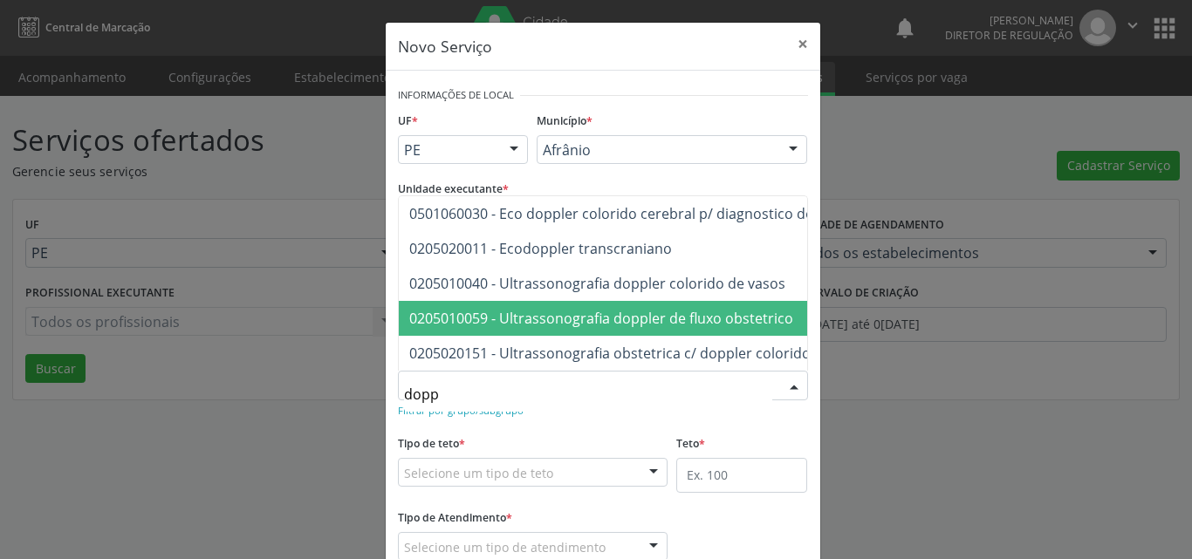
click at [623, 312] on span "0205010059 - Ultrassonografia doppler de fluxo obstetrico" at bounding box center [601, 318] width 384 height 19
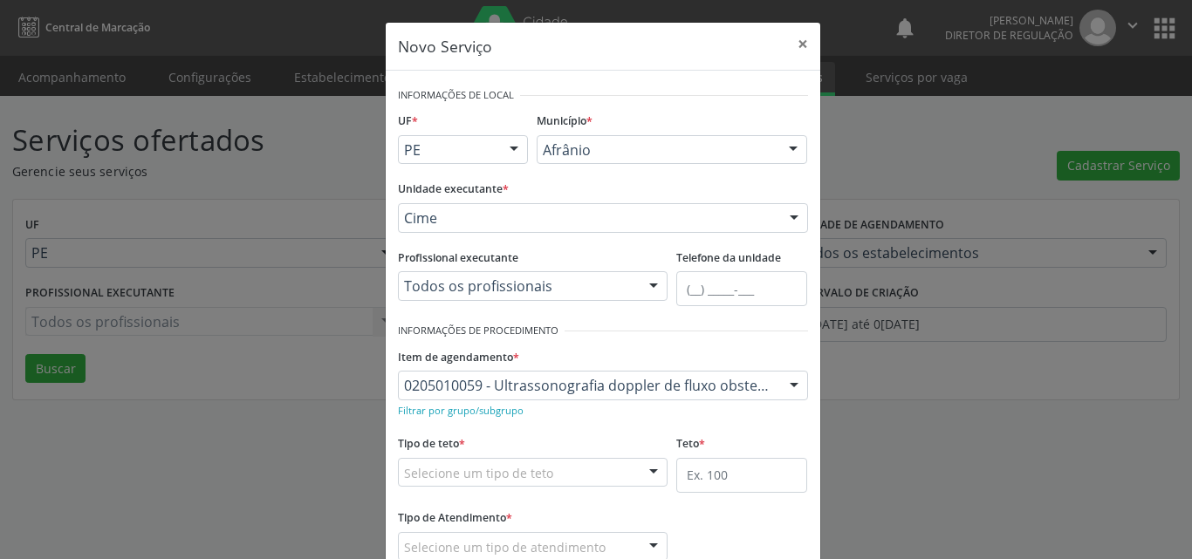
click at [587, 474] on div "Selecione um tipo de teto" at bounding box center [533, 473] width 270 height 30
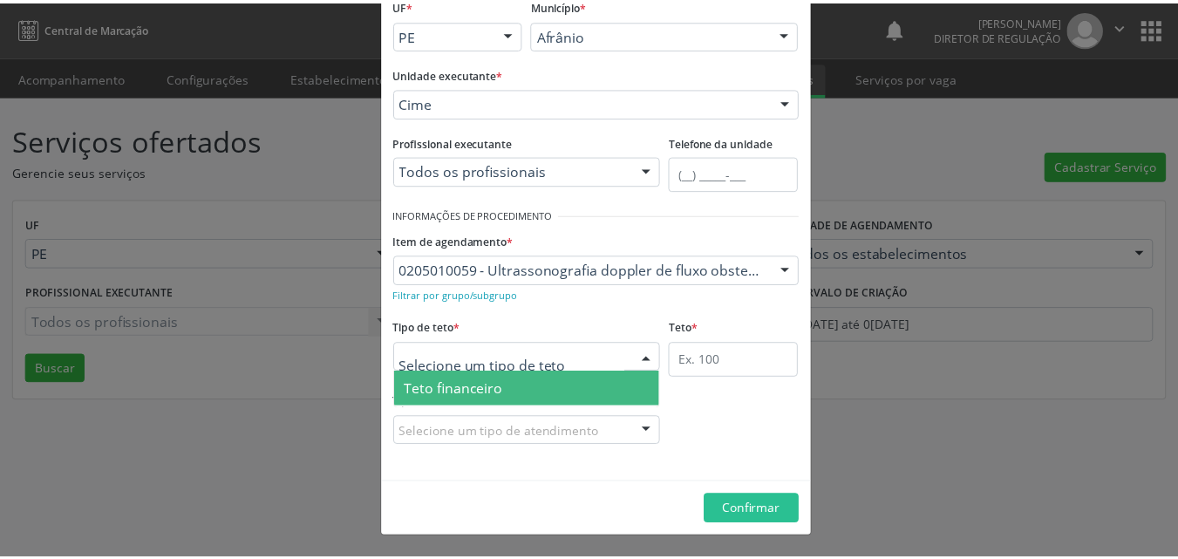
scroll to position [33, 0]
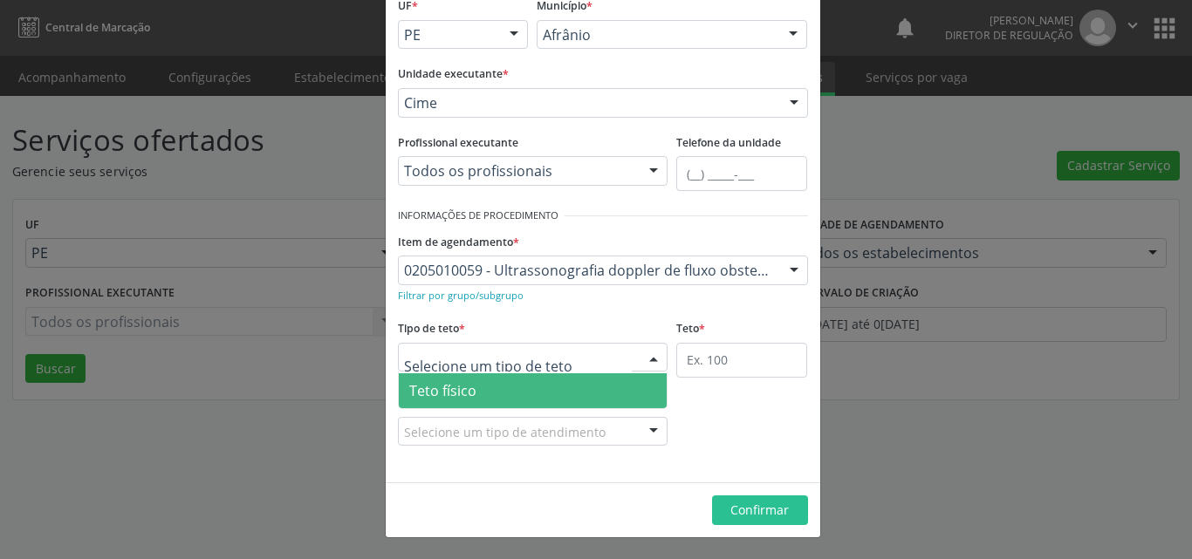
click at [551, 390] on span "Teto físico" at bounding box center [533, 390] width 269 height 35
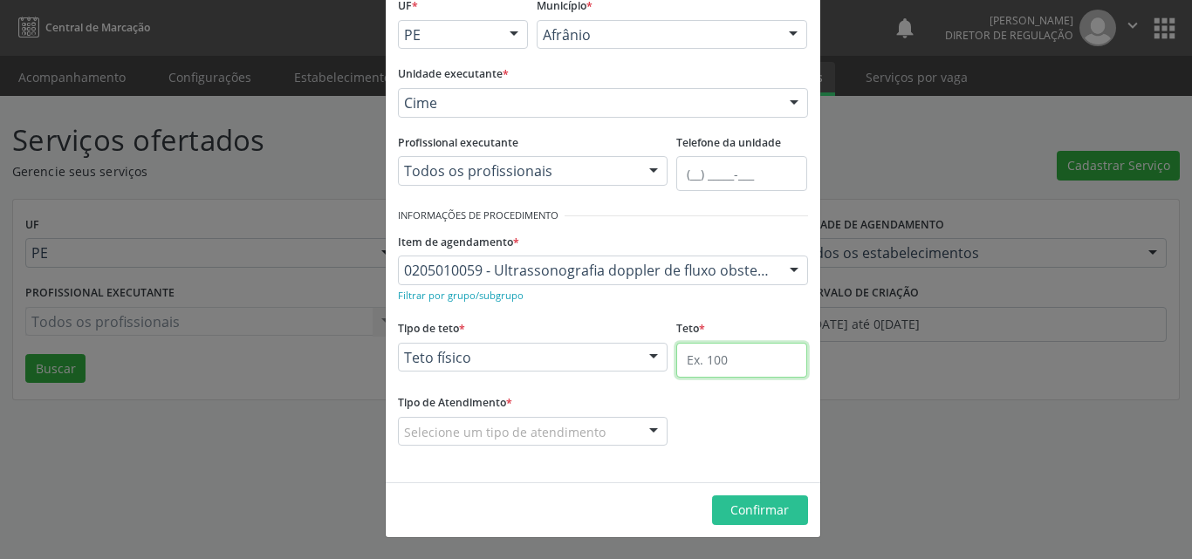
click at [699, 369] on input "text" at bounding box center [741, 360] width 131 height 35
type input "1"
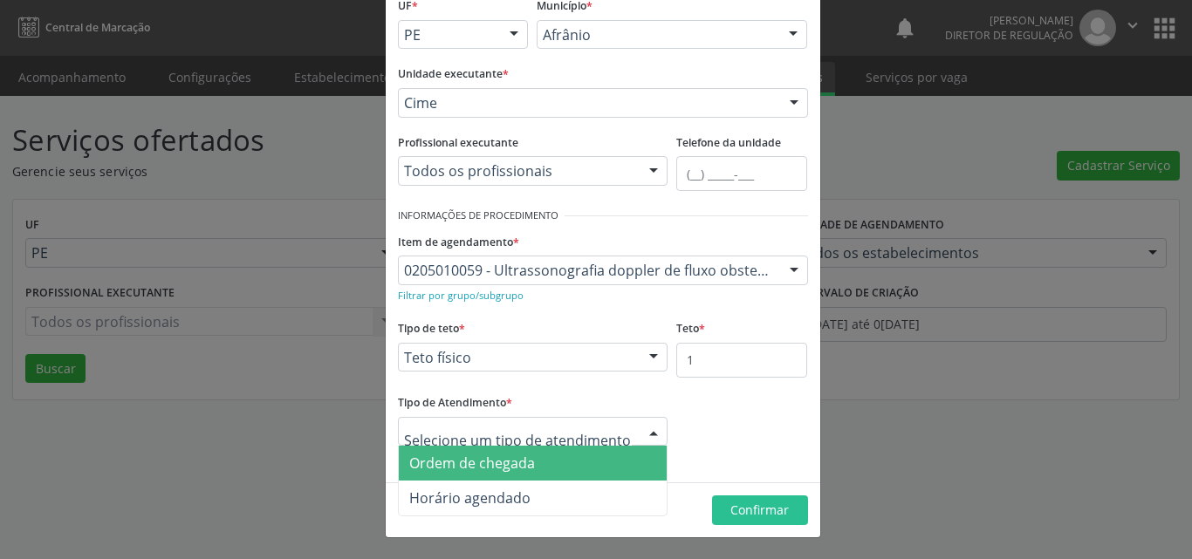
click at [550, 470] on span "Ordem de chegada" at bounding box center [533, 463] width 269 height 35
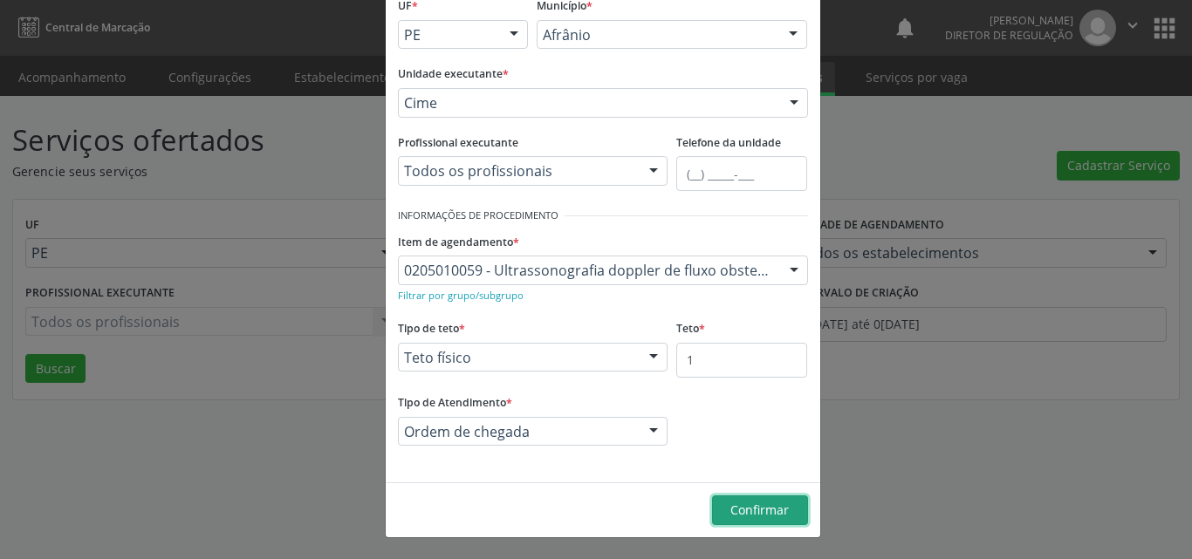
click at [747, 497] on button "Confirmar" at bounding box center [760, 510] width 96 height 30
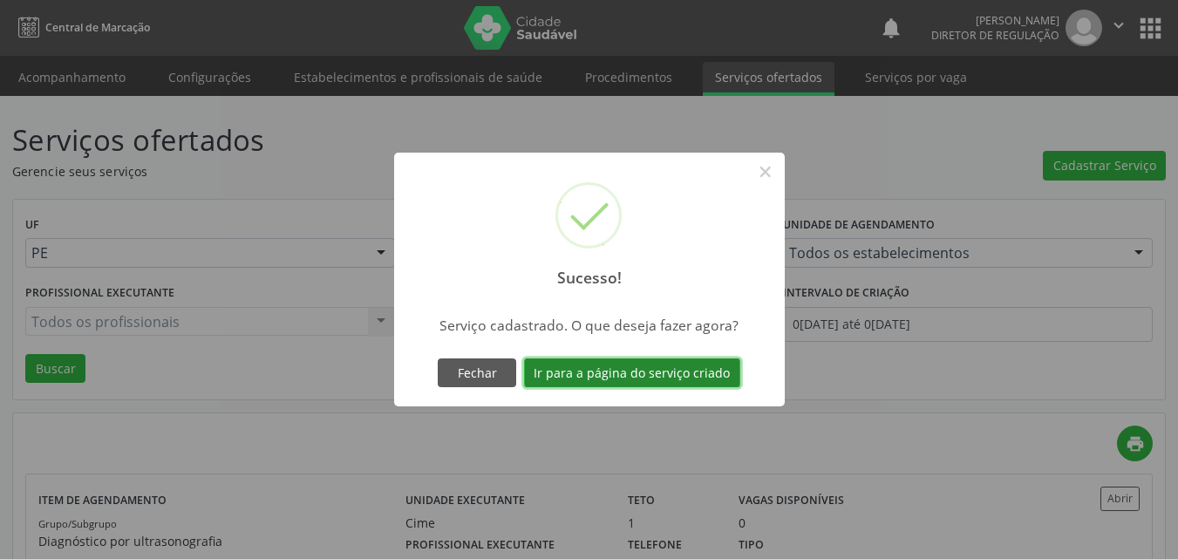
click at [652, 376] on button "Ir para a página do serviço criado" at bounding box center [632, 373] width 216 height 30
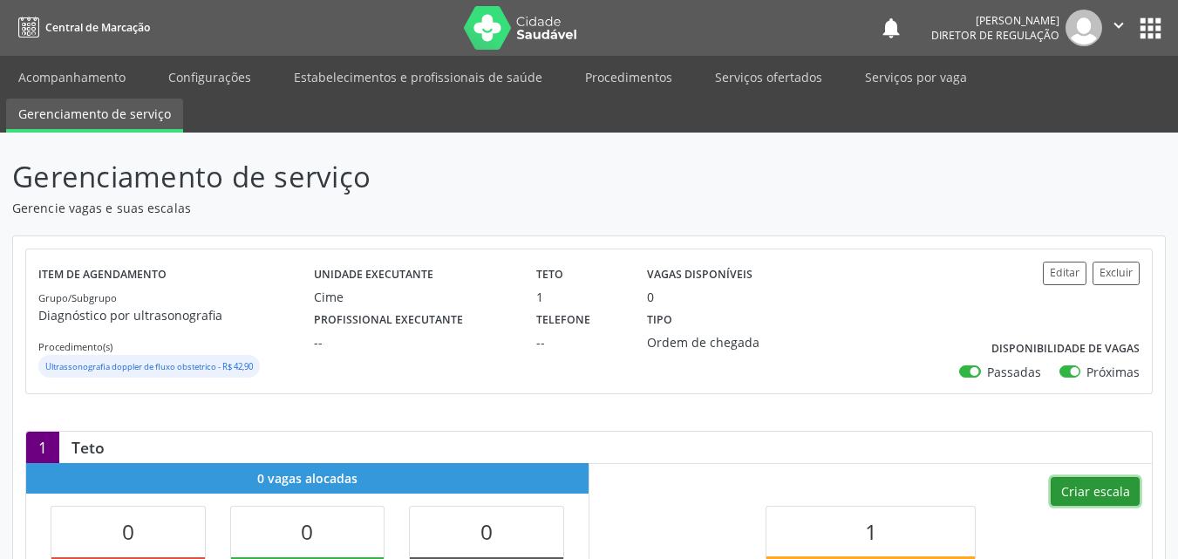
click at [1093, 488] on button "Criar escala" at bounding box center [1095, 492] width 89 height 30
select select "8"
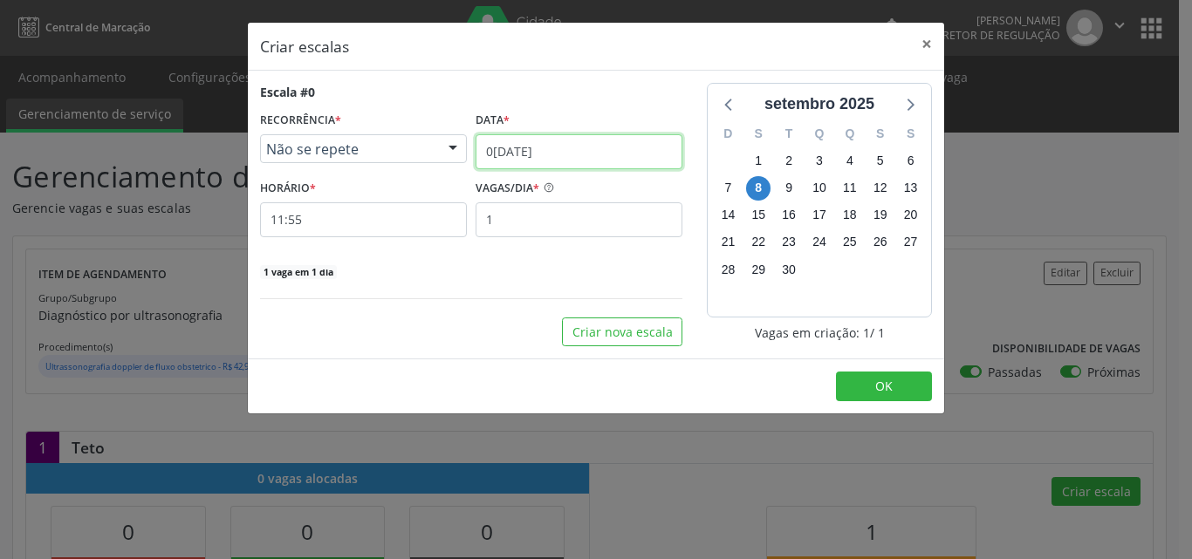
click at [604, 146] on input "[DATE]" at bounding box center [578, 151] width 207 height 35
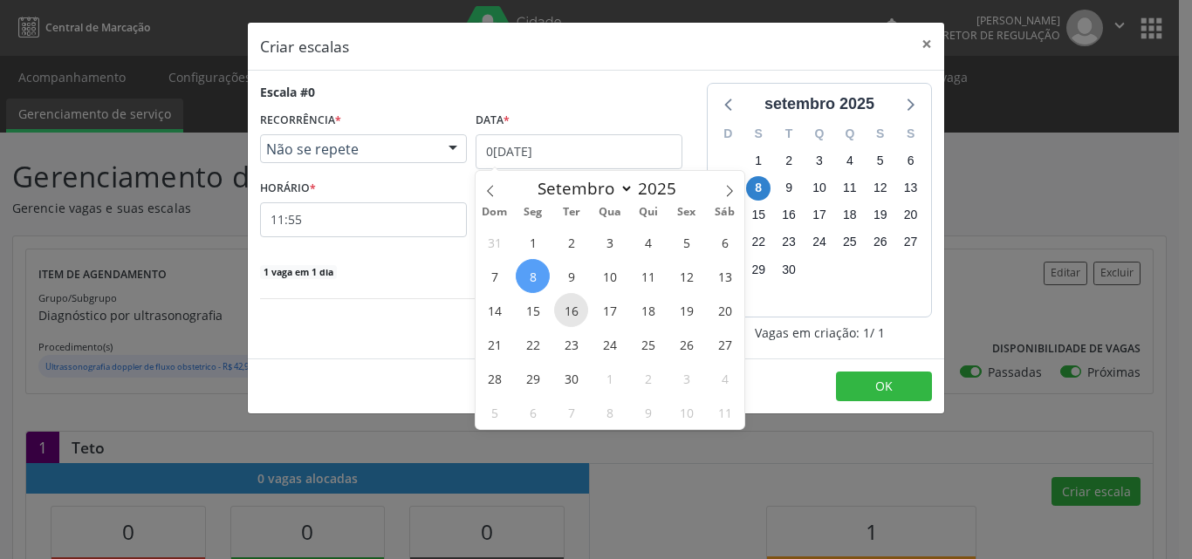
click at [569, 314] on span "16" at bounding box center [571, 310] width 34 height 34
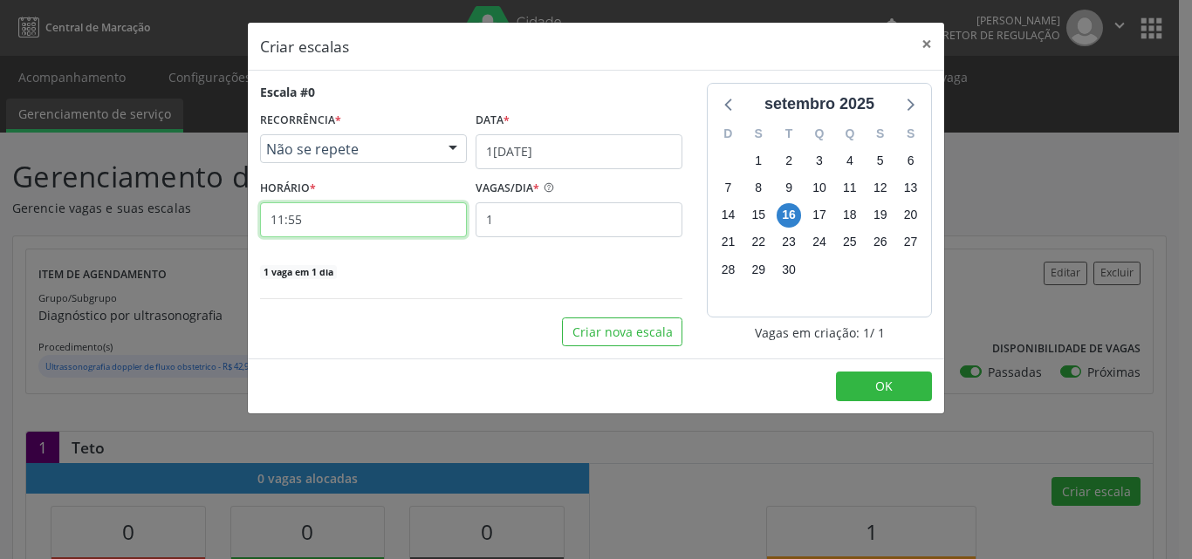
click at [352, 226] on input "11:55" at bounding box center [363, 219] width 207 height 35
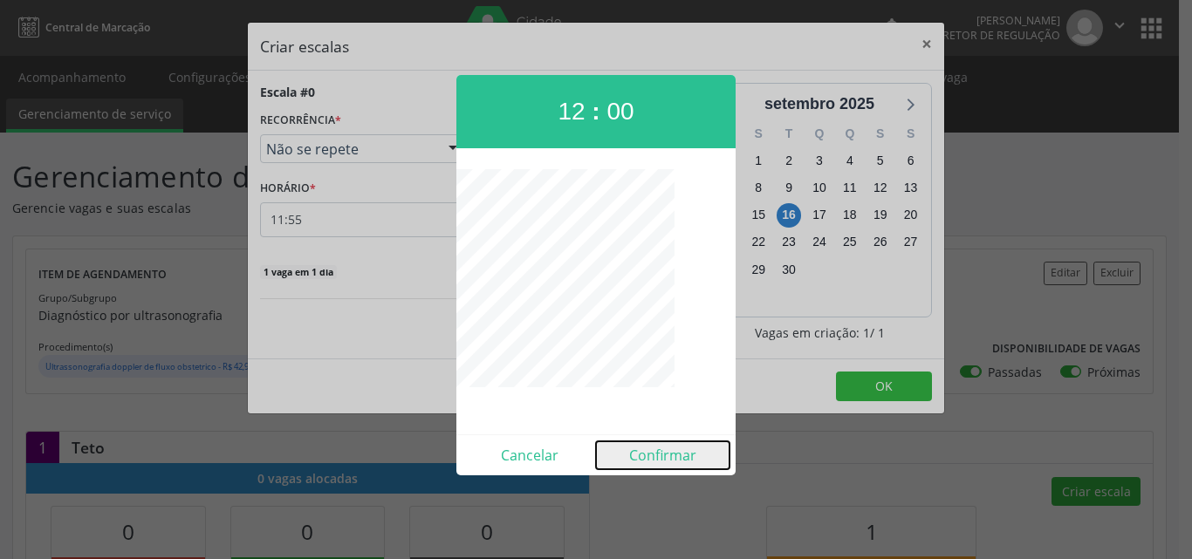
drag, startPoint x: 683, startPoint y: 457, endPoint x: 737, endPoint y: 433, distance: 59.3
click at [683, 455] on button "Confirmar" at bounding box center [662, 455] width 133 height 28
type input "12:00"
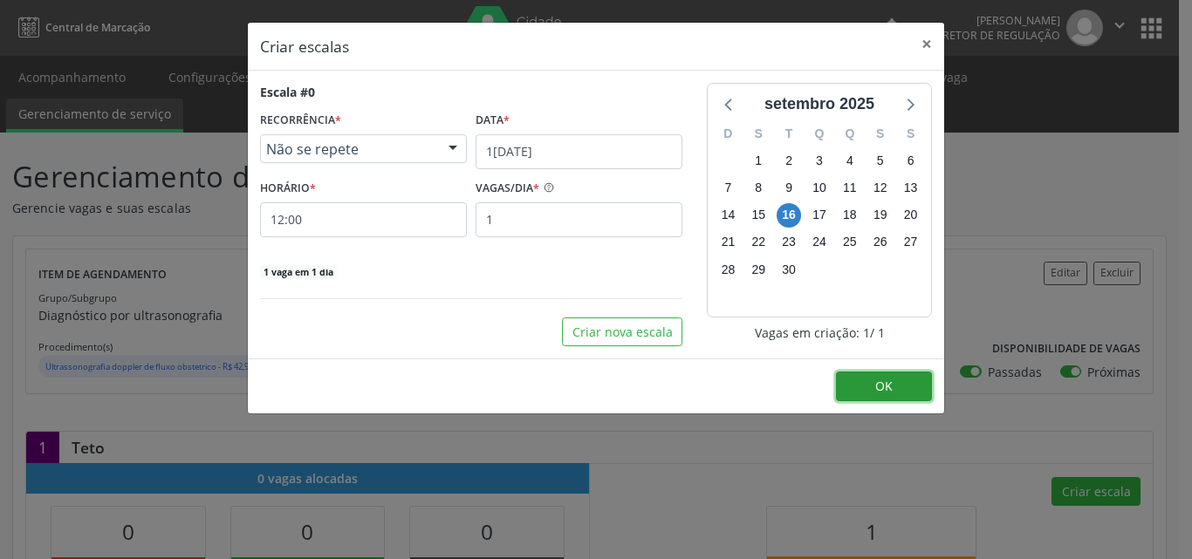
click at [880, 381] on span "OK" at bounding box center [883, 386] width 17 height 17
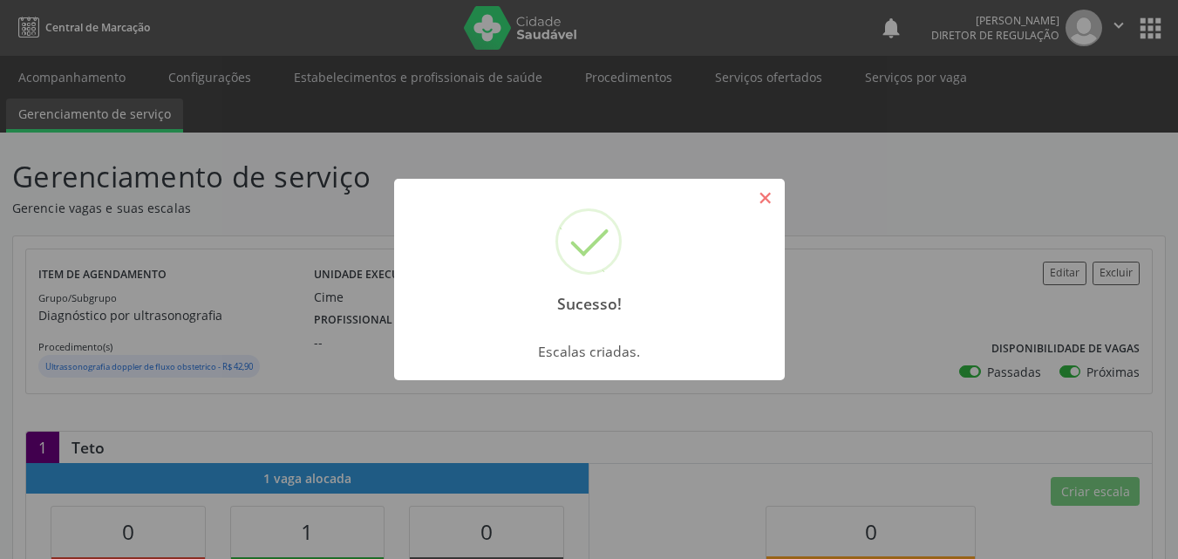
click at [761, 200] on button "×" at bounding box center [766, 198] width 30 height 30
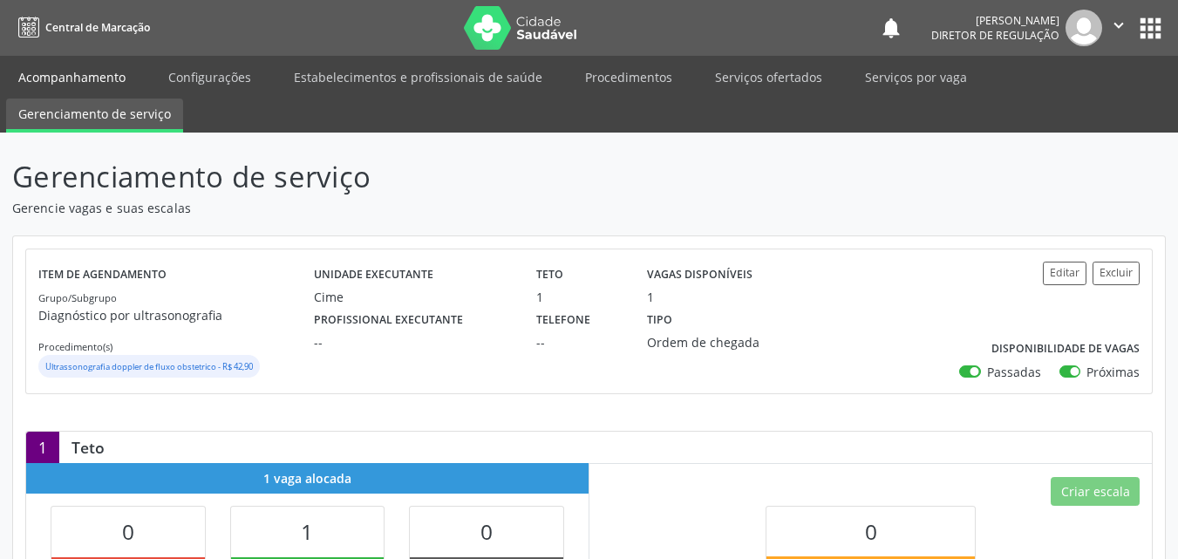
click at [109, 79] on link "Acompanhamento" at bounding box center [72, 77] width 132 height 31
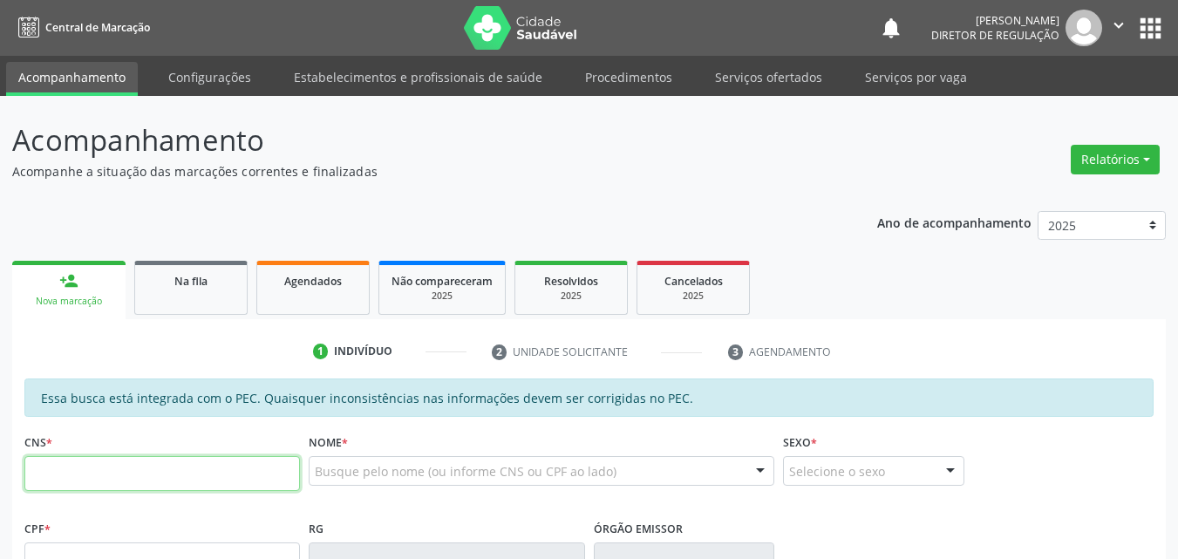
click at [210, 473] on input "text" at bounding box center [162, 473] width 276 height 35
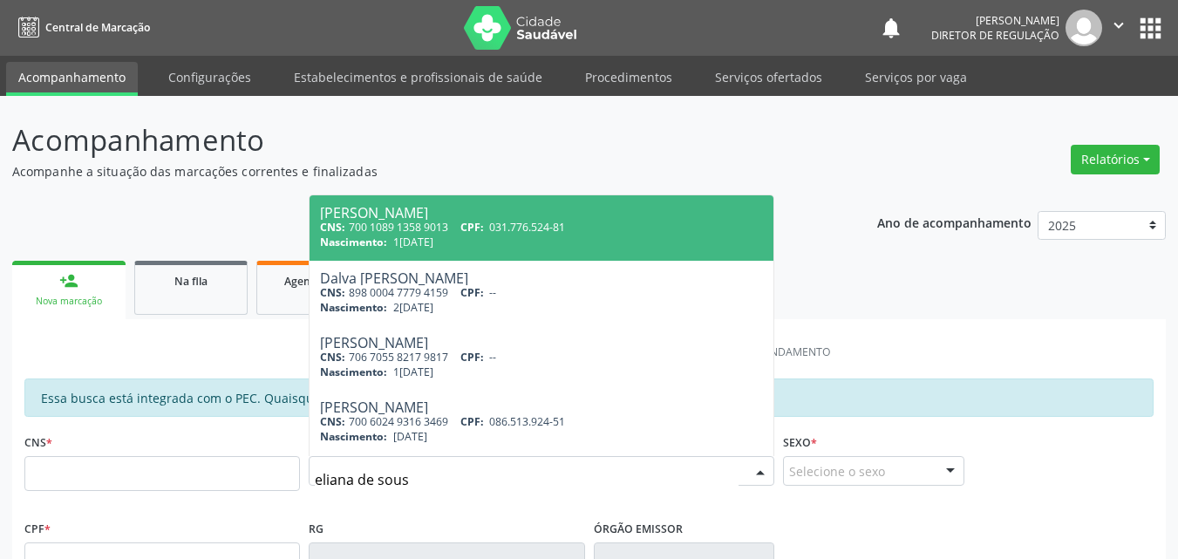
type input "eliana de sousa"
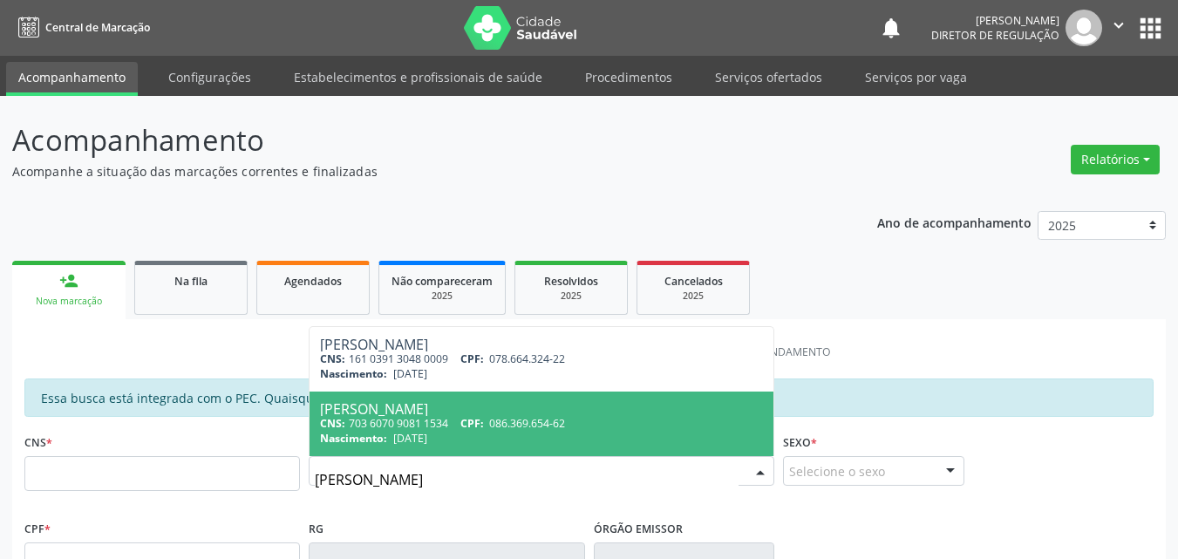
click at [374, 427] on div "CNS: 703 6070 9081 1534 CPF: 086.369.654-62" at bounding box center [541, 423] width 443 height 15
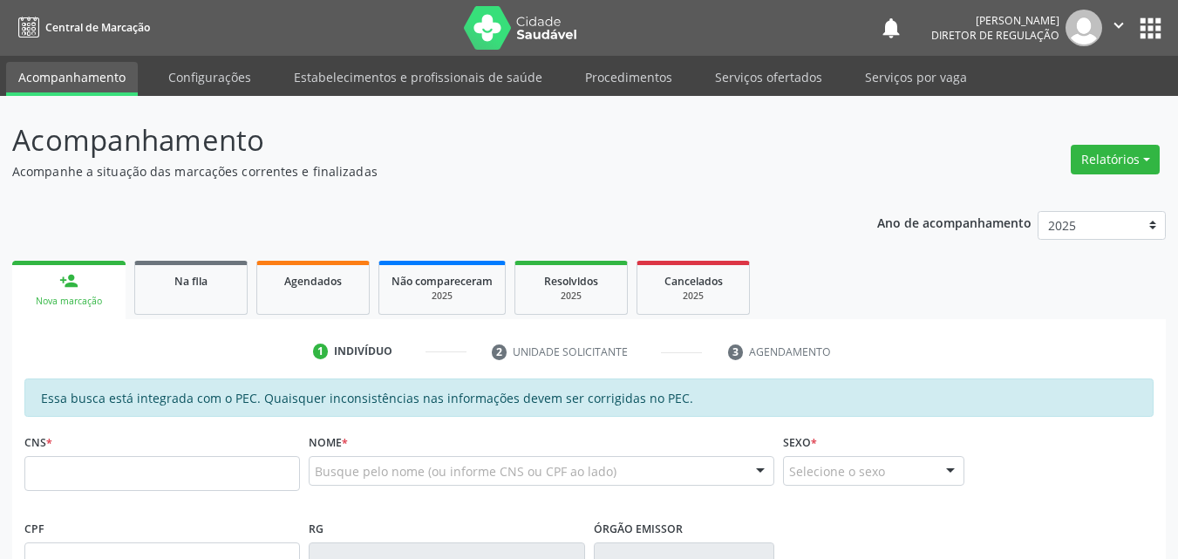
type input "703 6070 9081 1534"
type input "086.369.654-62"
type input "30/06/1989"
type input "Neuza de Sousa Rodrigues"
type input "(87) 98851-6899"
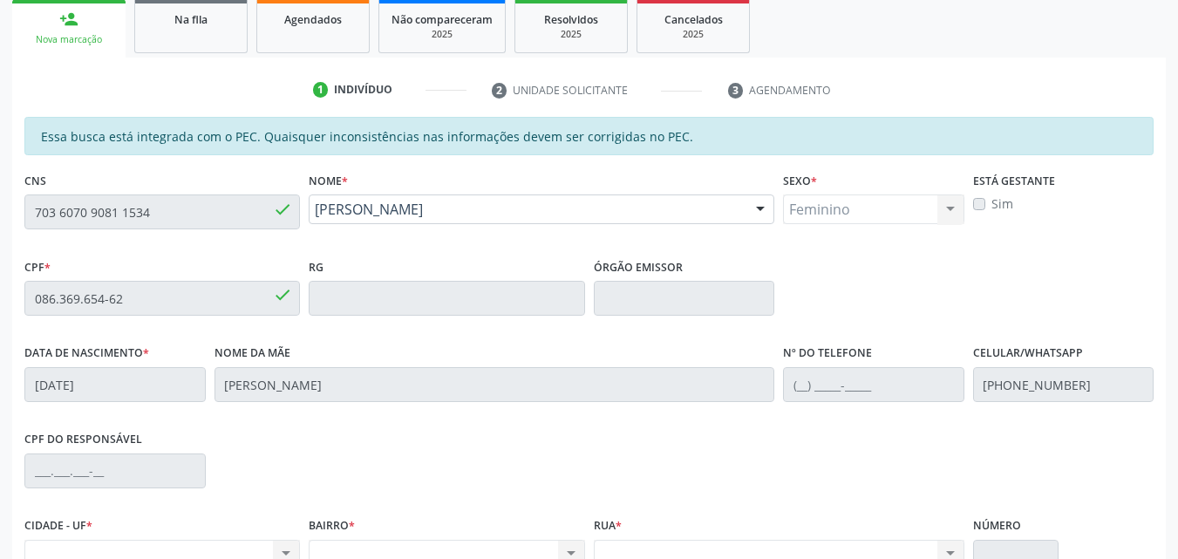
scroll to position [437, 0]
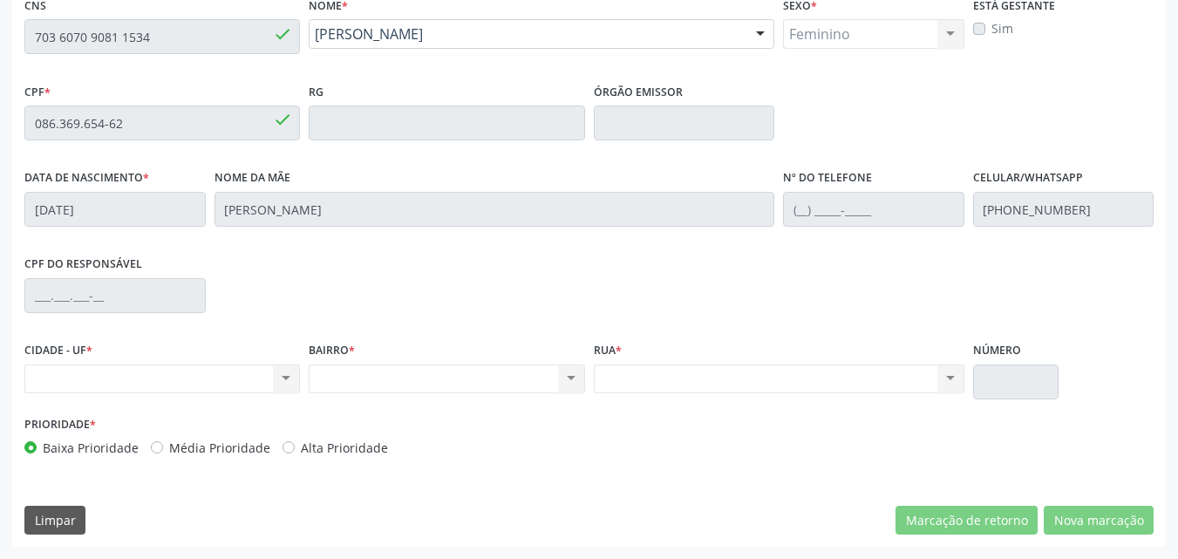
click at [4, 50] on div "Acompanhamento Acompanhe a situação das marcações correntes e finalizadas Relat…" at bounding box center [589, 109] width 1178 height 900
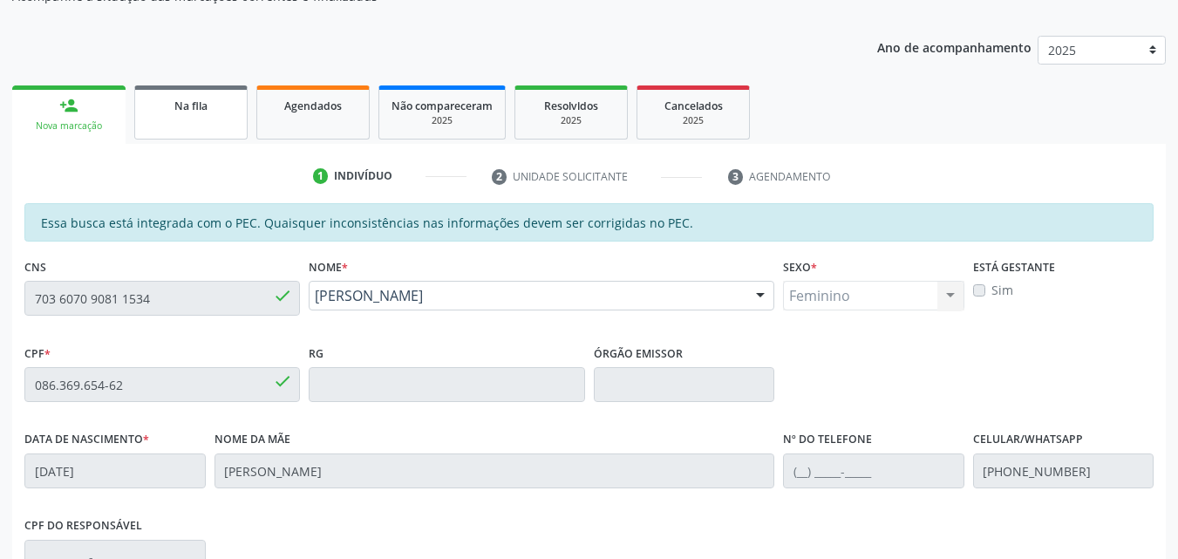
click at [205, 119] on link "Na fila" at bounding box center [190, 112] width 113 height 54
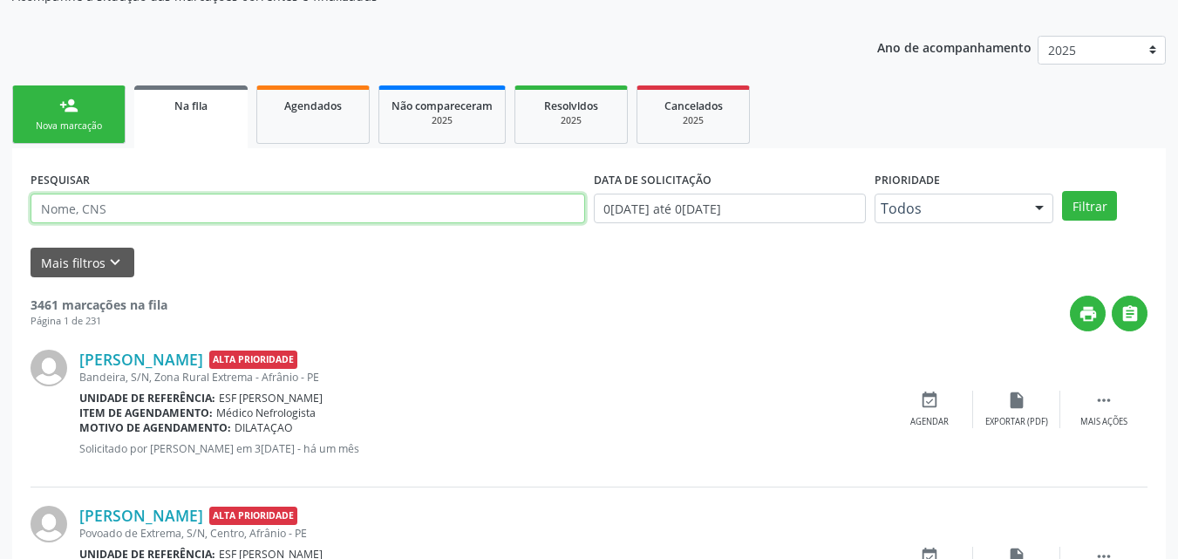
click at [132, 194] on input "text" at bounding box center [308, 209] width 555 height 30
type input "maria claudia"
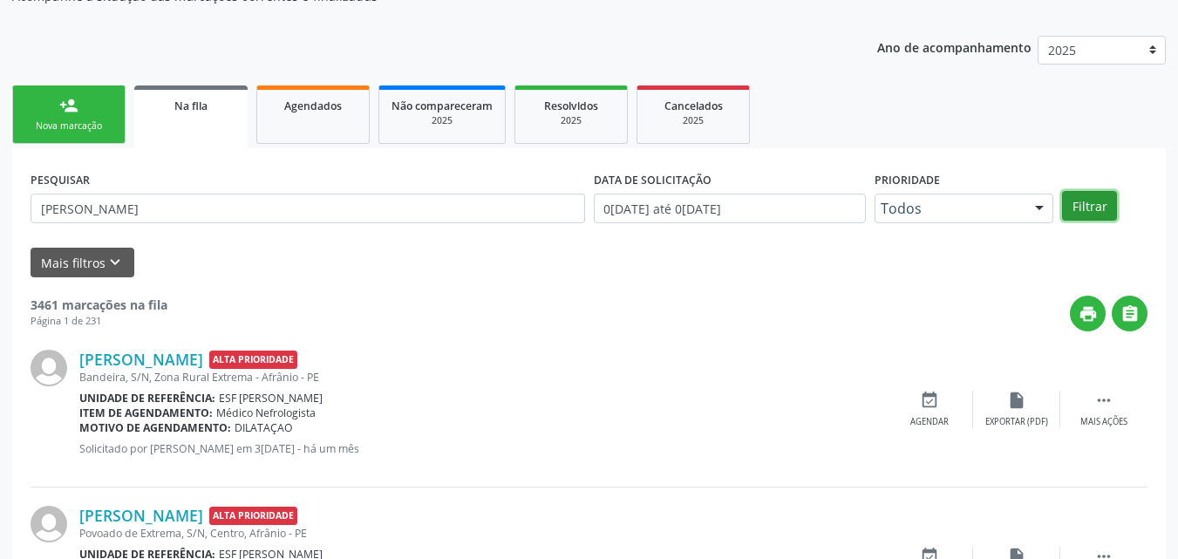
drag, startPoint x: 1093, startPoint y: 203, endPoint x: 1081, endPoint y: 204, distance: 12.2
click at [1091, 206] on button "Filtrar" at bounding box center [1089, 206] width 55 height 30
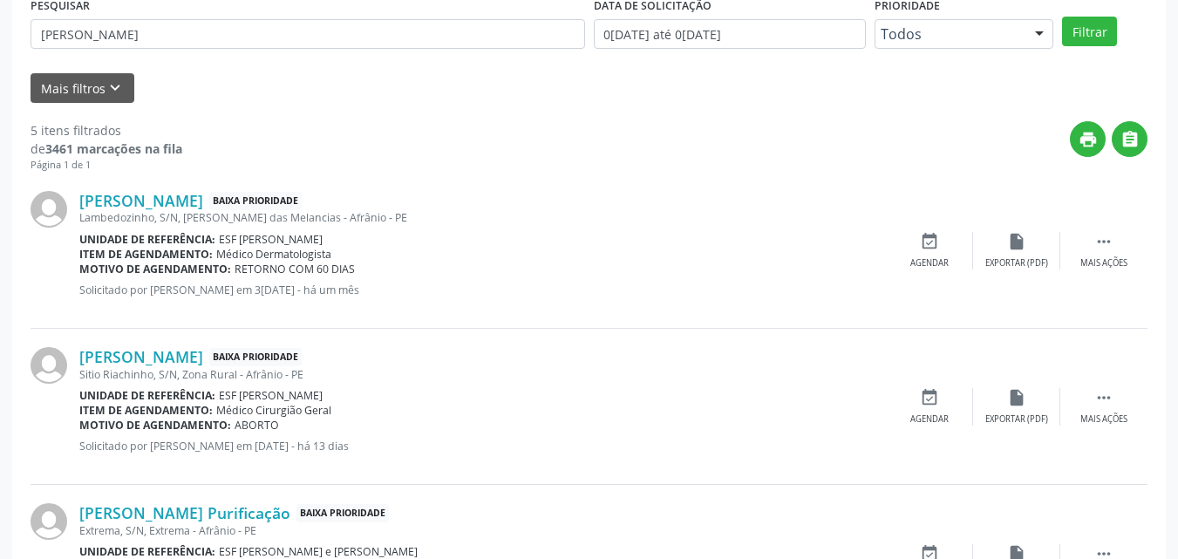
scroll to position [437, 0]
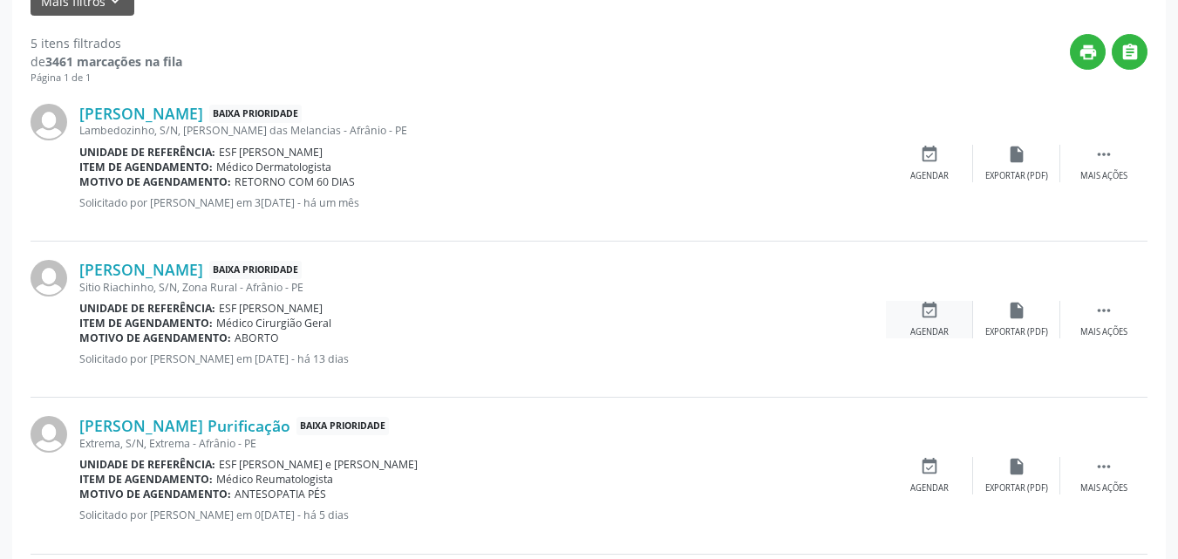
click at [926, 321] on div "event_available Agendar" at bounding box center [929, 320] width 87 height 38
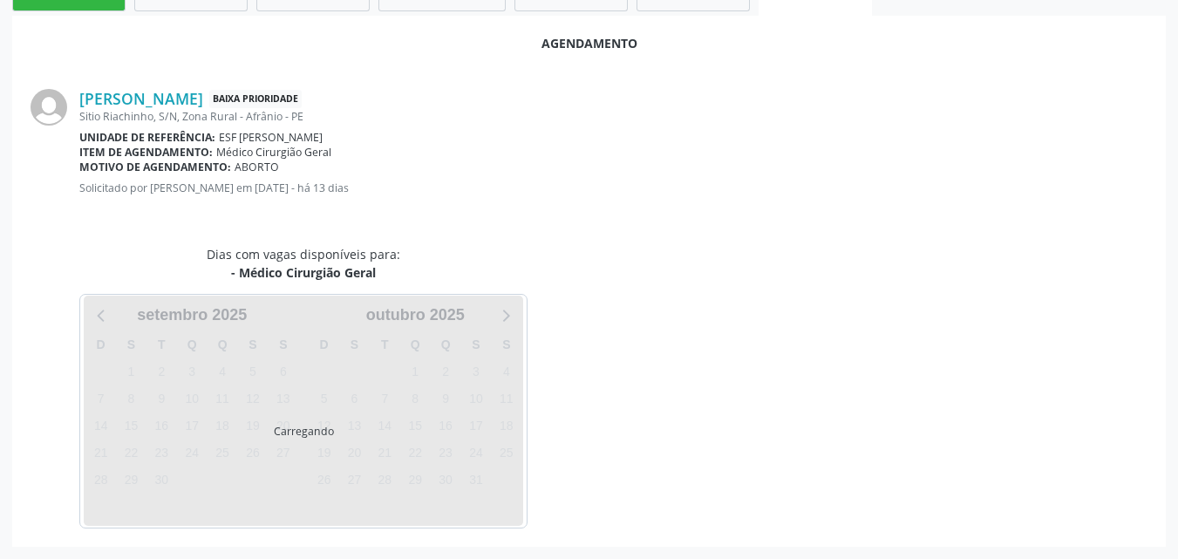
scroll to position [349, 0]
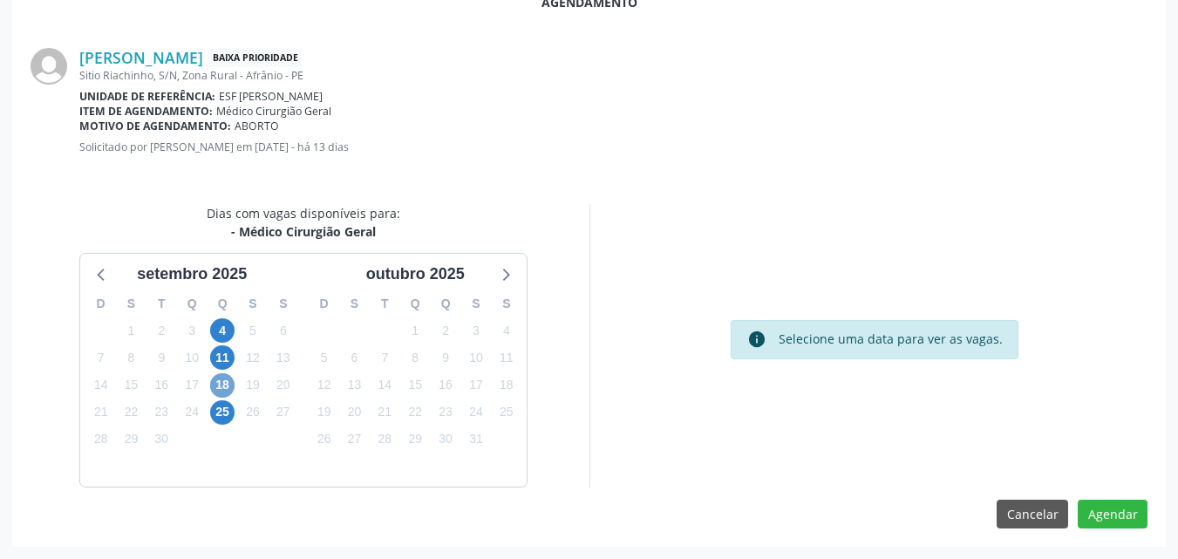
click at [222, 386] on span "18" at bounding box center [222, 385] width 24 height 24
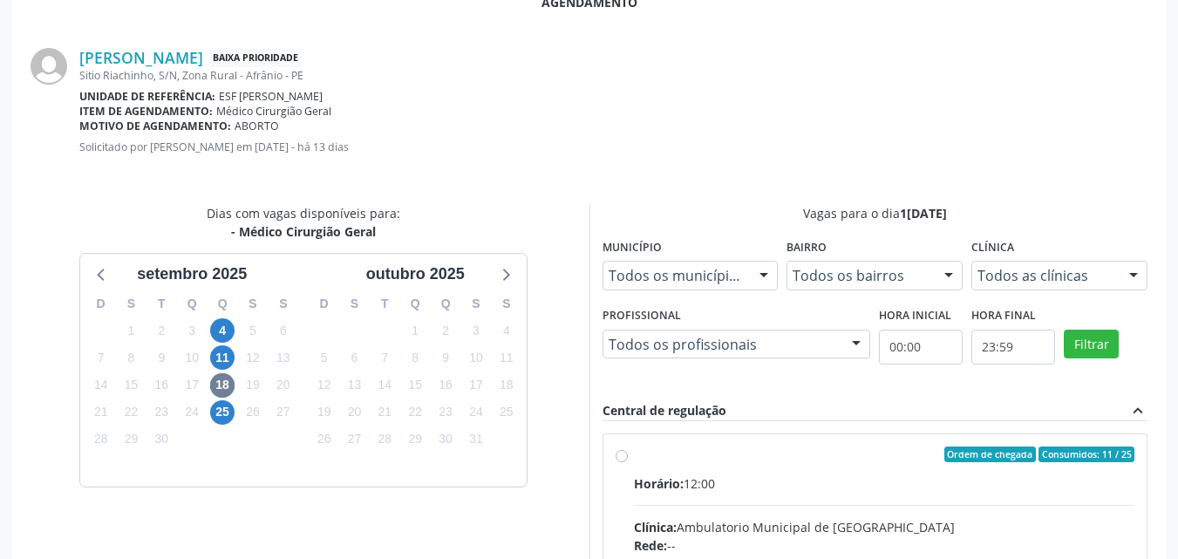
radio input "true"
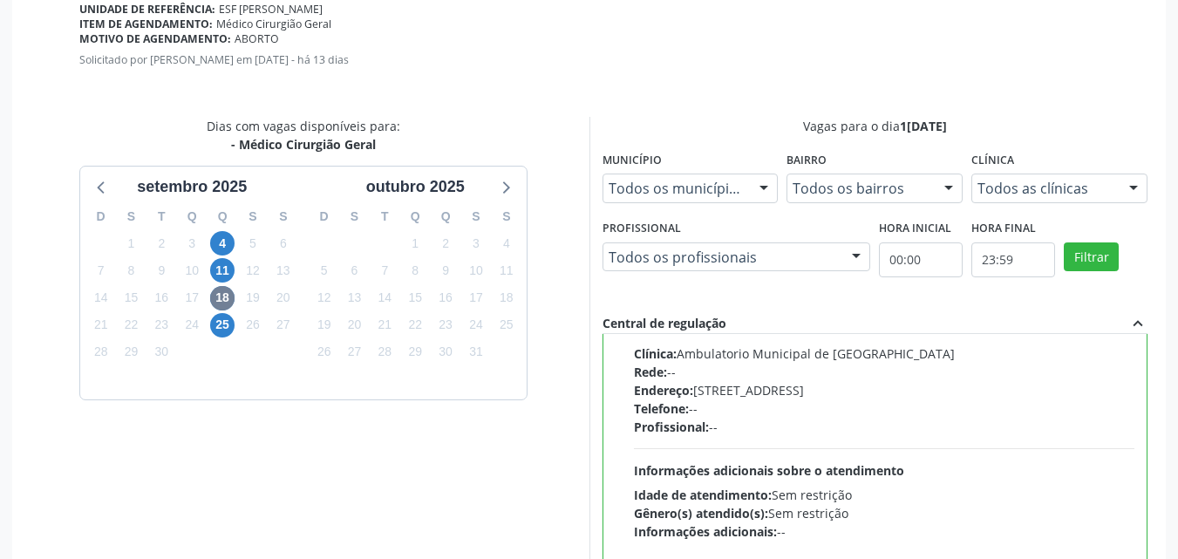
scroll to position [632, 0]
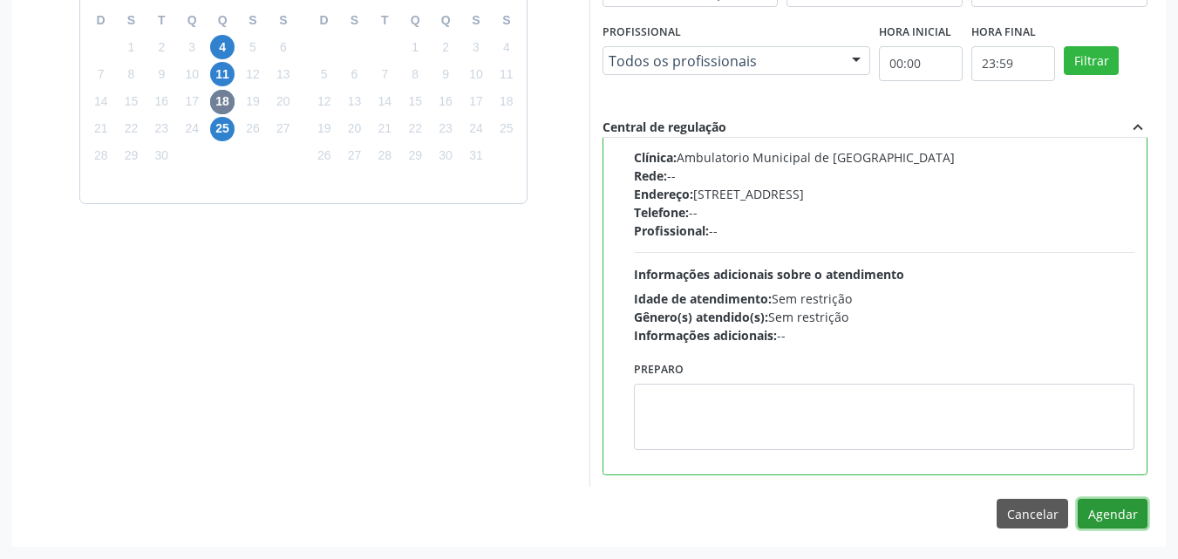
click at [1118, 511] on button "Agendar" at bounding box center [1113, 514] width 70 height 30
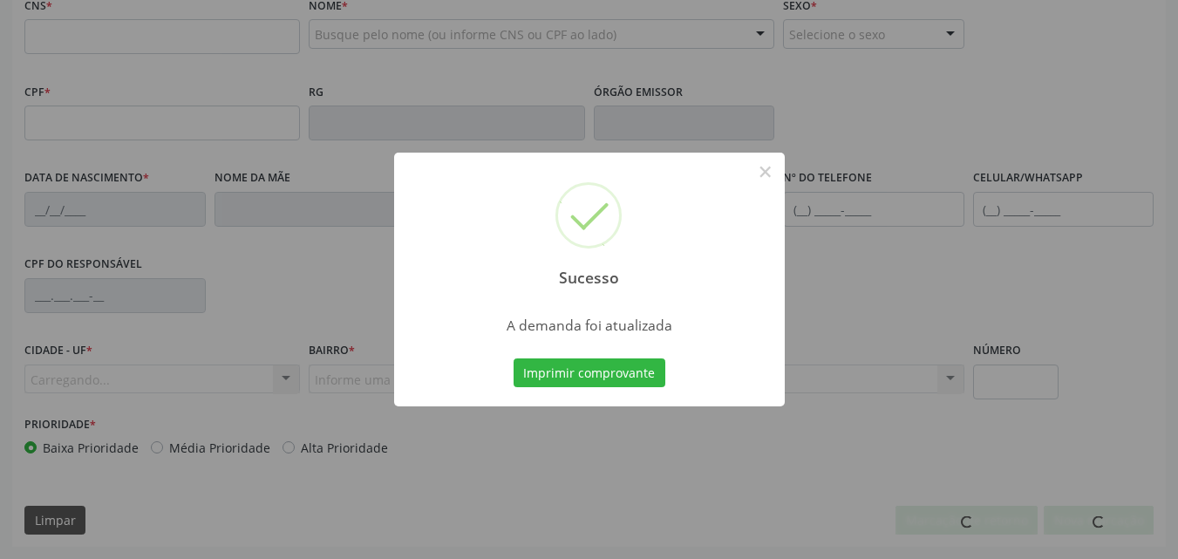
scroll to position [437, 0]
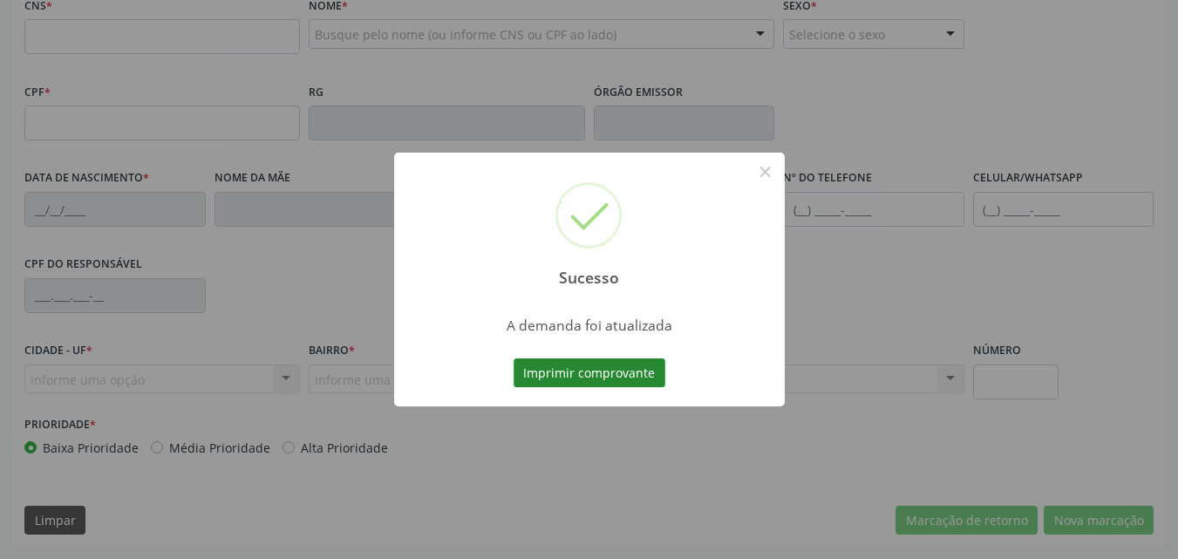
click at [642, 380] on button "Imprimir comprovante" at bounding box center [590, 373] width 152 height 30
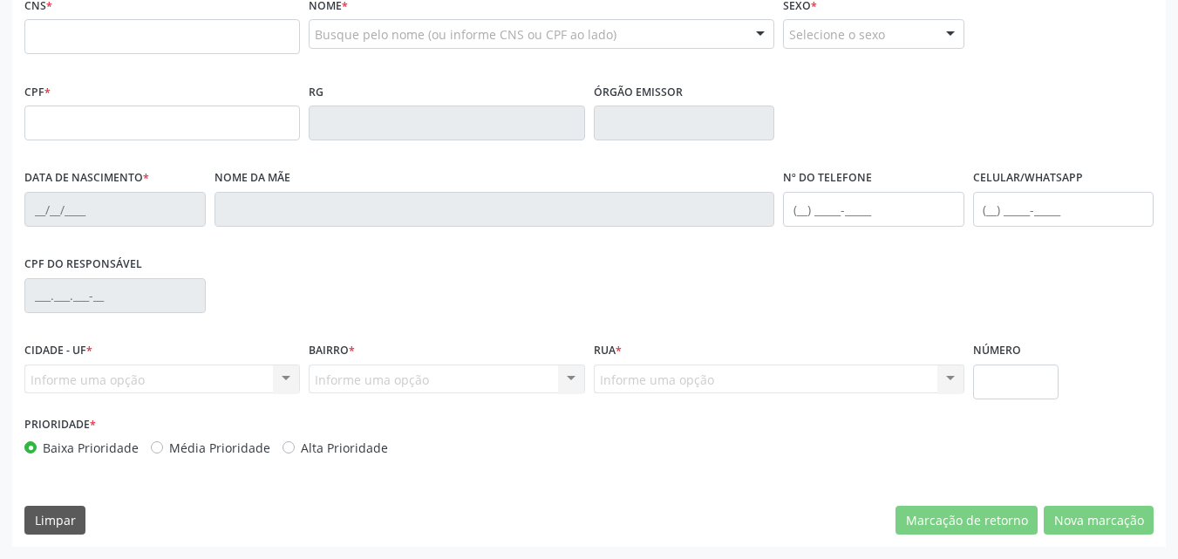
scroll to position [263, 0]
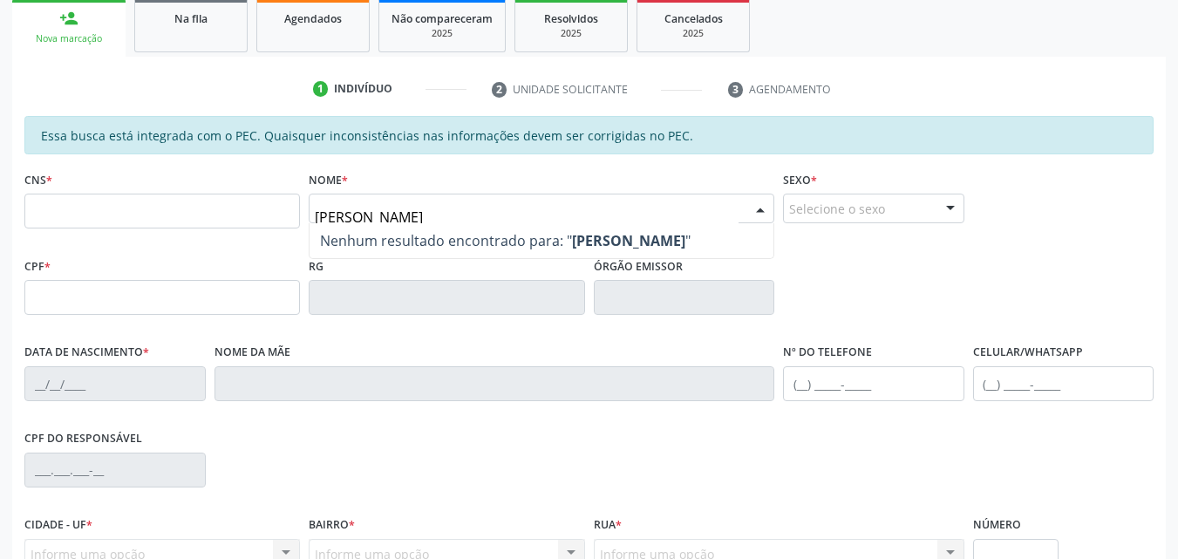
type input "eliana de sousa rodrigues"
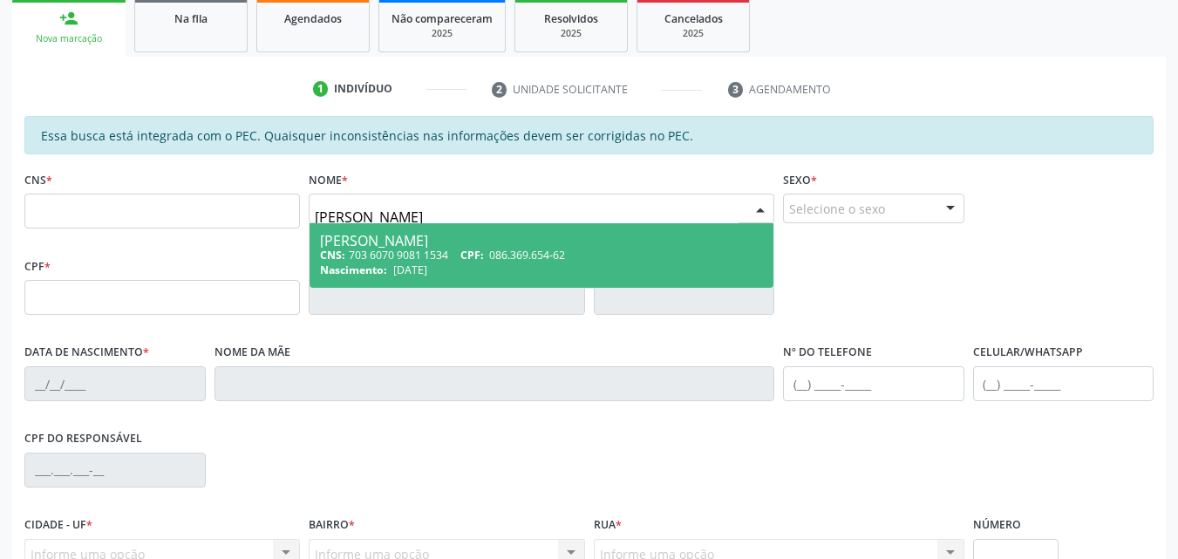
click at [357, 252] on div "CNS: 703 6070 9081 1534 CPF: 086.369.654-62" at bounding box center [541, 255] width 443 height 15
type input "703 6070 9081 1534"
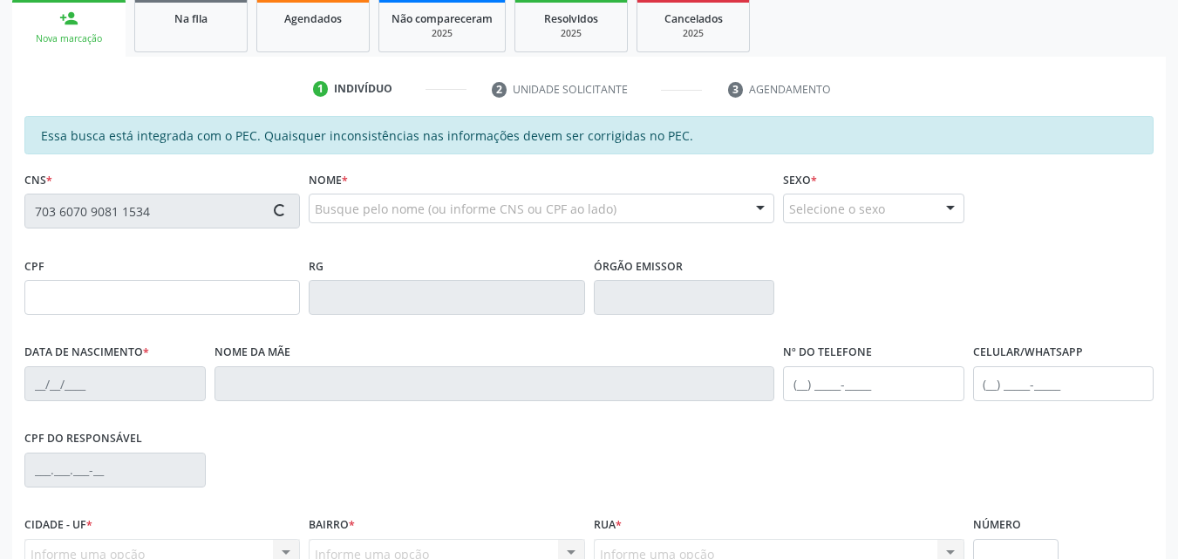
scroll to position [437, 0]
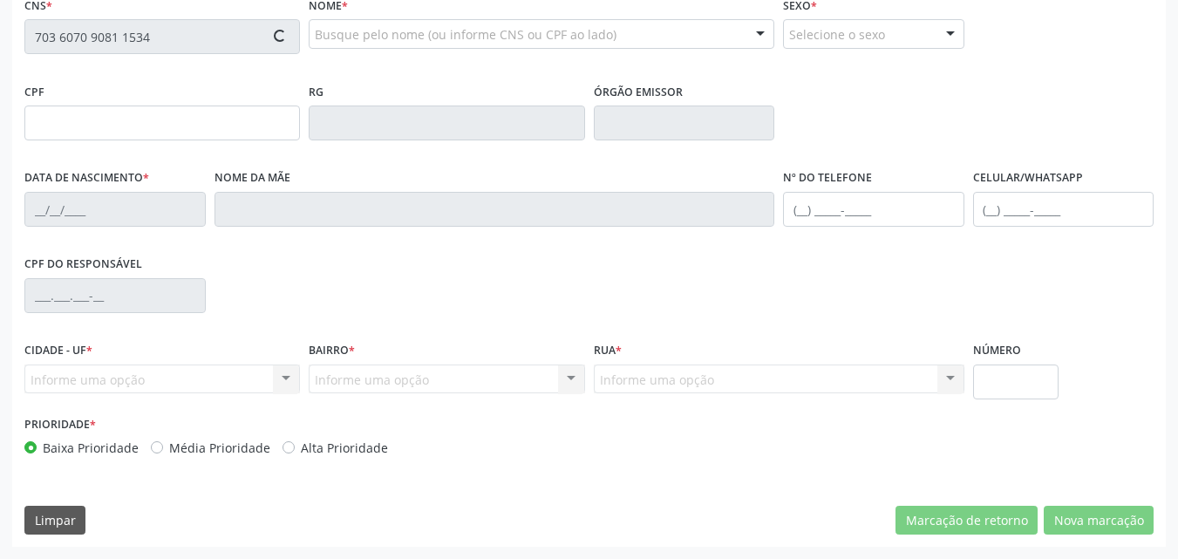
type input "086.369.654-62"
type input "30/06/1989"
type input "Neuza de Sousa Rodrigues"
type input "(87) 98851-6899"
type input "S/N"
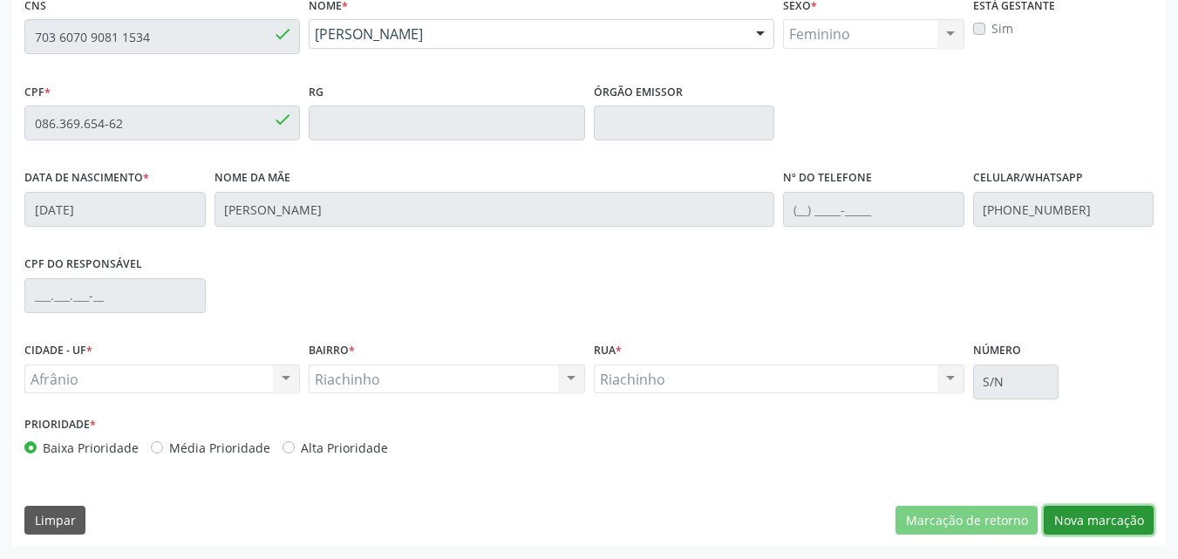
click at [1120, 520] on button "Nova marcação" at bounding box center [1099, 521] width 110 height 30
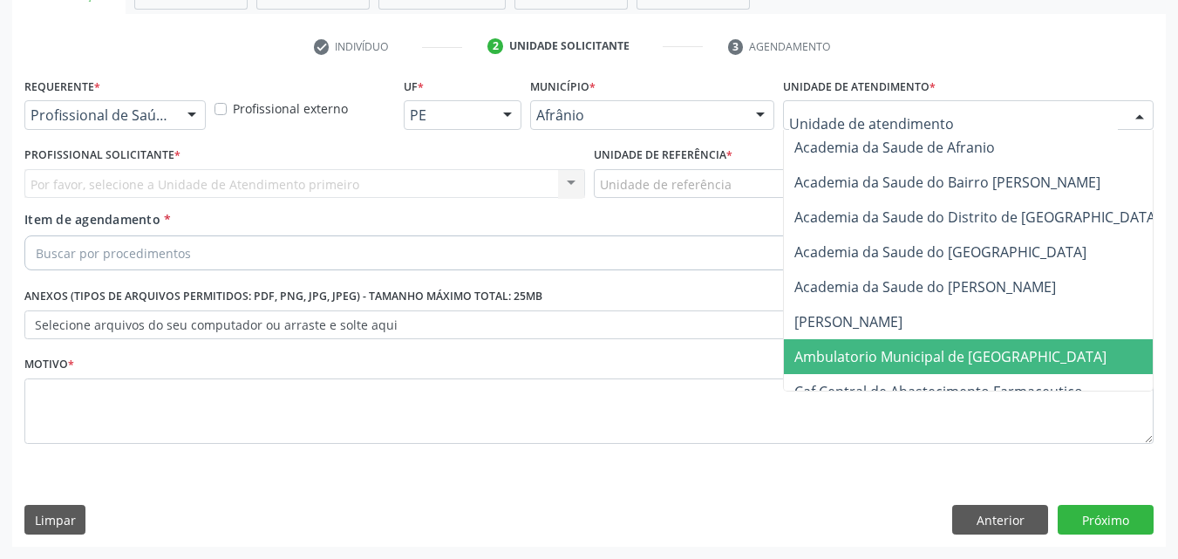
click at [844, 350] on span "Ambulatorio Municipal de [GEOGRAPHIC_DATA]" at bounding box center [951, 356] width 312 height 19
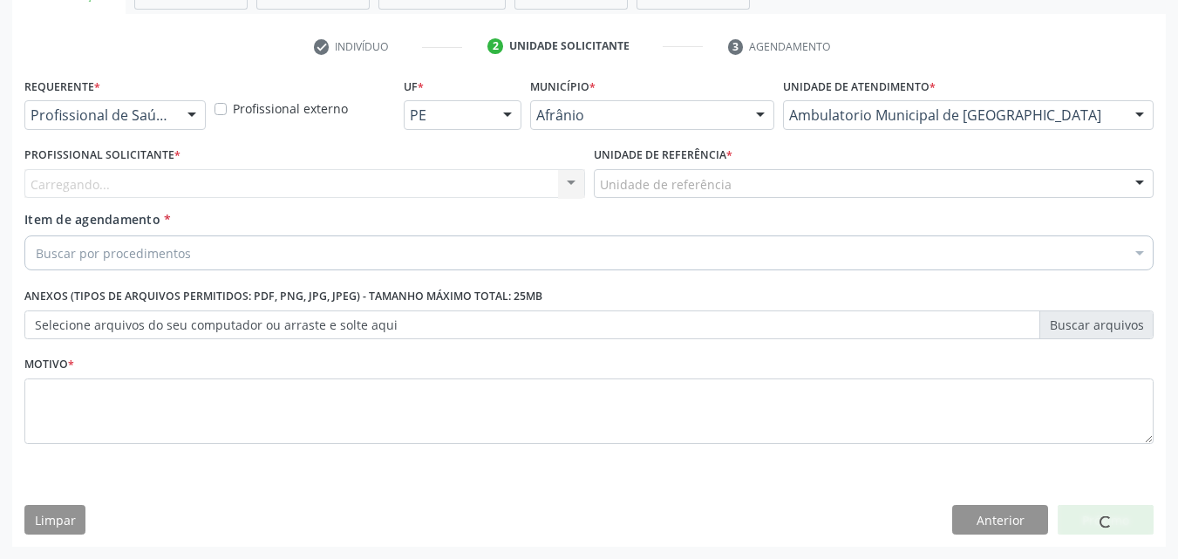
click at [751, 177] on div "Unidade de referência" at bounding box center [874, 184] width 561 height 30
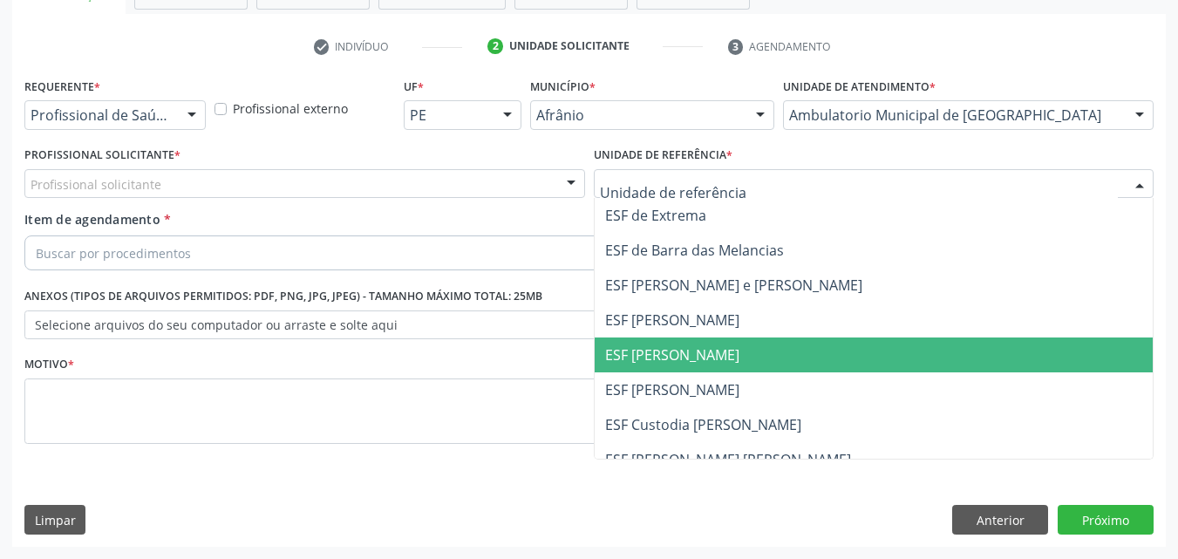
click at [725, 356] on span "ESF [PERSON_NAME]" at bounding box center [874, 355] width 559 height 35
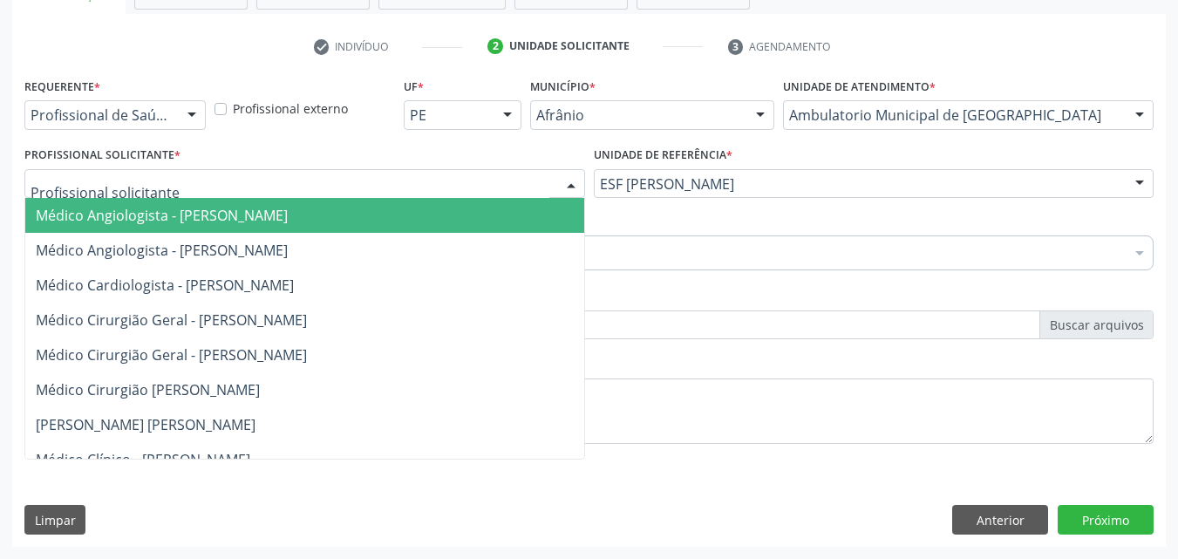
click at [440, 182] on div at bounding box center [304, 184] width 561 height 30
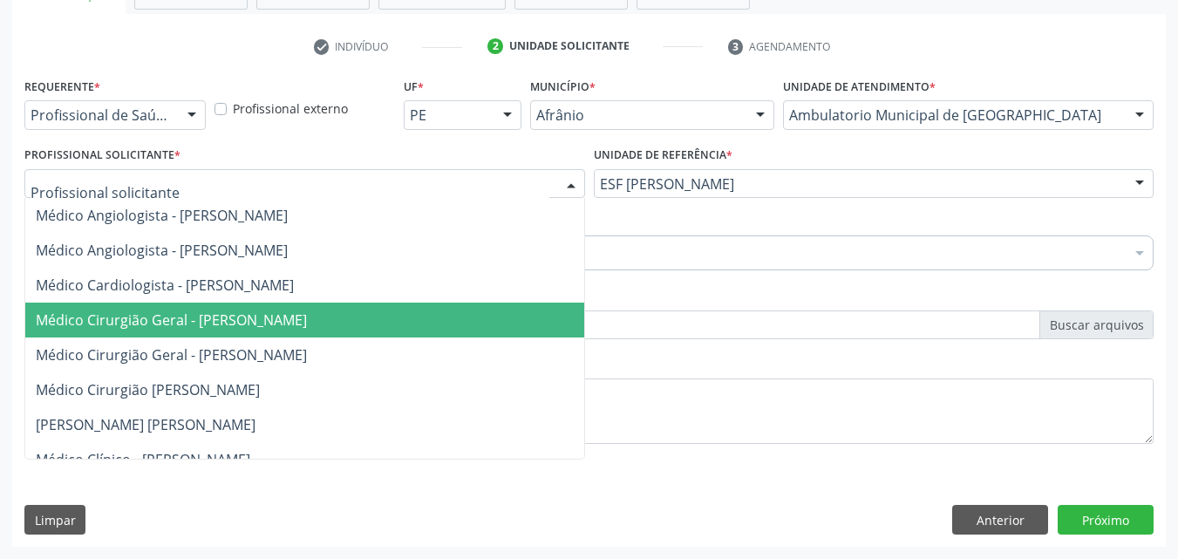
click at [430, 319] on span "Médico Cirurgião Geral - [PERSON_NAME]" at bounding box center [304, 320] width 559 height 35
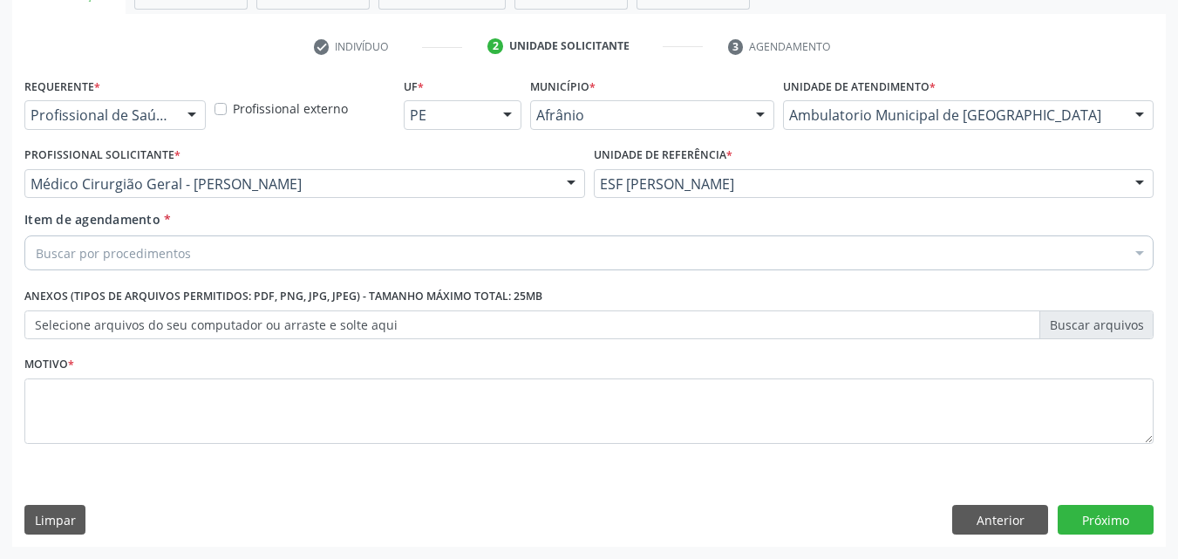
click at [310, 251] on div "Buscar por procedimentos" at bounding box center [589, 253] width 1130 height 35
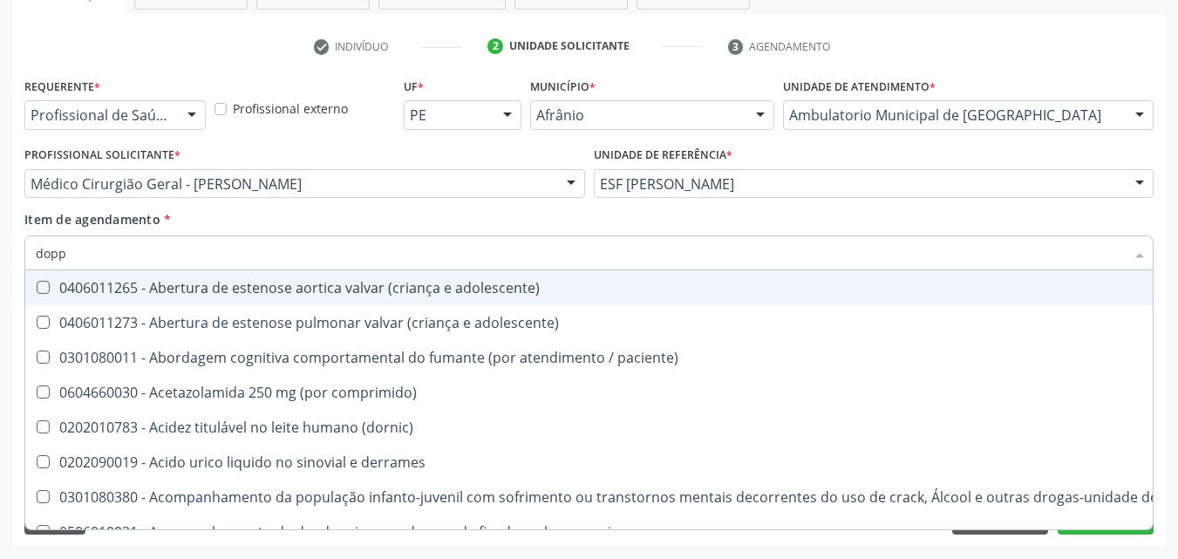
type input "doppl"
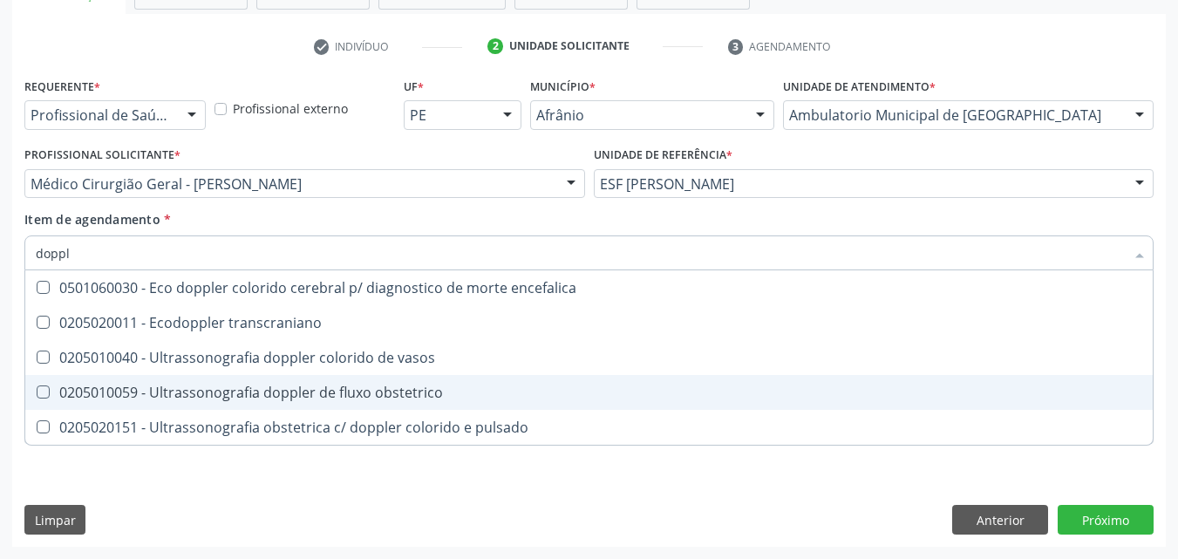
click at [346, 395] on div "0205010059 - Ultrassonografia doppler de fluxo obstetrico" at bounding box center [589, 393] width 1107 height 14
checkbox obstetrico "true"
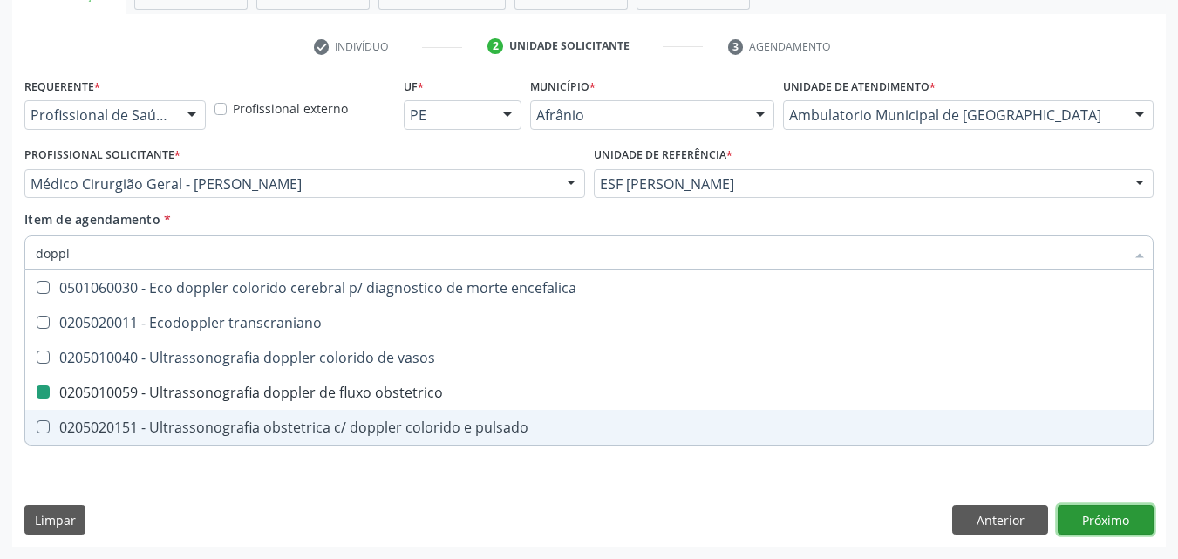
click at [1117, 524] on div "Requerente * Profissional de Saúde Profissional de Saúde Paciente Nenhum result…" at bounding box center [589, 310] width 1154 height 474
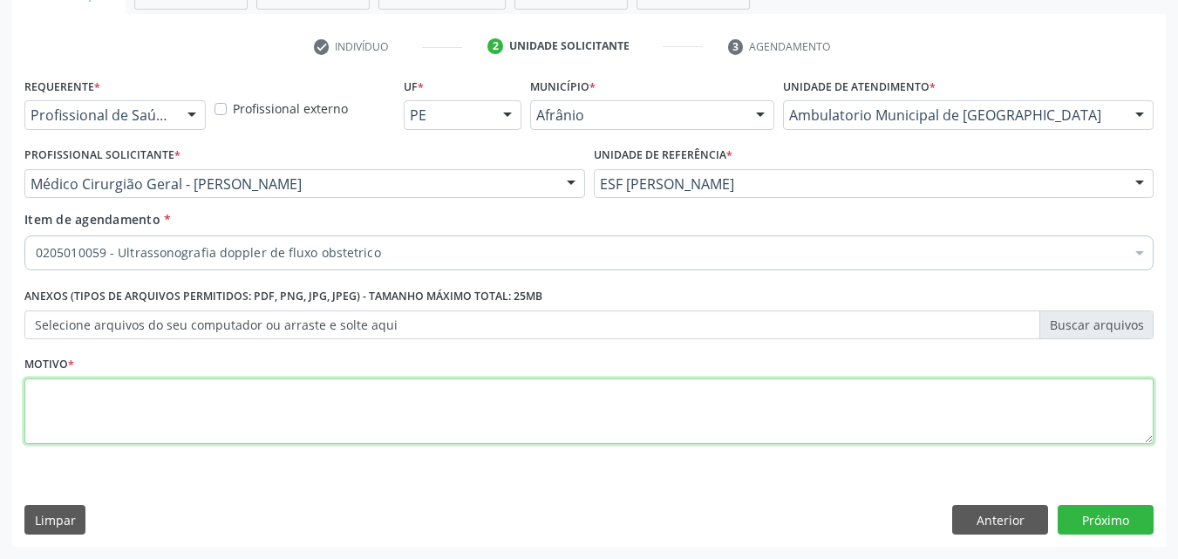
click at [756, 406] on textarea at bounding box center [589, 412] width 1130 height 66
type textarea "*"
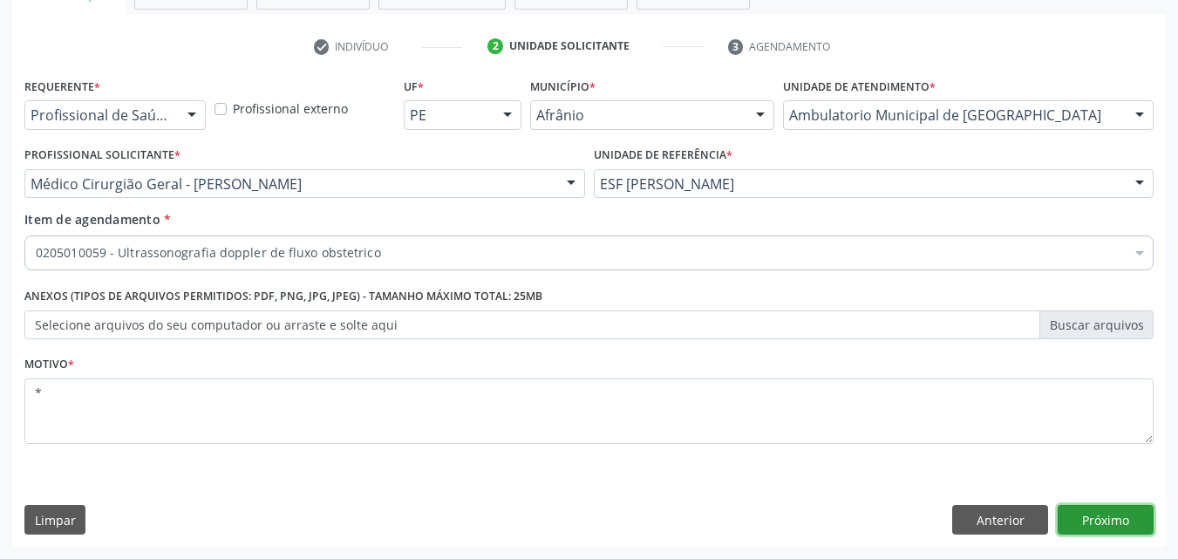
click at [1106, 515] on button "Próximo" at bounding box center [1106, 520] width 96 height 30
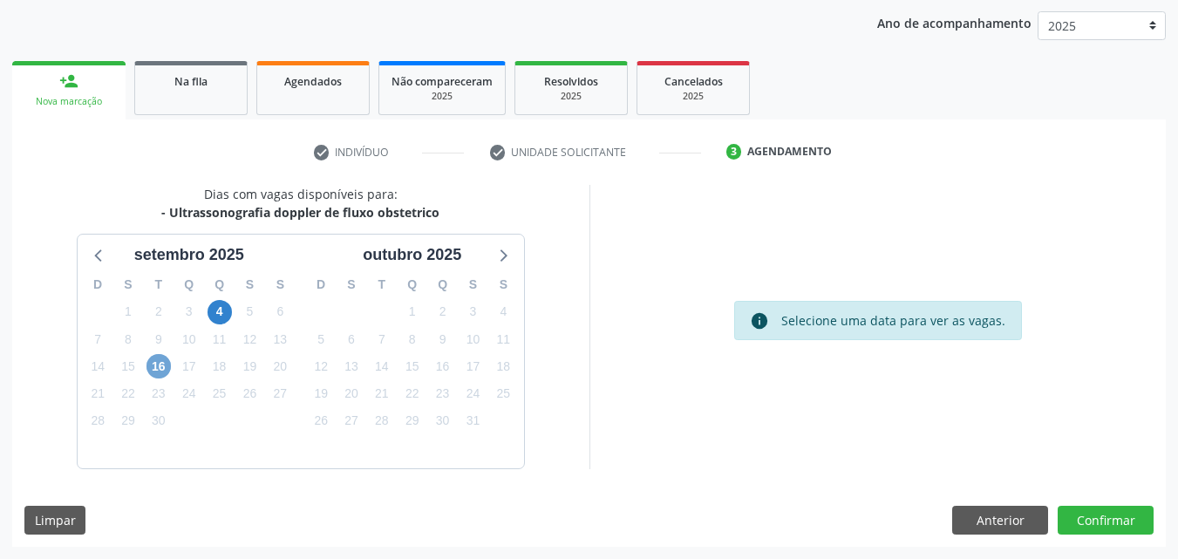
click at [158, 359] on span "16" at bounding box center [159, 366] width 24 height 24
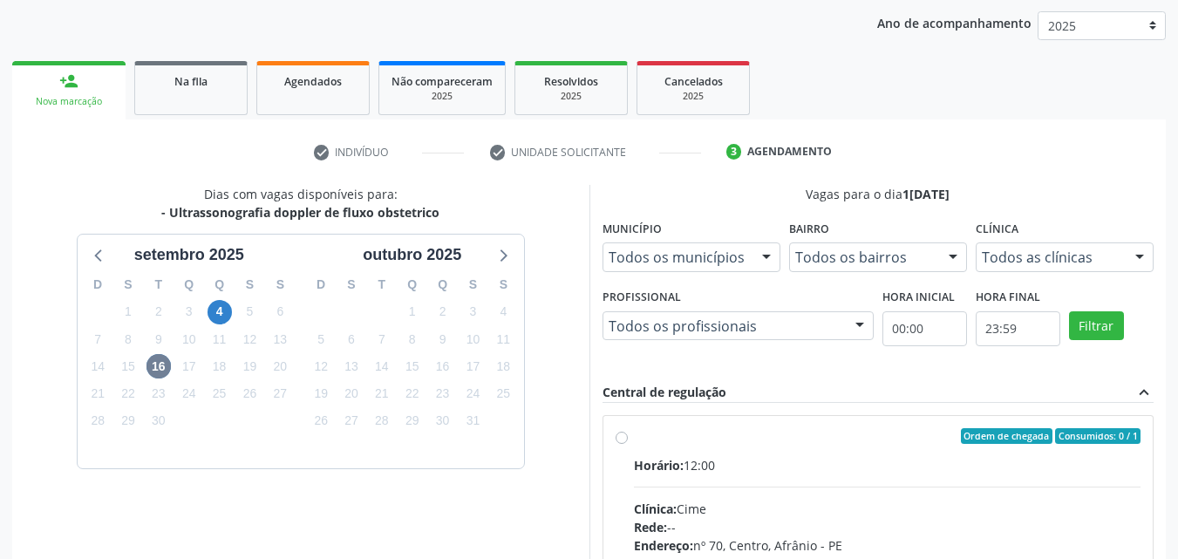
click at [638, 436] on div "Ordem de chegada Consumidos: 0 / 1" at bounding box center [888, 436] width 508 height 16
click at [628, 436] on input "Ordem de chegada Consumidos: 0 / 1 Horário: 12:00 Clínica: Cime Rede: -- Endere…" at bounding box center [622, 436] width 12 height 16
radio input "true"
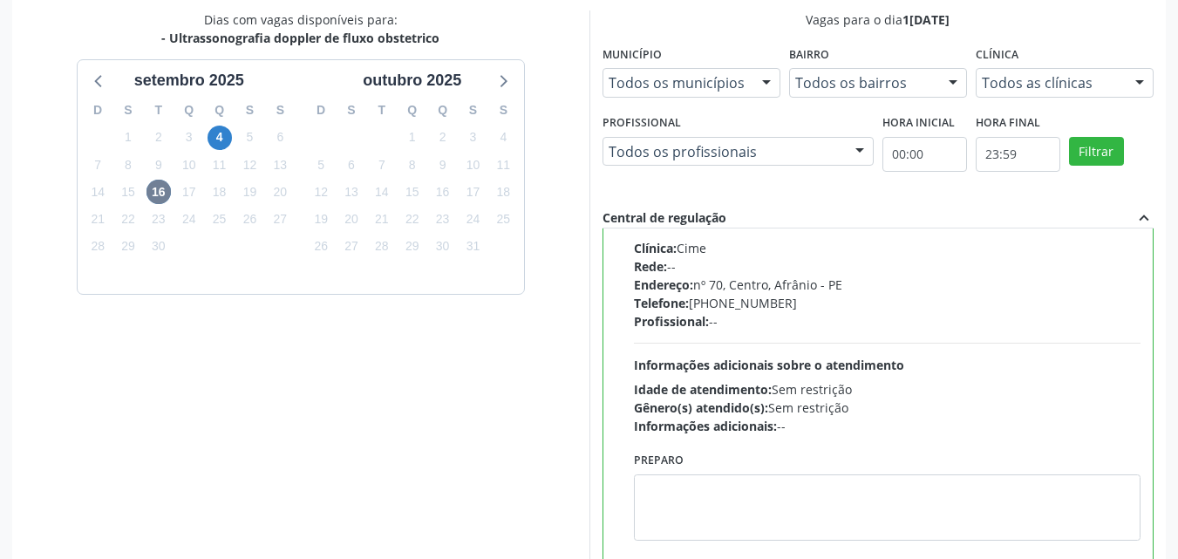
scroll to position [483, 0]
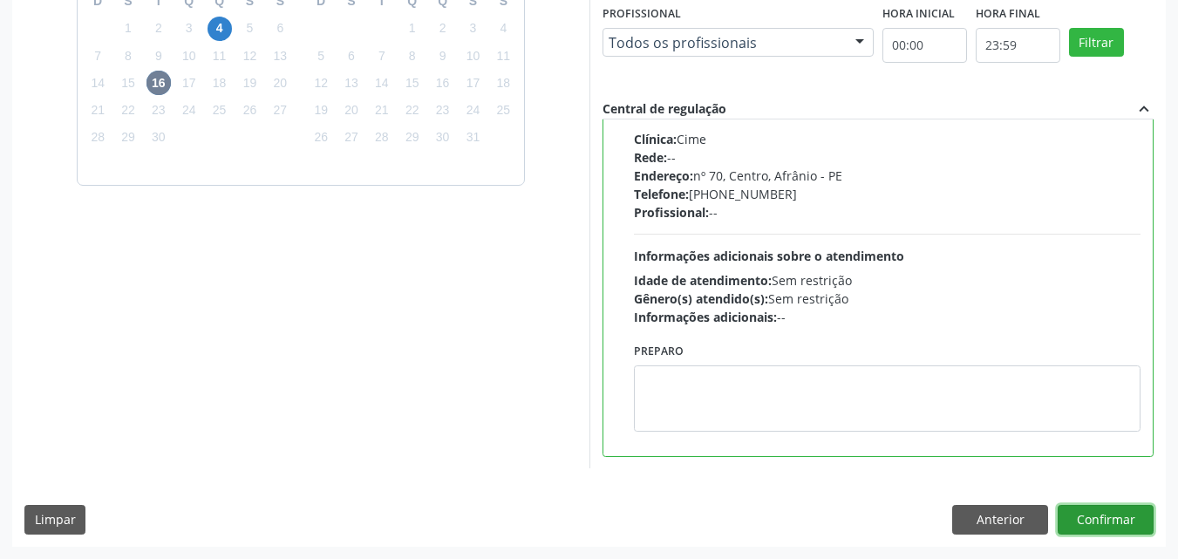
click at [1124, 525] on button "Confirmar" at bounding box center [1106, 520] width 96 height 30
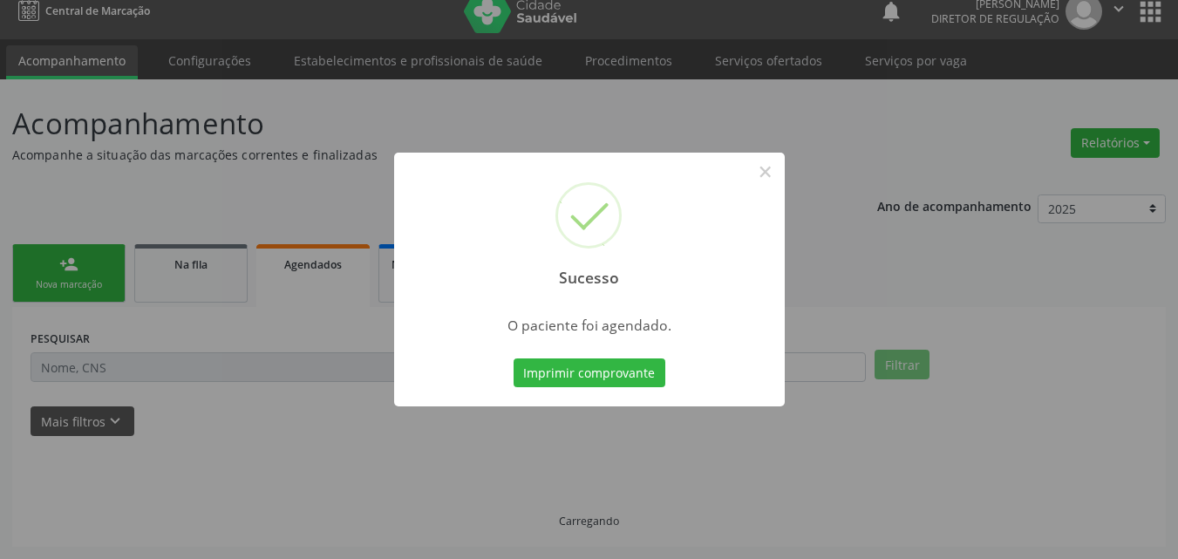
scroll to position [17, 0]
click at [560, 382] on button "Imprimir comprovante" at bounding box center [590, 373] width 152 height 30
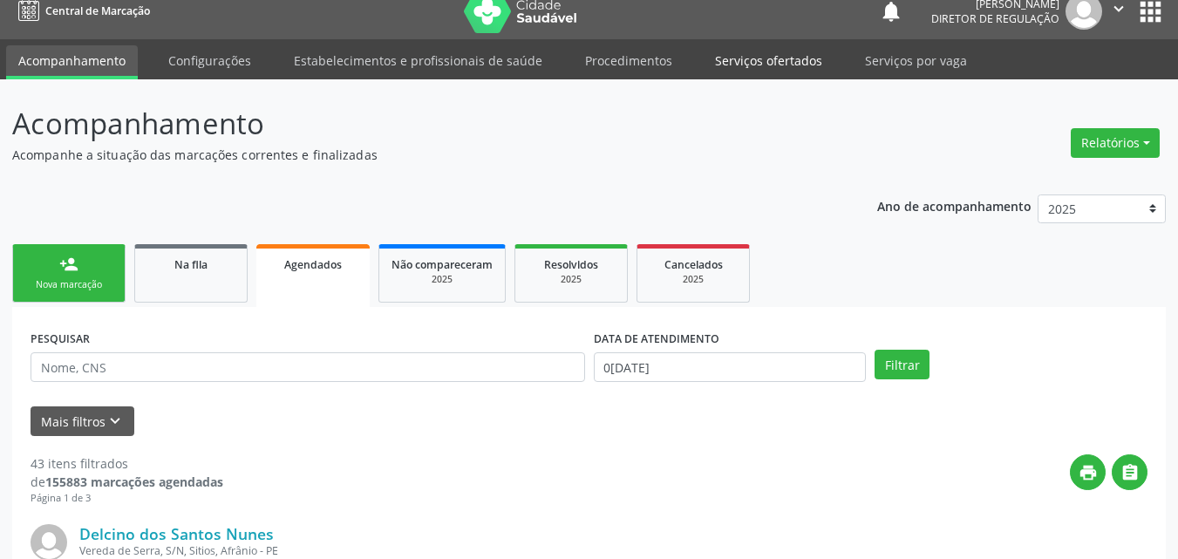
click at [750, 67] on link "Serviços ofertados" at bounding box center [769, 60] width 132 height 31
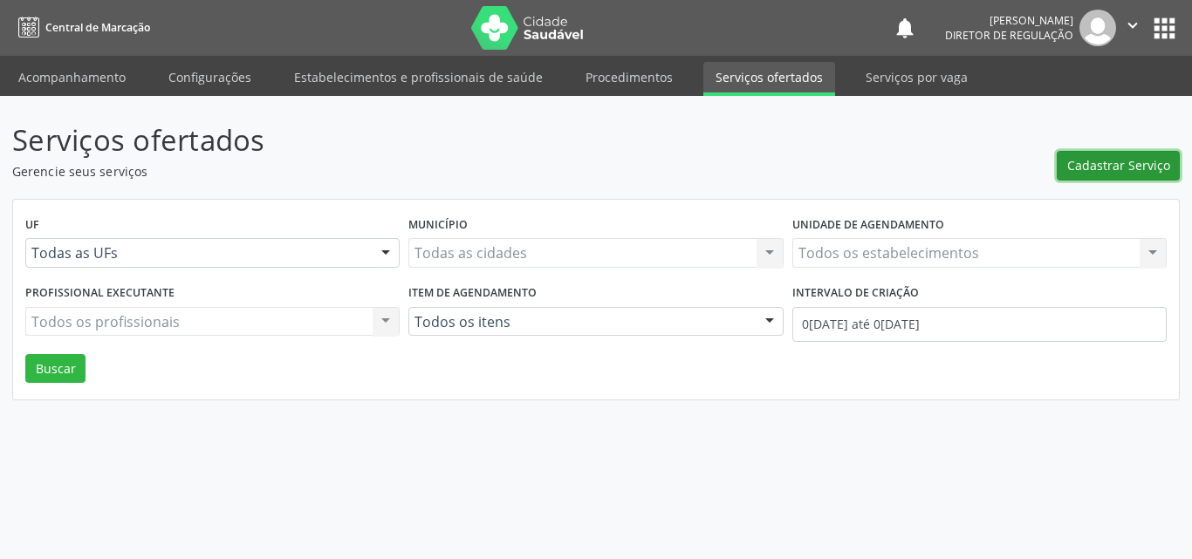
click at [1123, 166] on span "Cadastrar Serviço" at bounding box center [1118, 165] width 103 height 18
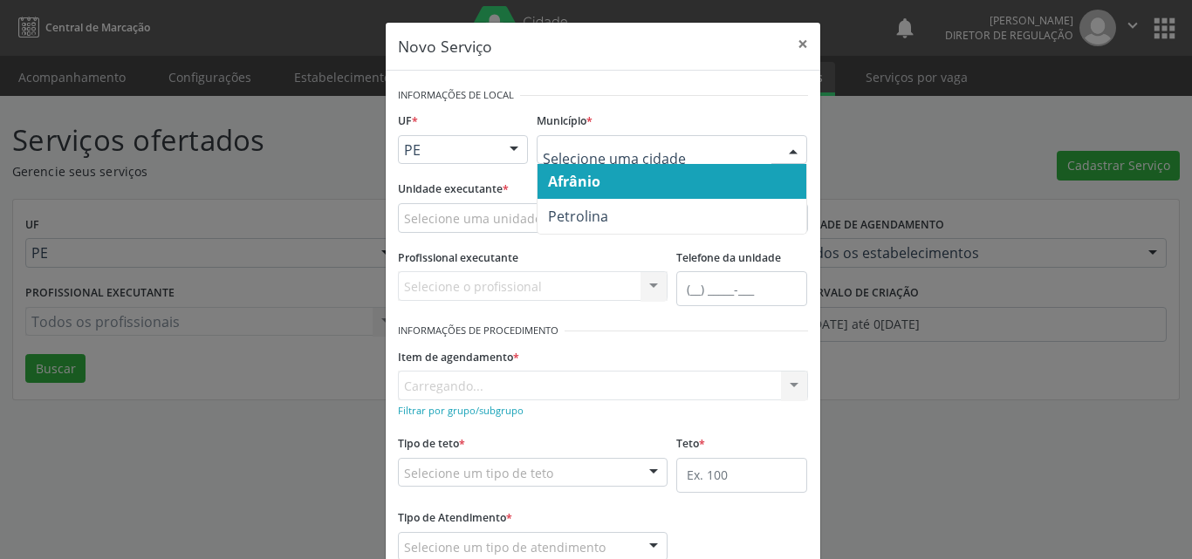
click at [640, 181] on span "Afrânio" at bounding box center [671, 181] width 269 height 35
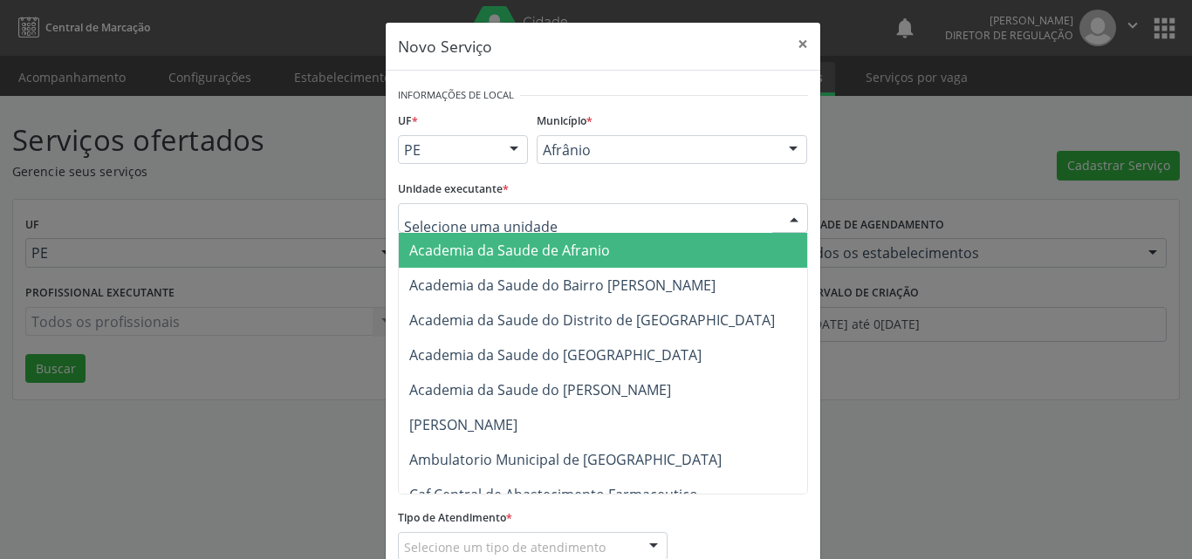
click at [585, 216] on div at bounding box center [603, 218] width 410 height 30
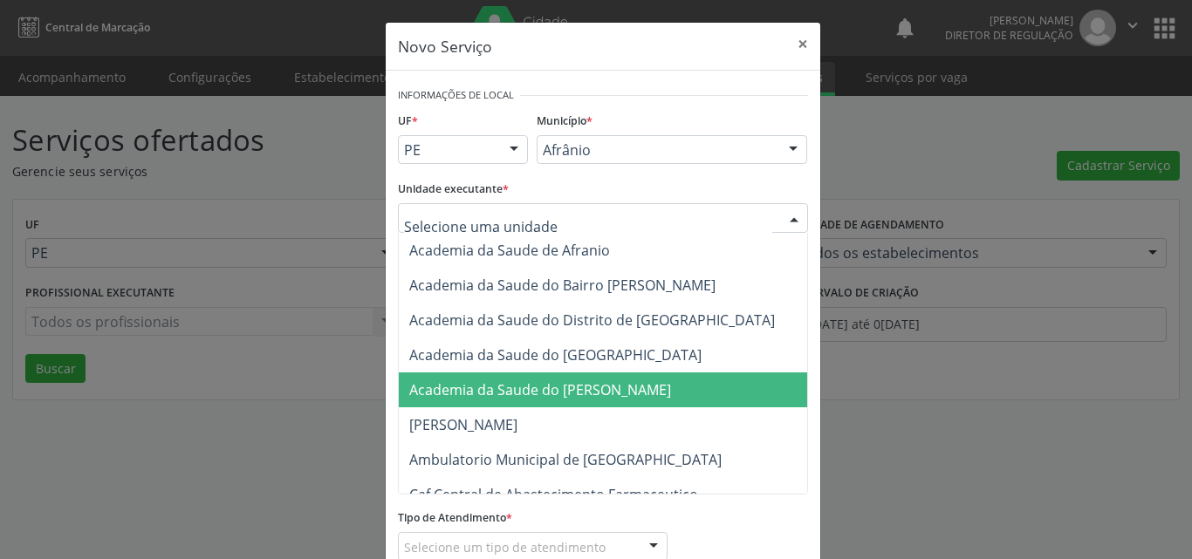
scroll to position [262, 0]
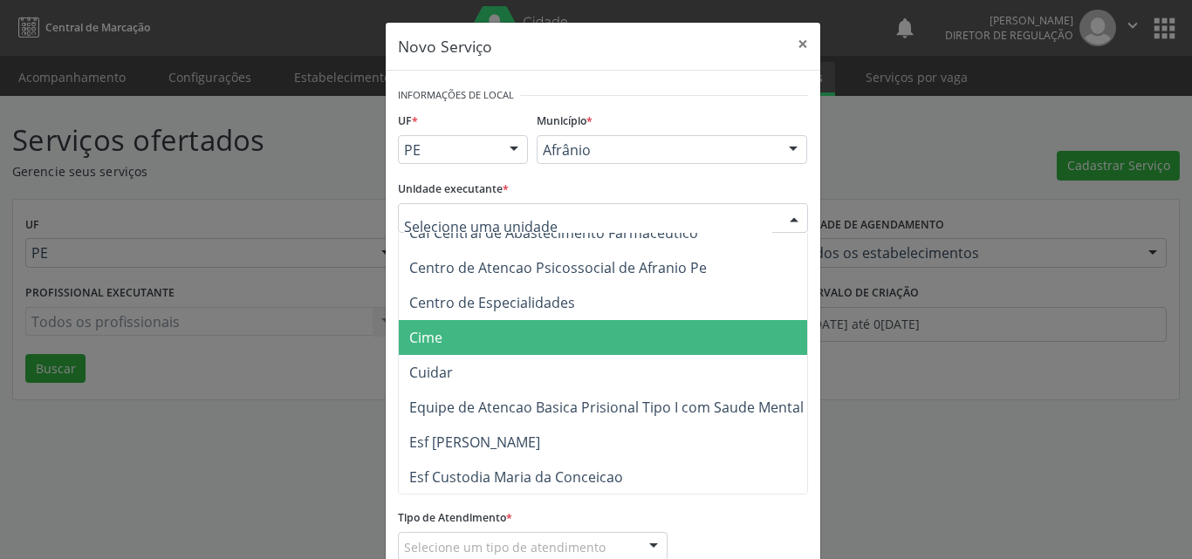
click at [597, 334] on span "Cime" at bounding box center [612, 337] width 426 height 35
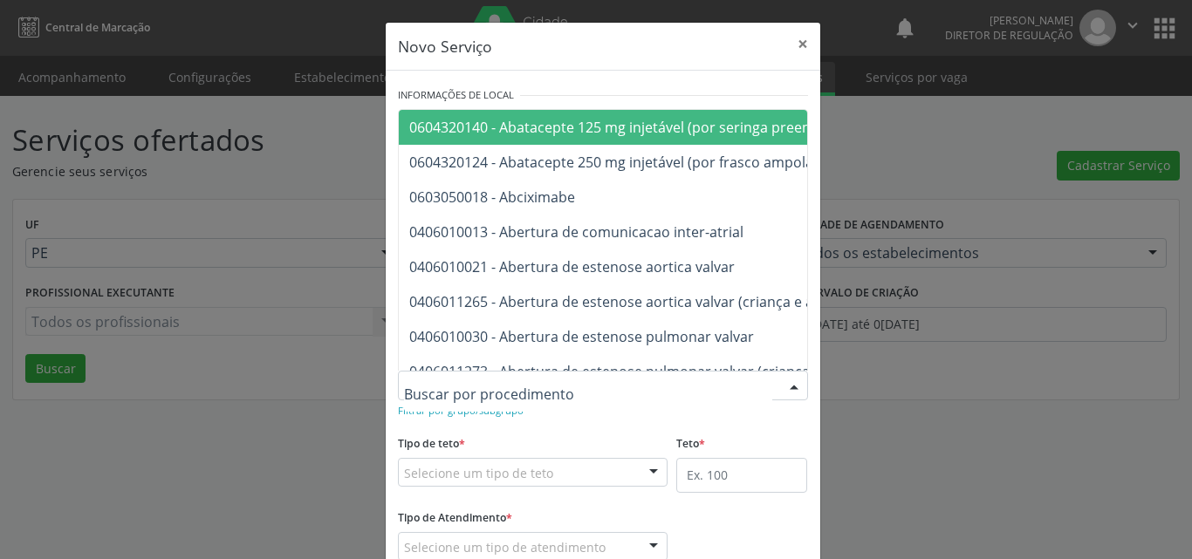
click at [555, 385] on div at bounding box center [603, 386] width 410 height 30
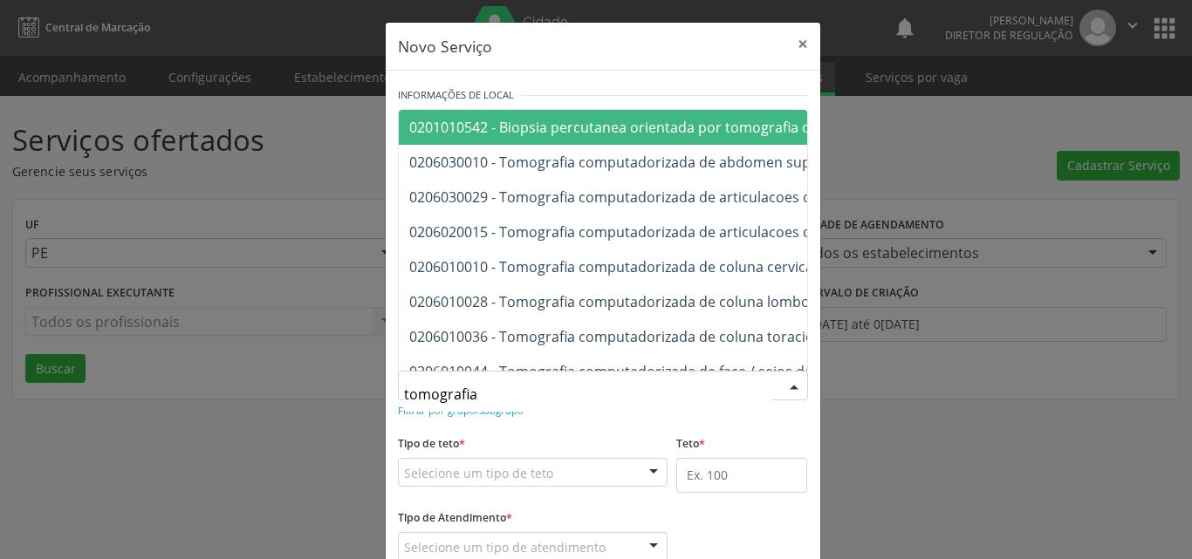
type input "tomografia"
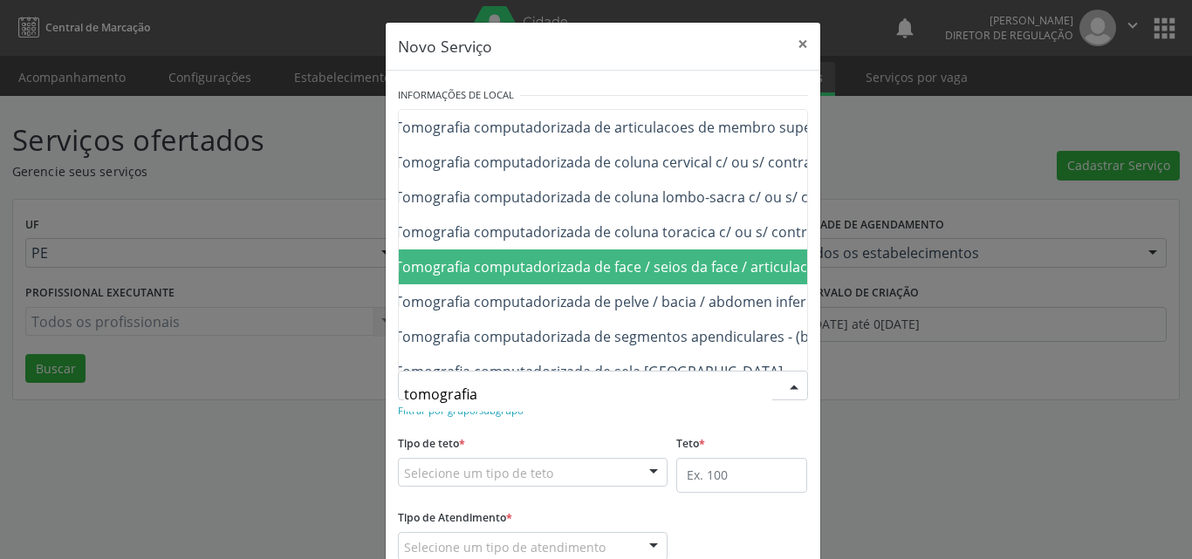
scroll to position [105, 140]
click at [597, 267] on span "0206010044 - Tomografia computadorizada de face / seios da face / articulacoes …" at bounding box center [612, 266] width 684 height 19
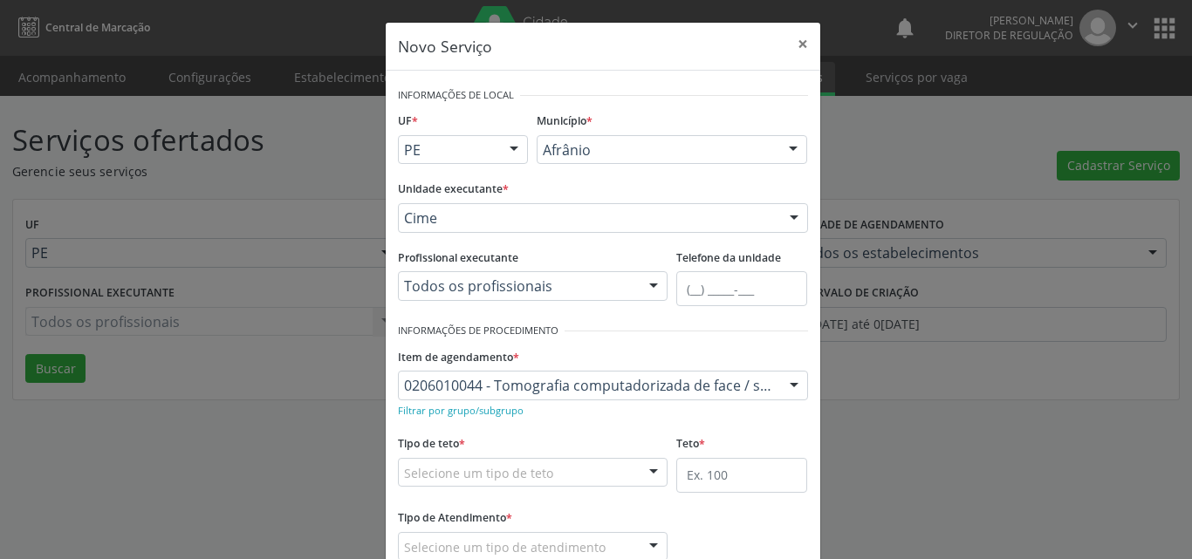
click at [563, 464] on div "Selecione um tipo de teto" at bounding box center [533, 473] width 270 height 30
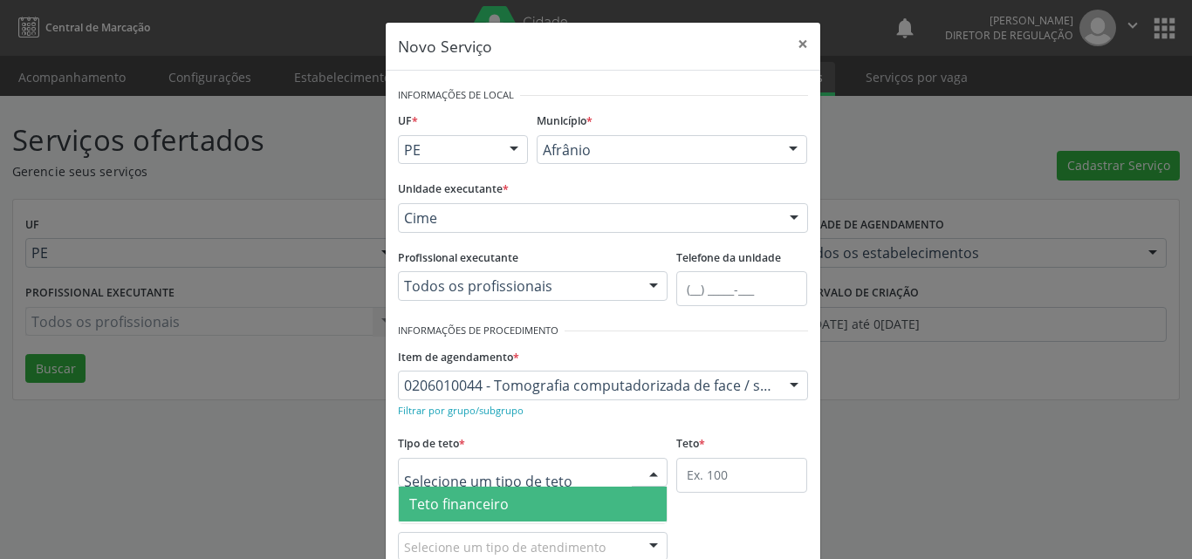
scroll to position [33, 0]
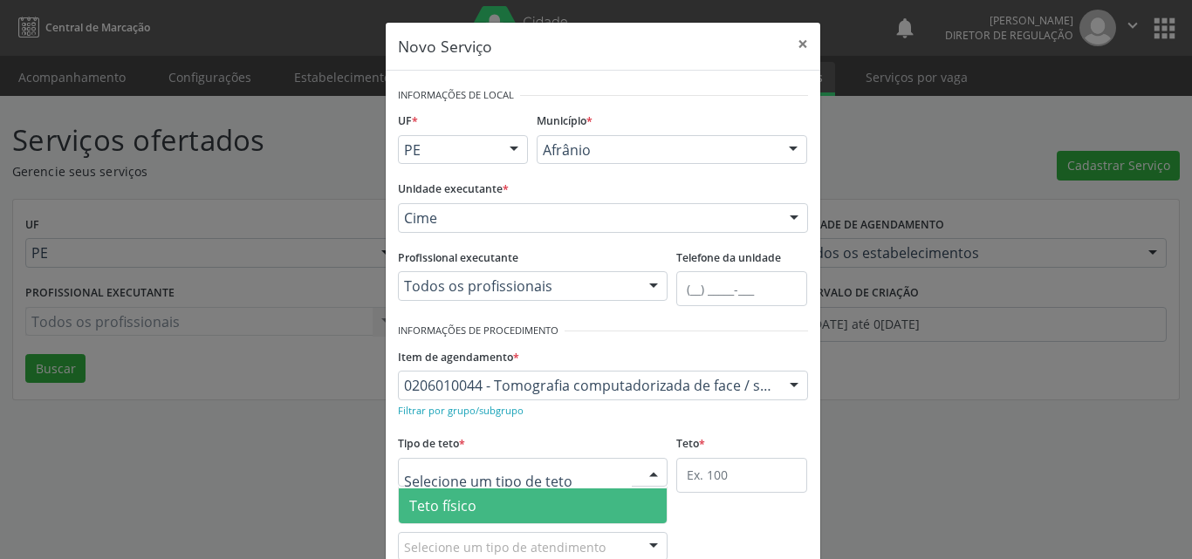
click at [565, 504] on span "Teto físico" at bounding box center [533, 505] width 269 height 35
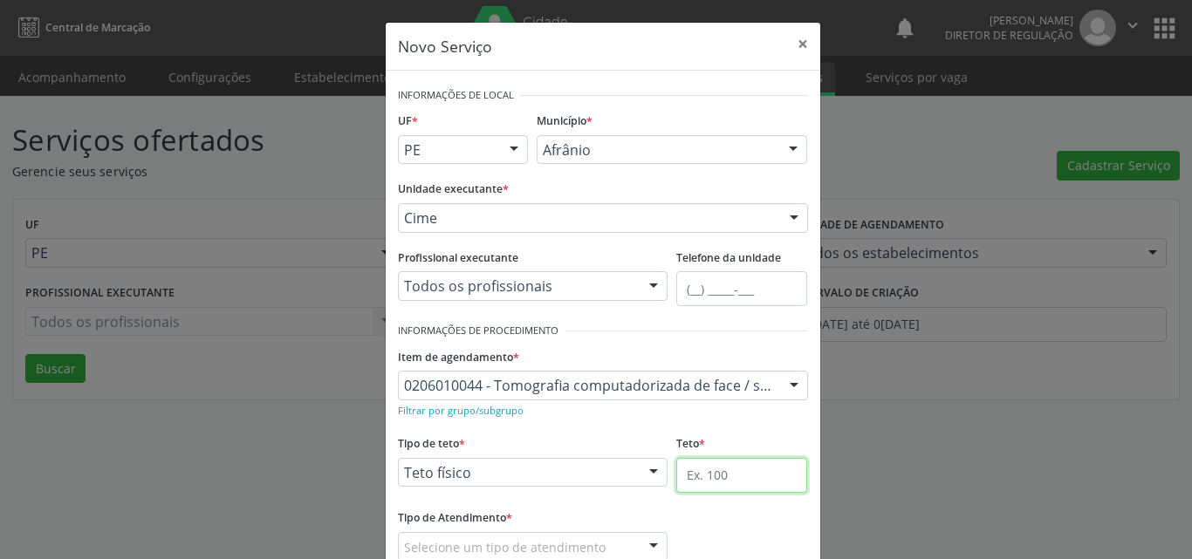
click at [718, 476] on input "text" at bounding box center [741, 475] width 131 height 35
type input "1"
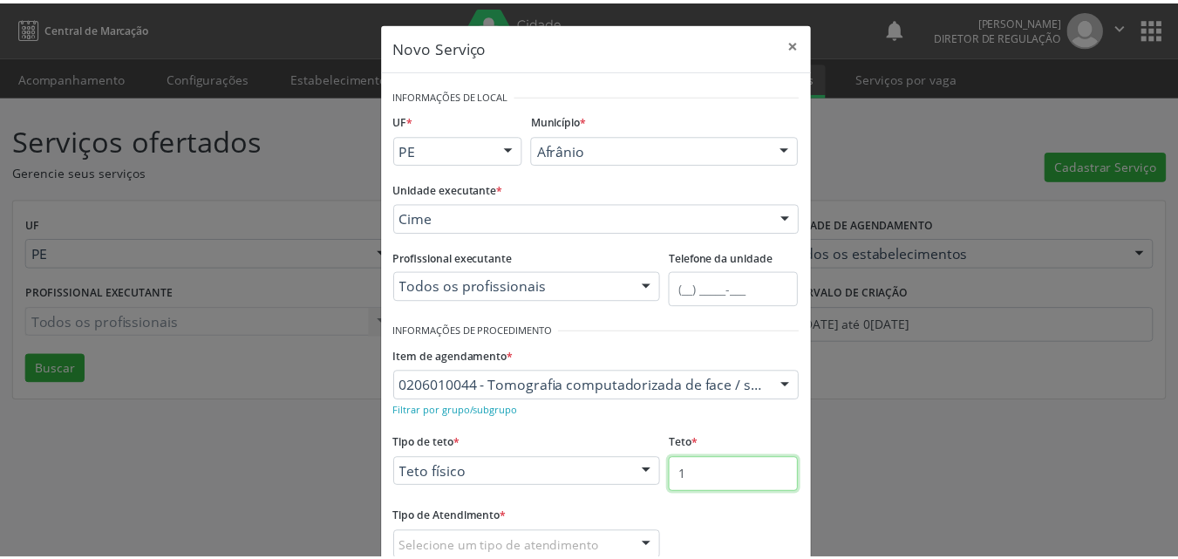
scroll to position [115, 0]
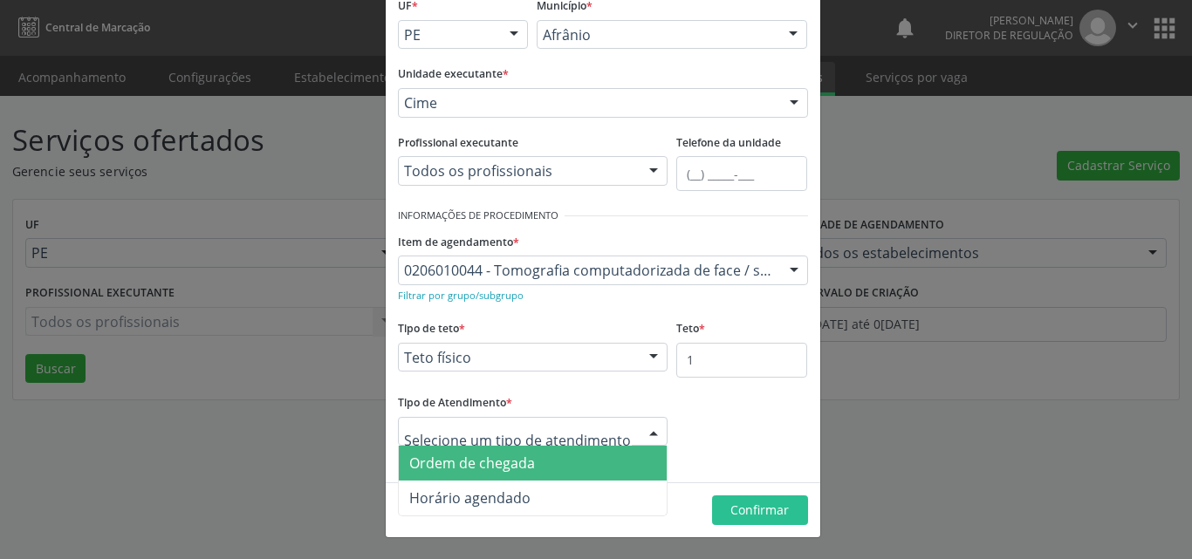
click at [599, 432] on div at bounding box center [533, 432] width 270 height 30
click at [598, 468] on span "Ordem de chegada" at bounding box center [533, 463] width 269 height 35
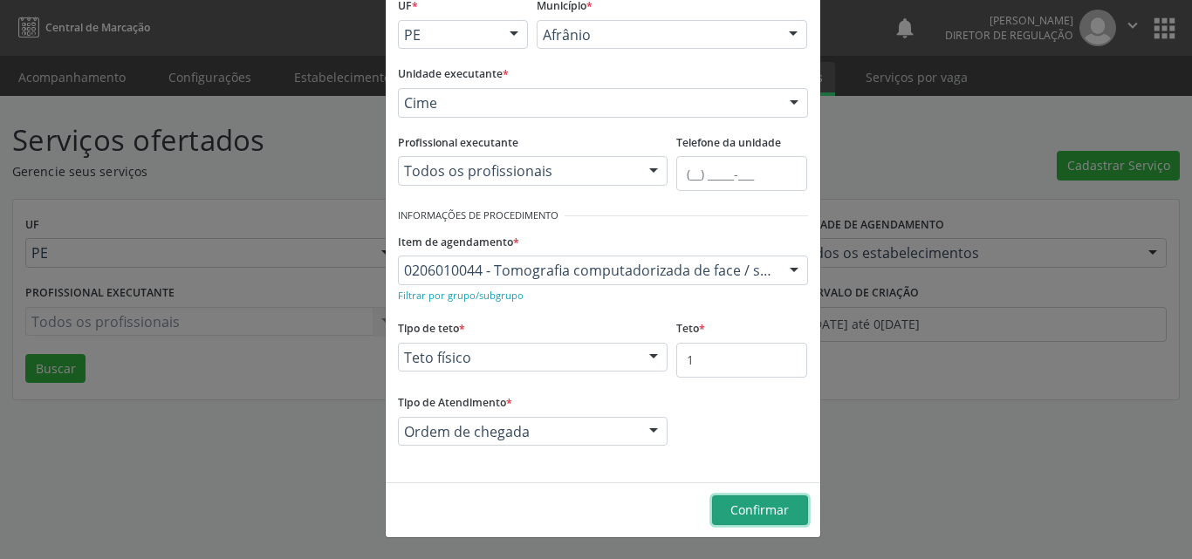
click at [766, 508] on span "Confirmar" at bounding box center [759, 510] width 58 height 17
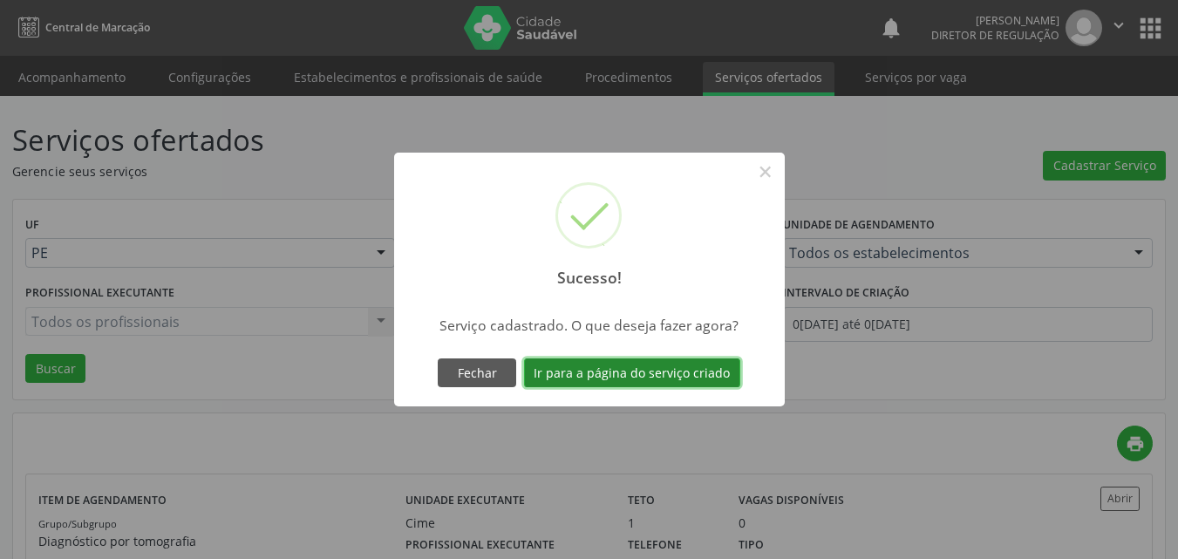
click at [664, 374] on button "Ir para a página do serviço criado" at bounding box center [632, 373] width 216 height 30
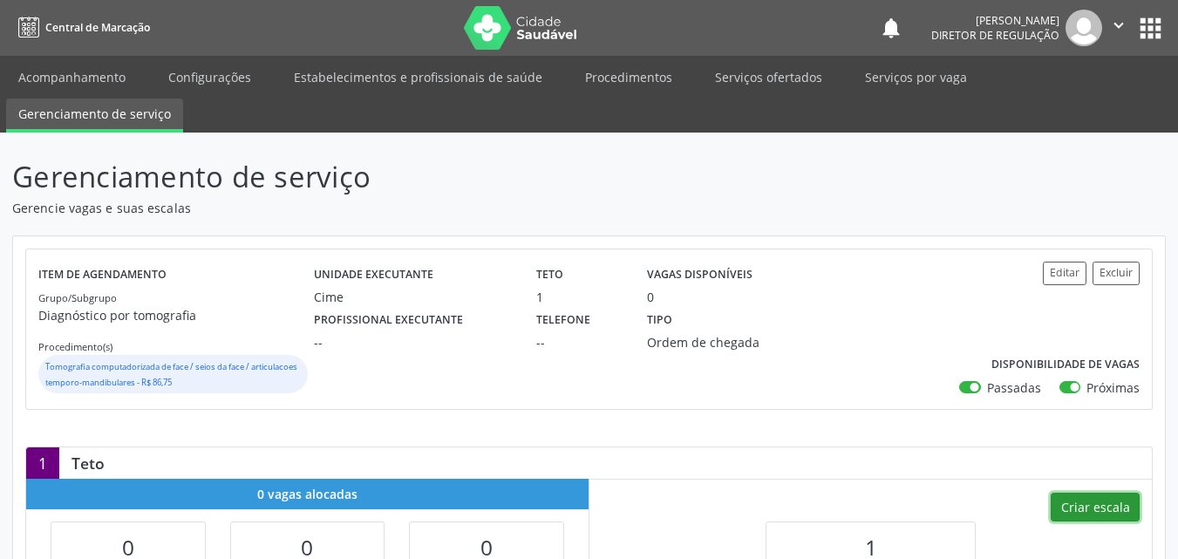
click at [1096, 505] on button "Criar escala" at bounding box center [1095, 508] width 89 height 30
select select "8"
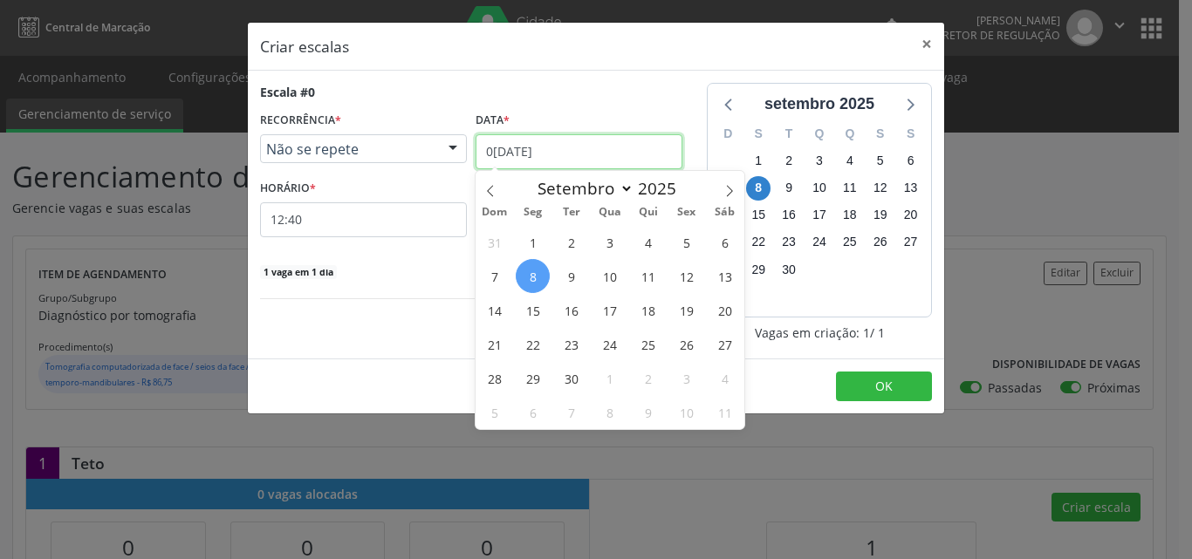
click at [548, 147] on input "[DATE]" at bounding box center [578, 151] width 207 height 35
click at [616, 281] on span "10" at bounding box center [609, 276] width 34 height 34
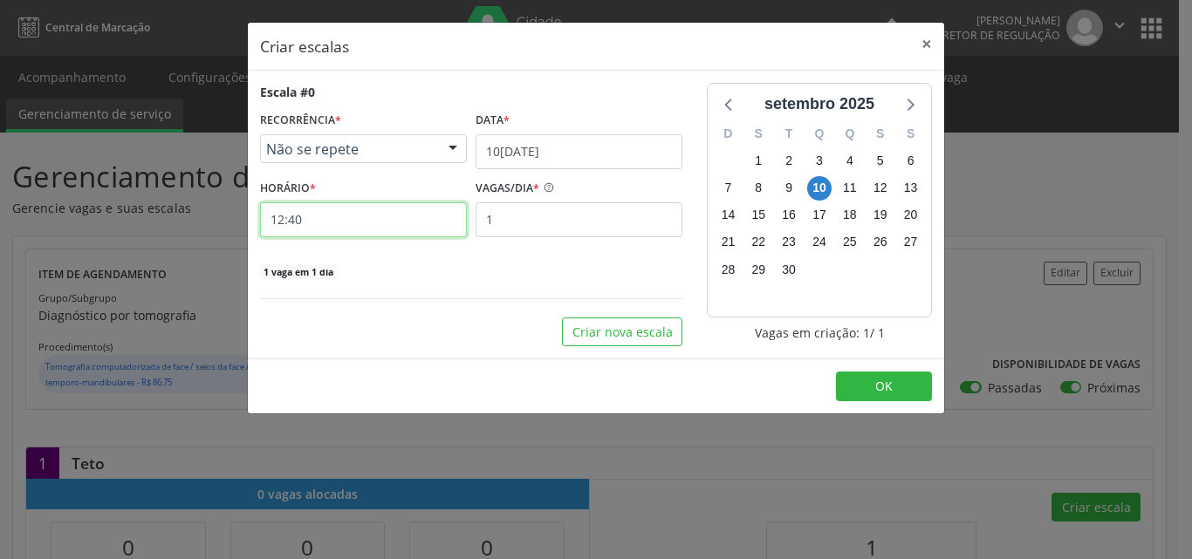
click at [436, 224] on input "12:40" at bounding box center [363, 219] width 207 height 35
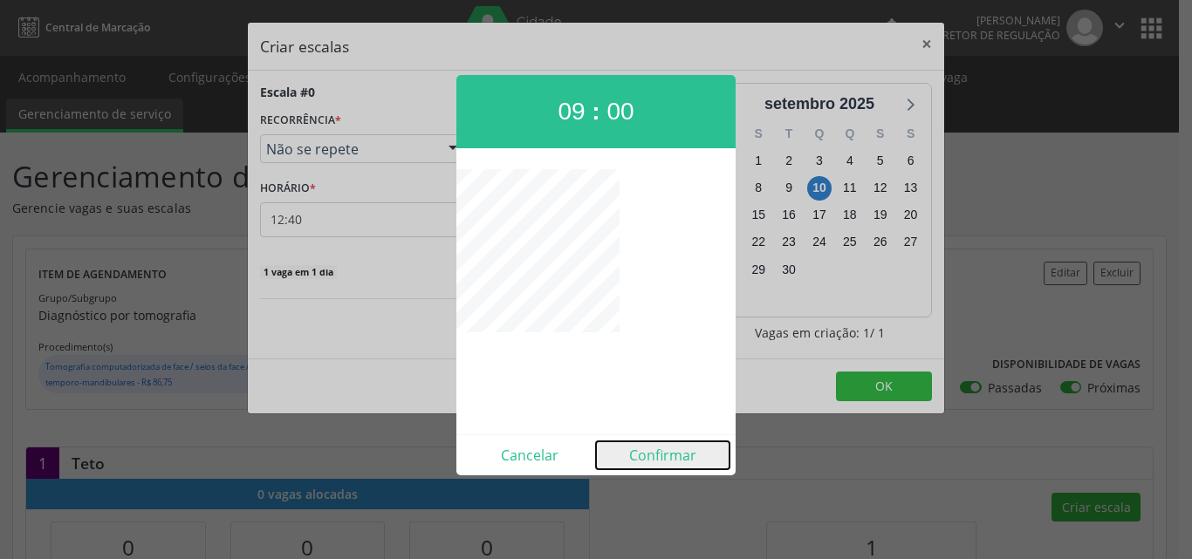
click at [679, 466] on button "Confirmar" at bounding box center [662, 455] width 133 height 28
type input "09:00"
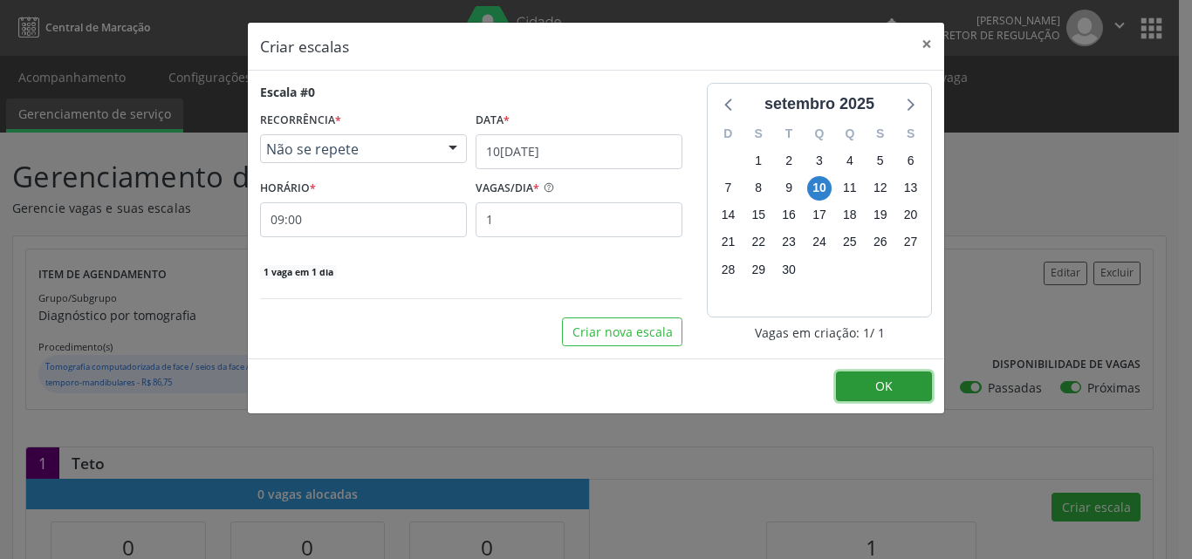
click at [898, 379] on button "OK" at bounding box center [884, 387] width 96 height 30
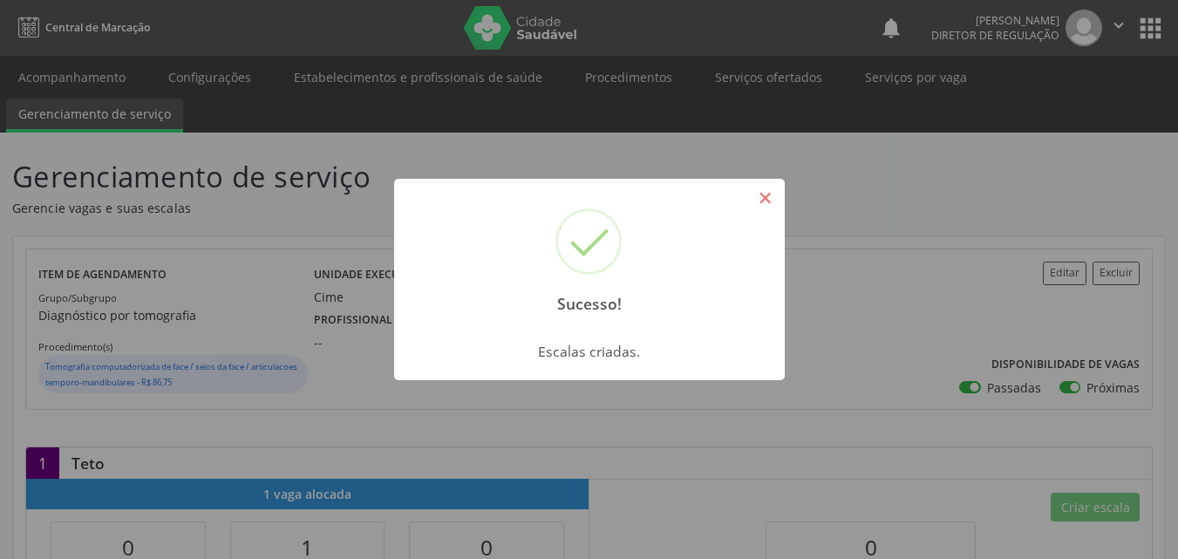
click at [768, 206] on button "×" at bounding box center [766, 198] width 30 height 30
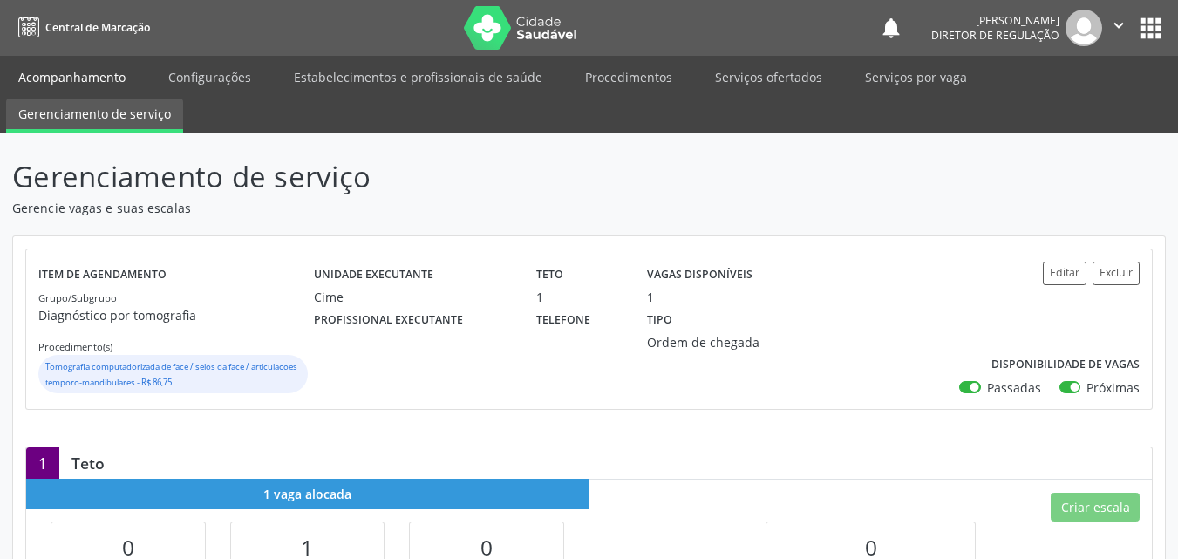
click at [96, 73] on link "Acompanhamento" at bounding box center [72, 77] width 132 height 31
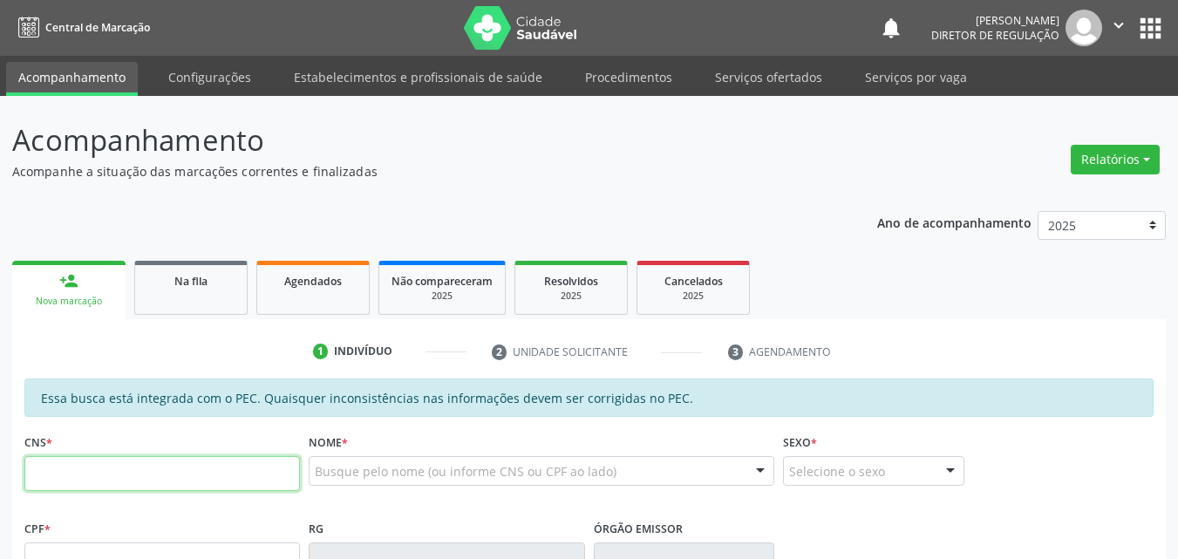
click at [232, 459] on input "text" at bounding box center [162, 473] width 276 height 35
type input "700 4054 2710 9243"
type input "107.527.994-10"
type input "30/04/1996"
type input "Rosa Anitta de Souza Lima"
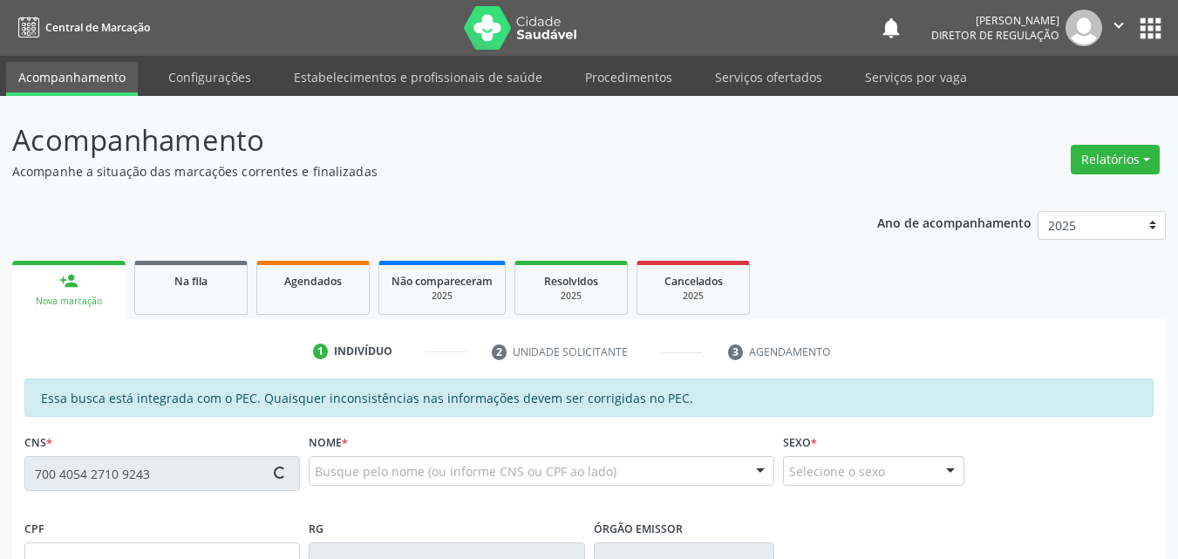
type input "(87) 99111-7810"
type input "S/N"
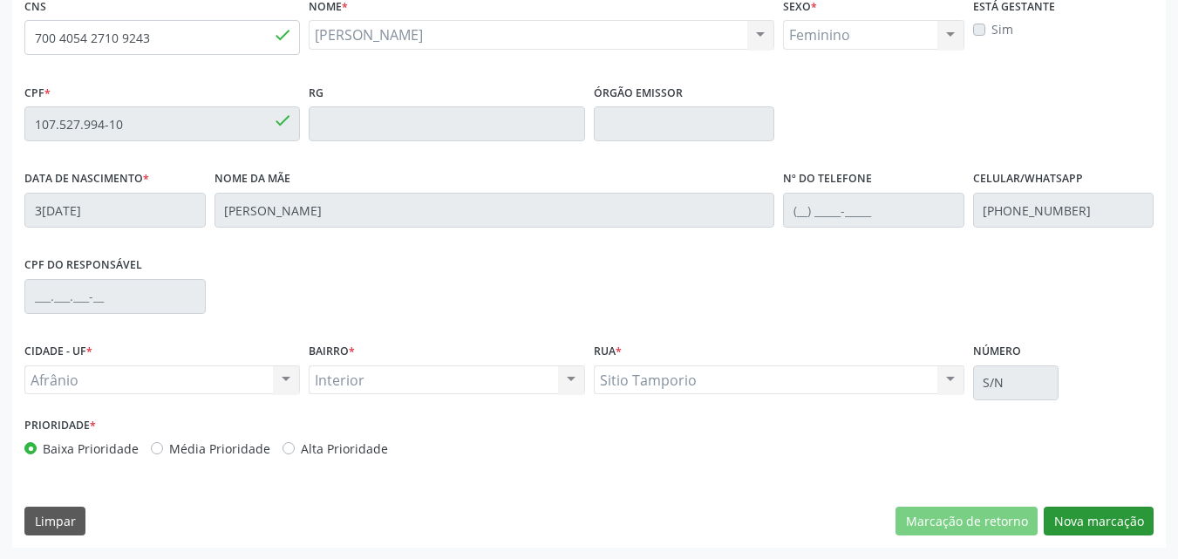
scroll to position [437, 0]
click at [1101, 520] on button "Nova marcação" at bounding box center [1099, 521] width 110 height 30
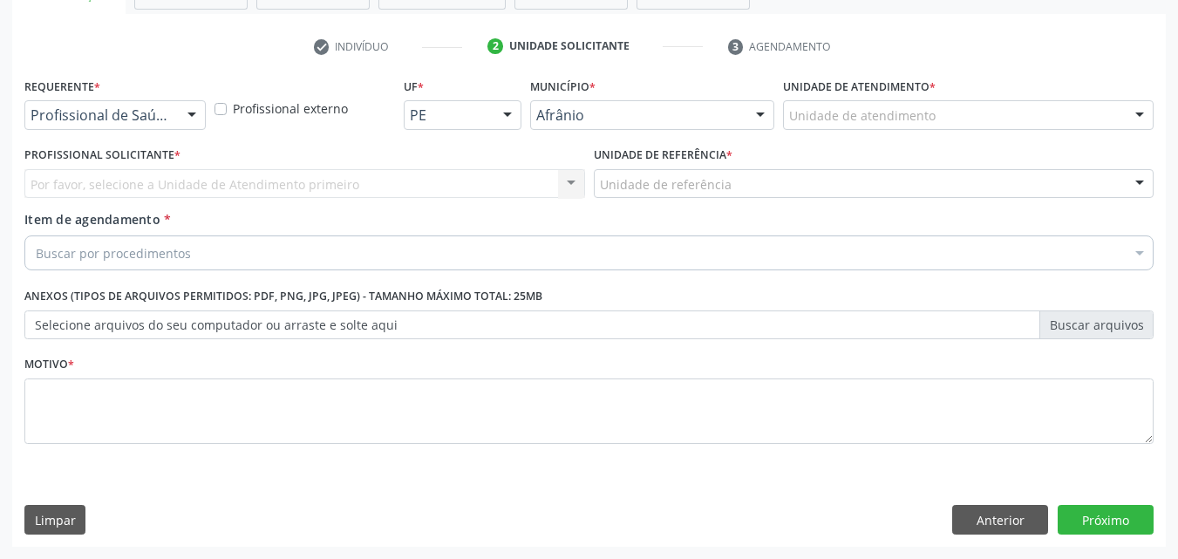
scroll to position [305, 0]
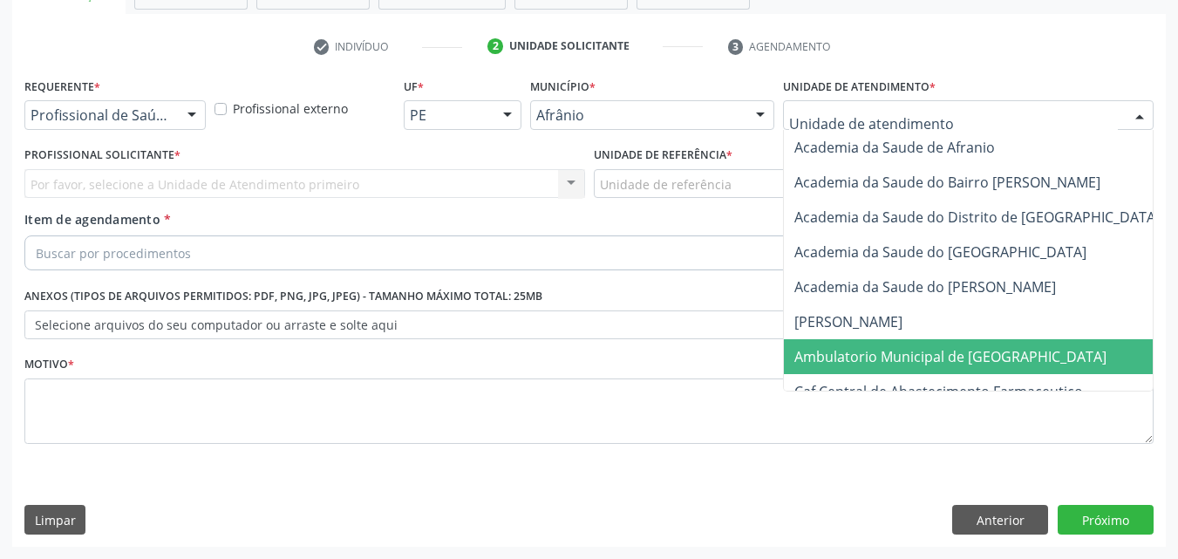
click at [947, 358] on span "Ambulatorio Municipal de [GEOGRAPHIC_DATA]" at bounding box center [951, 356] width 312 height 19
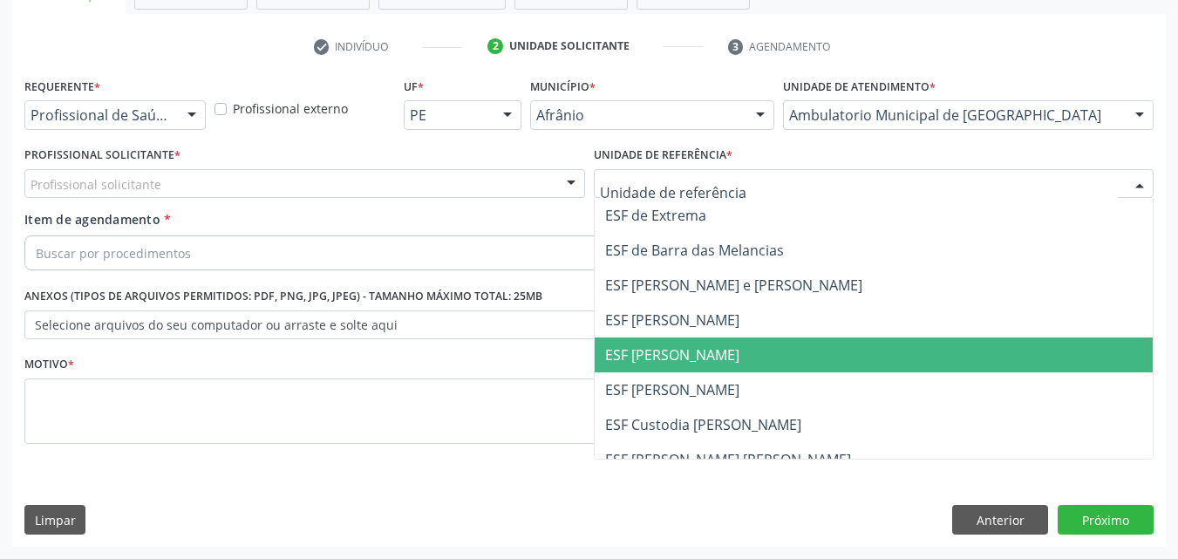
click at [724, 352] on span "ESF [PERSON_NAME]" at bounding box center [874, 355] width 559 height 35
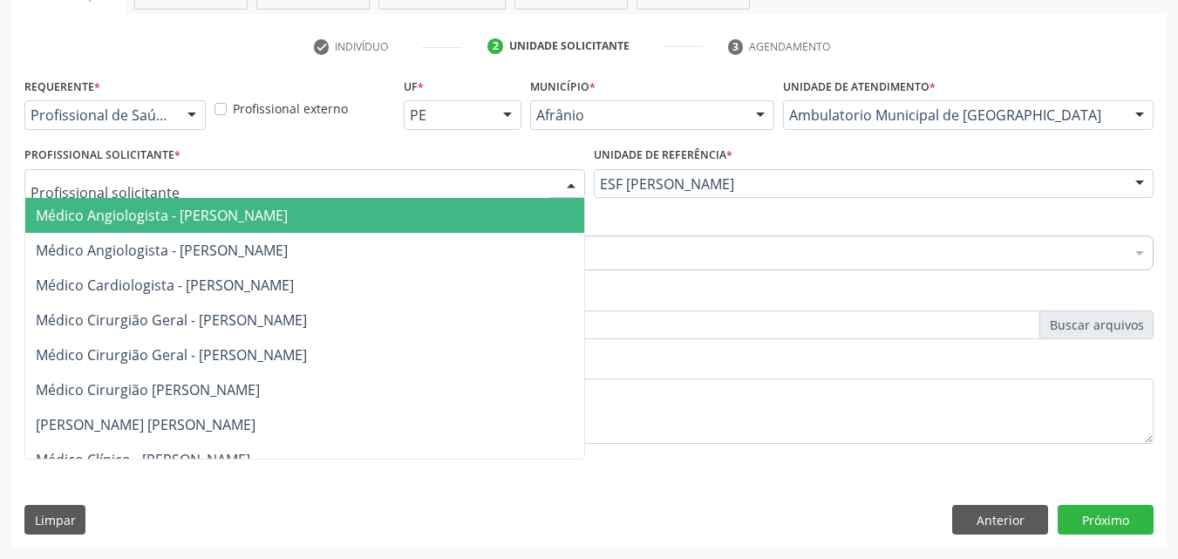
click at [381, 178] on div at bounding box center [304, 184] width 561 height 30
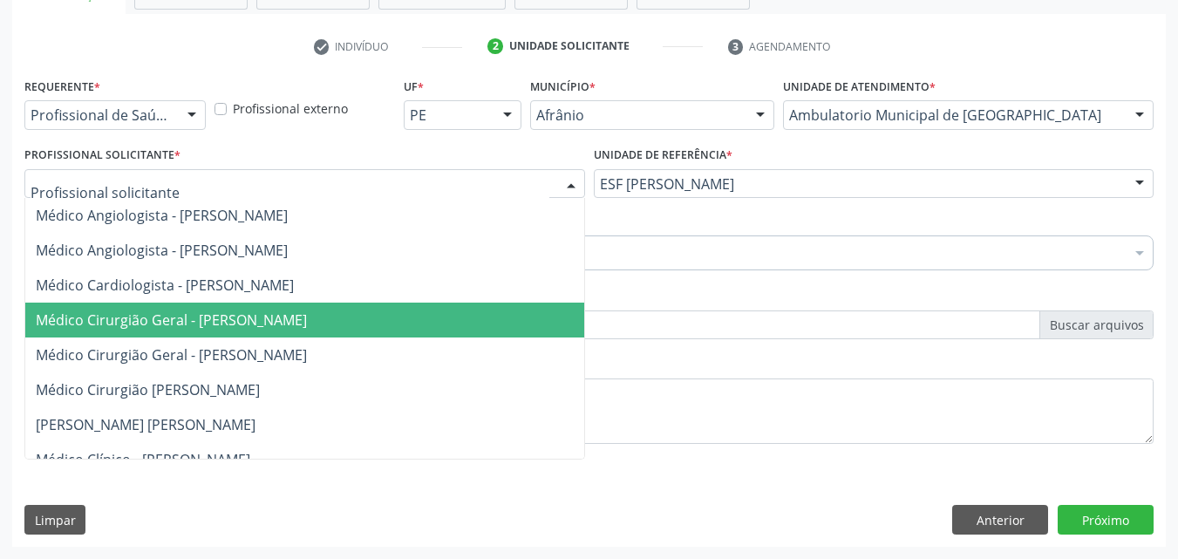
drag, startPoint x: 413, startPoint y: 317, endPoint x: 393, endPoint y: 316, distance: 21.0
click at [413, 318] on span "Médico Cirurgião Geral - [PERSON_NAME]" at bounding box center [304, 320] width 559 height 35
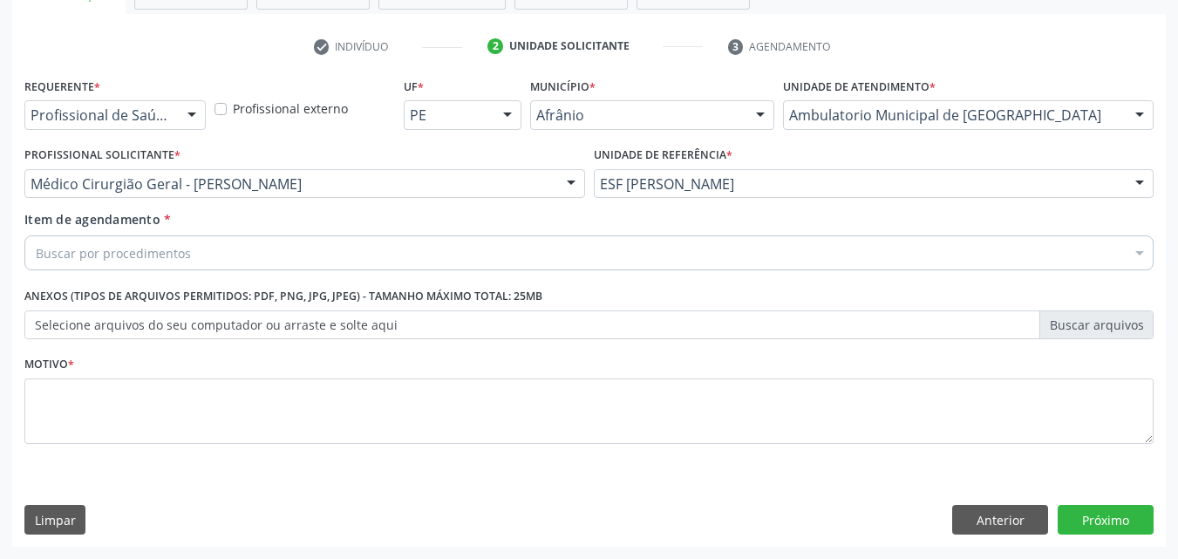
click at [344, 252] on div "Buscar por procedimentos" at bounding box center [589, 253] width 1130 height 35
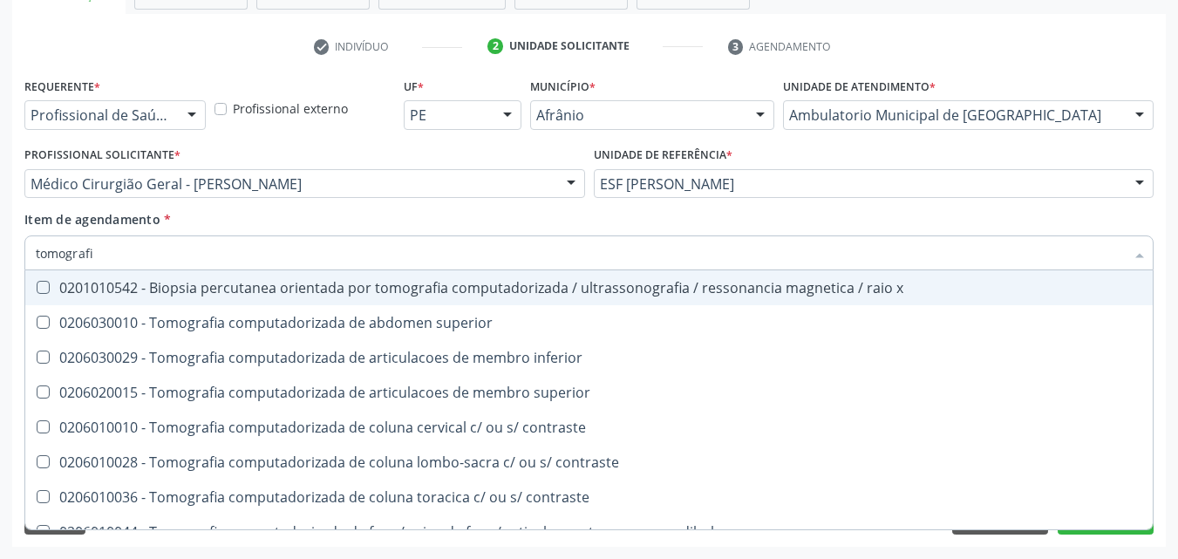
type input "tomografia"
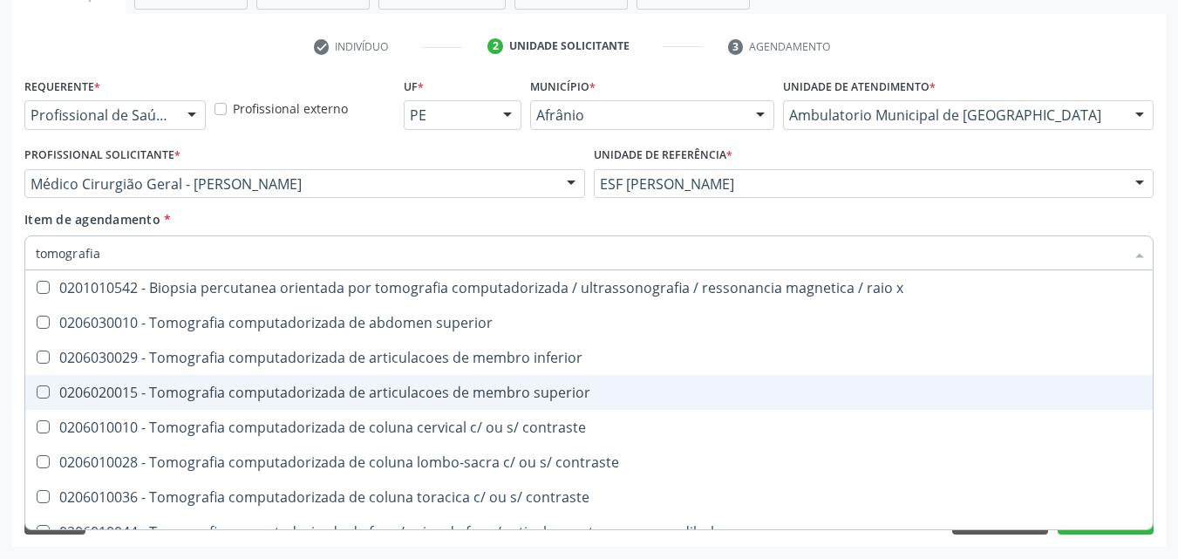
scroll to position [87, 0]
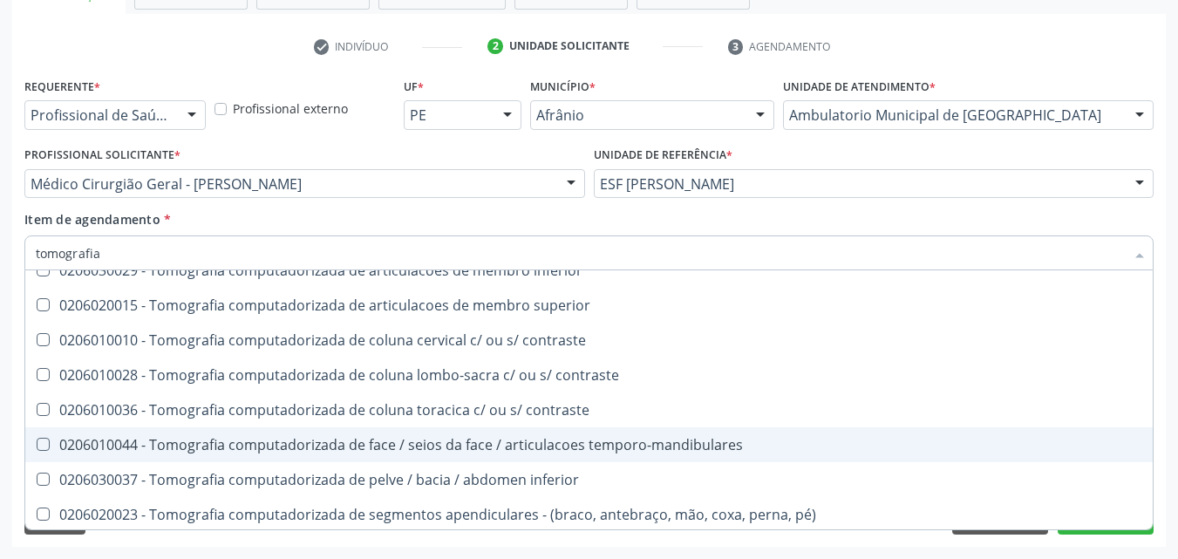
click at [418, 447] on div "0206010044 - Tomografia computadorizada de face / seios da face / articulacoes …" at bounding box center [589, 445] width 1107 height 14
checkbox temporo-mandibulares "true"
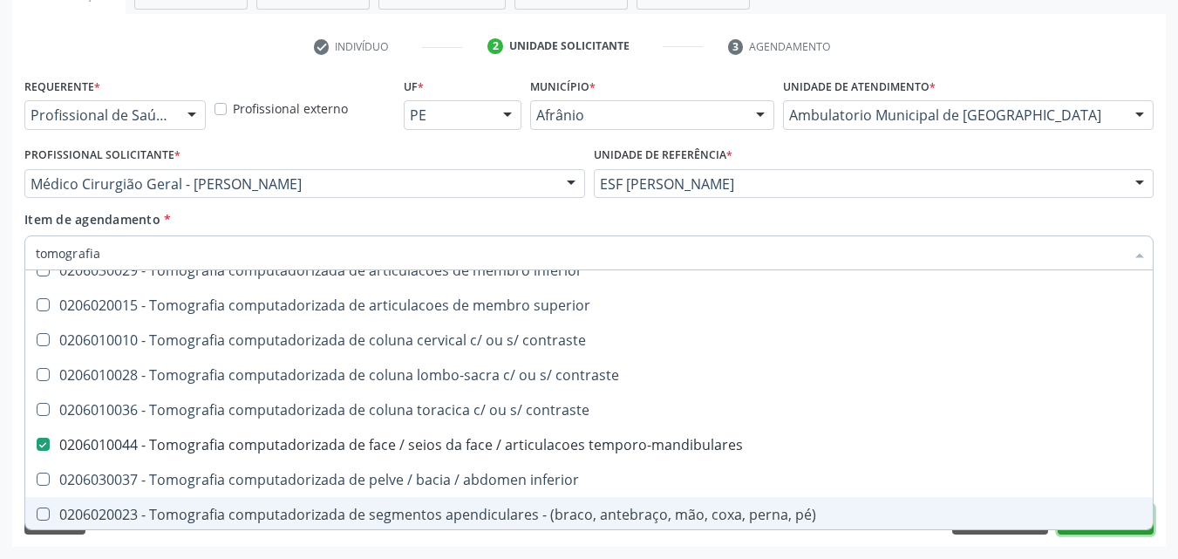
click at [1076, 532] on button "Próximo" at bounding box center [1106, 520] width 96 height 30
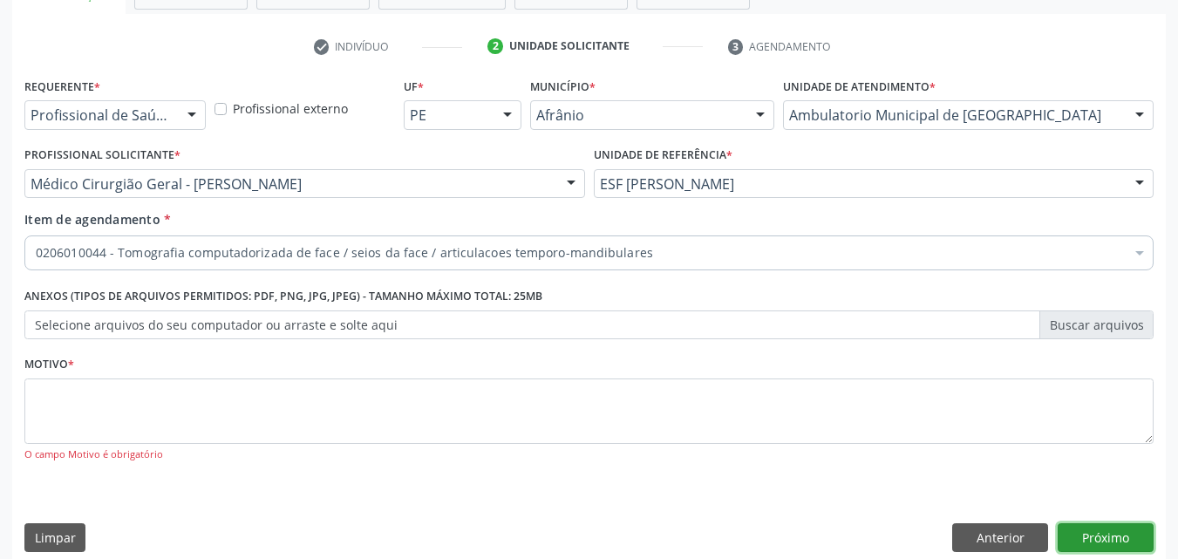
scroll to position [0, 0]
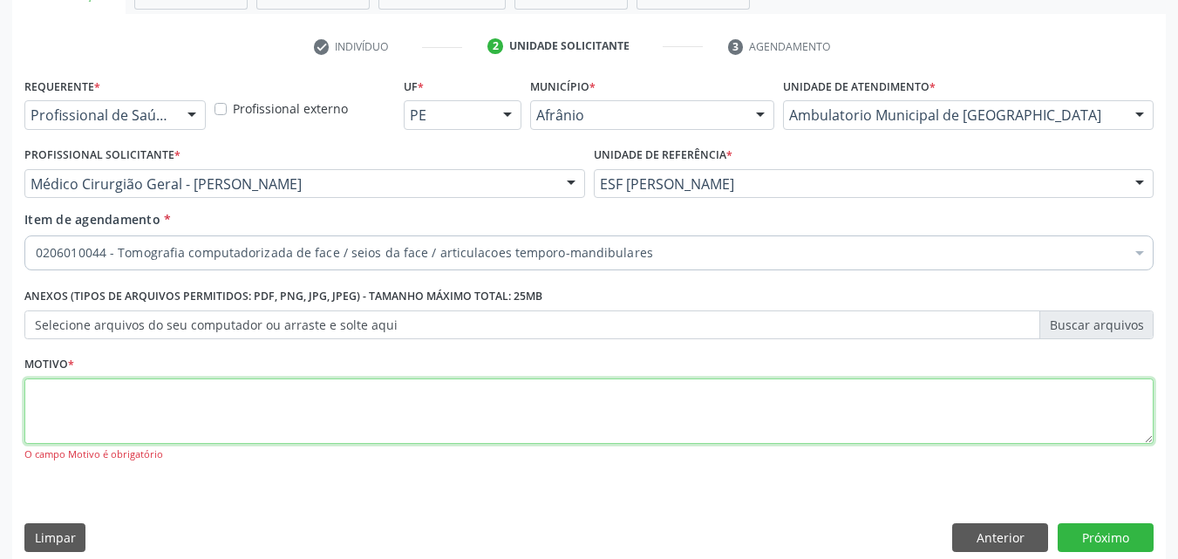
click at [555, 389] on textarea at bounding box center [589, 412] width 1130 height 66
type textarea "*"
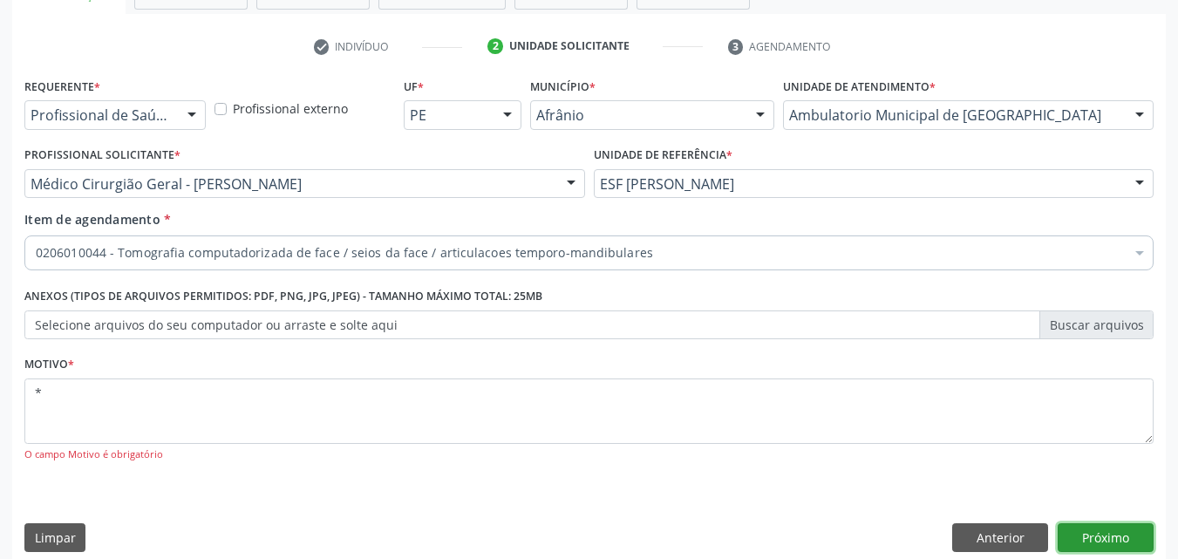
click at [1111, 530] on button "Próximo" at bounding box center [1106, 538] width 96 height 30
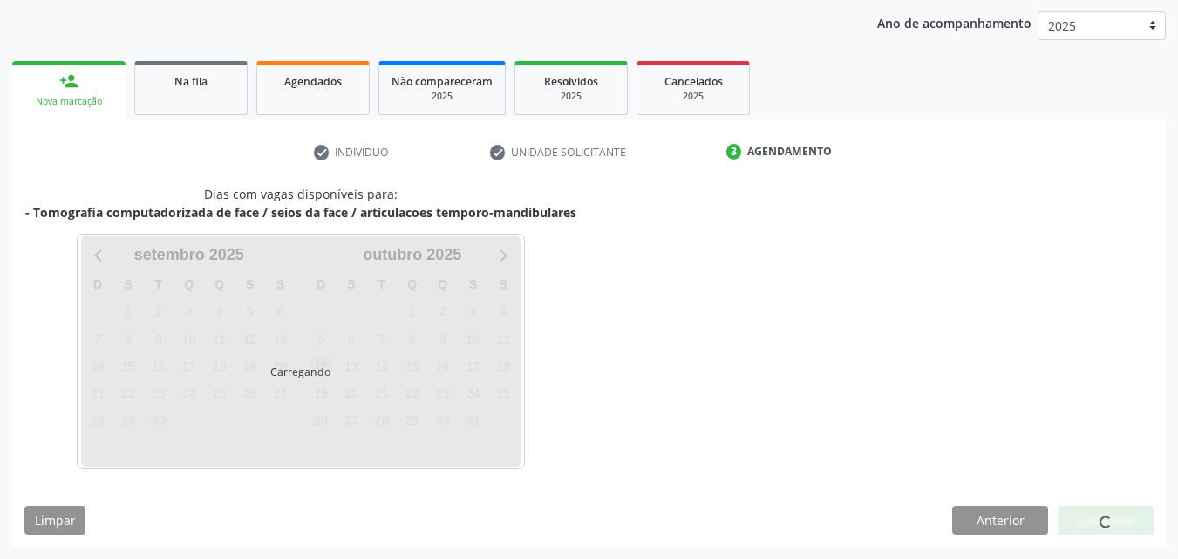
scroll to position [218, 0]
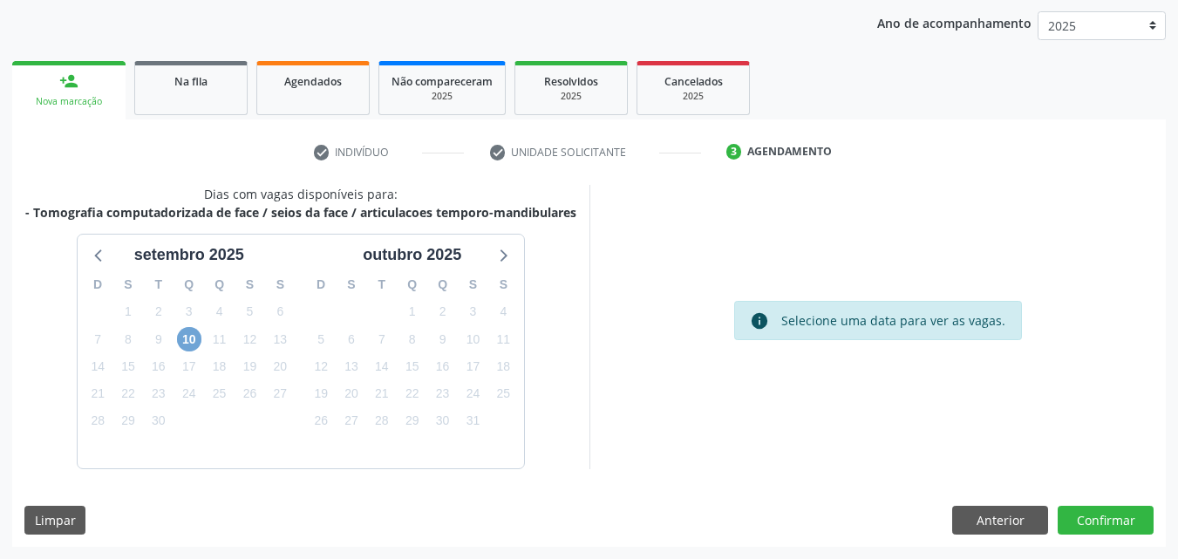
click at [191, 342] on span "10" at bounding box center [189, 339] width 24 height 24
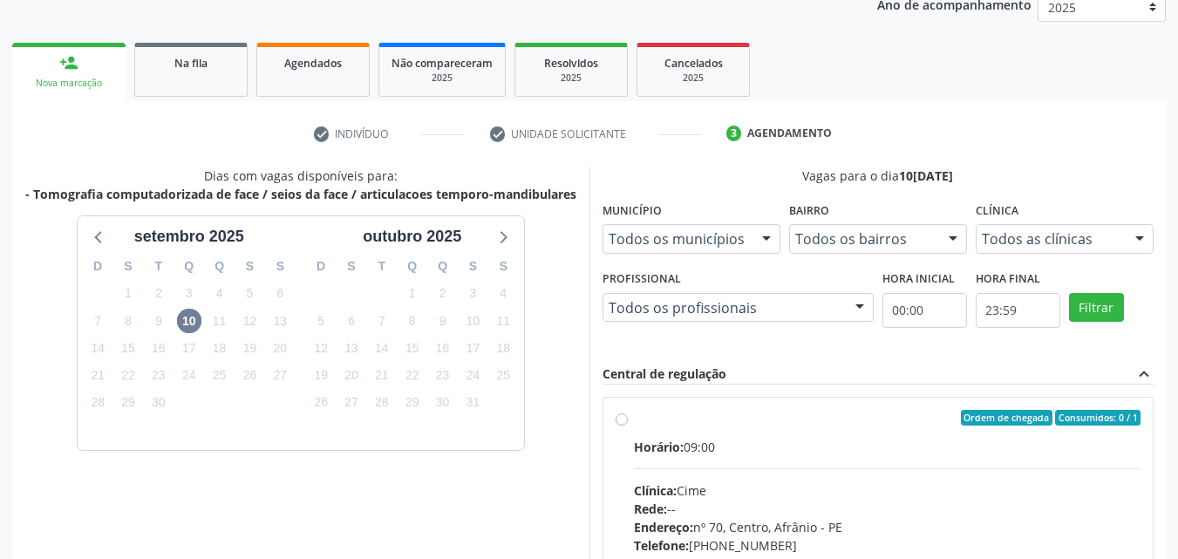
click at [597, 427] on div "Vagas para o dia 10/09/2025 Município Todos os municípios Todos os municípios A…" at bounding box center [878, 435] width 577 height 536
click at [624, 436] on div "Ordem de chegada Consumidos: 0 / 1 Horário: 09:00 Clínica: Cime Rede: -- Endere…" at bounding box center [879, 544] width 526 height 268
radio input "true"
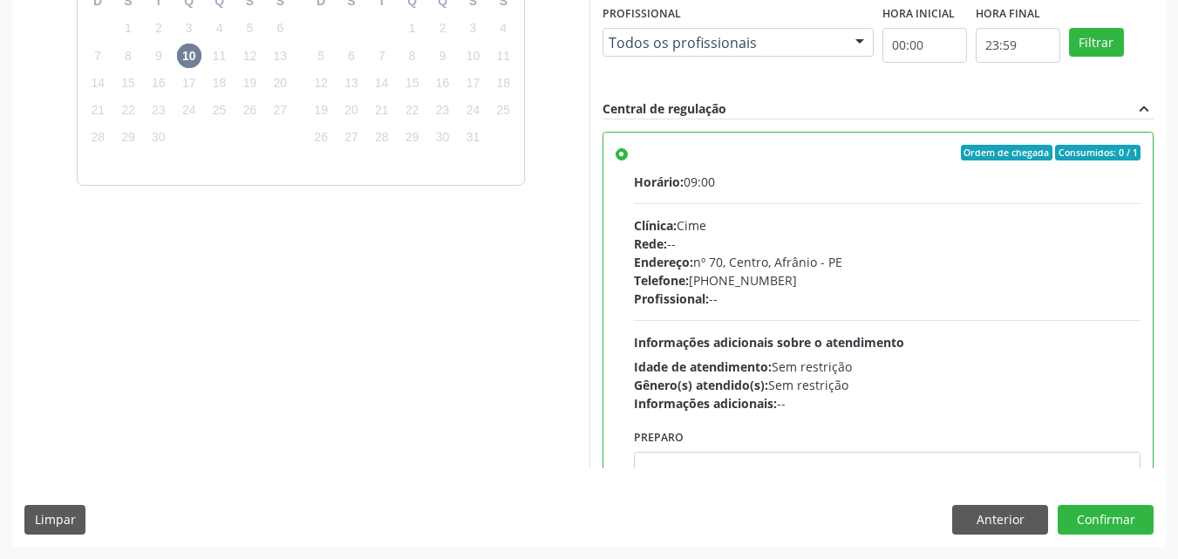
scroll to position [86, 0]
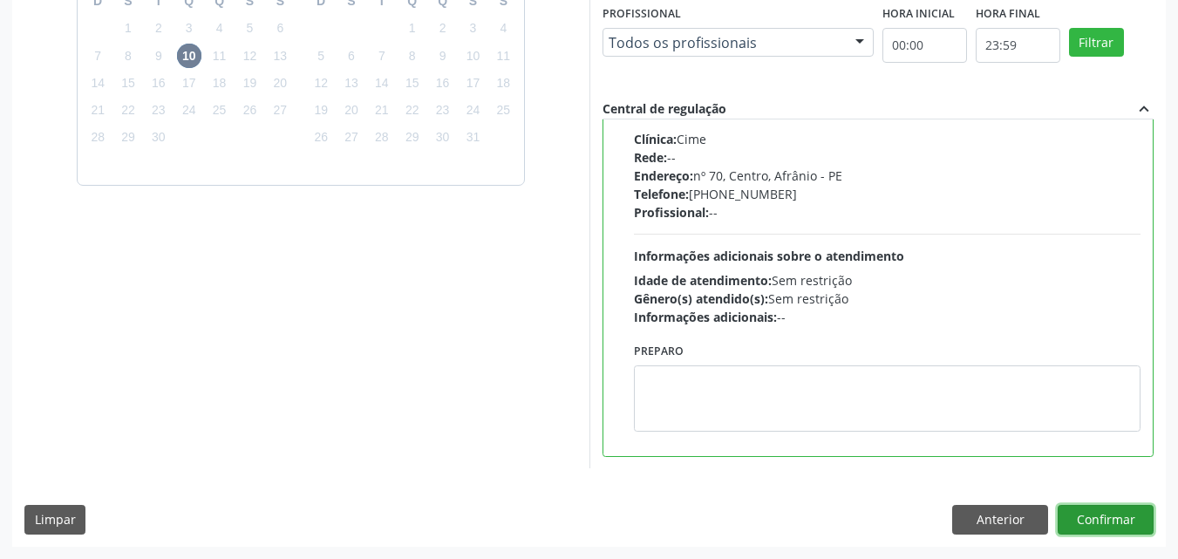
click at [1122, 522] on button "Confirmar" at bounding box center [1106, 520] width 96 height 30
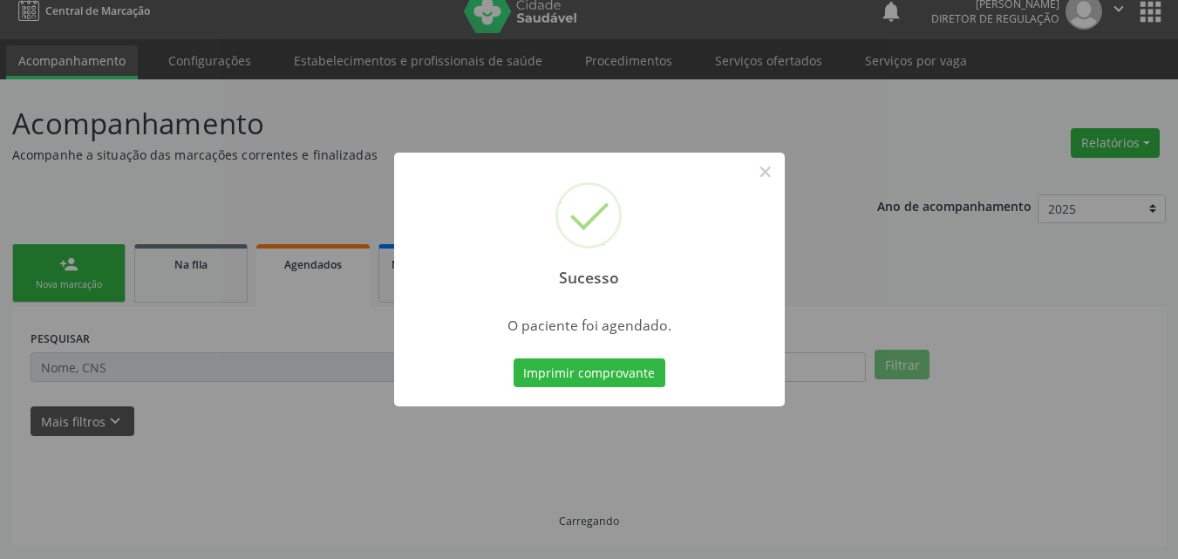
scroll to position [17, 0]
click at [614, 372] on button "Imprimir comprovante" at bounding box center [590, 373] width 152 height 30
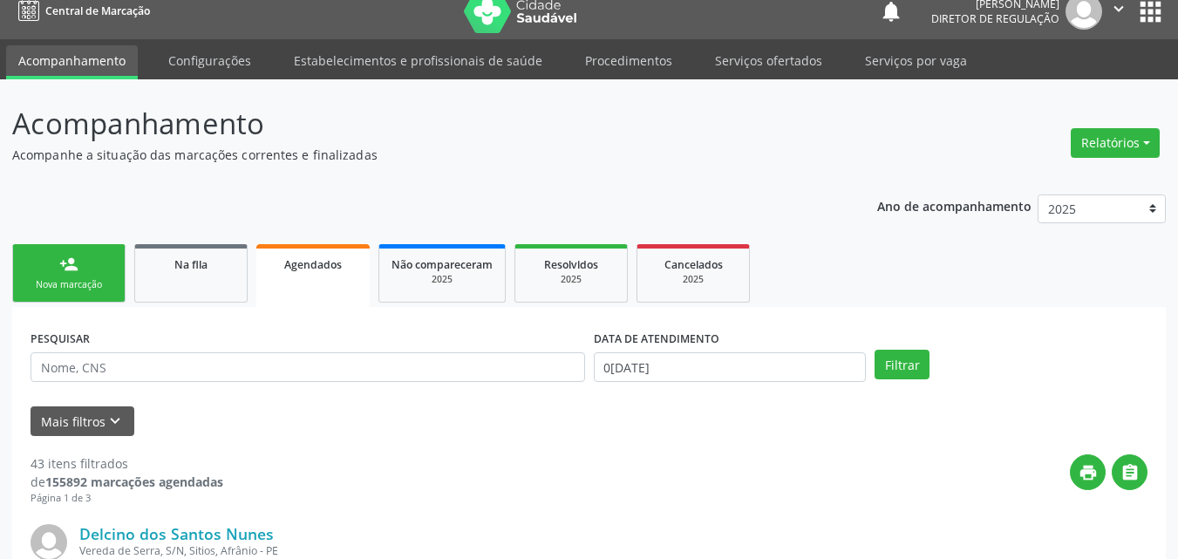
scroll to position [104, 0]
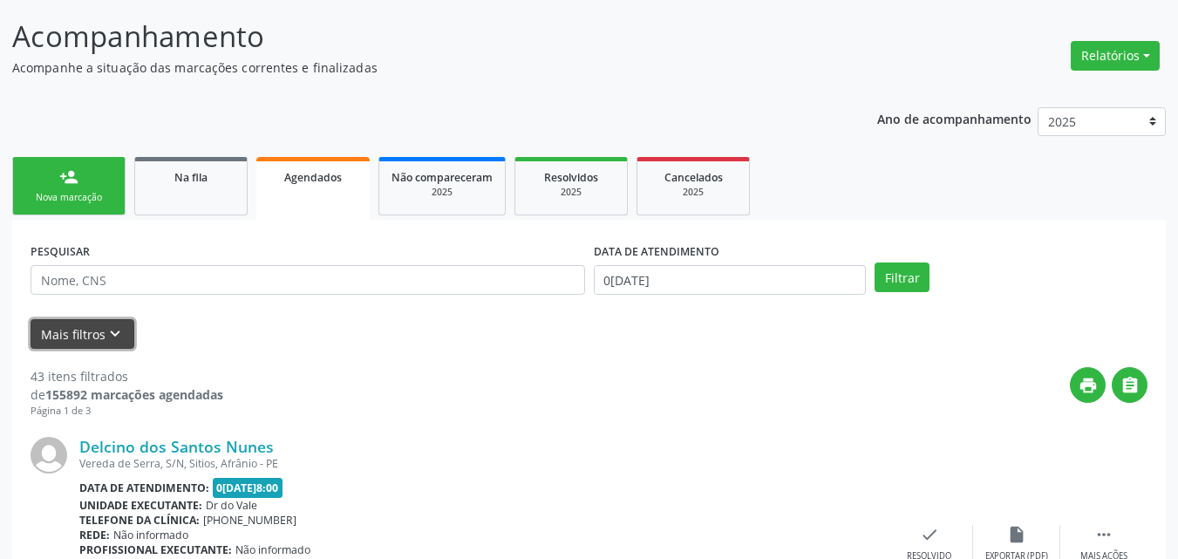
click at [116, 339] on icon "keyboard_arrow_down" at bounding box center [115, 333] width 19 height 19
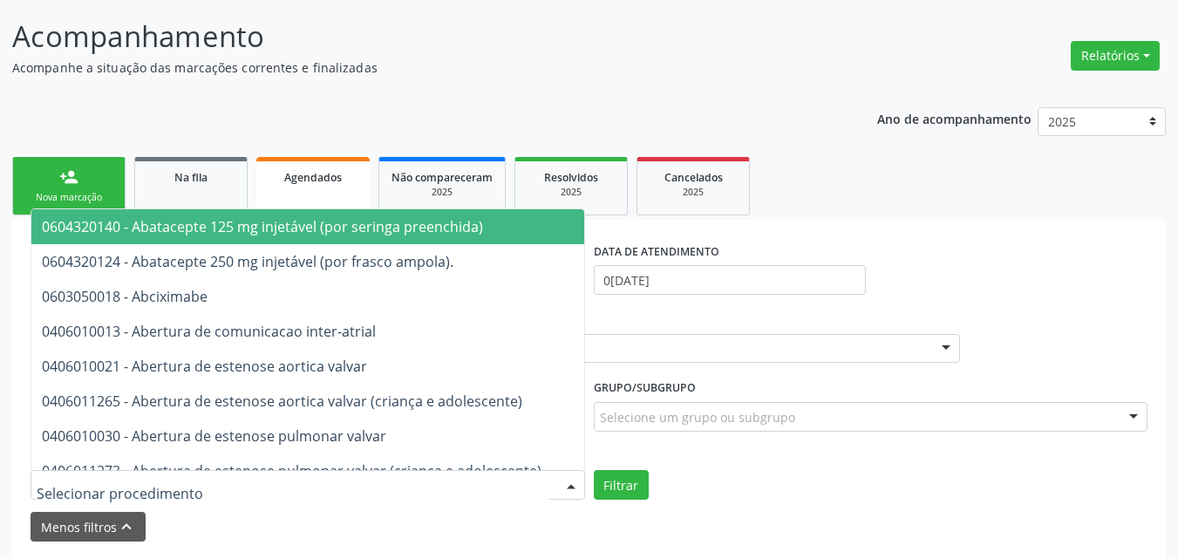
click at [244, 482] on div at bounding box center [308, 485] width 555 height 30
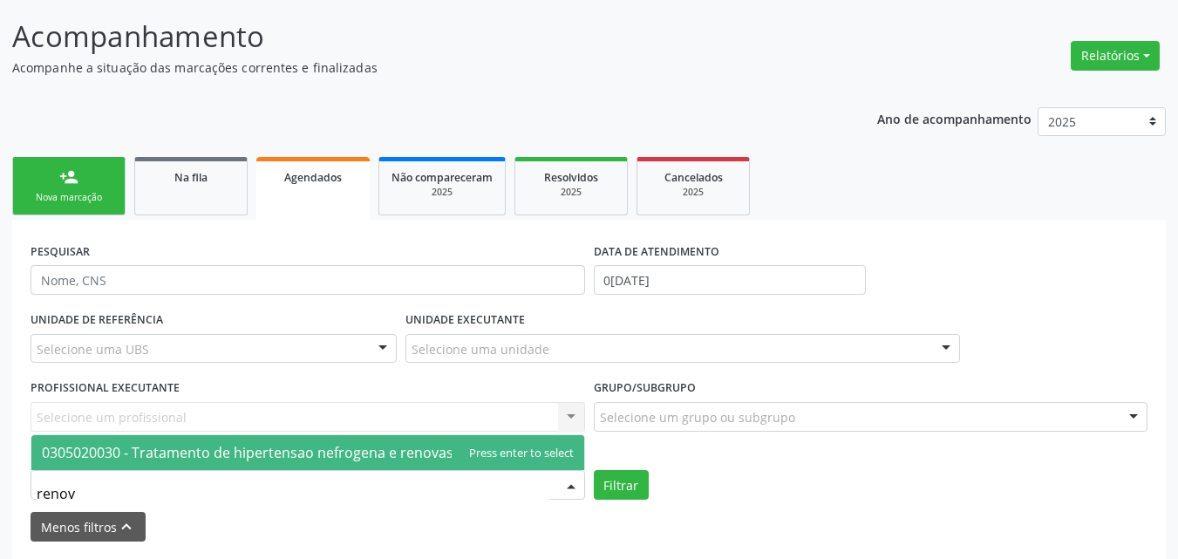
type input "renove"
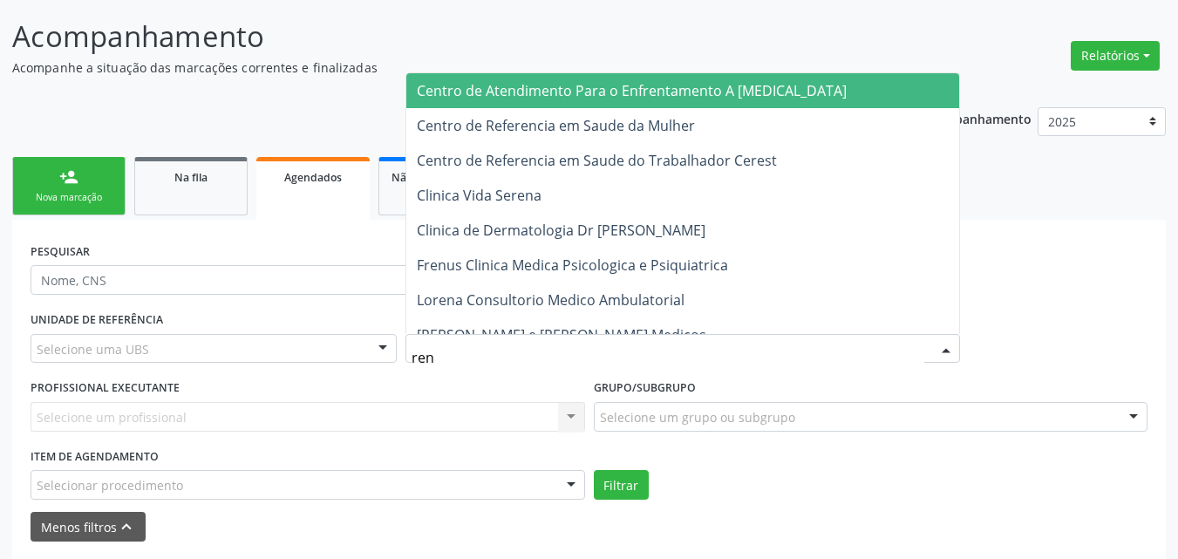
type input "reno"
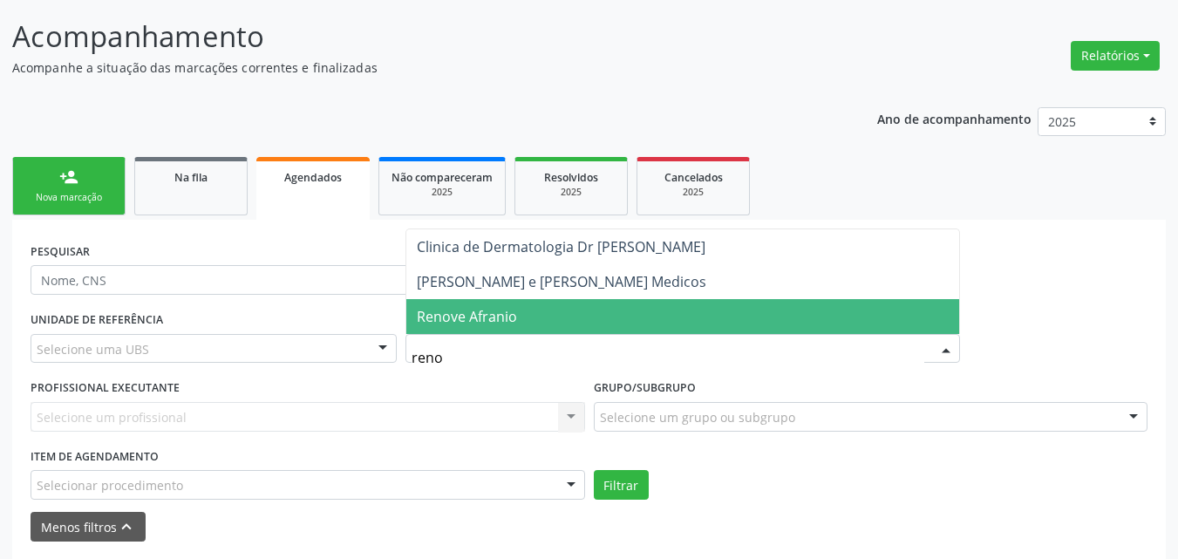
click at [484, 316] on span "Renove Afranio" at bounding box center [467, 316] width 100 height 19
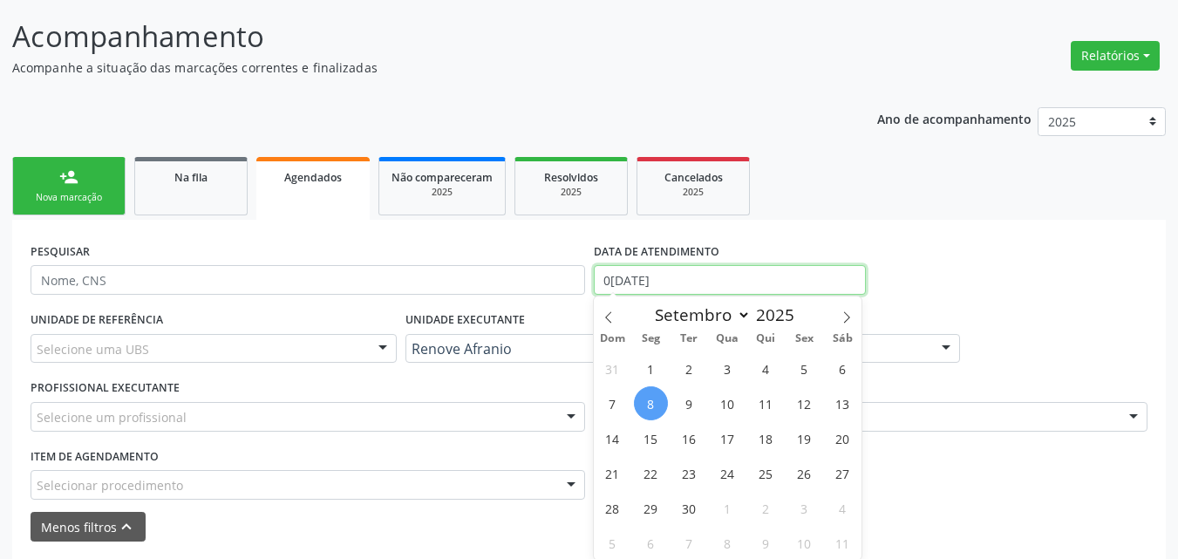
click at [680, 276] on input "[DATE]" at bounding box center [730, 280] width 273 height 30
click at [604, 317] on icon at bounding box center [609, 317] width 12 height 12
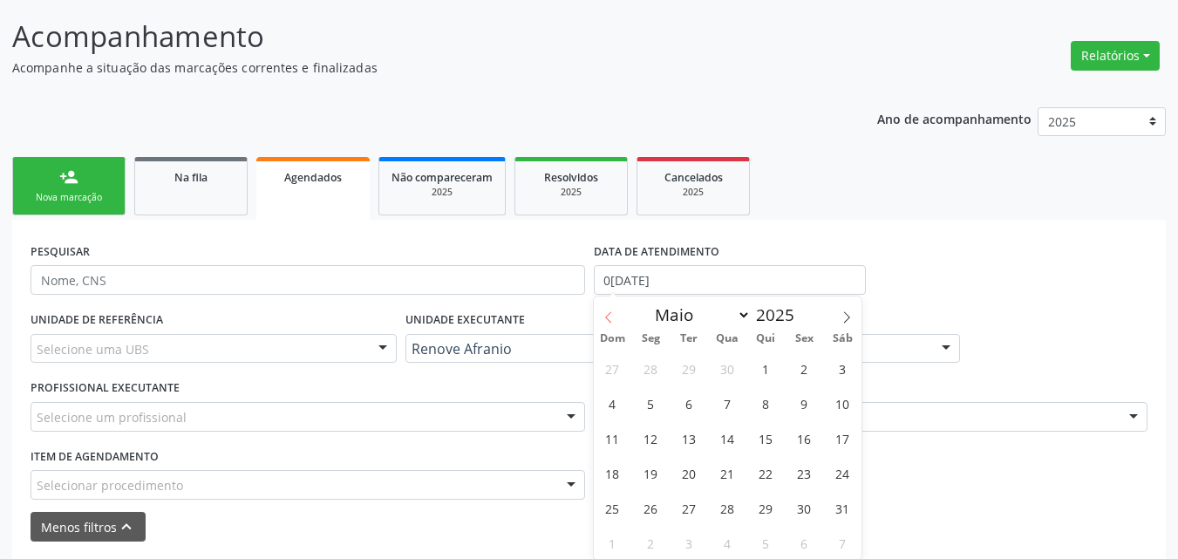
click at [604, 317] on icon at bounding box center [609, 317] width 12 height 12
select select "3"
click at [685, 373] on span "1" at bounding box center [690, 369] width 34 height 34
type input "01/04/2025"
click at [847, 316] on icon at bounding box center [847, 317] width 12 height 12
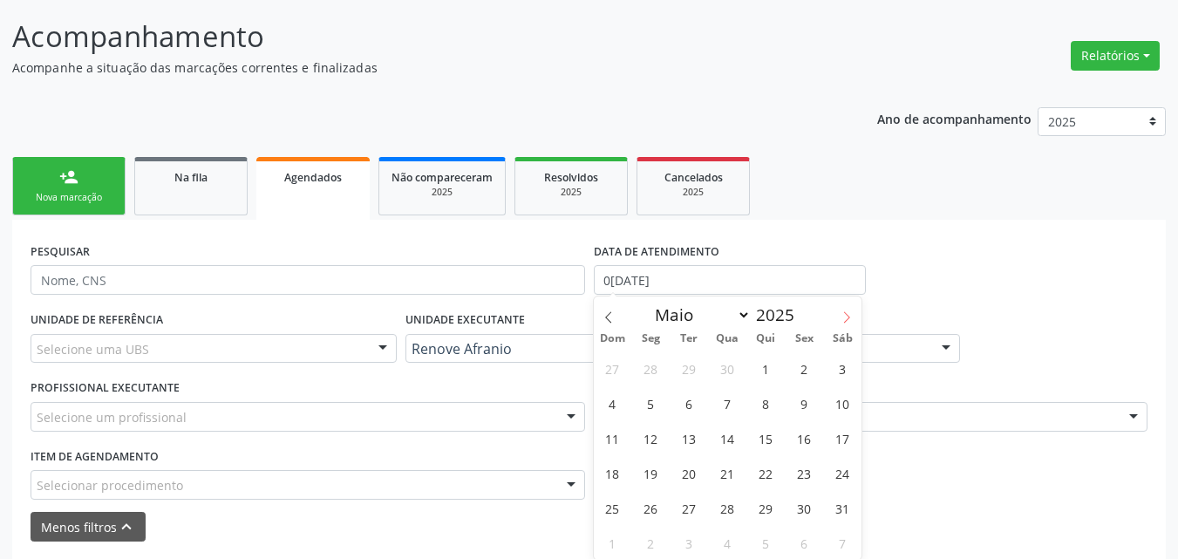
click at [847, 316] on icon at bounding box center [847, 317] width 12 height 12
click at [845, 316] on icon at bounding box center [847, 317] width 12 height 12
select select "7"
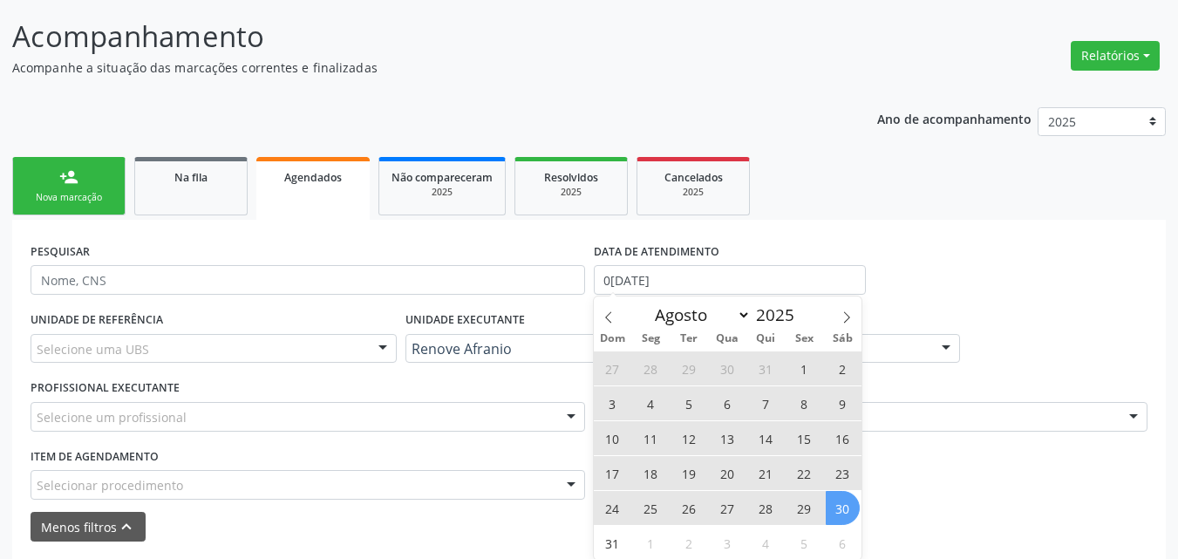
click at [842, 512] on span "30" at bounding box center [843, 508] width 34 height 34
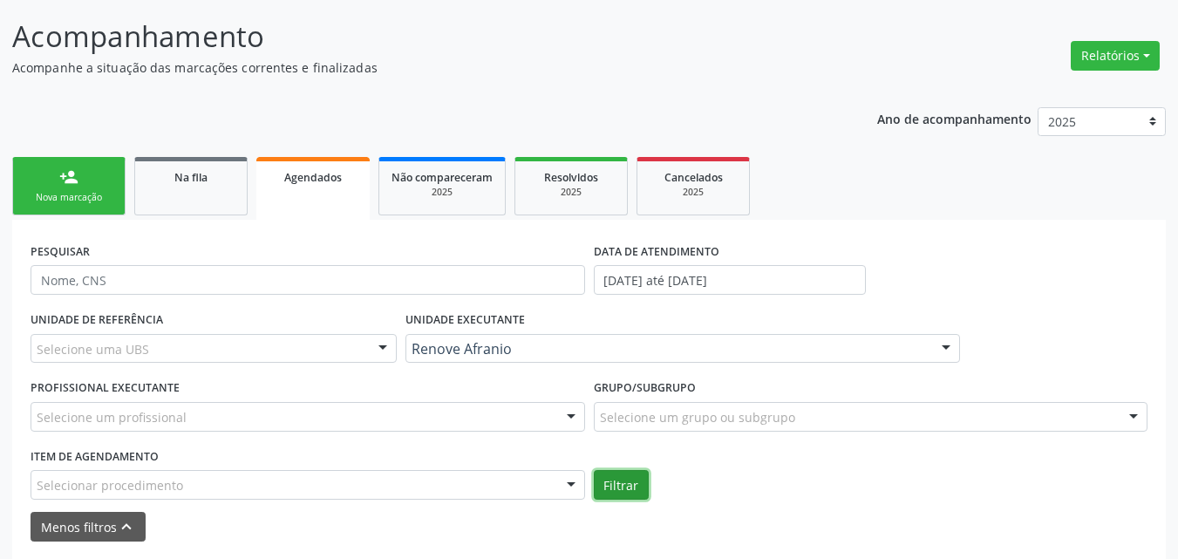
click at [618, 485] on button "Filtrar" at bounding box center [621, 485] width 55 height 30
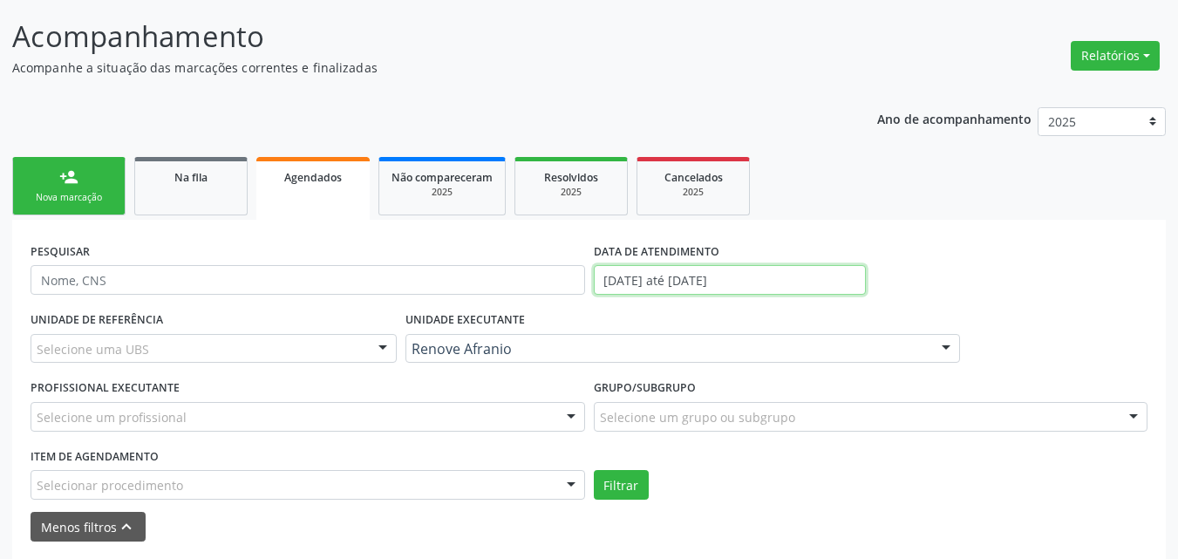
click at [707, 272] on input "01/04/2025 até 30/08/2025" at bounding box center [730, 280] width 273 height 30
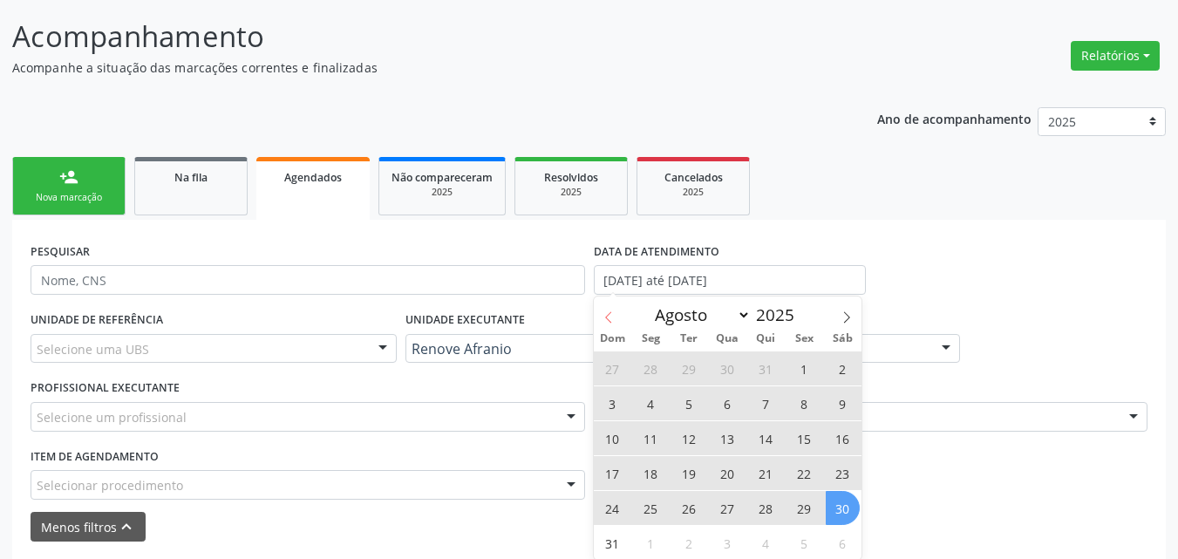
click at [613, 319] on icon at bounding box center [609, 317] width 12 height 12
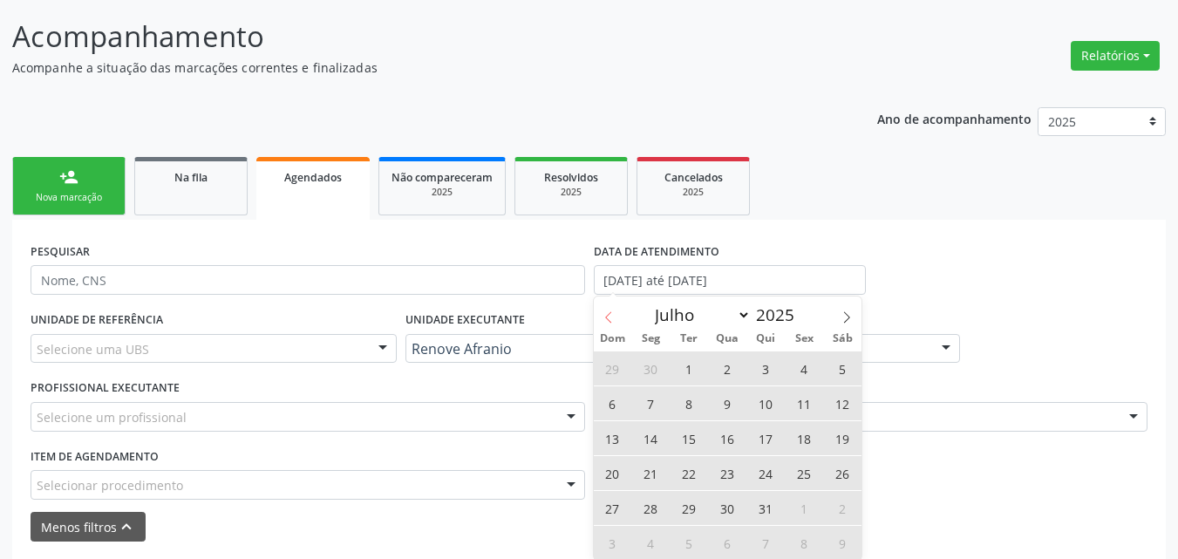
click at [613, 319] on icon at bounding box center [609, 317] width 12 height 12
select select "3"
click at [692, 369] on span "1" at bounding box center [690, 369] width 34 height 34
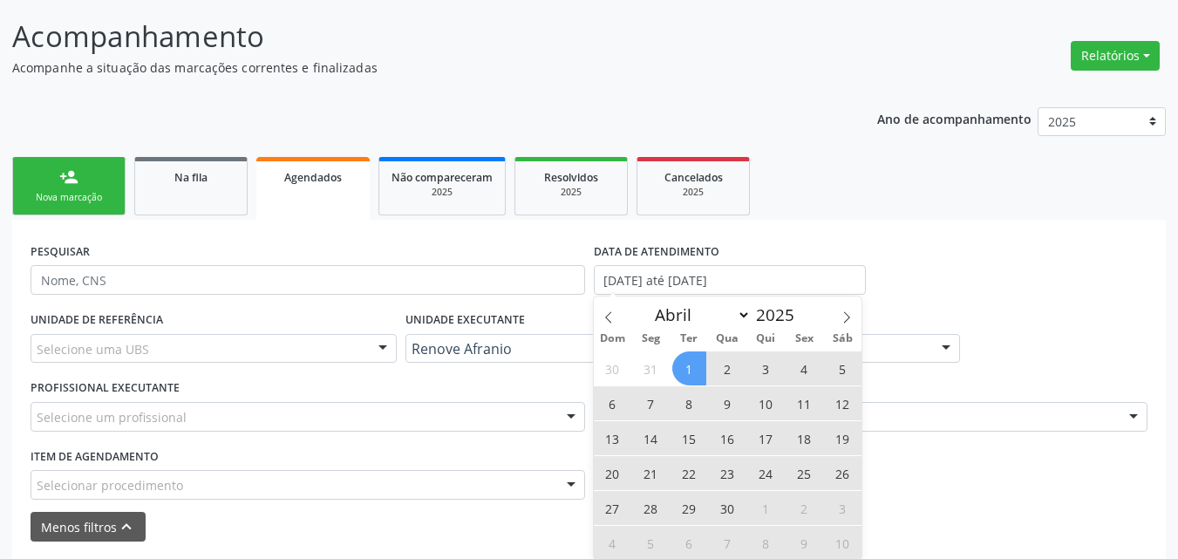
type input "01/04/2025"
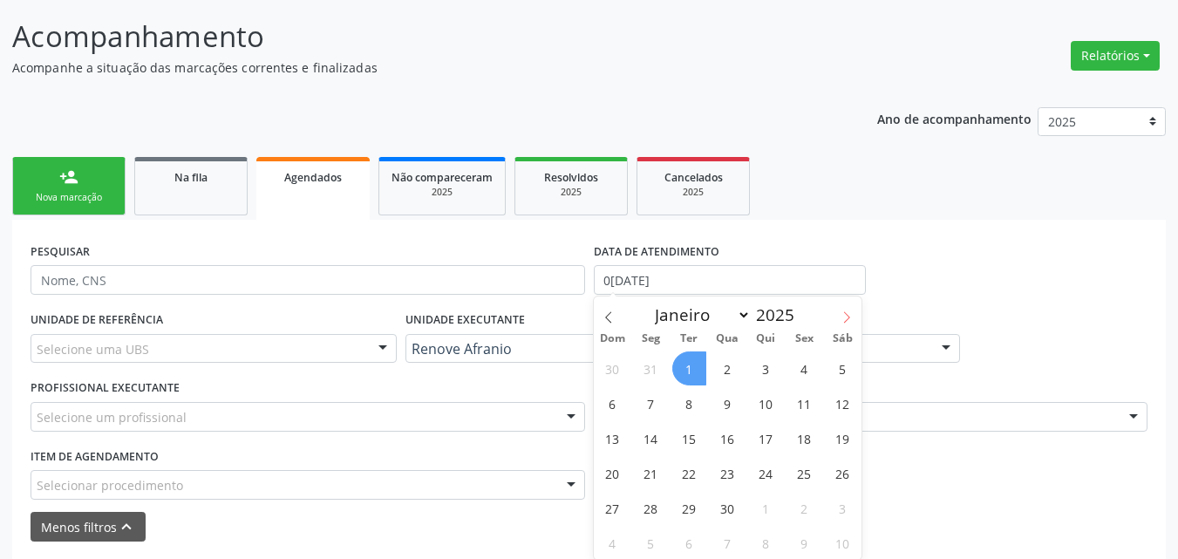
click at [843, 320] on icon at bounding box center [847, 317] width 12 height 12
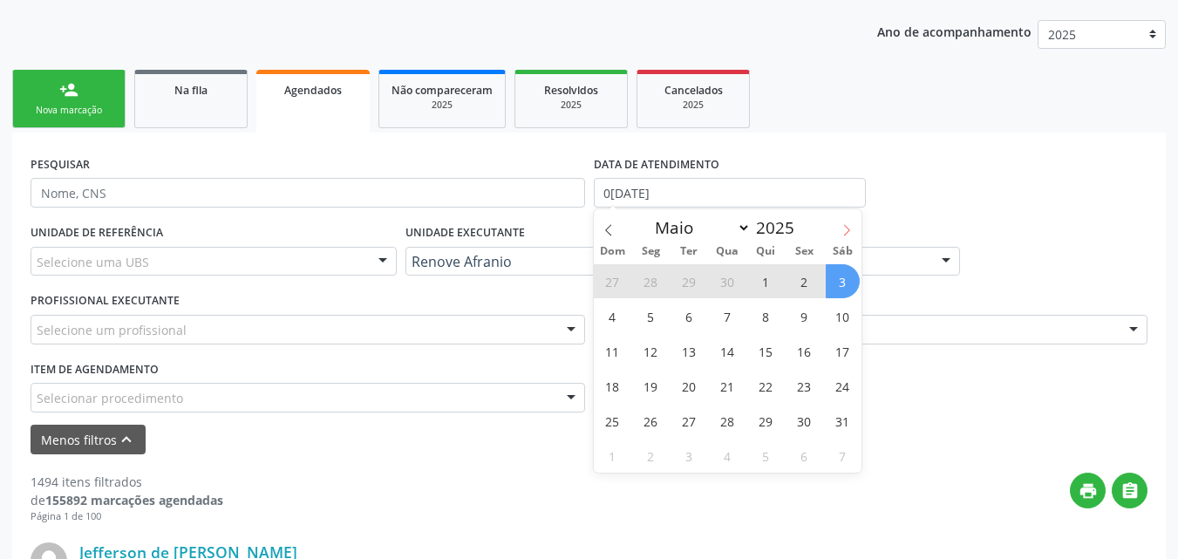
click at [845, 233] on icon at bounding box center [847, 230] width 12 height 12
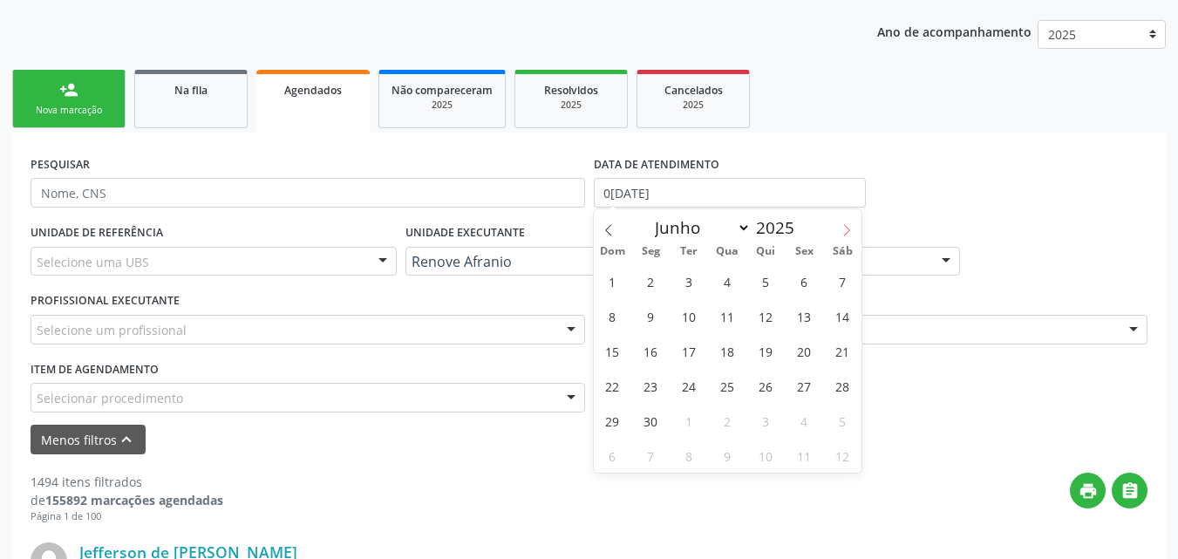
click at [845, 233] on icon at bounding box center [847, 230] width 12 height 12
select select "6"
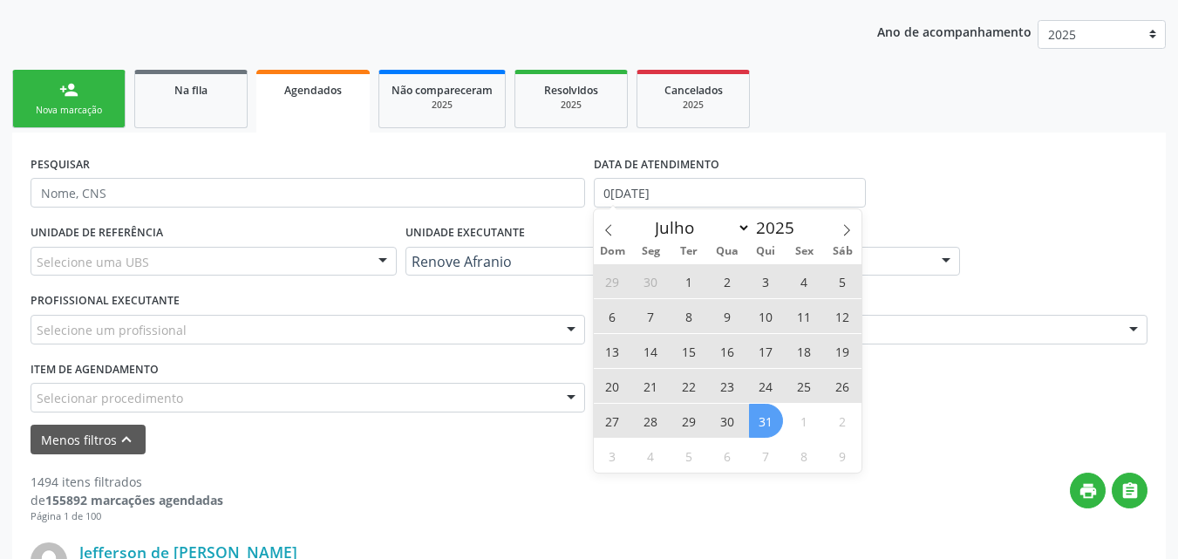
click at [762, 423] on span "31" at bounding box center [766, 421] width 34 height 34
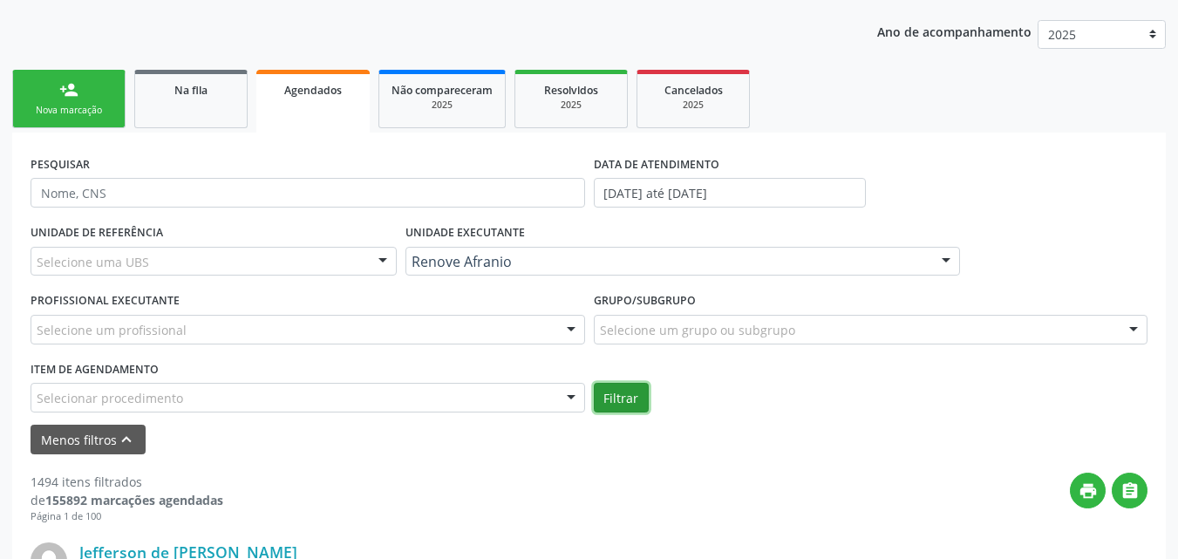
click at [624, 400] on button "Filtrar" at bounding box center [621, 398] width 55 height 30
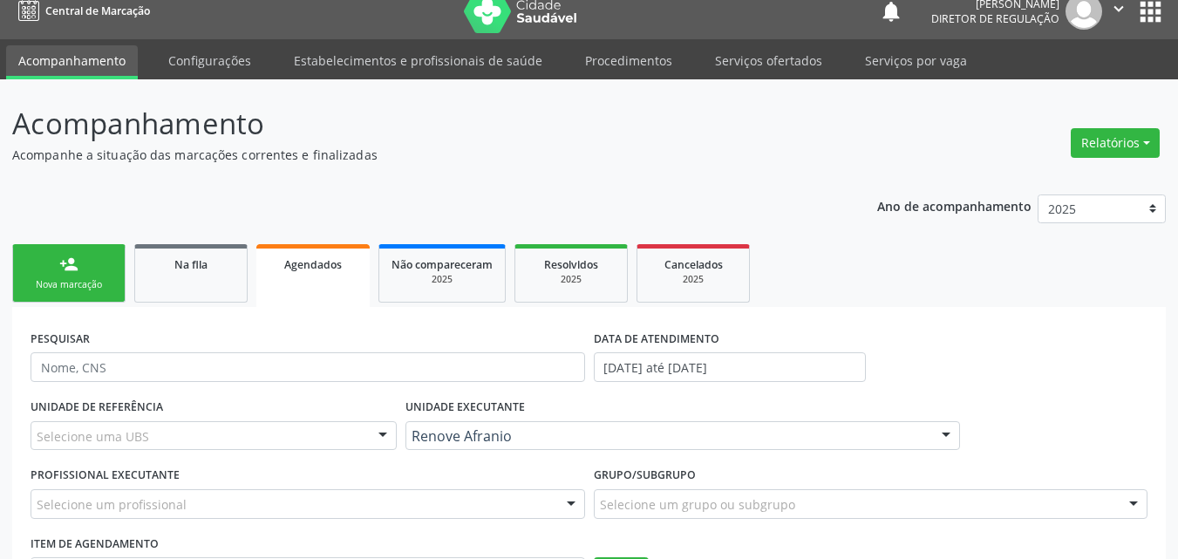
scroll to position [0, 0]
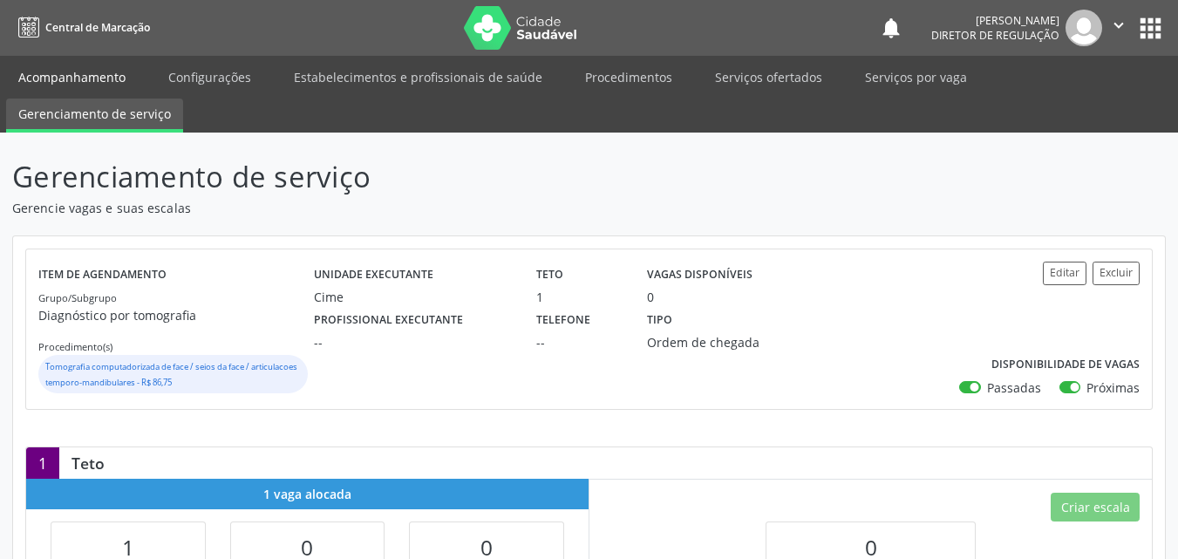
click at [72, 82] on link "Acompanhamento" at bounding box center [72, 77] width 132 height 31
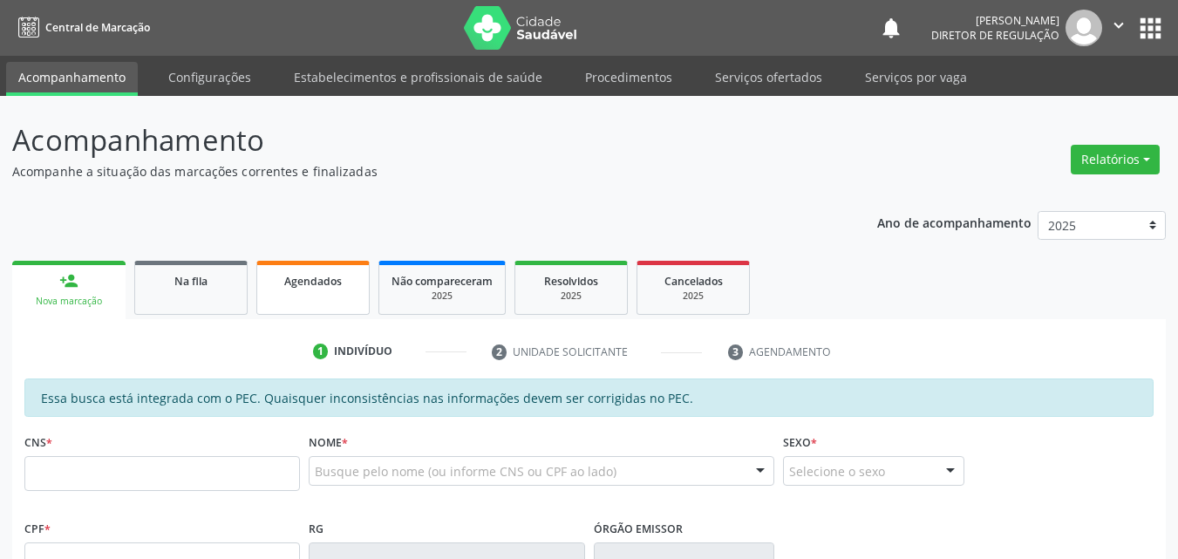
click at [307, 288] on span "Agendados" at bounding box center [313, 281] width 58 height 15
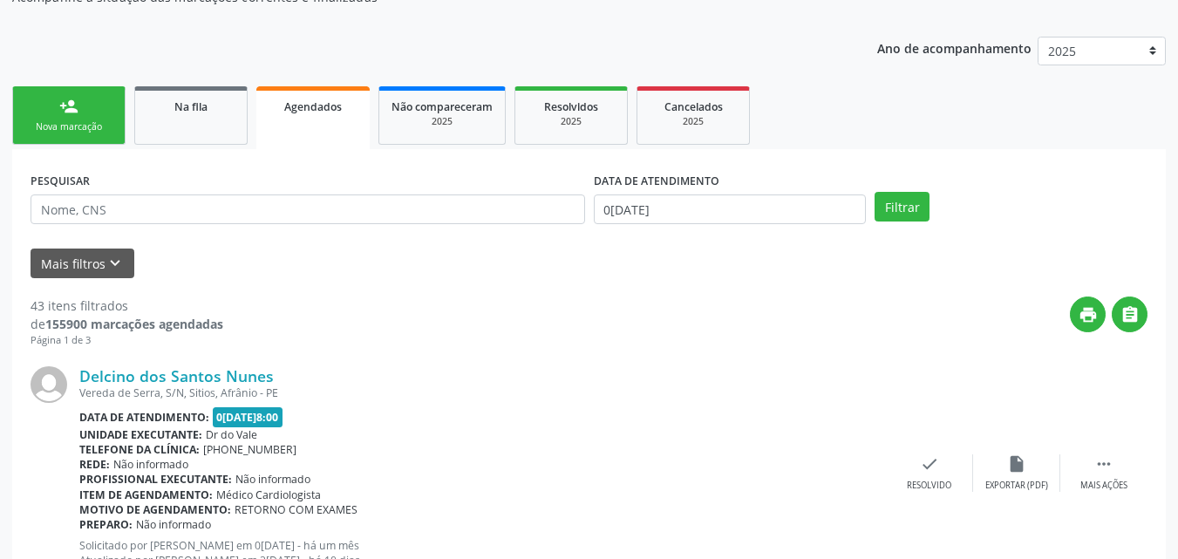
scroll to position [349, 0]
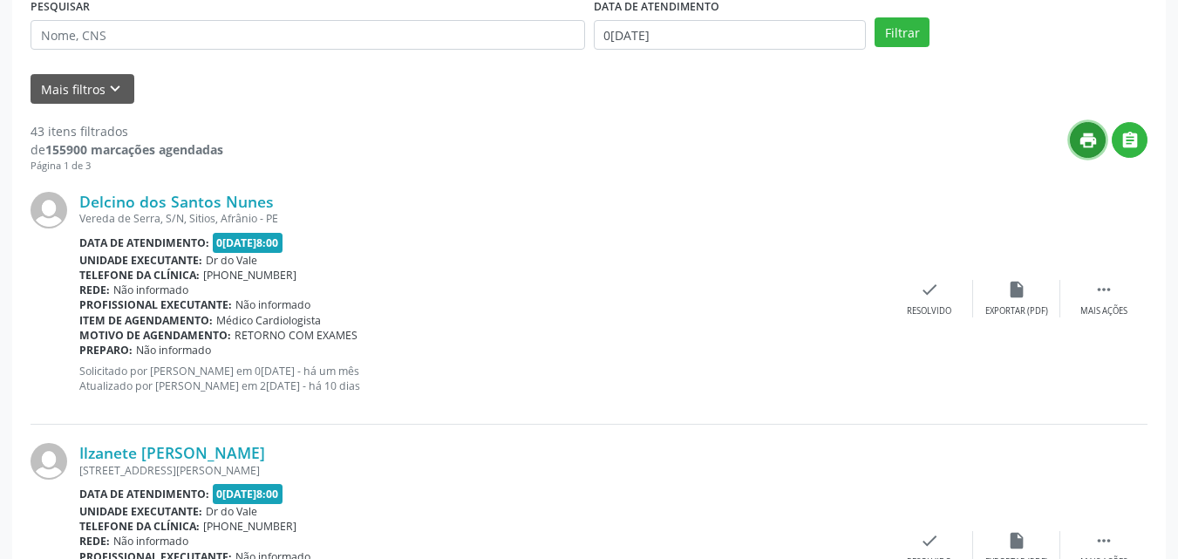
click at [1092, 137] on icon "print" at bounding box center [1088, 140] width 19 height 19
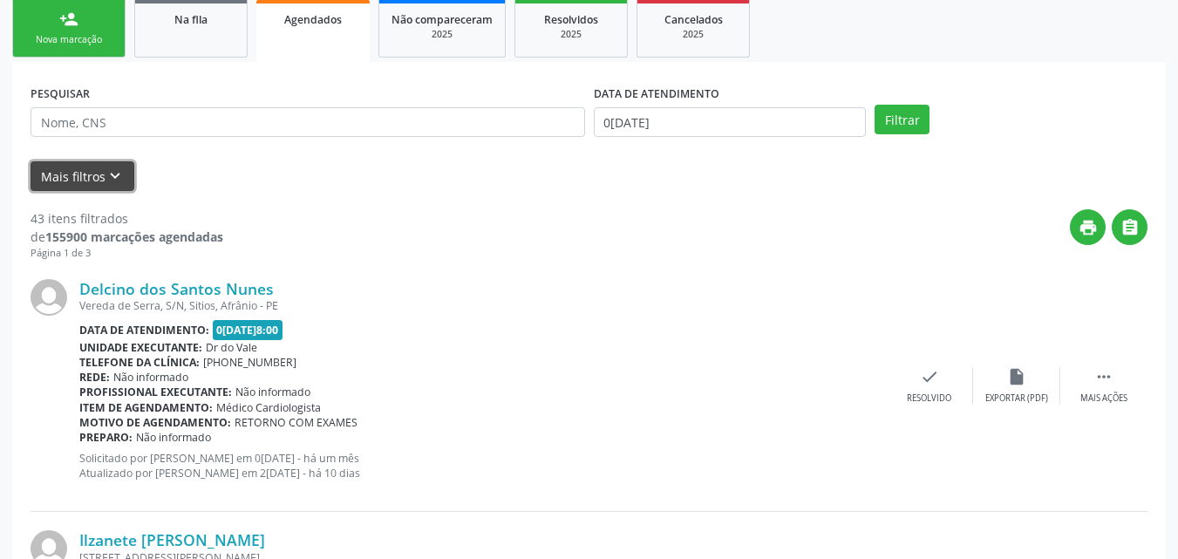
click at [106, 183] on icon "keyboard_arrow_down" at bounding box center [115, 176] width 19 height 19
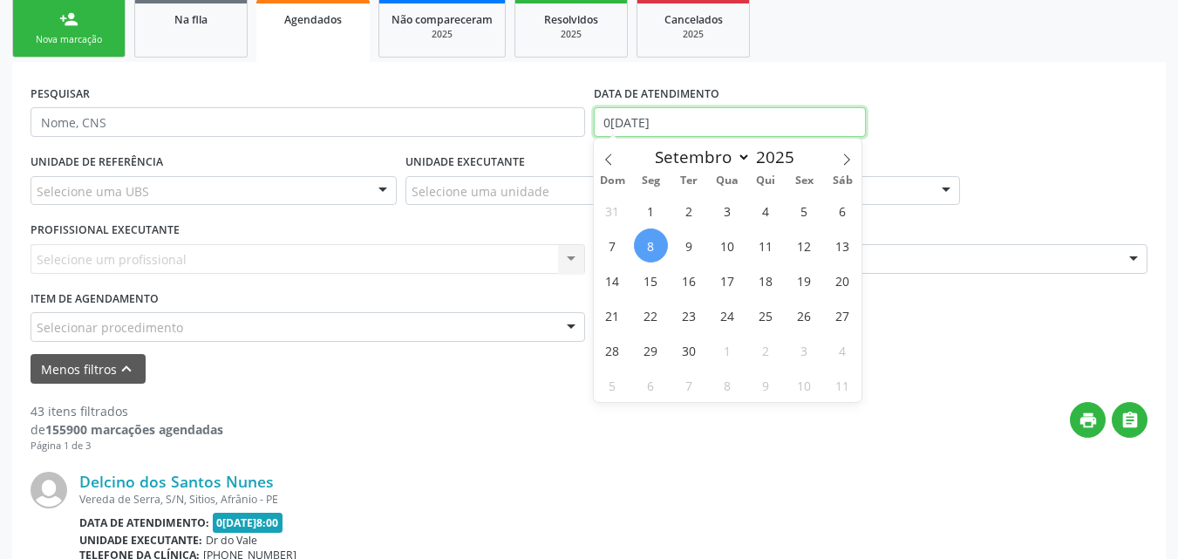
click at [688, 119] on input "[DATE]" at bounding box center [730, 122] width 273 height 30
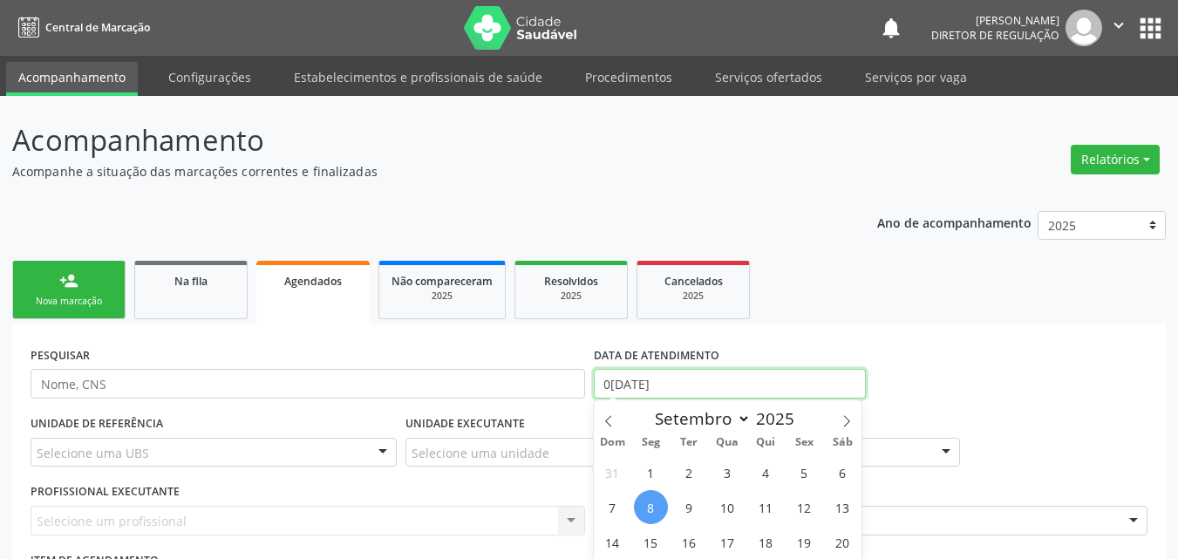
click at [644, 376] on input "[DATE]" at bounding box center [730, 384] width 273 height 30
click at [610, 421] on icon at bounding box center [609, 421] width 12 height 12
select select "5"
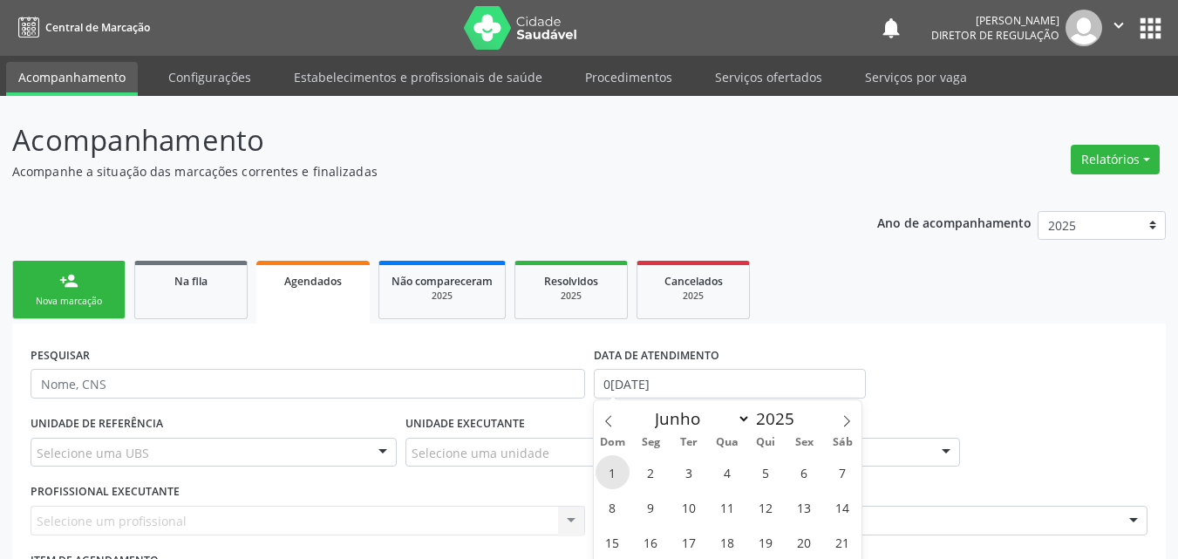
click at [611, 475] on span "1" at bounding box center [613, 472] width 34 height 34
type input "01/06/2025"
click at [849, 421] on icon at bounding box center [847, 421] width 12 height 12
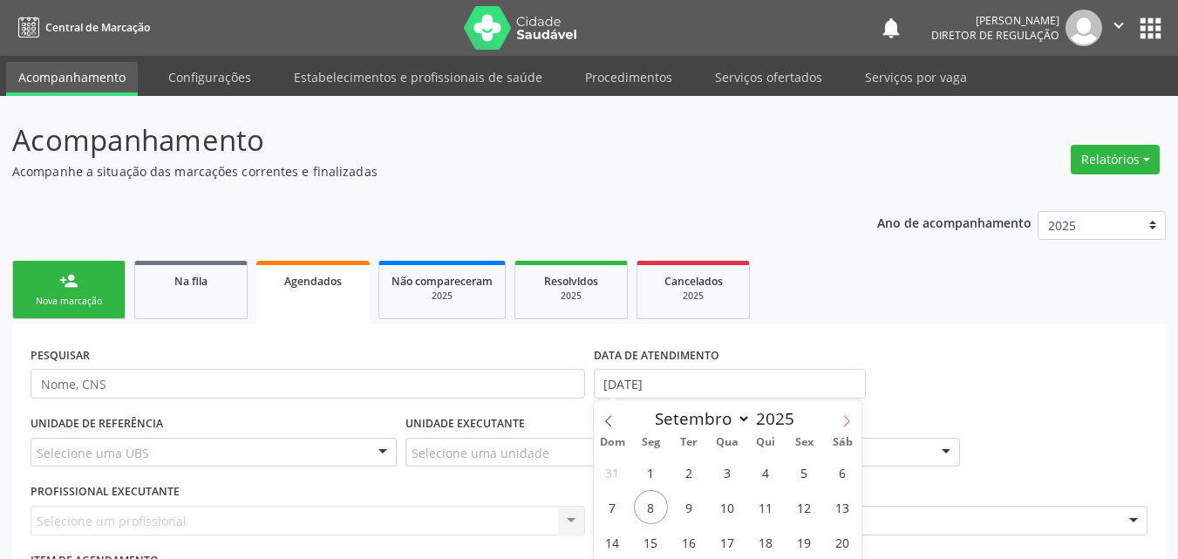
click at [848, 421] on icon at bounding box center [847, 421] width 12 height 12
click at [609, 422] on icon at bounding box center [609, 421] width 12 height 12
select select "8"
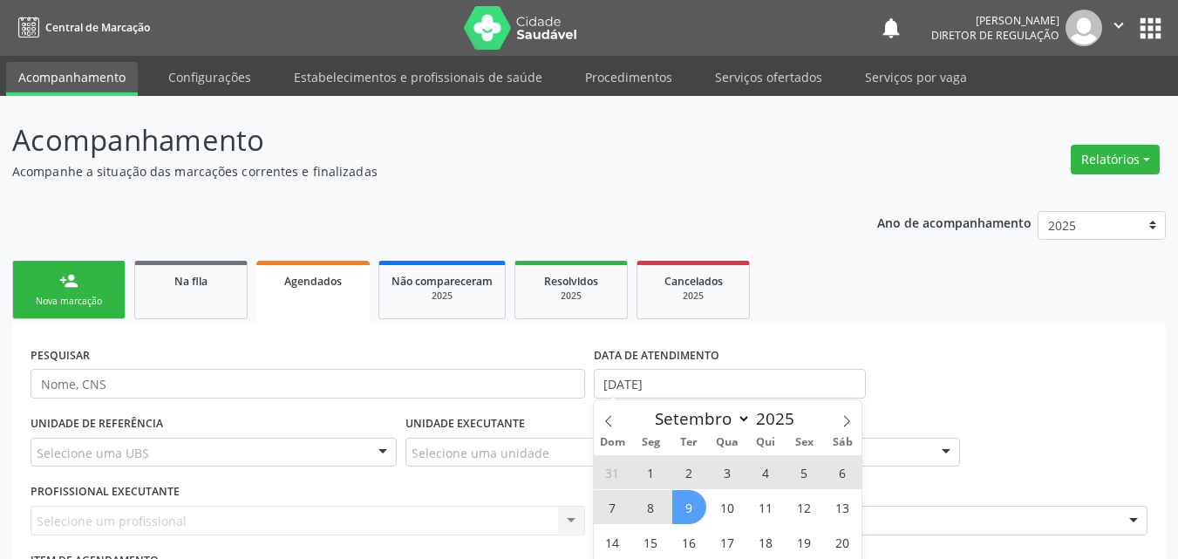
scroll to position [87, 0]
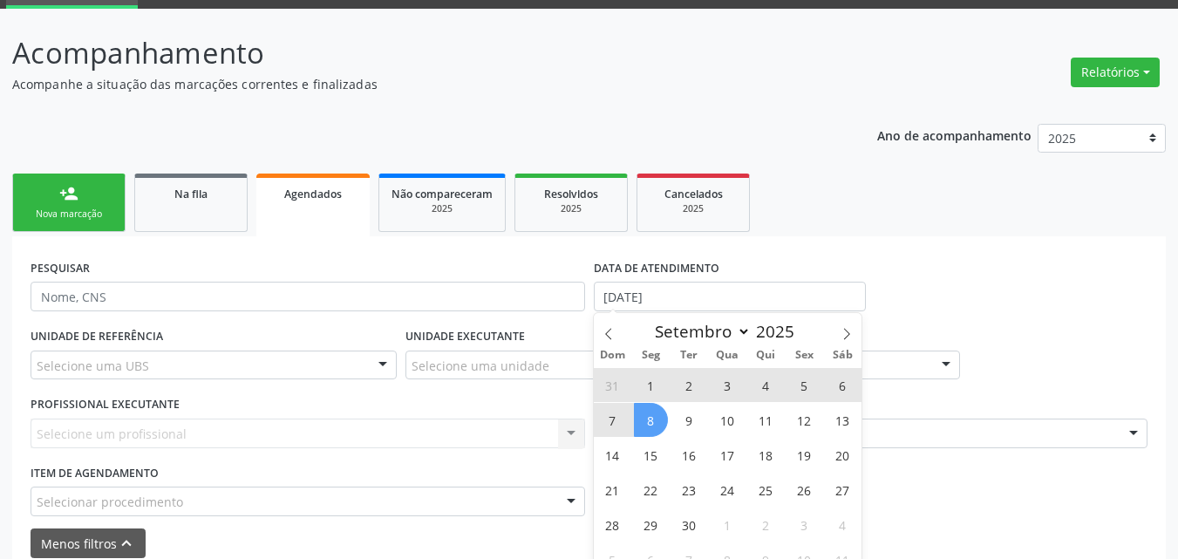
click at [653, 413] on span "8" at bounding box center [651, 420] width 34 height 34
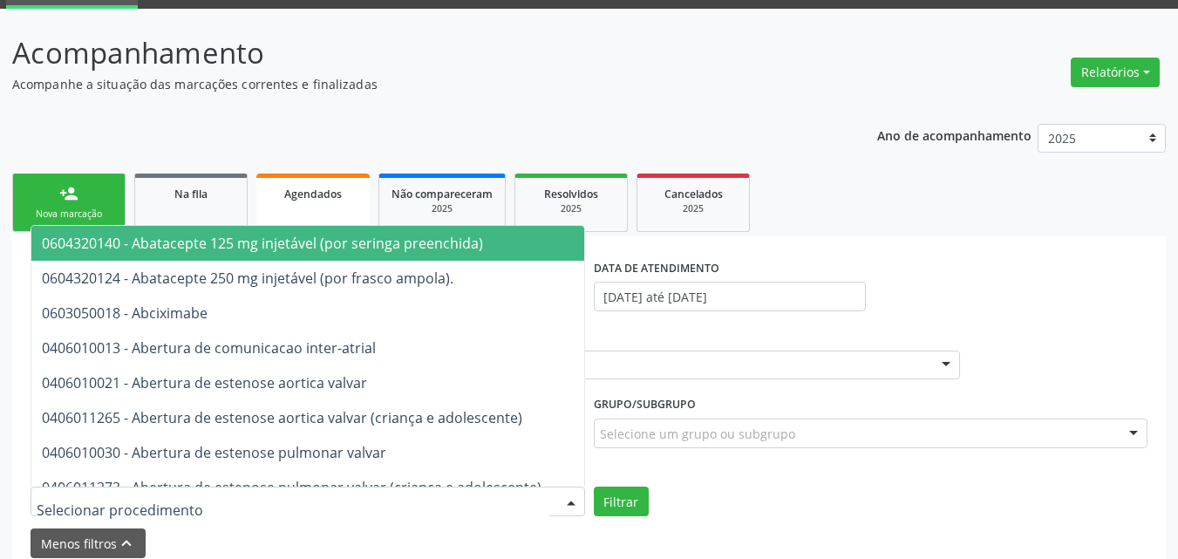
click at [283, 503] on div at bounding box center [308, 502] width 555 height 30
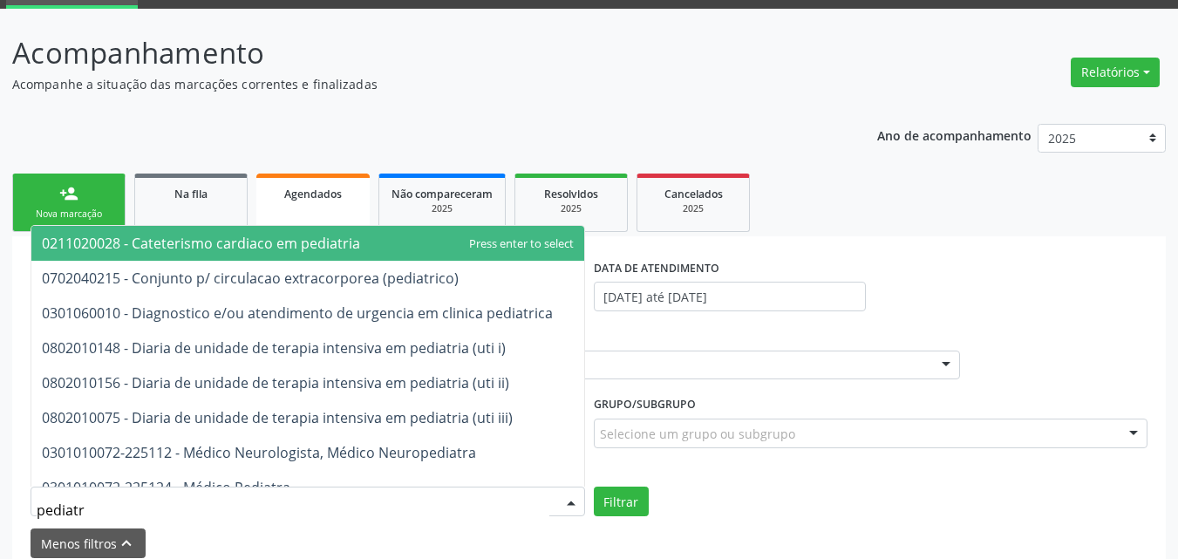
type input "pediatra"
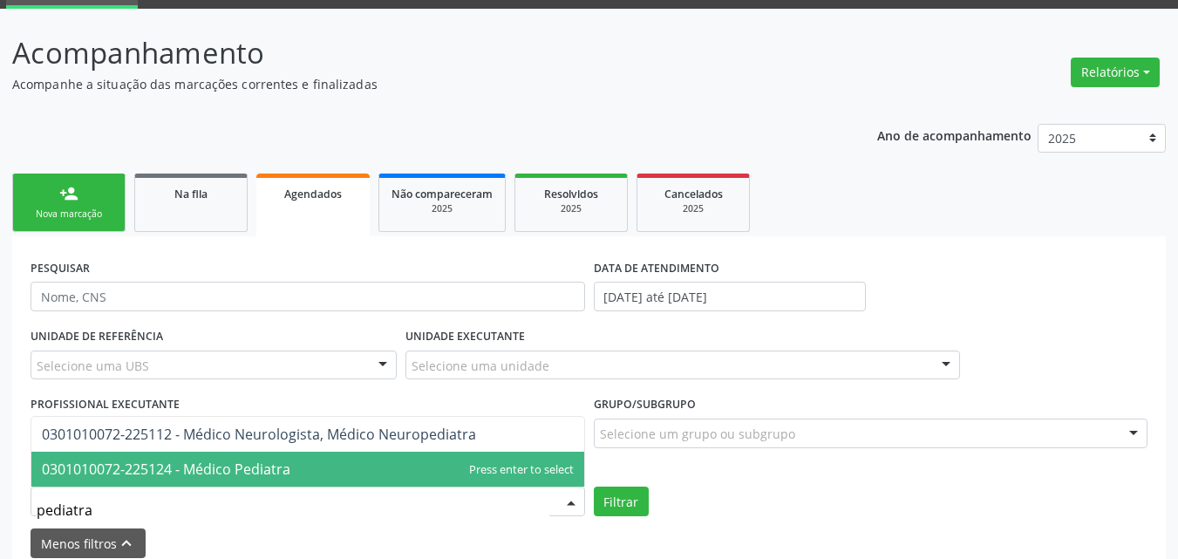
click at [277, 475] on span "0301010072-225124 - Médico Pediatra" at bounding box center [166, 469] width 249 height 19
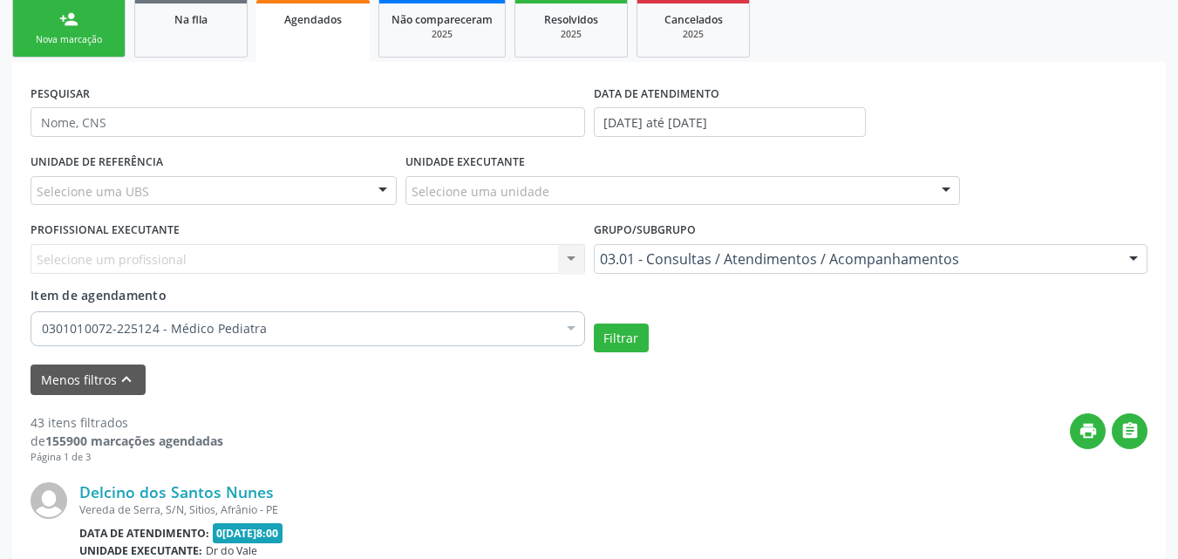
scroll to position [349, 0]
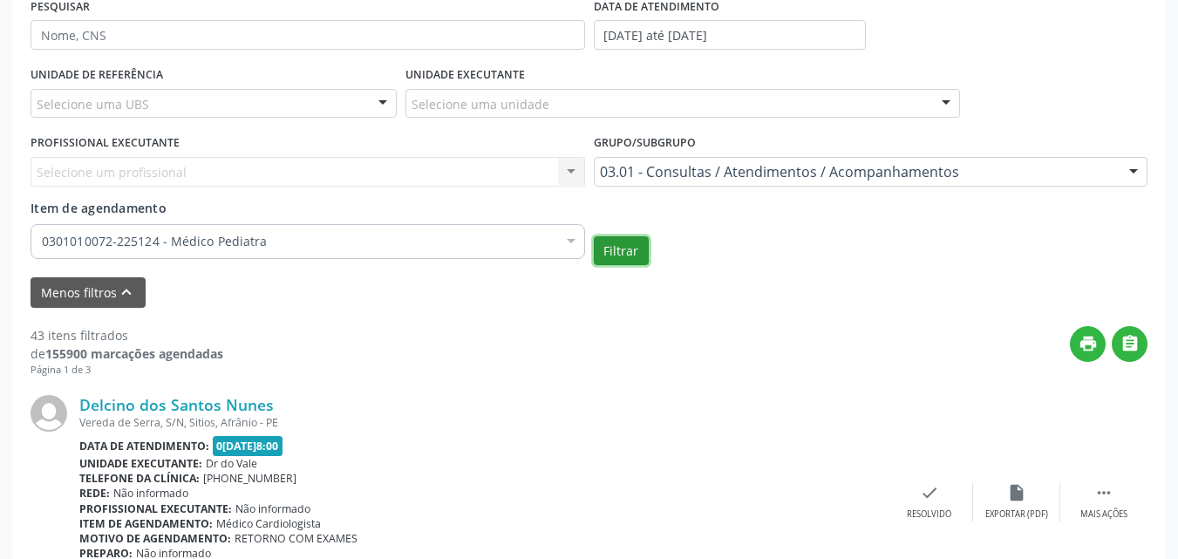
click at [633, 257] on button "Filtrar" at bounding box center [621, 251] width 55 height 30
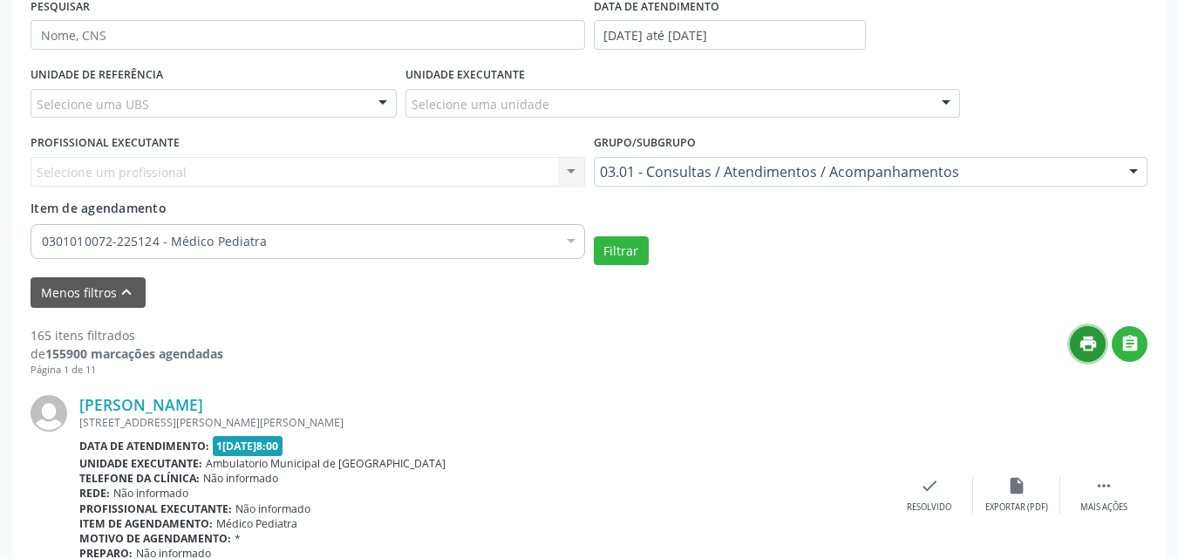
click at [1089, 341] on icon "print" at bounding box center [1088, 343] width 19 height 19
